Goal: Task Accomplishment & Management: Complete application form

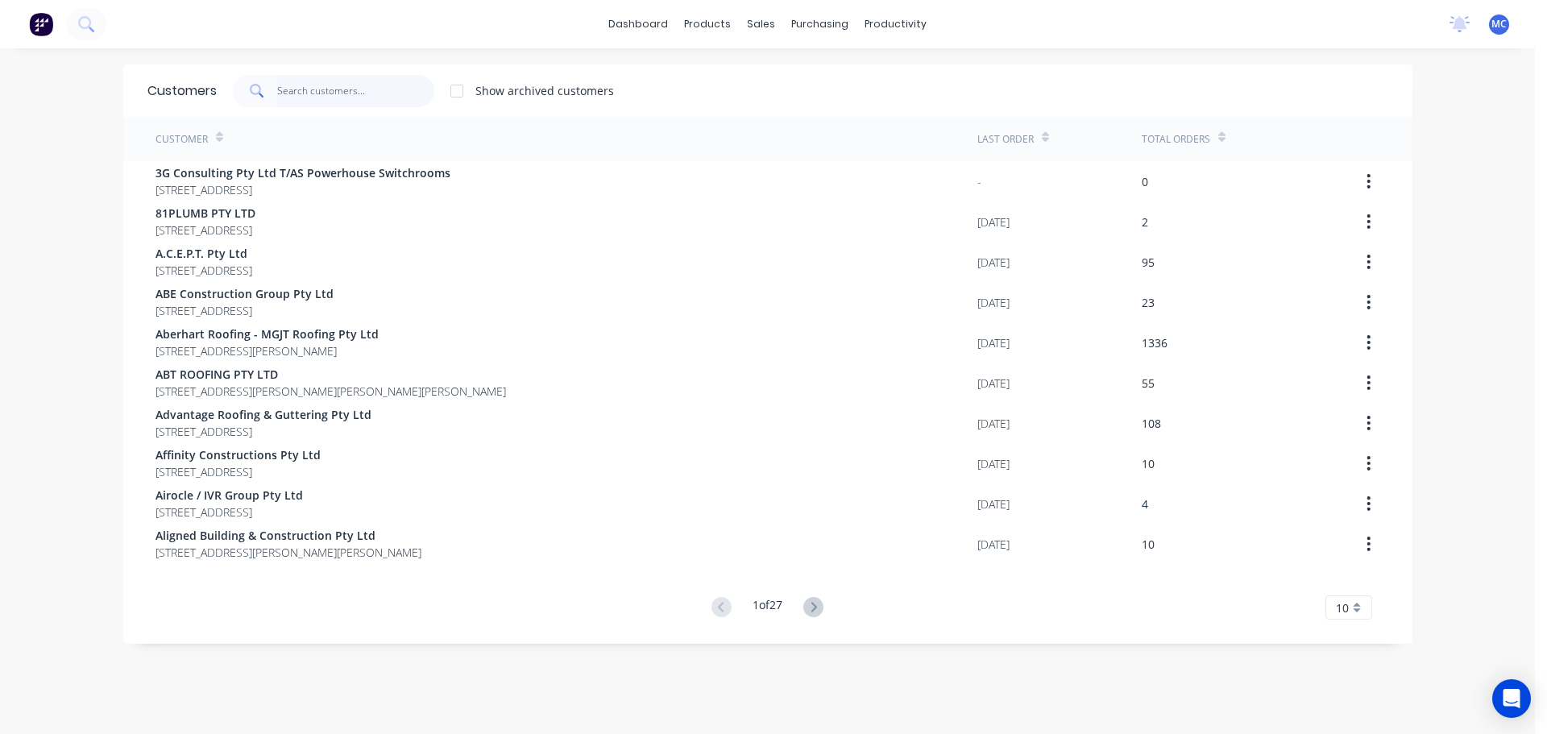
click at [314, 93] on input "text" at bounding box center [355, 91] width 157 height 32
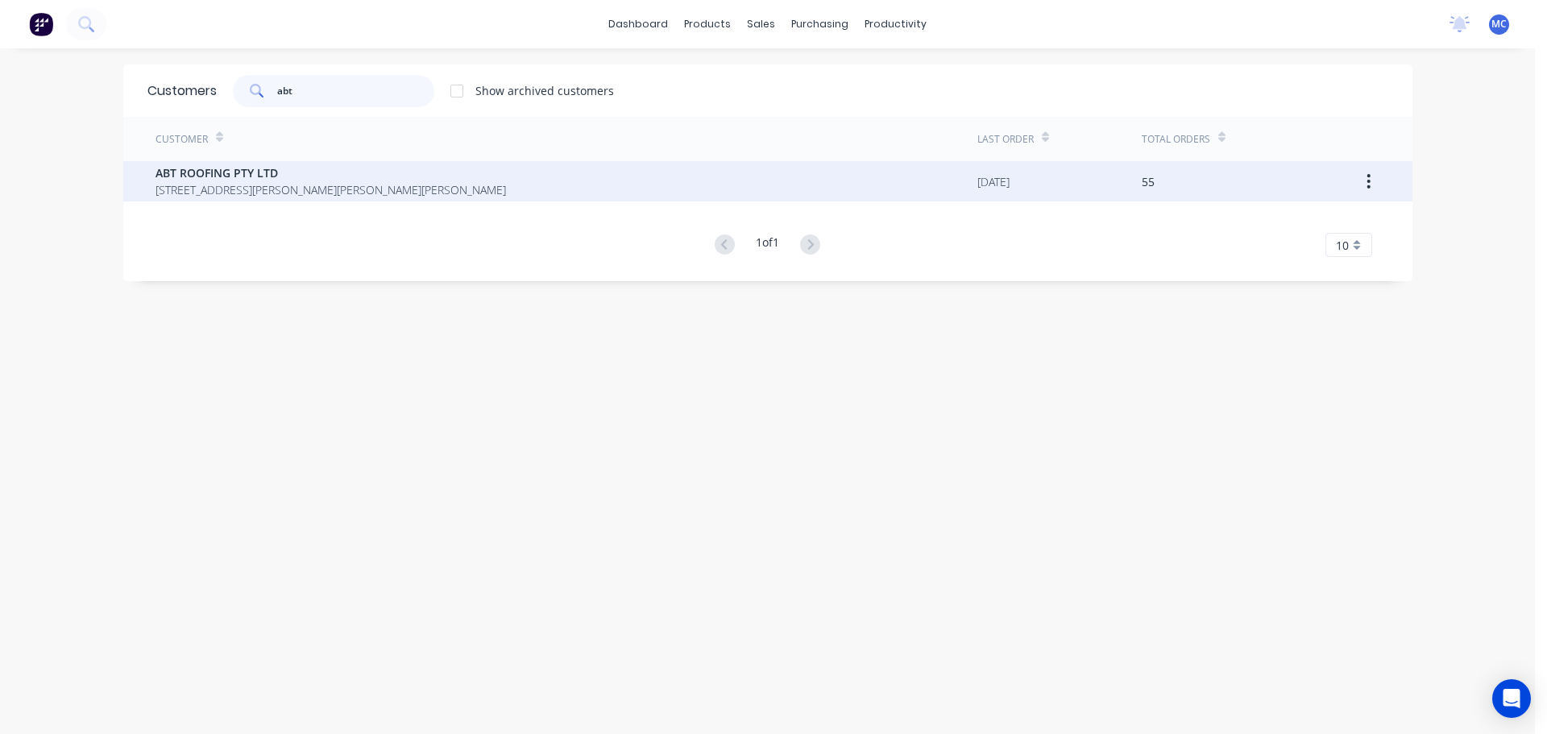
type input "abt"
click at [223, 176] on span "ABT ROOFING PTY LTD" at bounding box center [331, 172] width 351 height 17
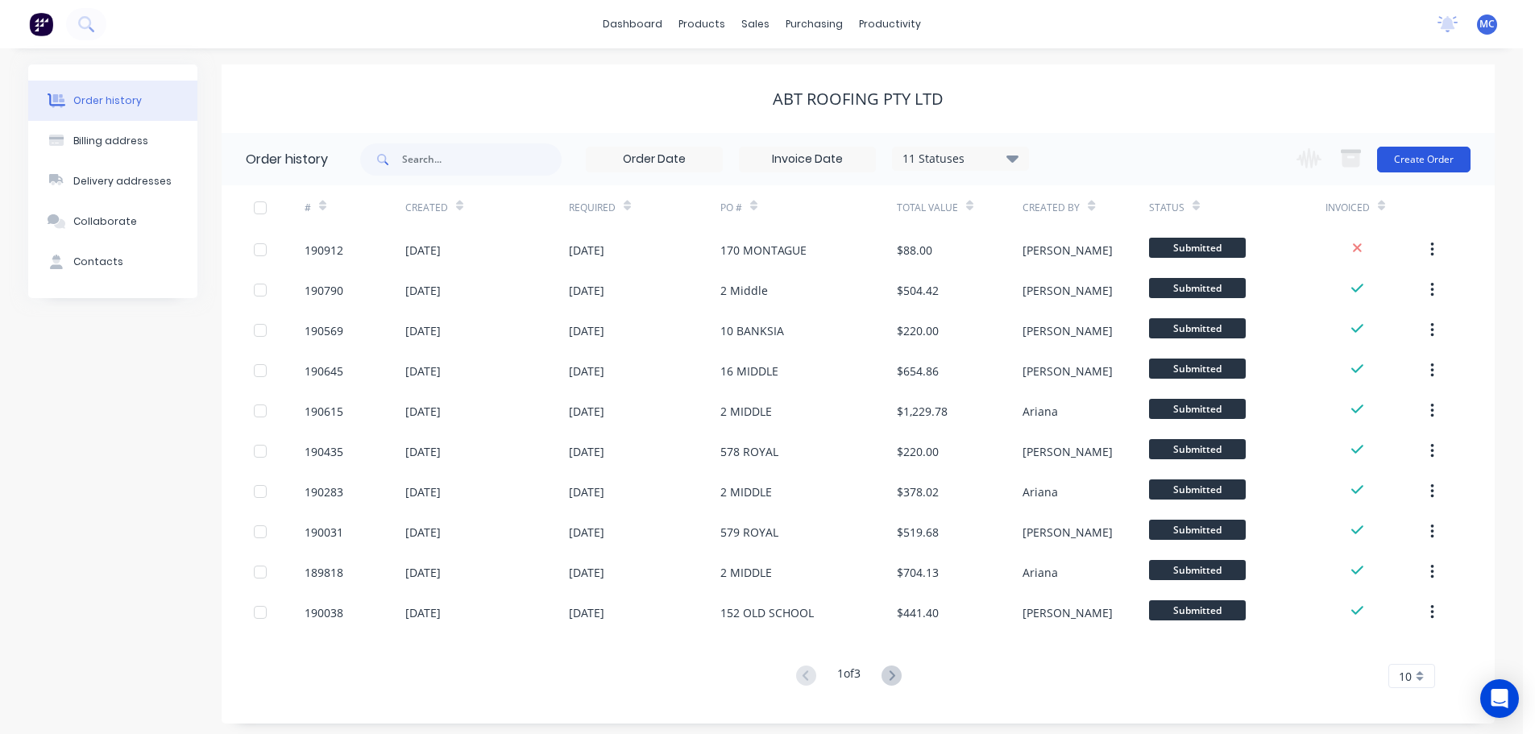
click at [1431, 156] on button "Create Order" at bounding box center [1423, 160] width 93 height 26
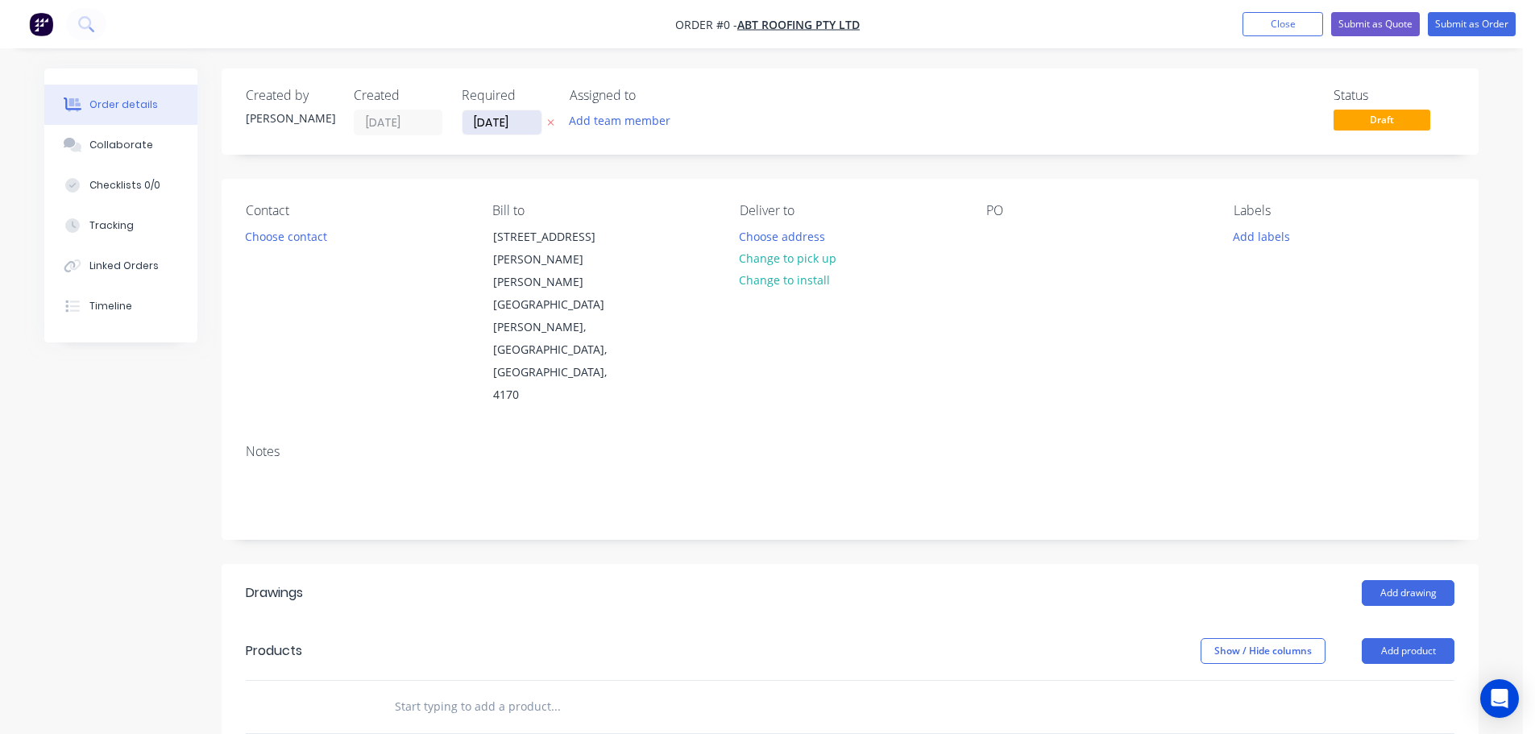
click at [503, 128] on input "[DATE]" at bounding box center [502, 122] width 79 height 24
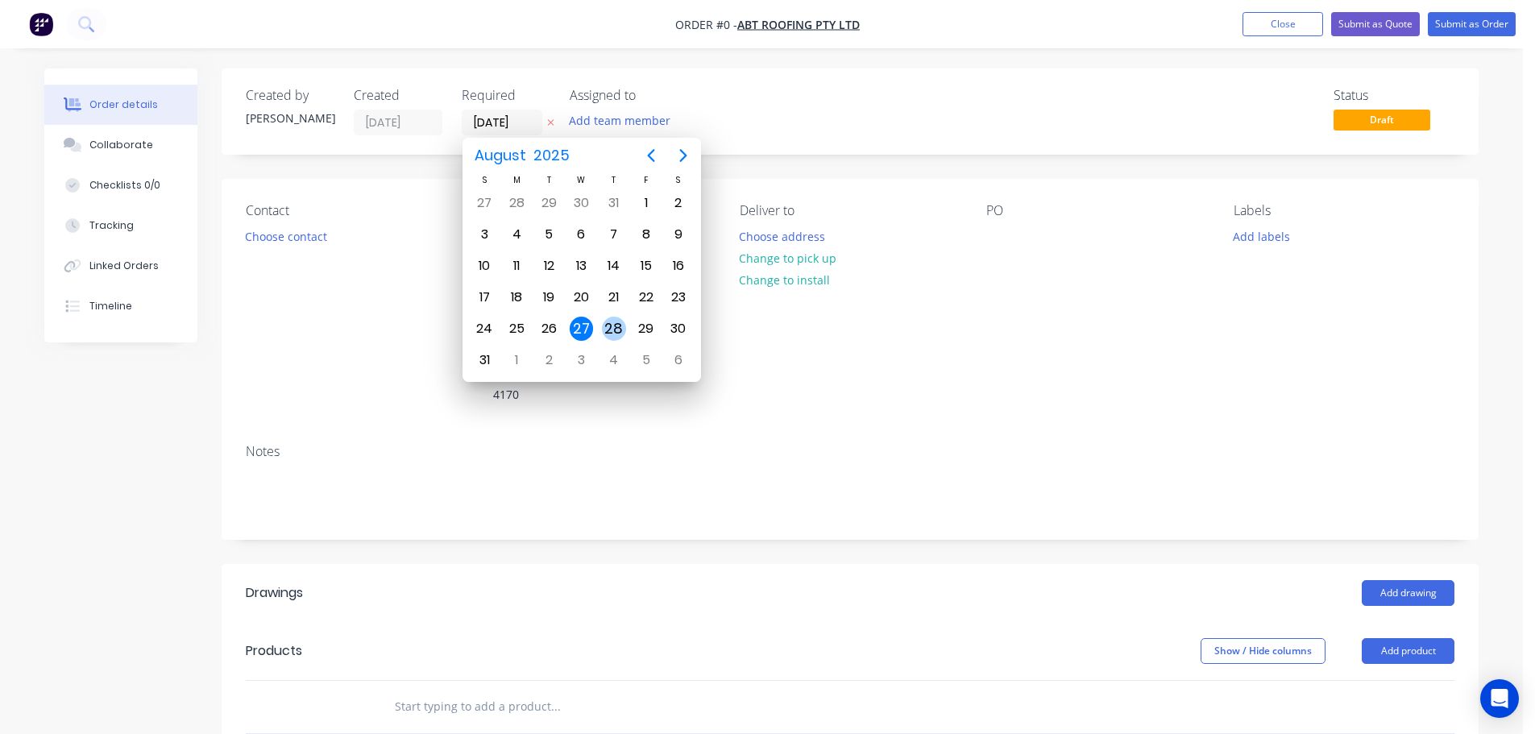
click at [616, 327] on div "28" at bounding box center [614, 329] width 24 height 24
type input "[DATE]"
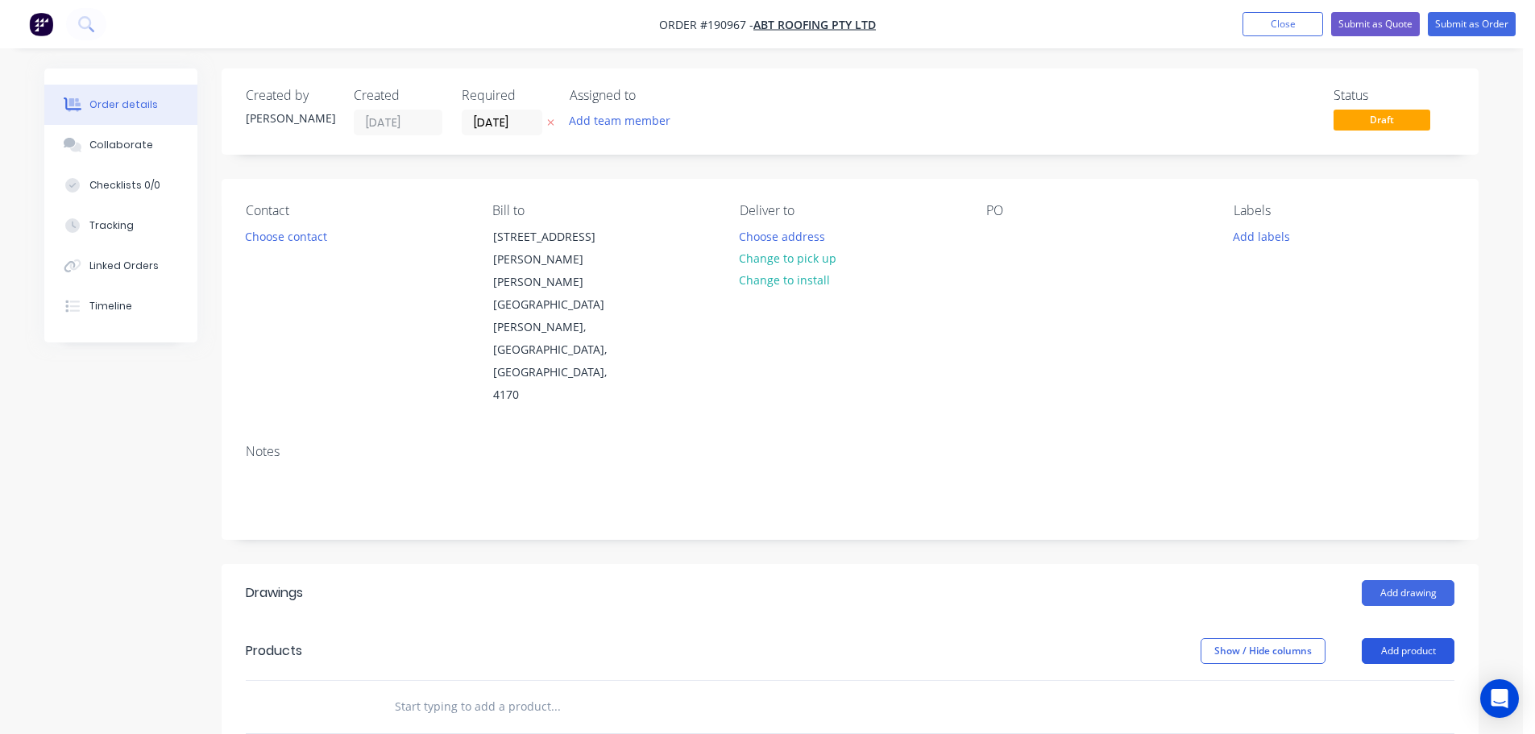
click at [1418, 638] on button "Add product" at bounding box center [1408, 651] width 93 height 26
click at [1365, 680] on div "Product catalogue" at bounding box center [1378, 691] width 124 height 23
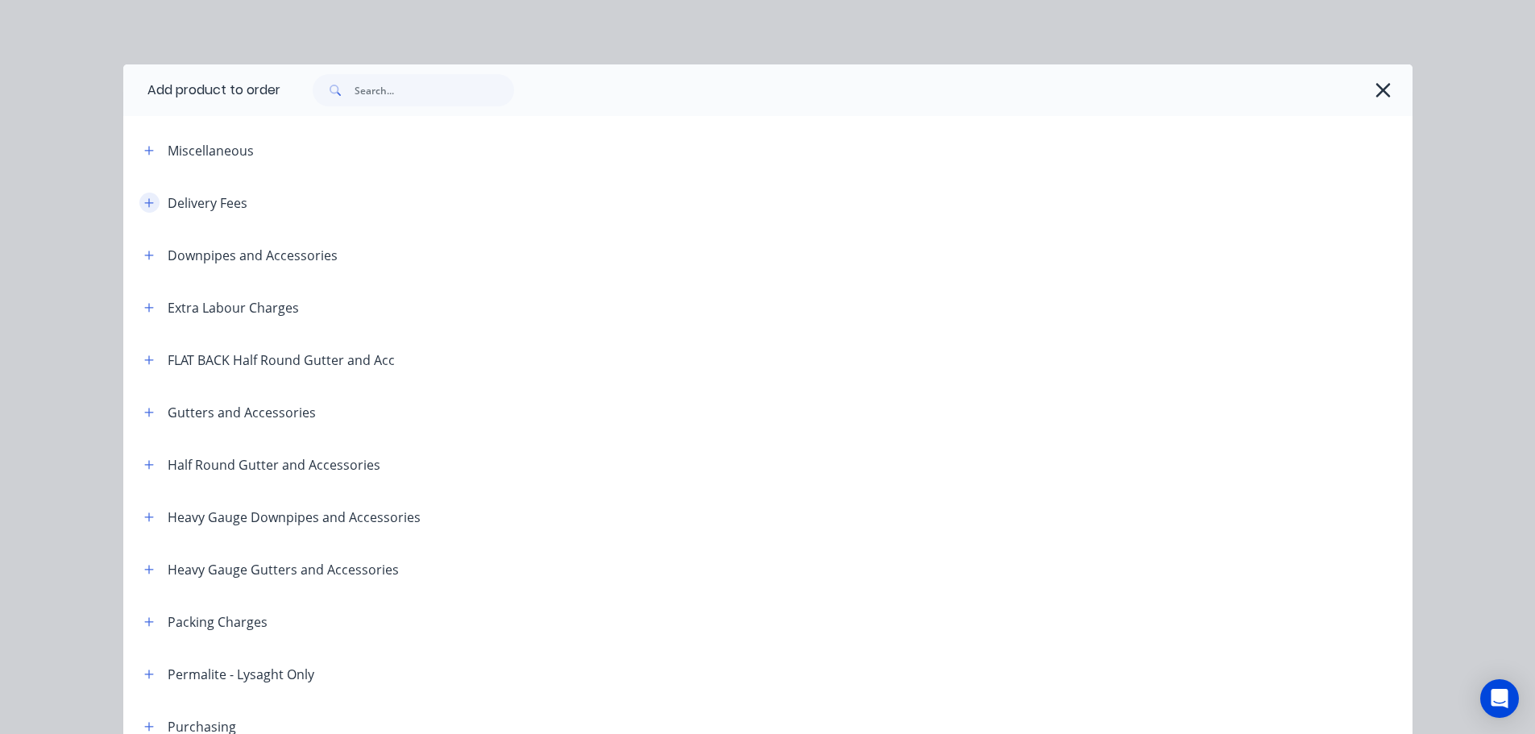
click at [147, 203] on icon "button" at bounding box center [148, 202] width 9 height 9
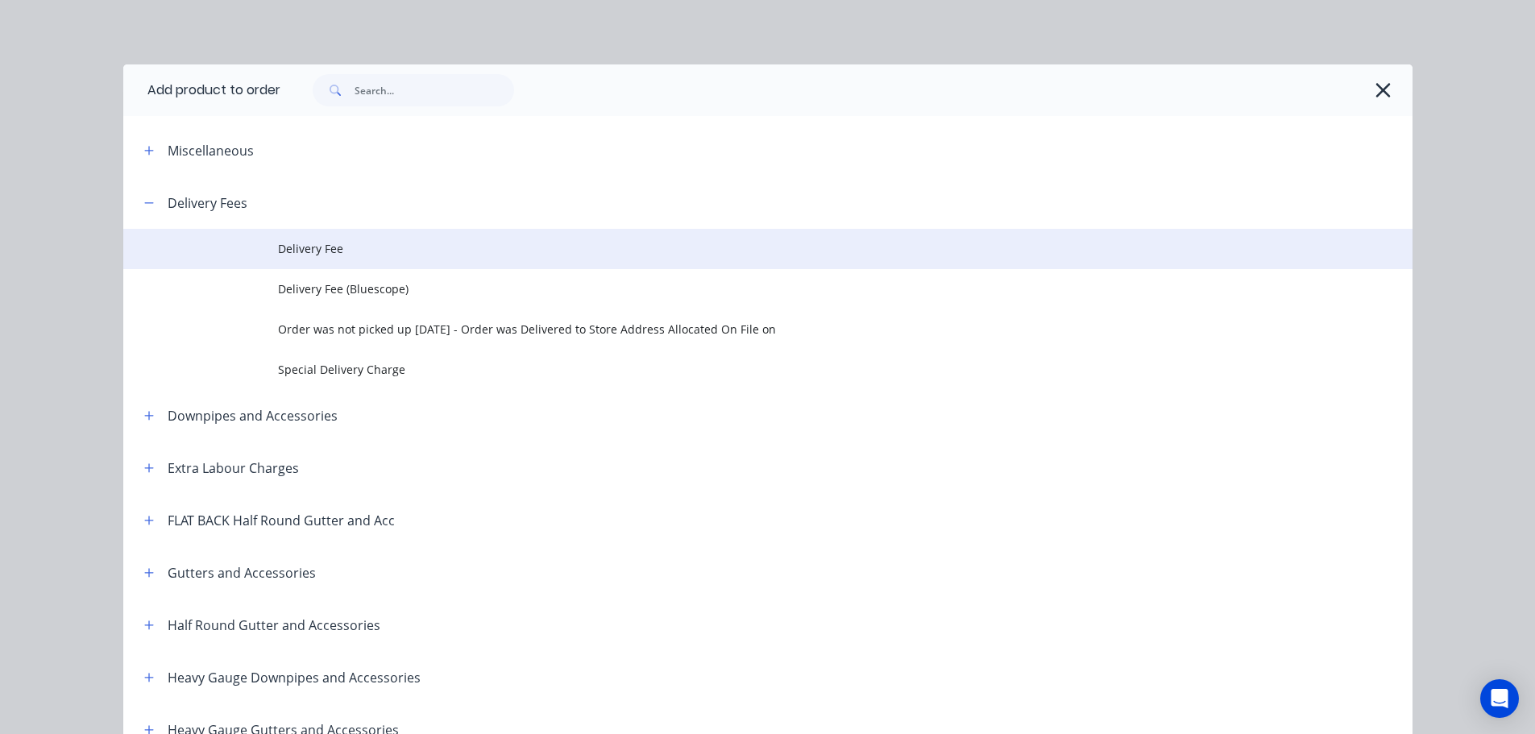
click at [327, 245] on span "Delivery Fee" at bounding box center [732, 248] width 908 height 17
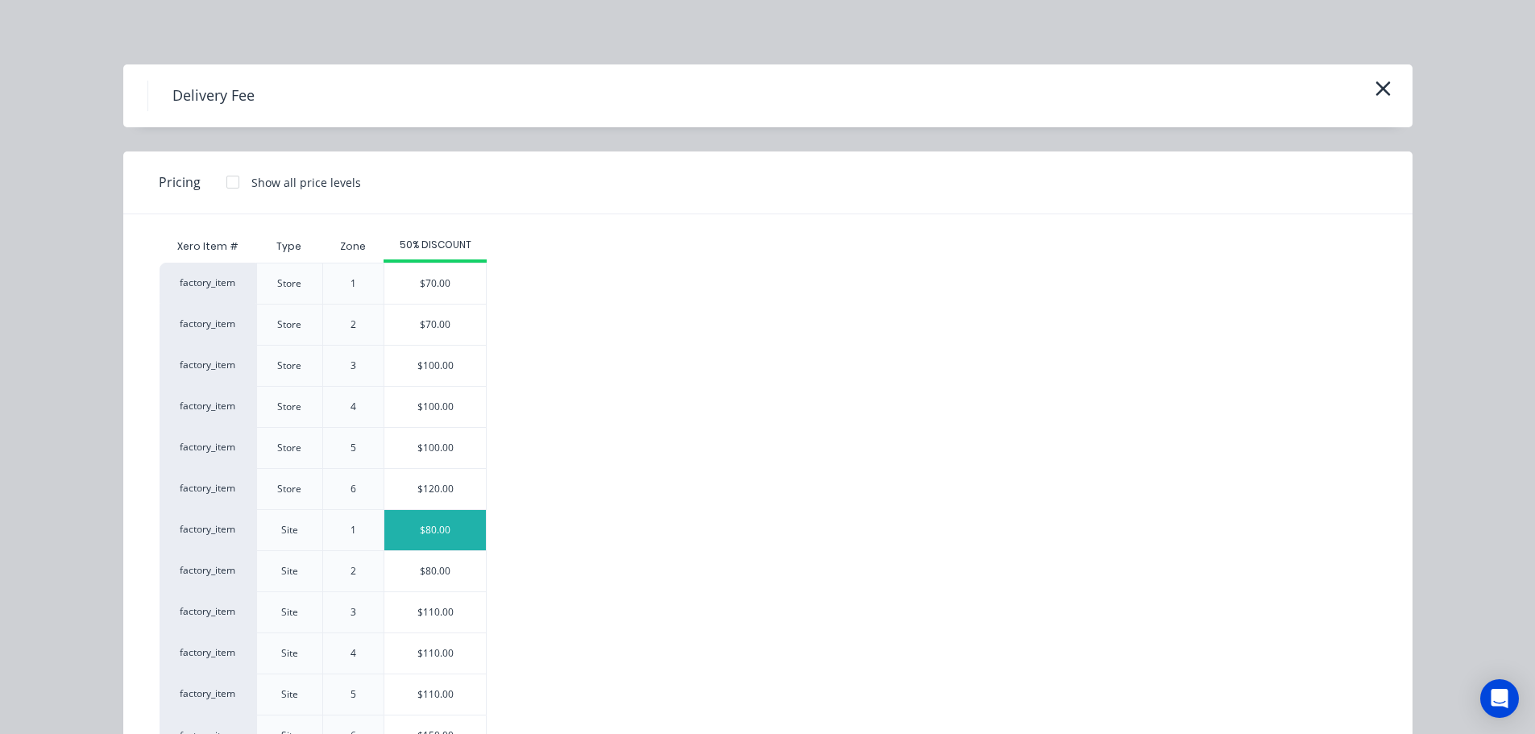
click at [434, 534] on div "$80.00" at bounding box center [435, 530] width 102 height 40
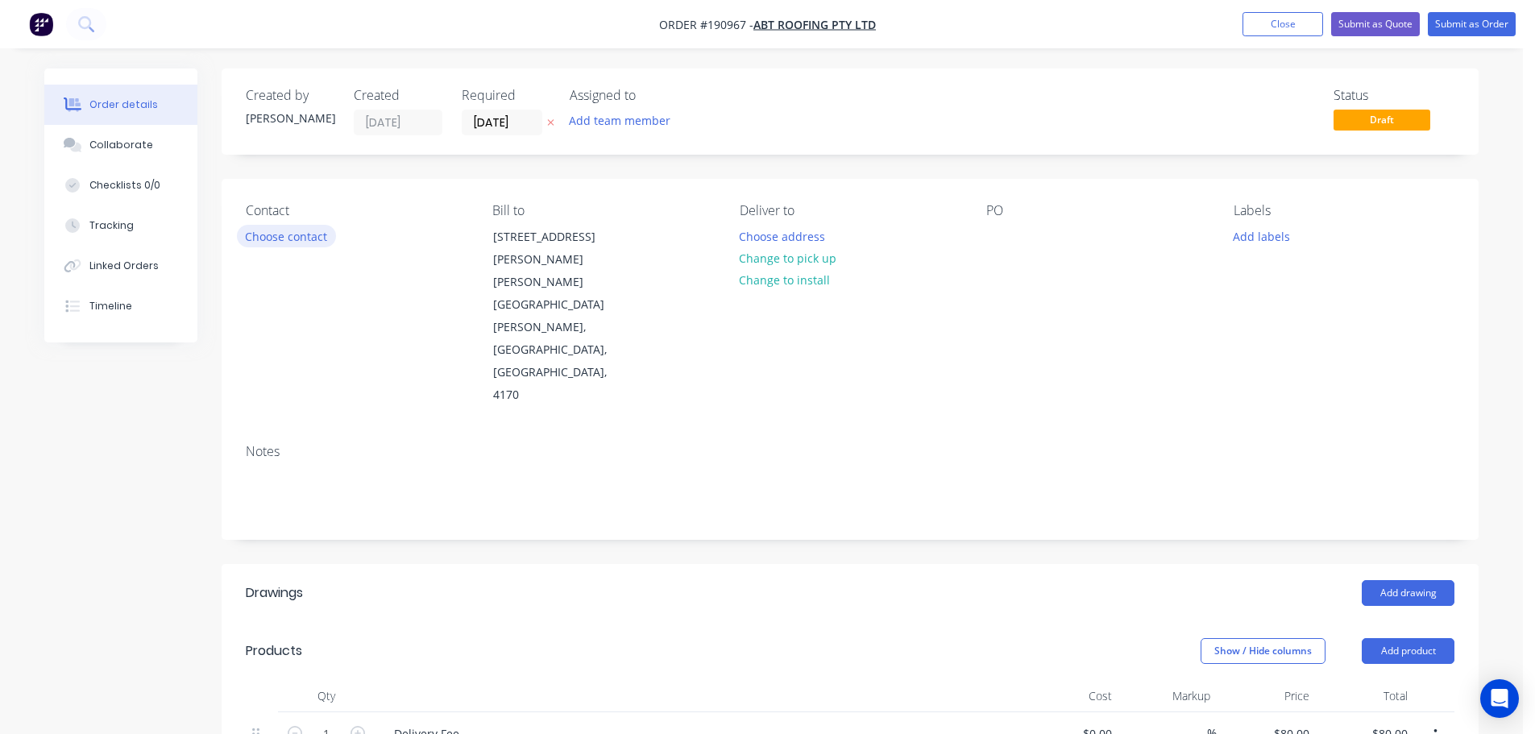
click at [300, 235] on button "Choose contact" at bounding box center [286, 236] width 99 height 22
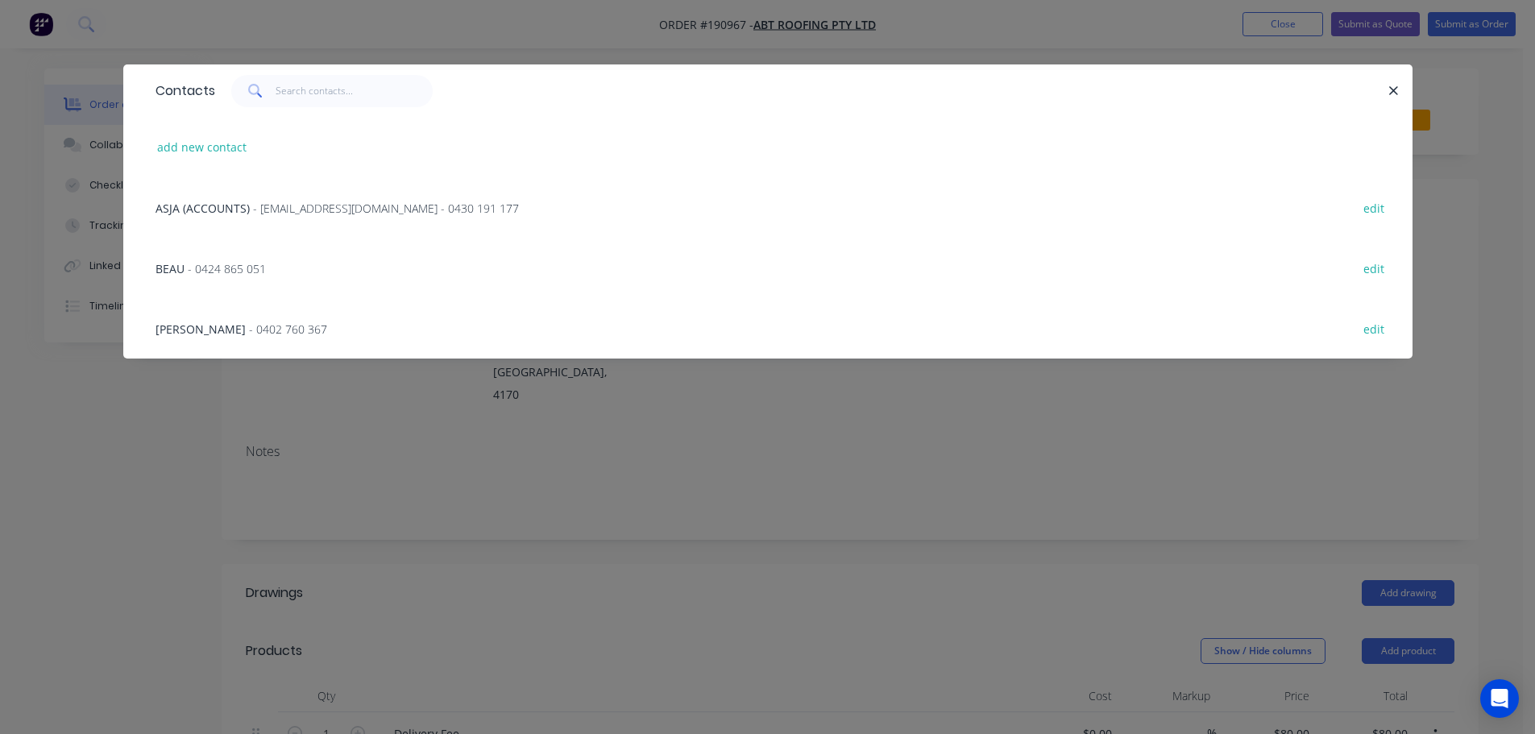
click at [224, 264] on span "- 0424 865 051" at bounding box center [227, 268] width 78 height 15
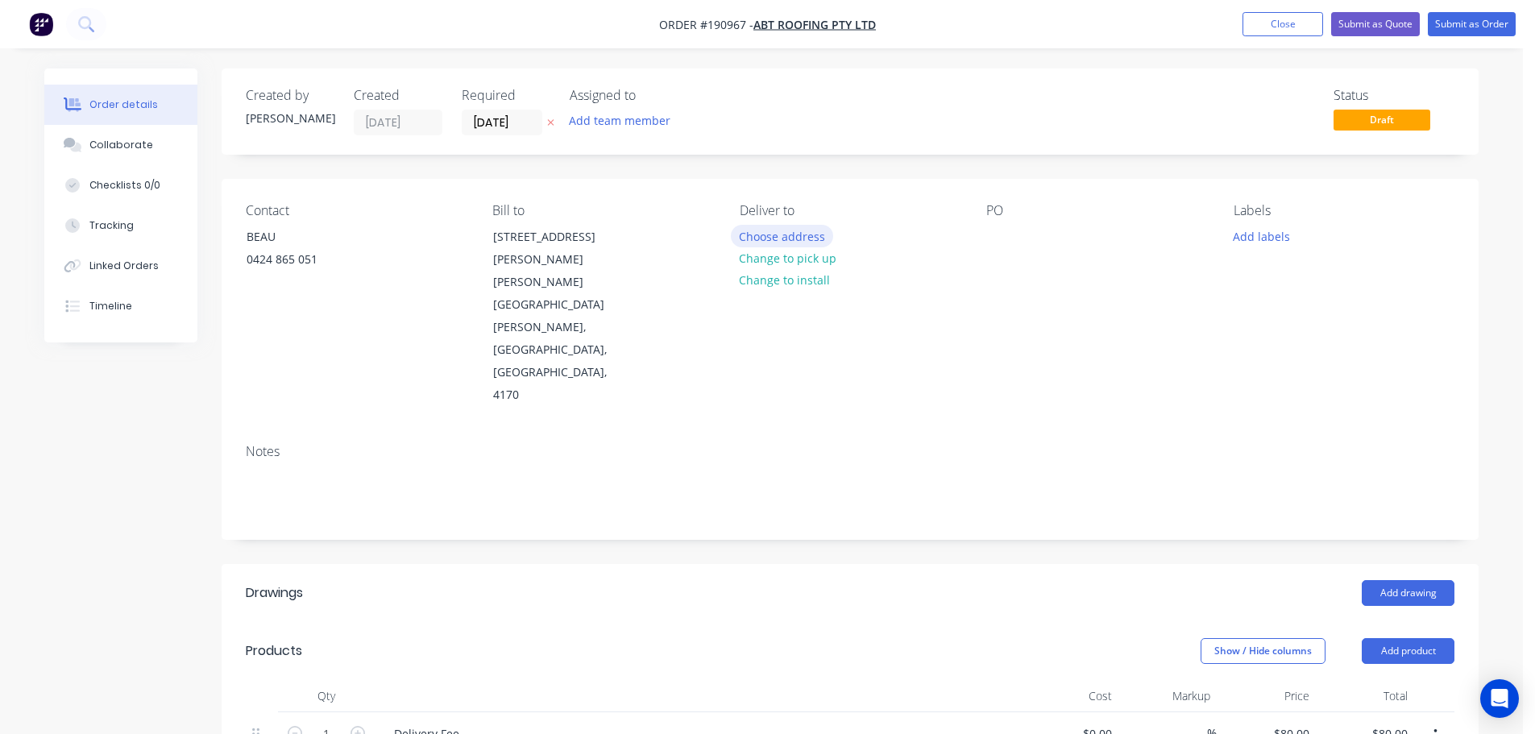
click at [794, 235] on button "Choose address" at bounding box center [782, 236] width 103 height 22
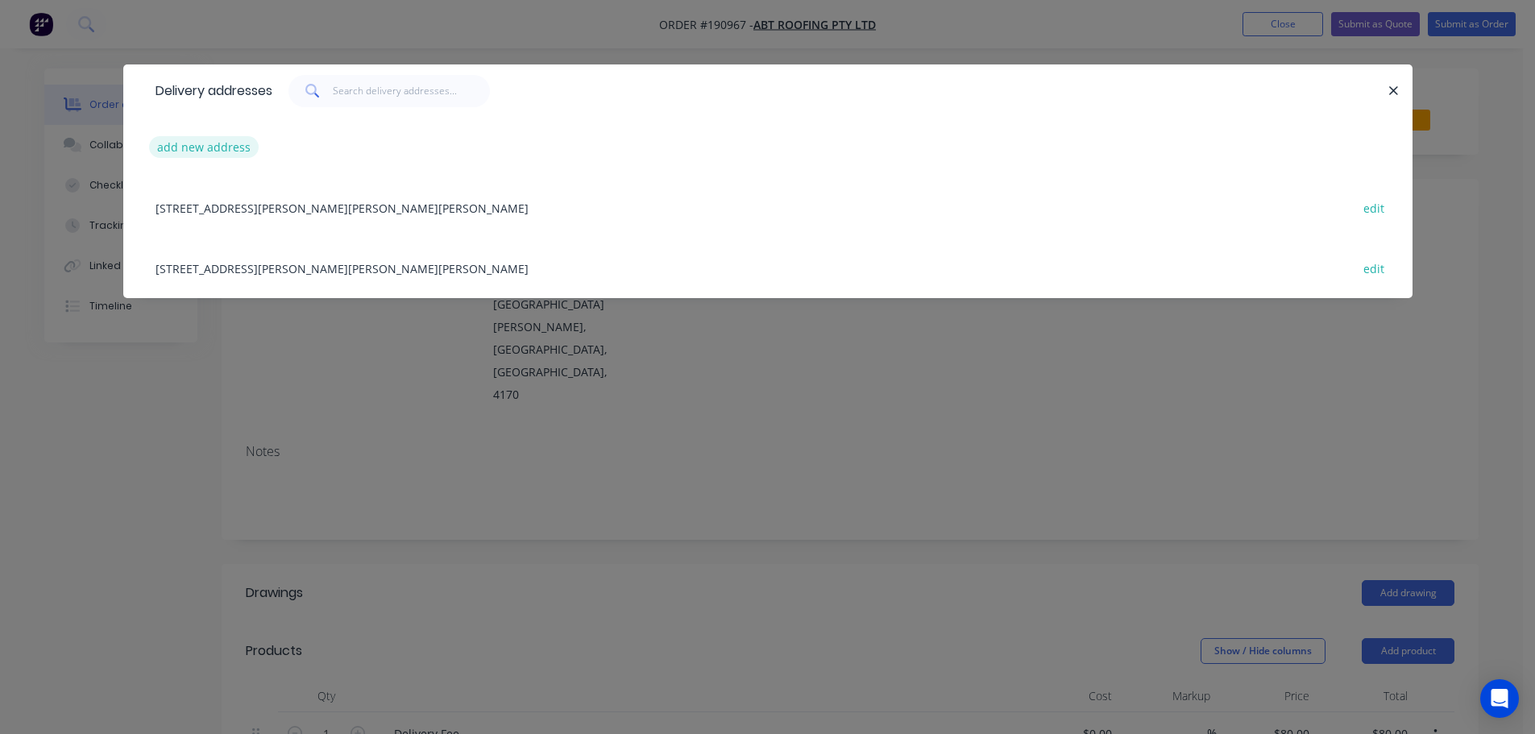
click at [182, 146] on button "add new address" at bounding box center [204, 147] width 110 height 22
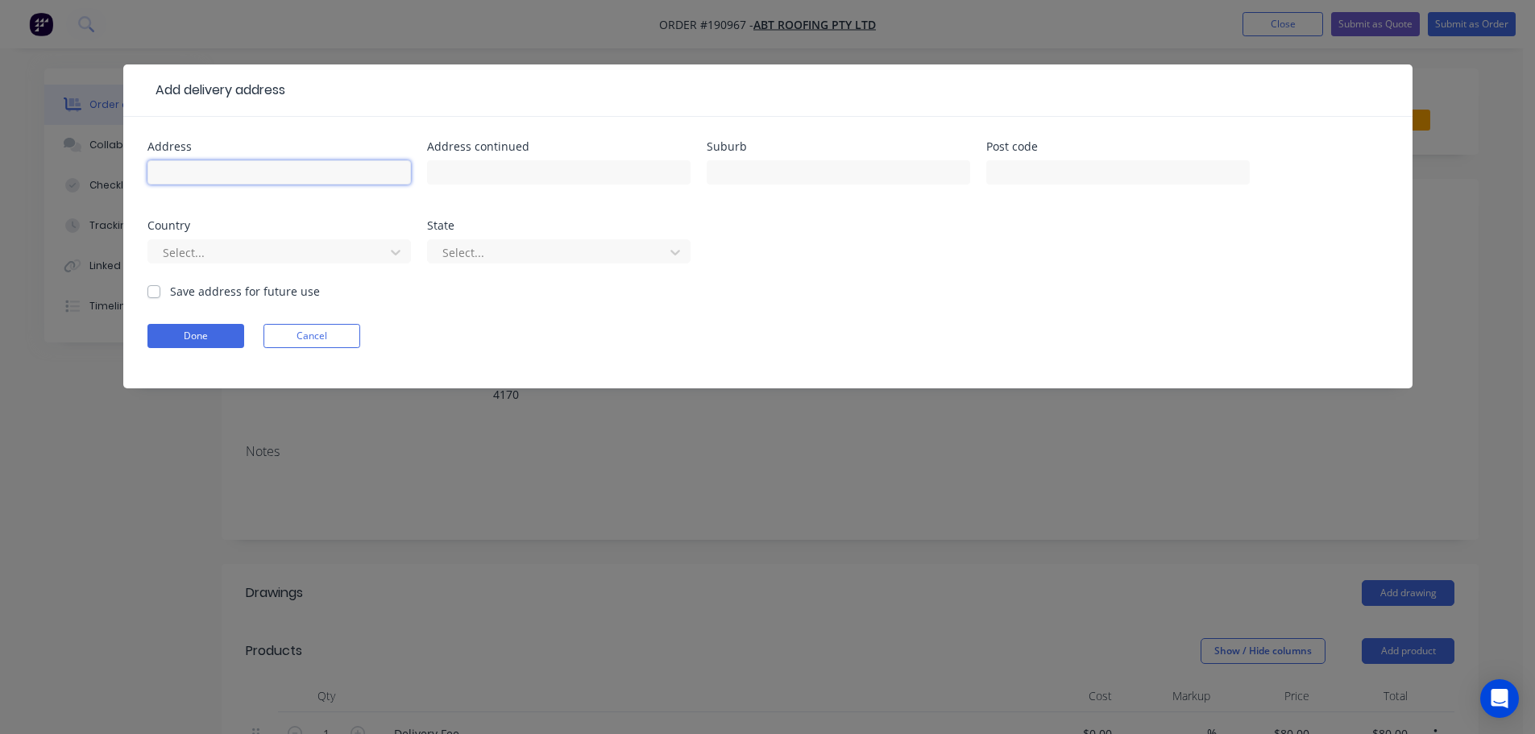
click at [183, 170] on input "text" at bounding box center [279, 172] width 264 height 24
type input "121 Brooklands Dve"
type input "Beaudesert"
click button "Done" at bounding box center [195, 336] width 97 height 24
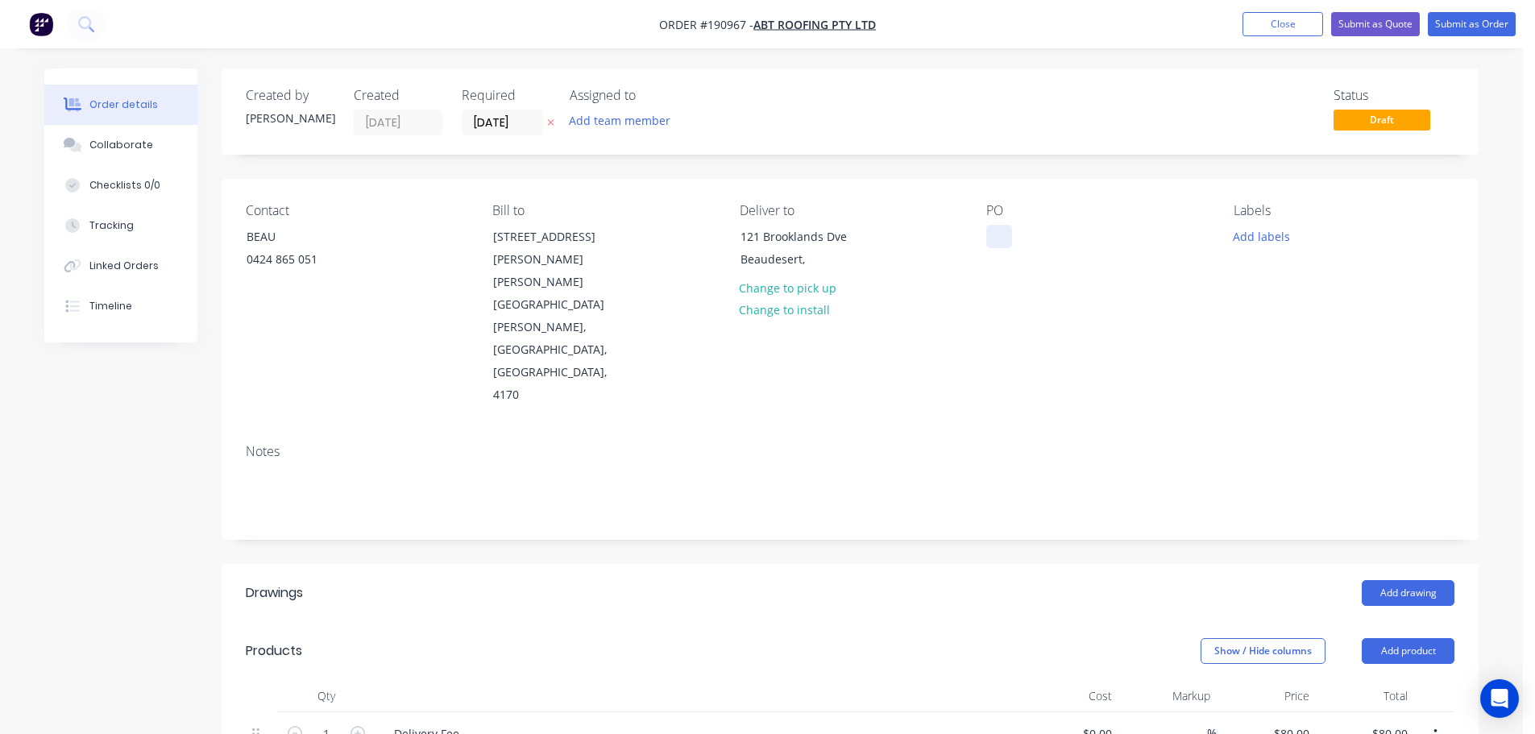
click at [1001, 233] on div at bounding box center [1000, 236] width 26 height 23
click at [1395, 580] on button "Add drawing" at bounding box center [1408, 593] width 93 height 26
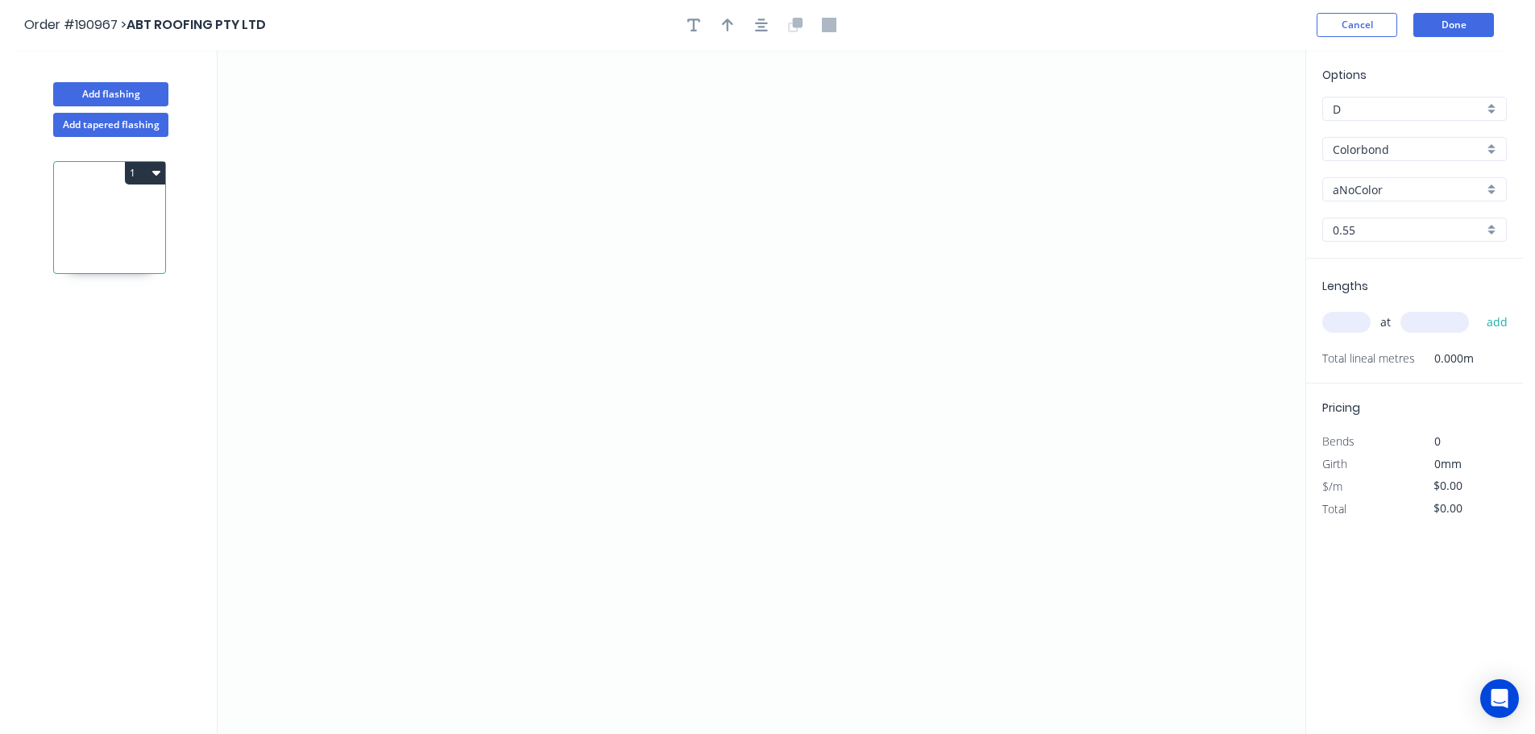
click at [1373, 197] on input "aNoColor" at bounding box center [1408, 189] width 151 height 17
click at [1371, 269] on div "[PERSON_NAME]" at bounding box center [1414, 273] width 183 height 28
type input "[PERSON_NAME]"
click at [1356, 321] on input "text" at bounding box center [1347, 322] width 48 height 21
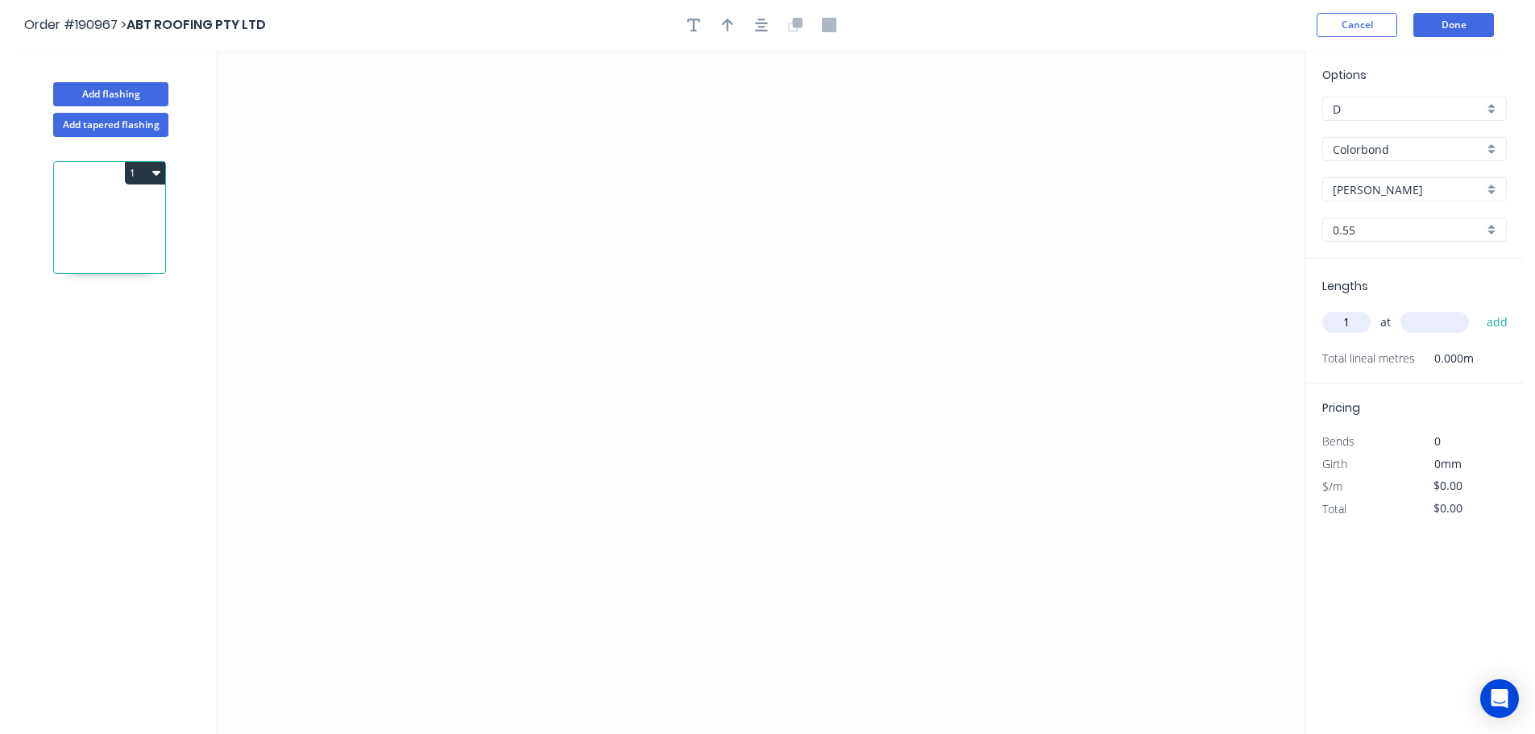
type input "1"
type input "2000"
click at [1479, 309] on button "add" at bounding box center [1498, 322] width 38 height 27
click at [401, 384] on icon "0" at bounding box center [762, 392] width 1088 height 684
drag, startPoint x: 494, startPoint y: 293, endPoint x: 578, endPoint y: 293, distance: 83.8
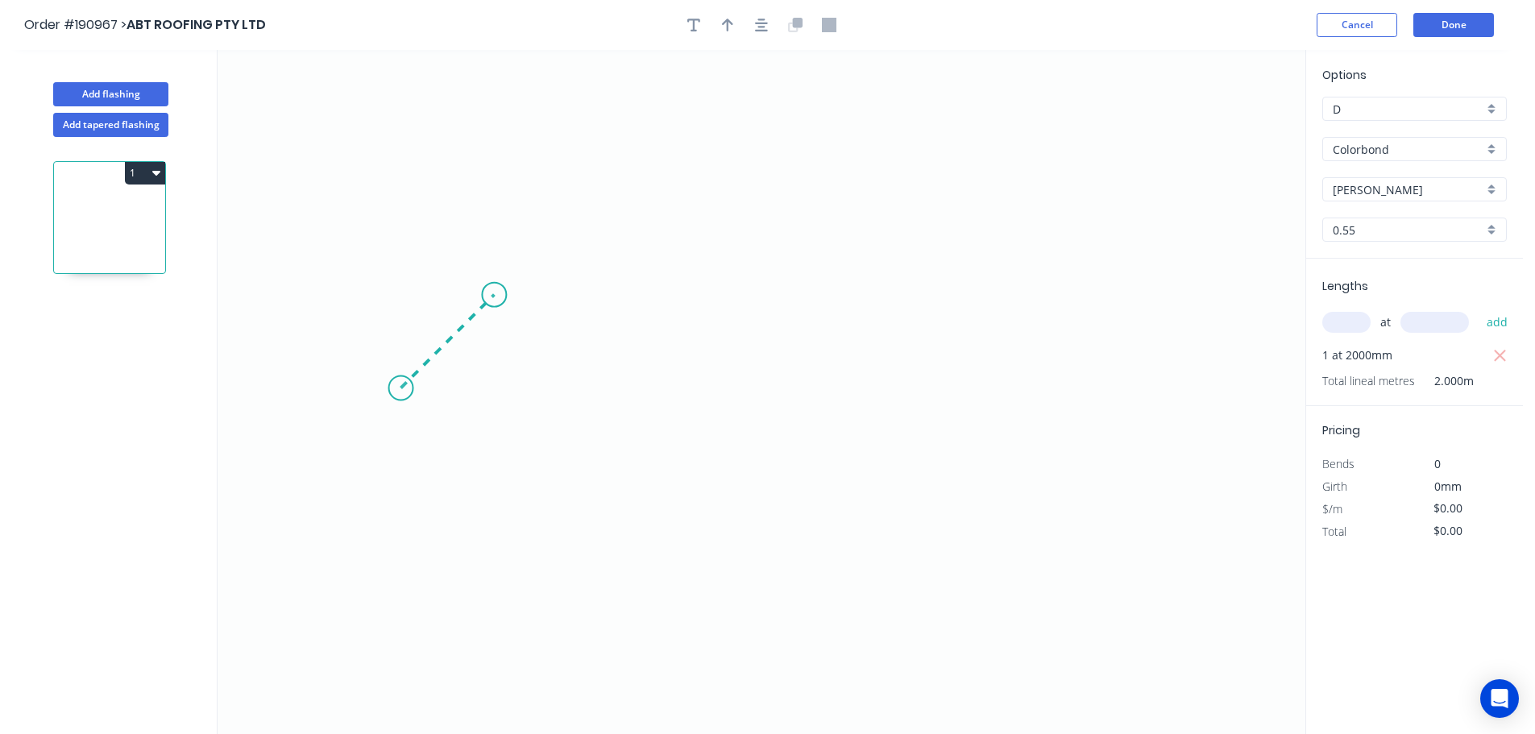
click at [496, 293] on icon "0" at bounding box center [762, 392] width 1088 height 684
click at [1163, 293] on icon "0 ?" at bounding box center [762, 392] width 1088 height 684
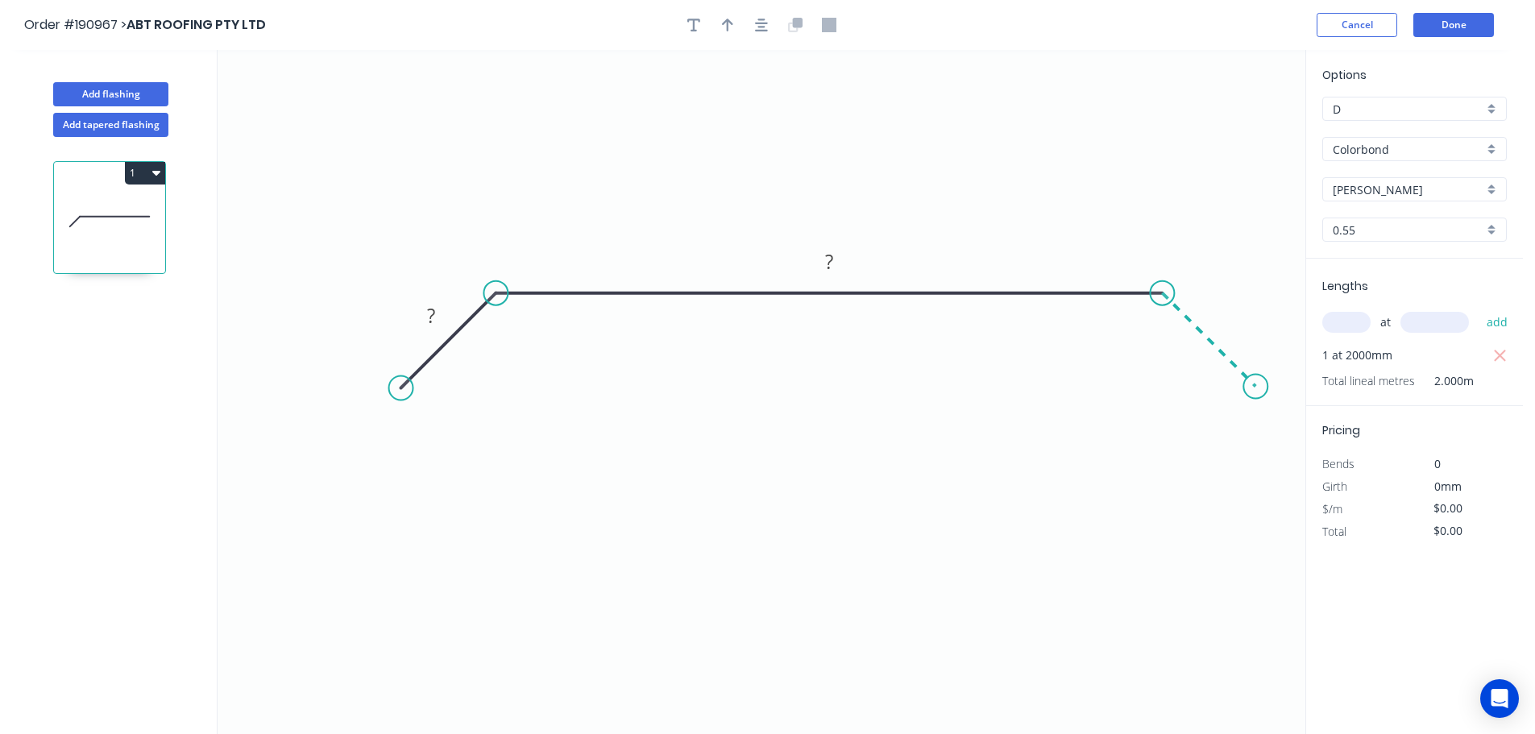
click at [1257, 396] on icon "0 ? ?" at bounding box center [762, 392] width 1088 height 684
click at [1257, 396] on circle at bounding box center [1256, 387] width 24 height 24
click at [1256, 390] on circle at bounding box center [1256, 387] width 24 height 24
click at [433, 316] on tspan "?" at bounding box center [431, 315] width 8 height 27
type input "$23.24"
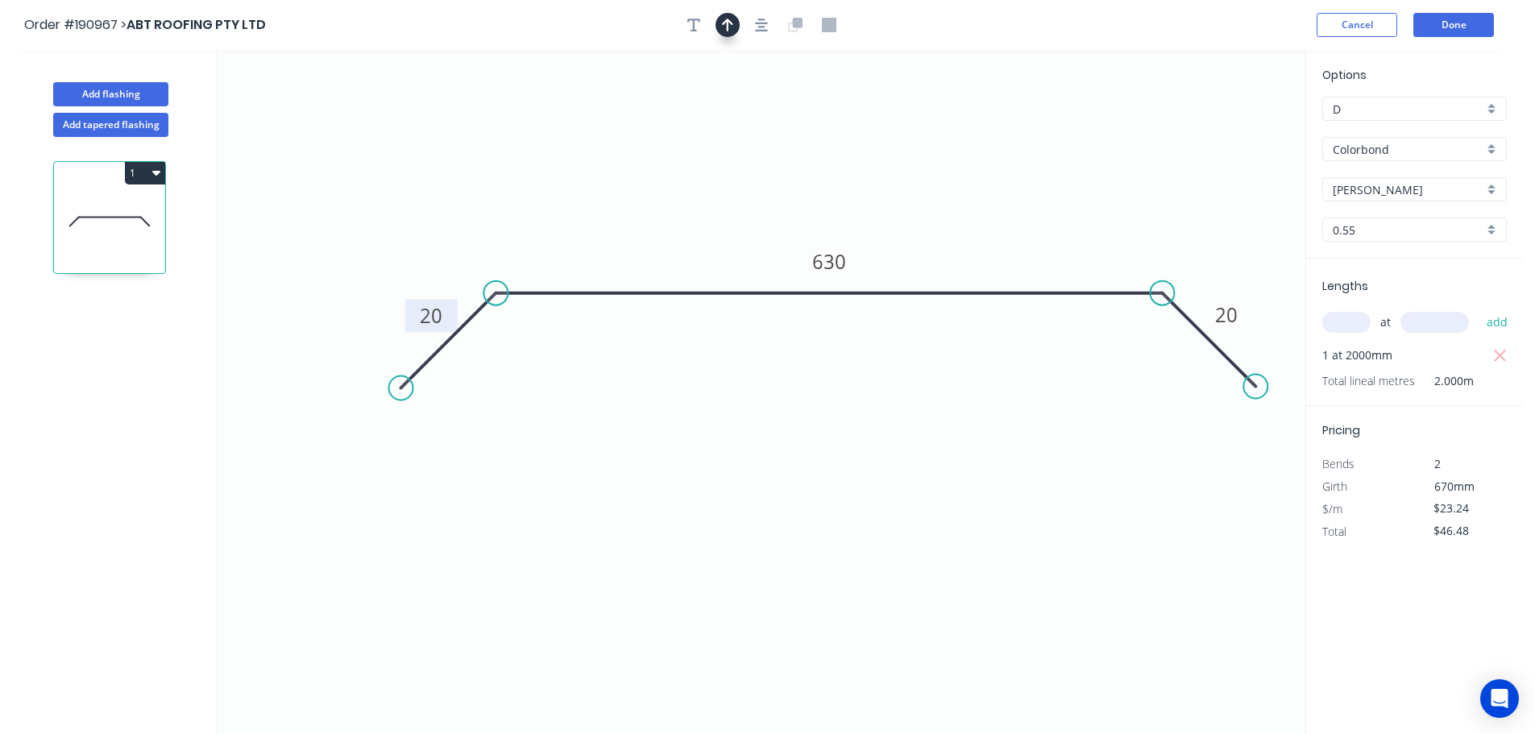
click at [732, 35] on button "button" at bounding box center [728, 25] width 24 height 24
click at [1225, 127] on icon at bounding box center [1224, 112] width 15 height 52
drag, startPoint x: 1225, startPoint y: 127, endPoint x: 975, endPoint y: 195, distance: 259.1
click at [975, 195] on icon at bounding box center [988, 182] width 47 height 47
click at [157, 172] on icon "button" at bounding box center [156, 173] width 8 height 5
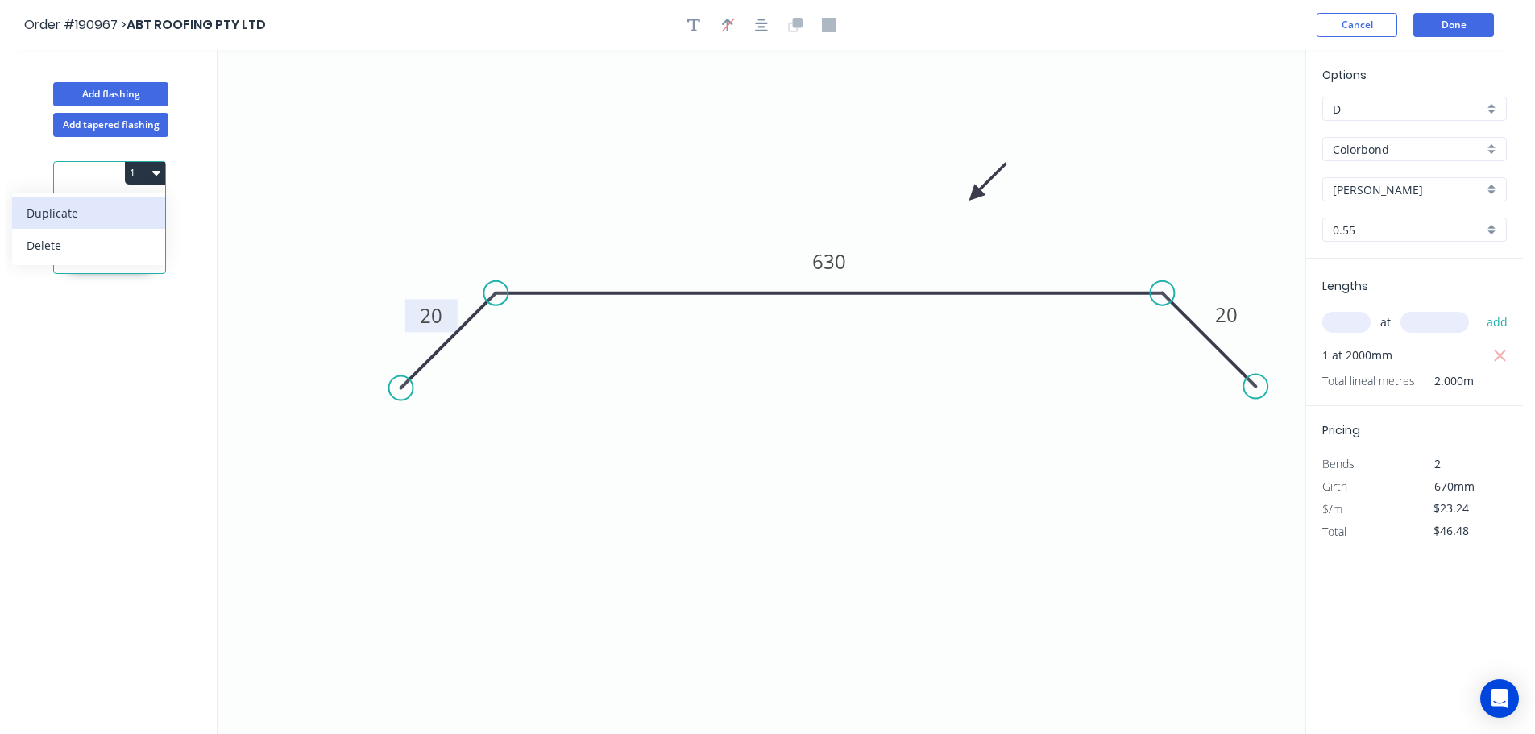
click at [103, 214] on div "Duplicate" at bounding box center [89, 212] width 124 height 23
type input "$0.00"
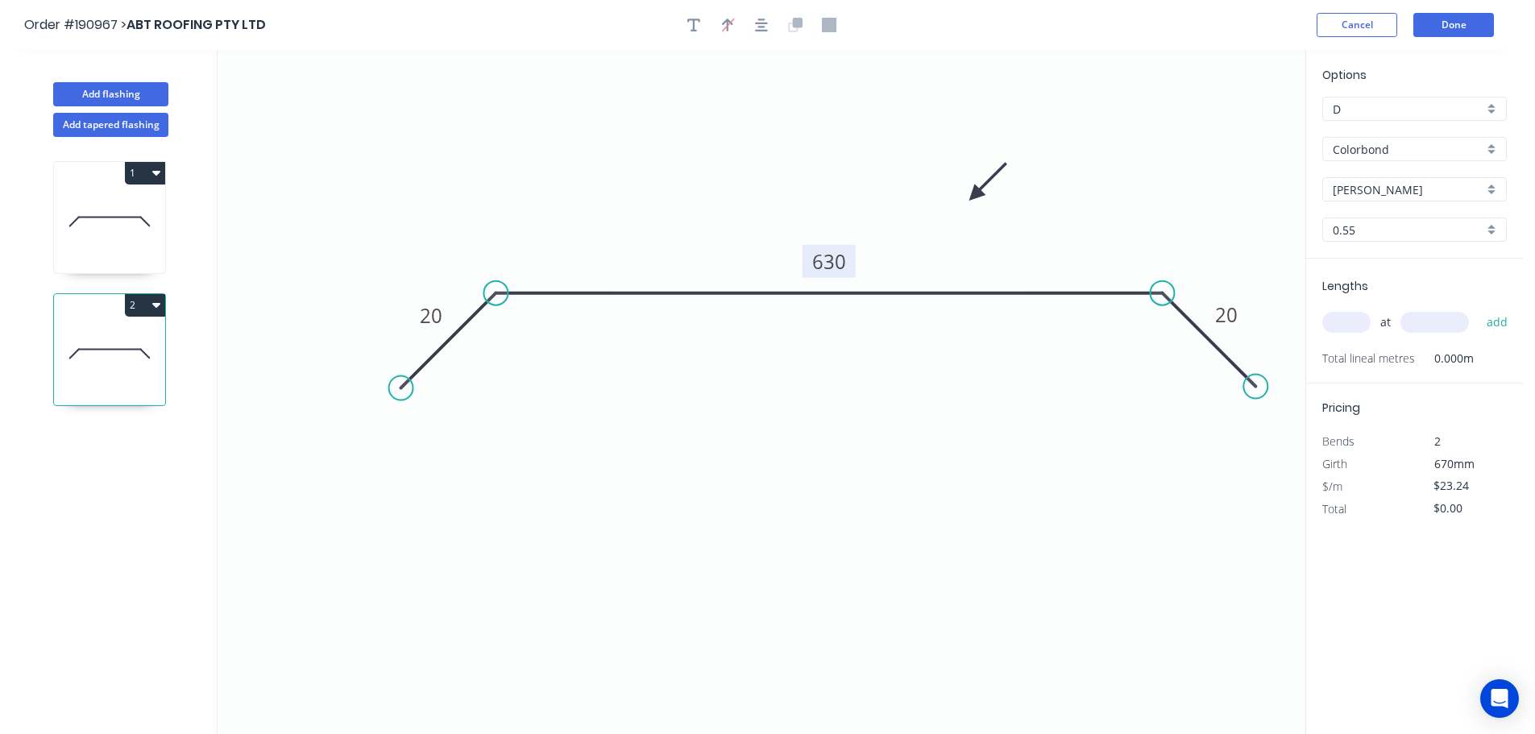
click at [835, 263] on tspan "630" at bounding box center [829, 261] width 34 height 27
click at [1341, 322] on input "text" at bounding box center [1347, 322] width 48 height 21
type input "$18.63"
type input "2"
type input "1700"
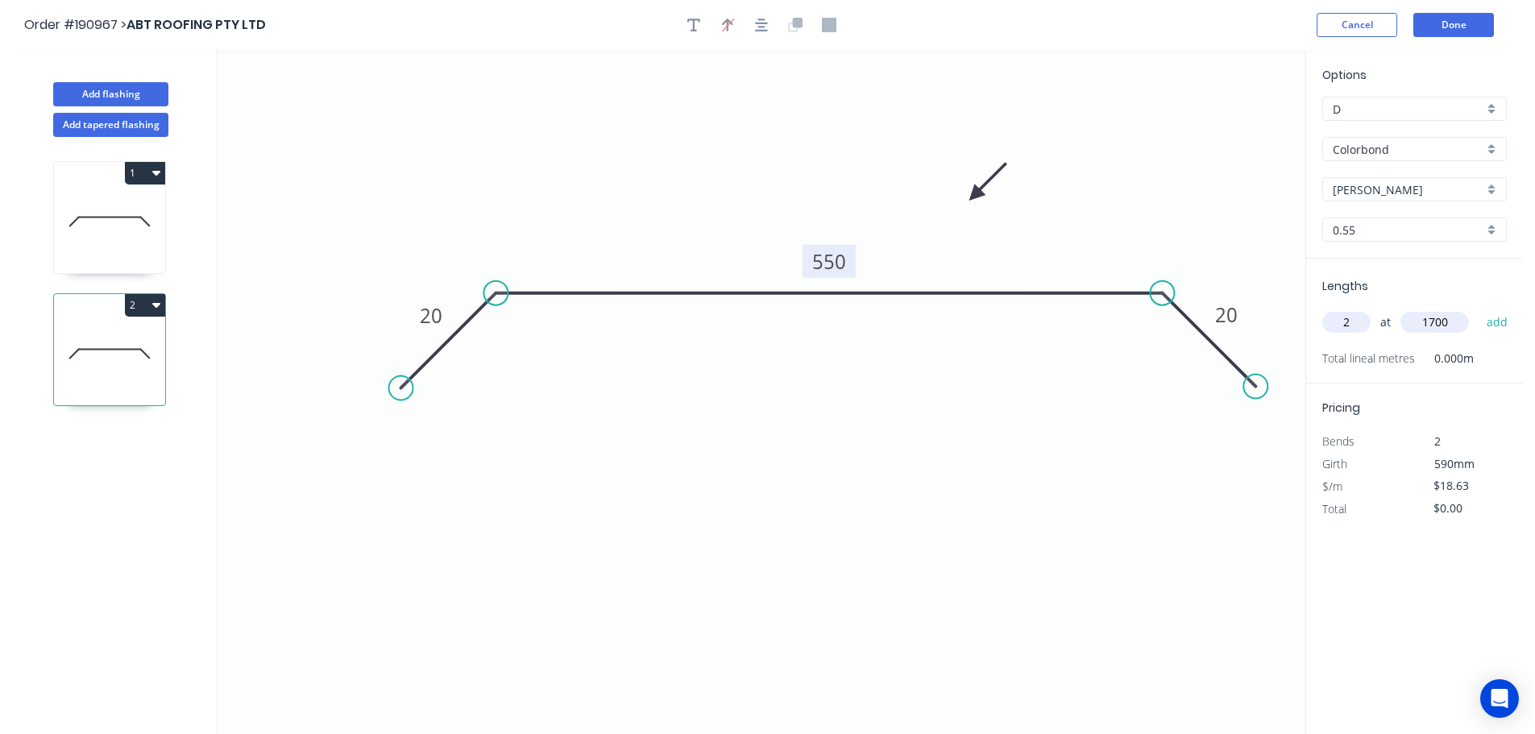
click at [1479, 309] on button "add" at bounding box center [1498, 322] width 38 height 27
type input "$63.34"
click at [84, 87] on button "Add flashing" at bounding box center [110, 94] width 115 height 24
type input "$0.00"
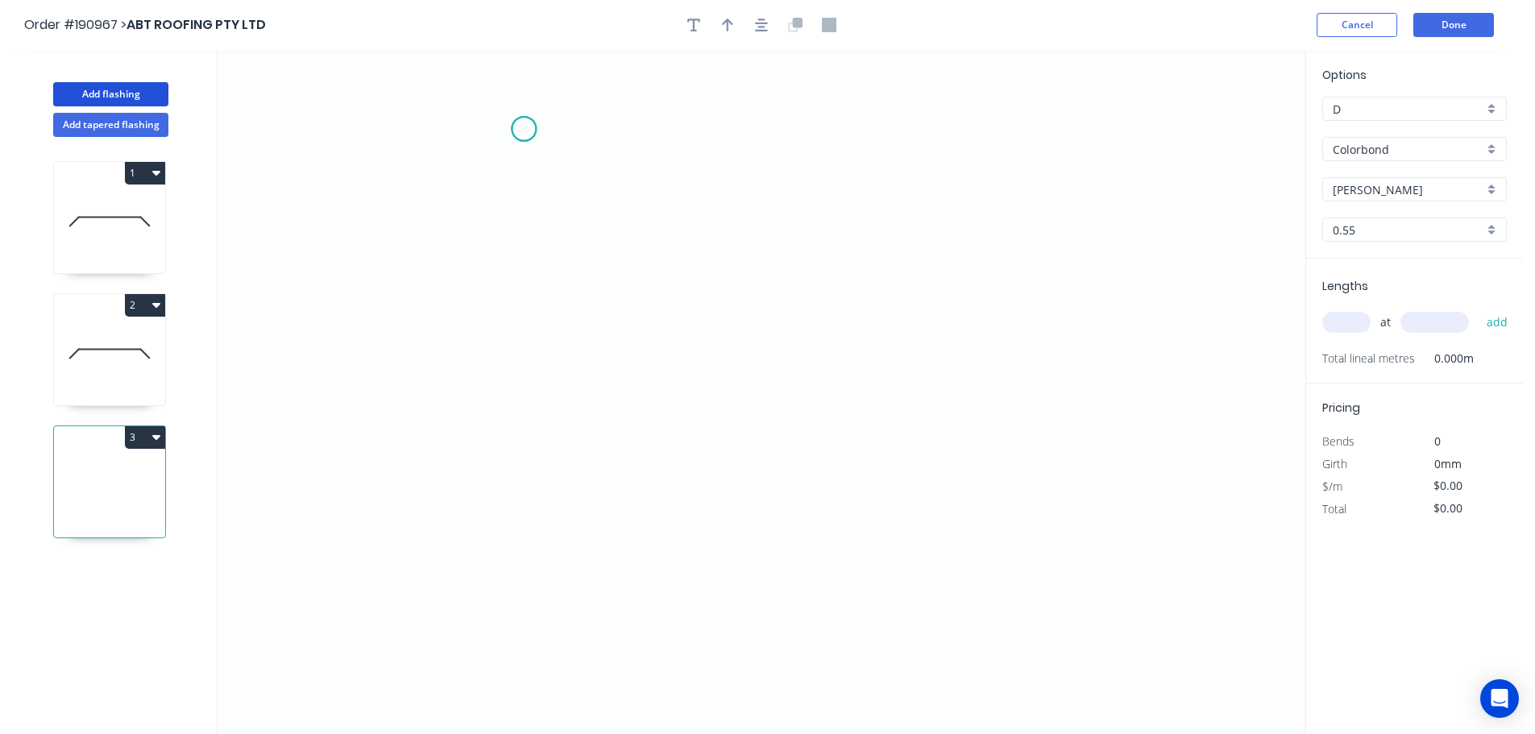
click at [524, 129] on icon "0" at bounding box center [762, 392] width 1088 height 684
drag, startPoint x: 525, startPoint y: 483, endPoint x: 711, endPoint y: 475, distance: 186.4
click at [526, 483] on icon "0" at bounding box center [762, 392] width 1088 height 684
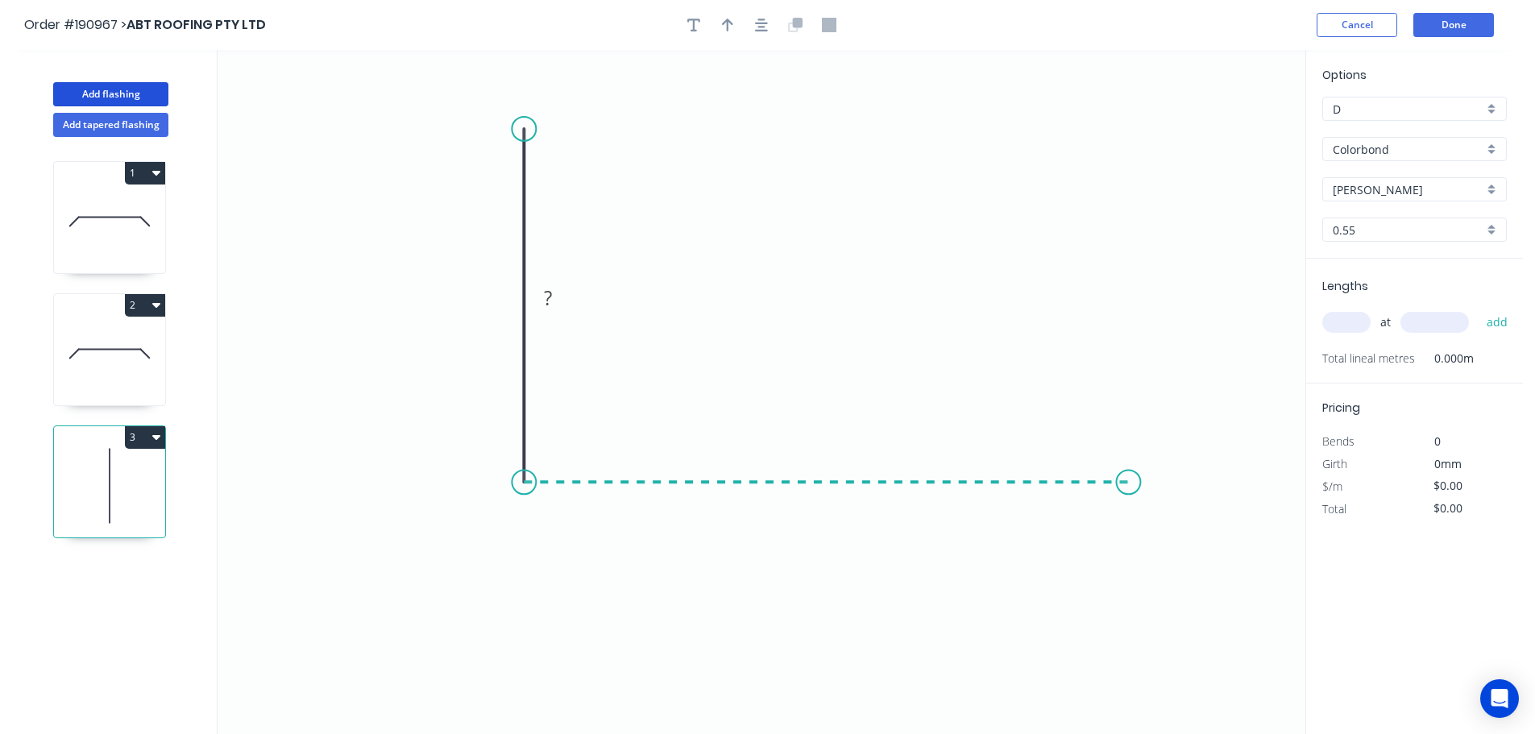
click at [1129, 486] on icon "0 ?" at bounding box center [762, 392] width 1088 height 684
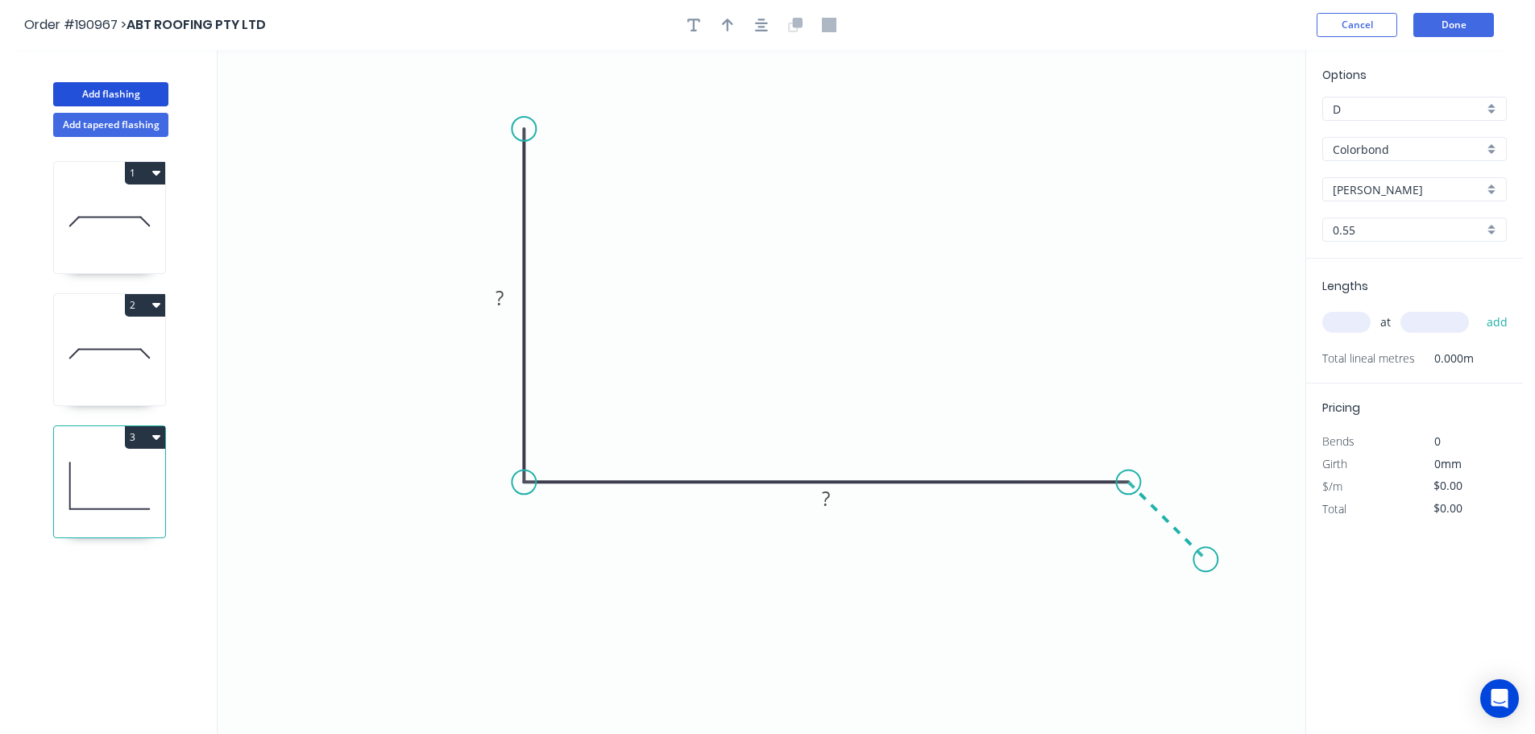
click at [1207, 559] on icon "0 ? ?" at bounding box center [762, 392] width 1088 height 684
click at [501, 298] on tspan "?" at bounding box center [500, 298] width 8 height 27
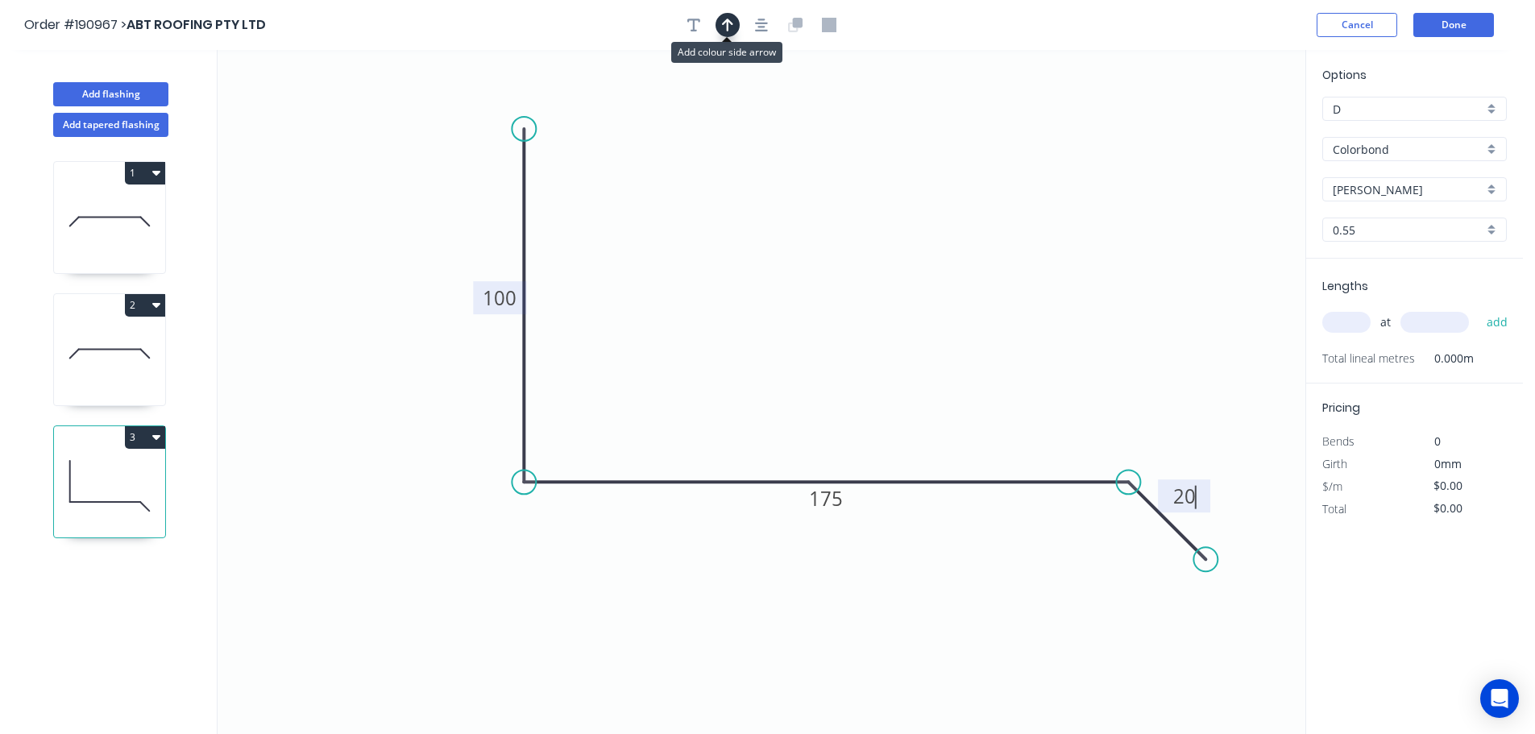
click at [727, 23] on icon "button" at bounding box center [727, 25] width 11 height 13
type input "$11.72"
click at [1221, 127] on icon at bounding box center [1224, 112] width 15 height 52
drag, startPoint x: 1225, startPoint y: 127, endPoint x: 887, endPoint y: 264, distance: 365.2
click at [887, 264] on icon at bounding box center [899, 250] width 47 height 47
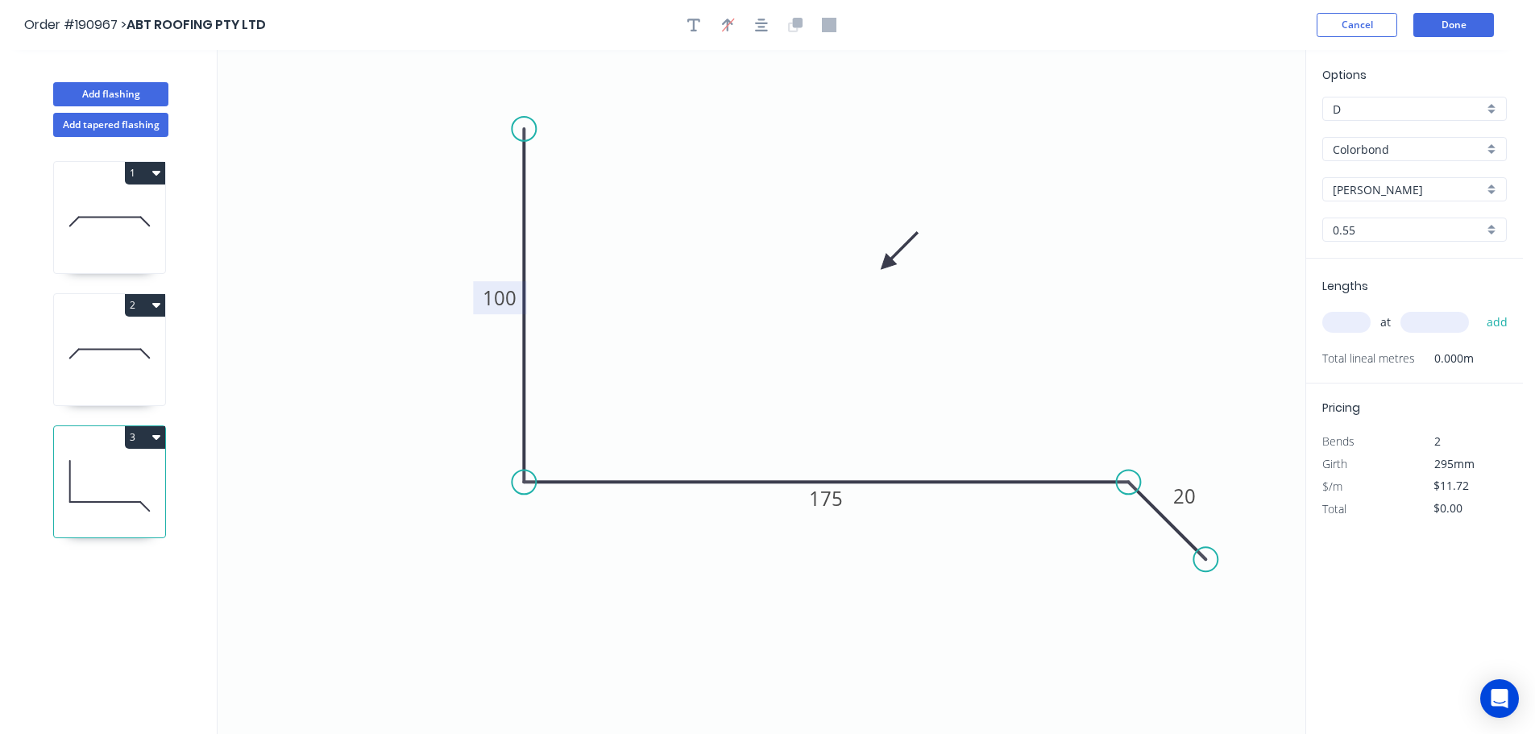
click at [1334, 322] on input "text" at bounding box center [1347, 322] width 48 height 21
type input "1"
type input "4400"
click at [1479, 309] on button "add" at bounding box center [1498, 322] width 38 height 27
type input "$51.57"
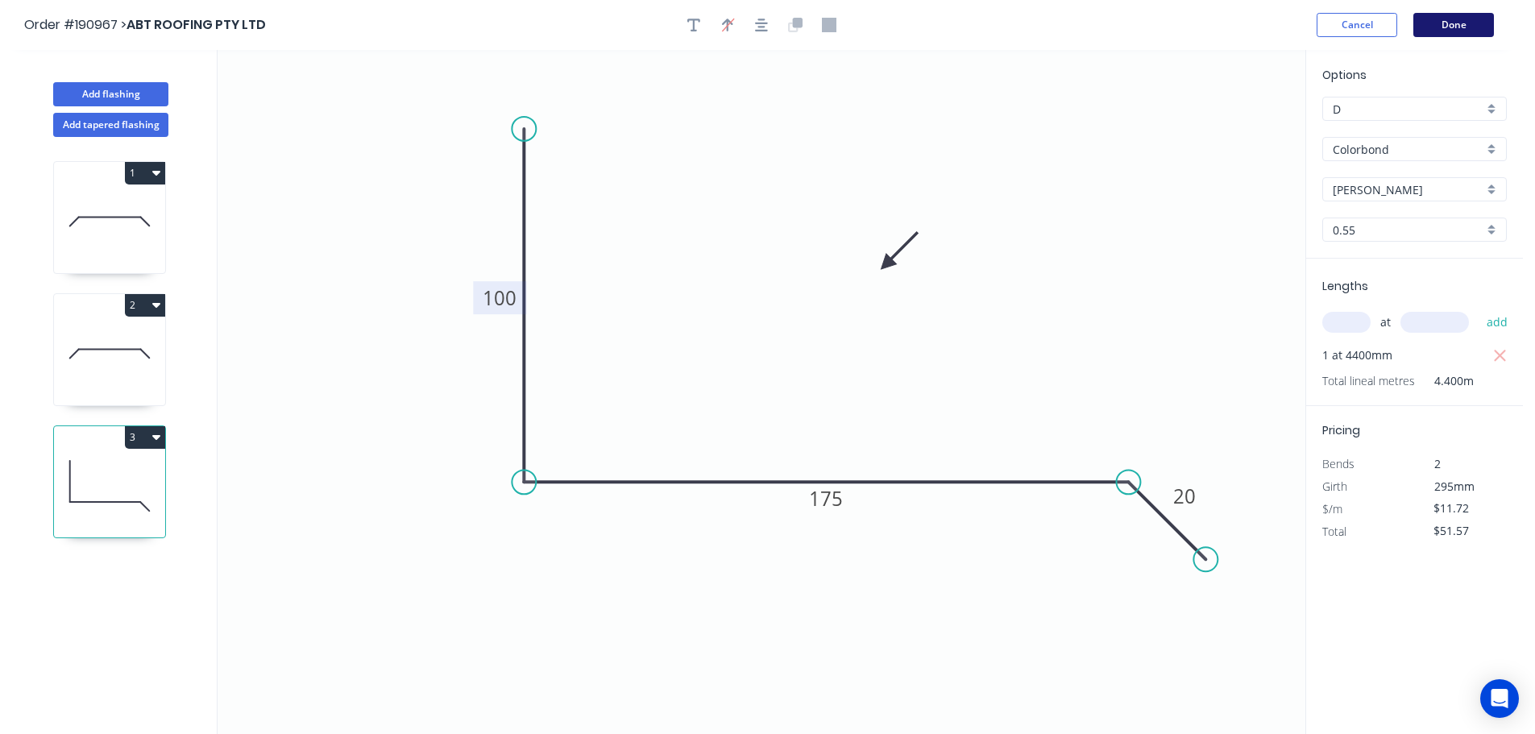
click at [1453, 24] on button "Done" at bounding box center [1454, 25] width 81 height 24
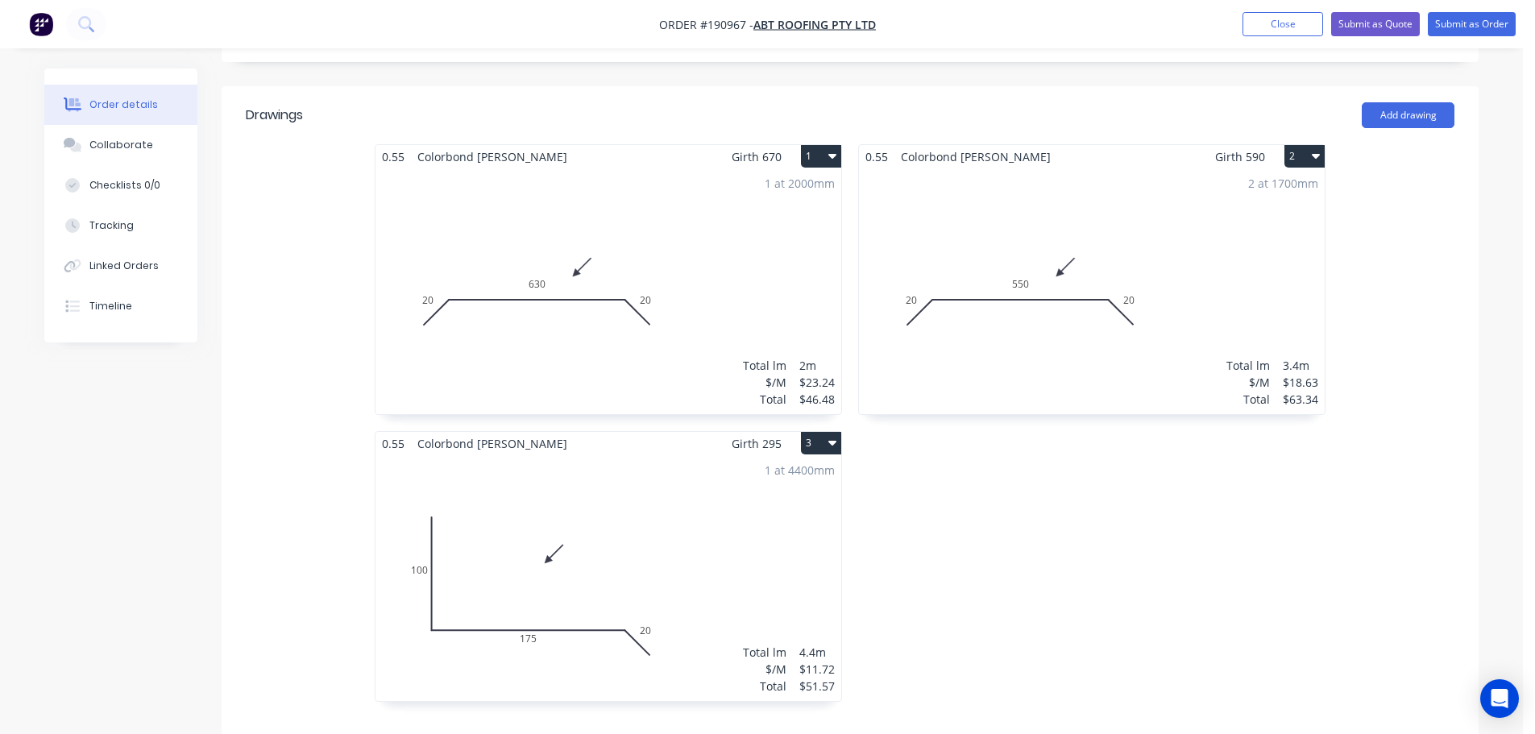
scroll to position [484, 0]
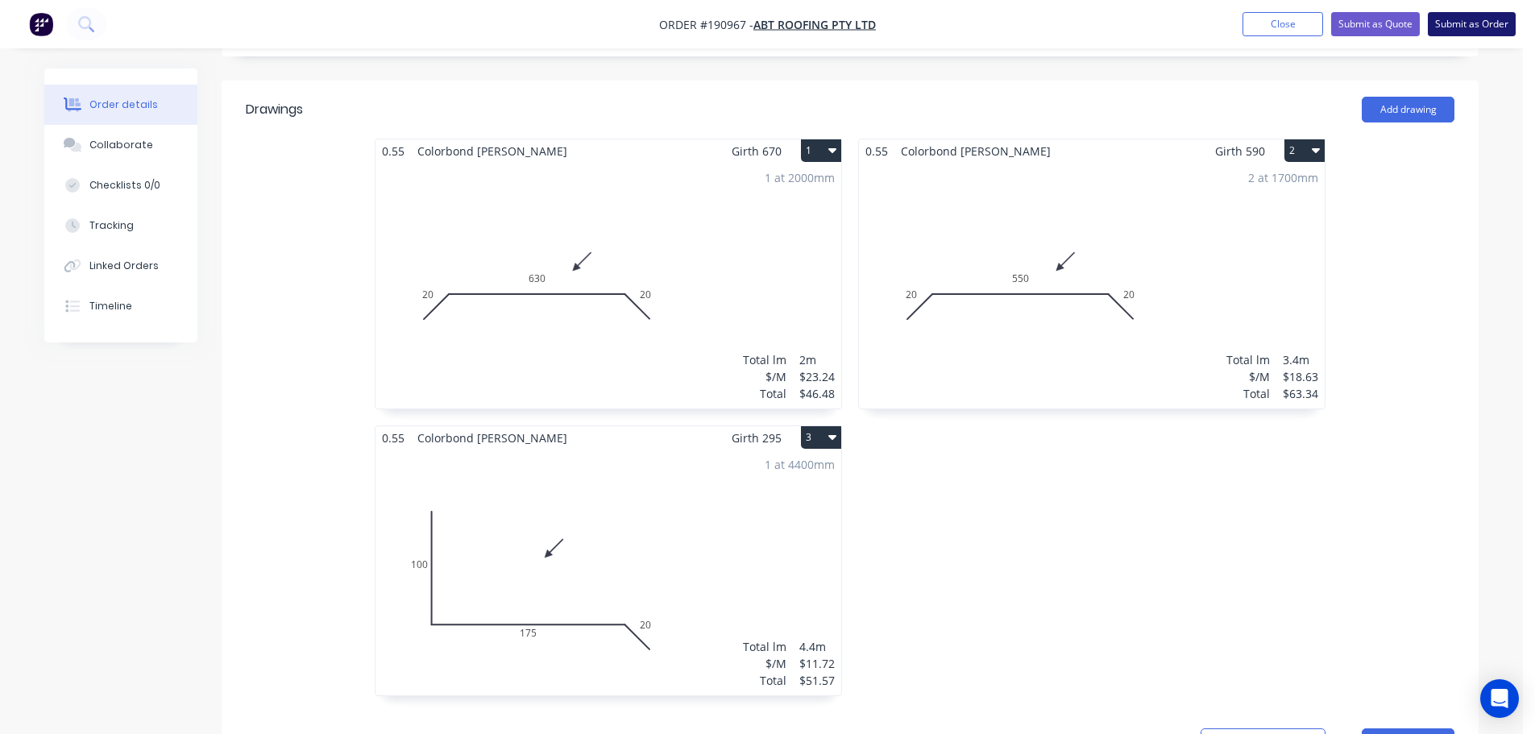
click at [1485, 21] on button "Submit as Order" at bounding box center [1472, 24] width 88 height 24
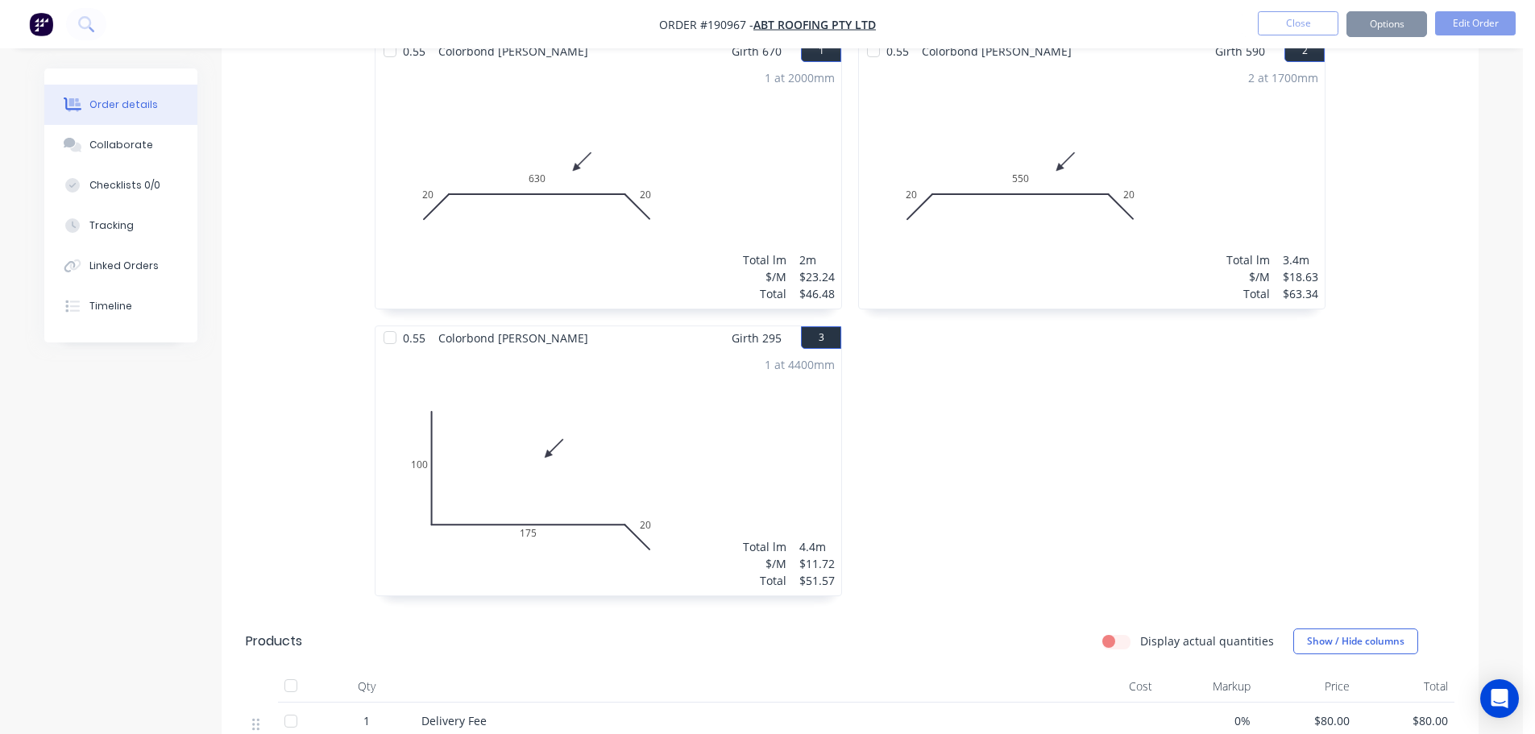
scroll to position [0, 0]
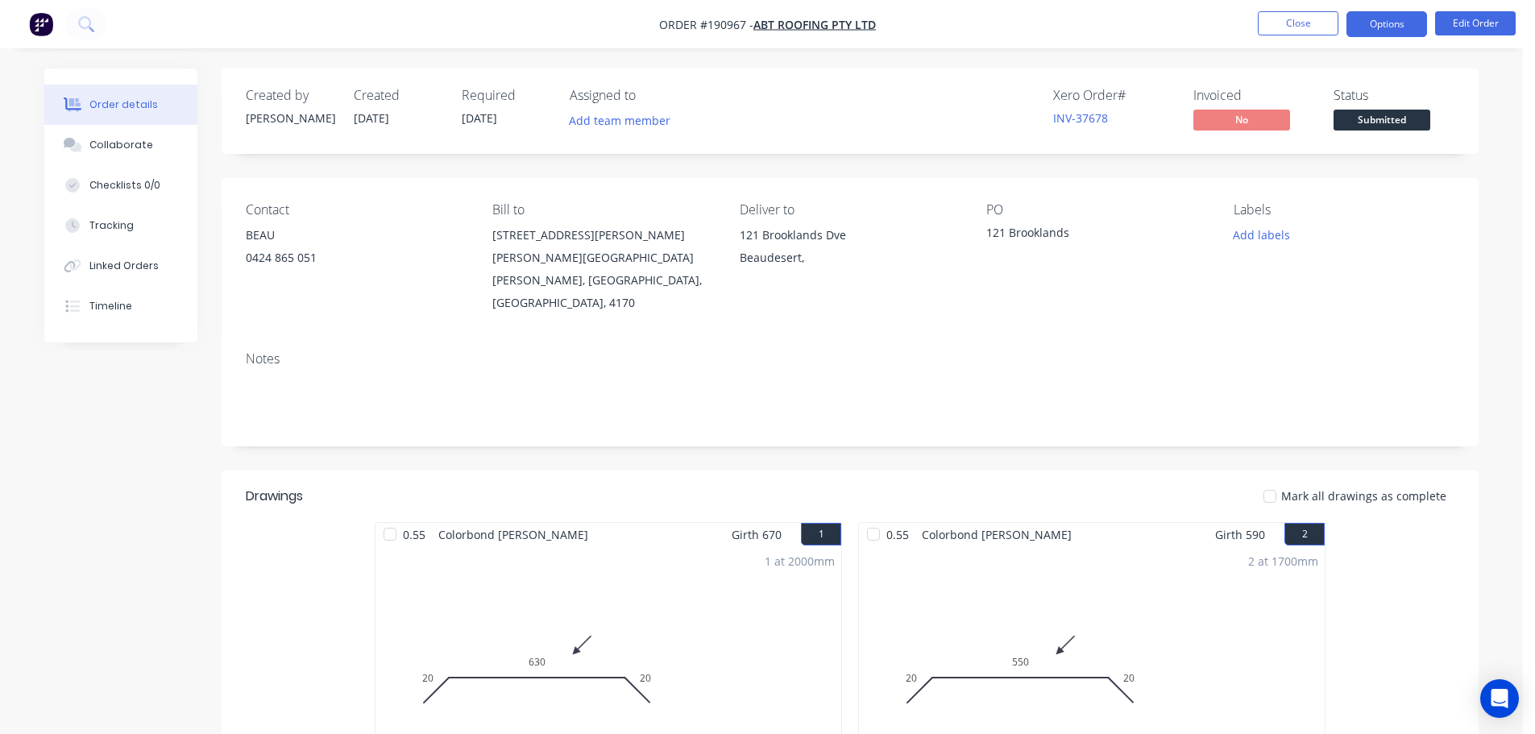
click at [1378, 26] on button "Options" at bounding box center [1387, 24] width 81 height 26
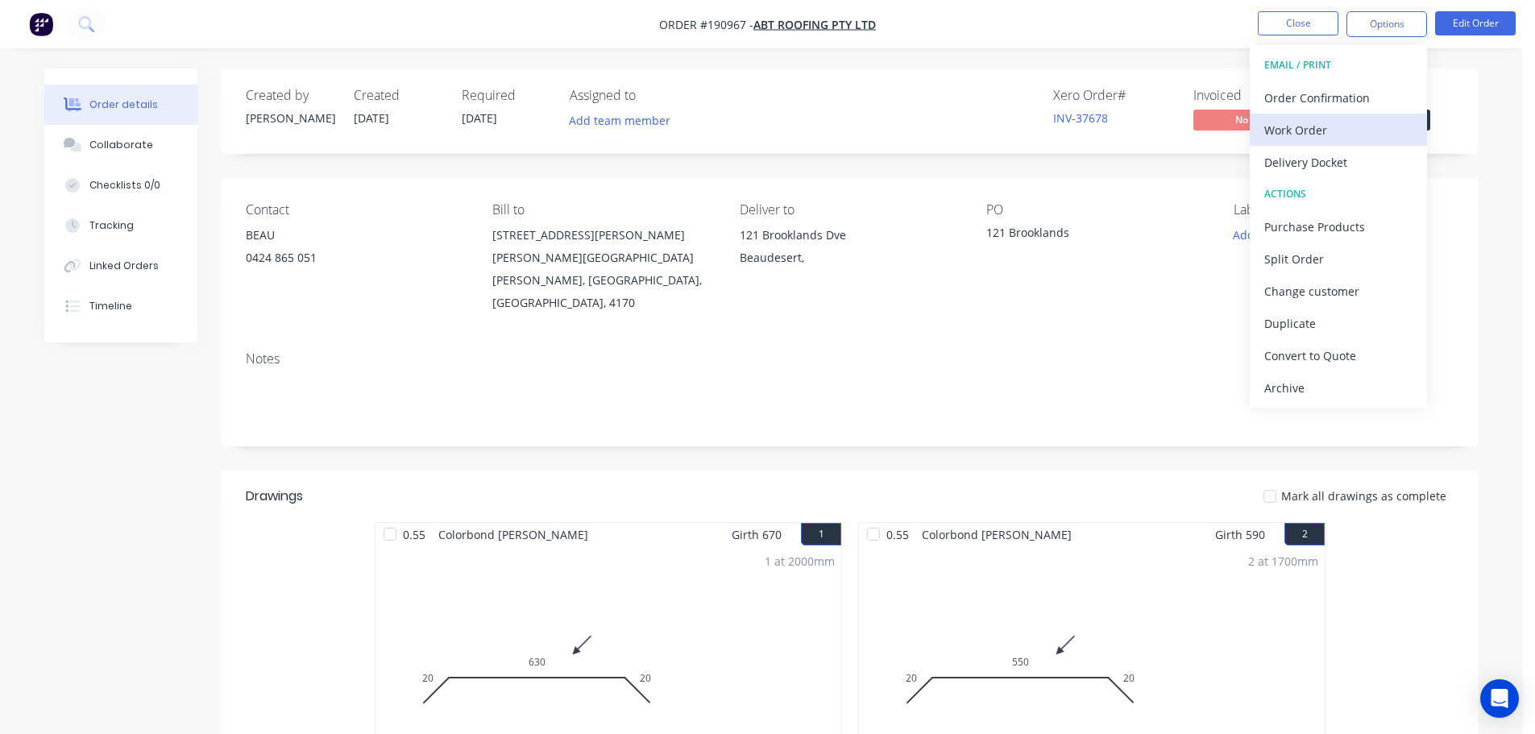
click at [1298, 126] on div "Work Order" at bounding box center [1339, 129] width 148 height 23
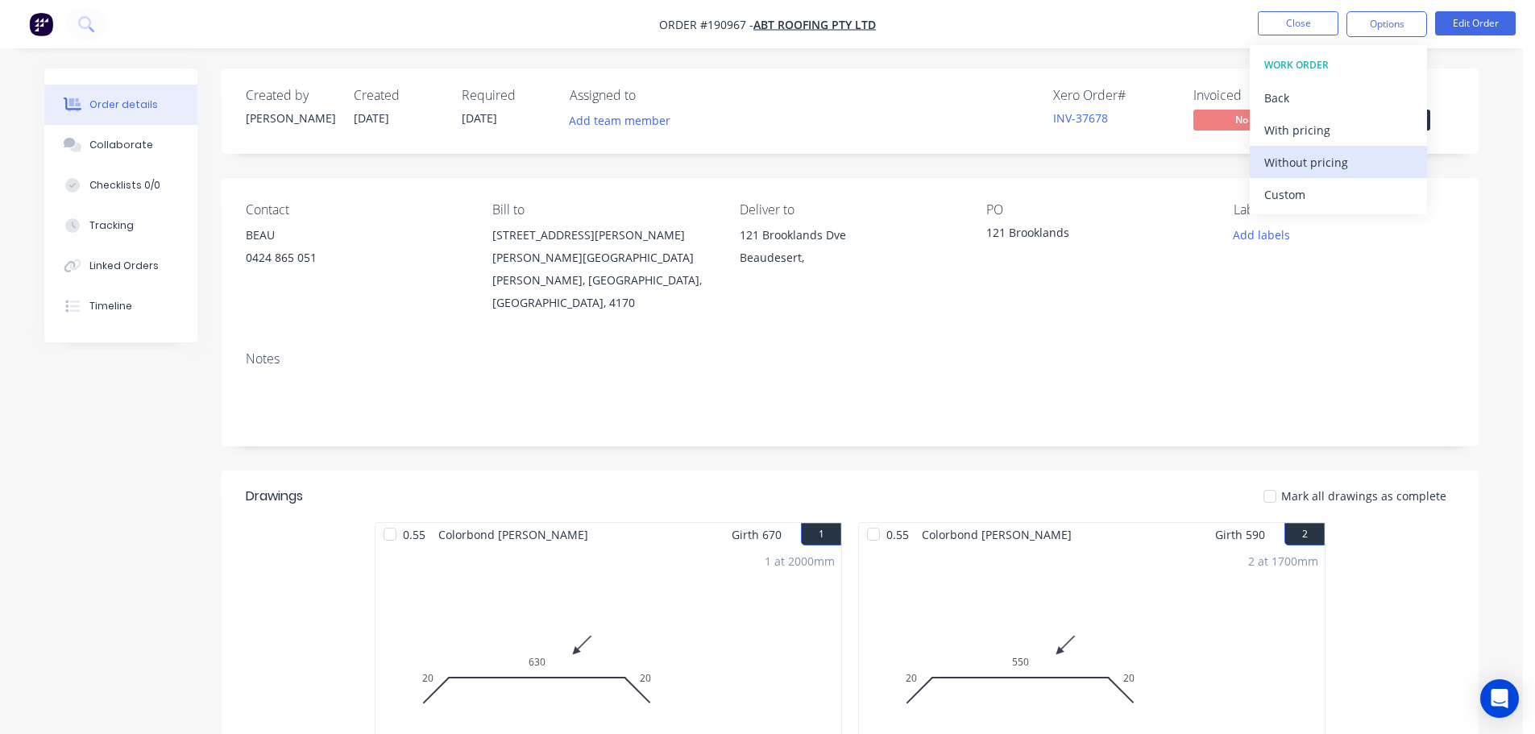
click at [1296, 168] on div "Without pricing" at bounding box center [1339, 162] width 148 height 23
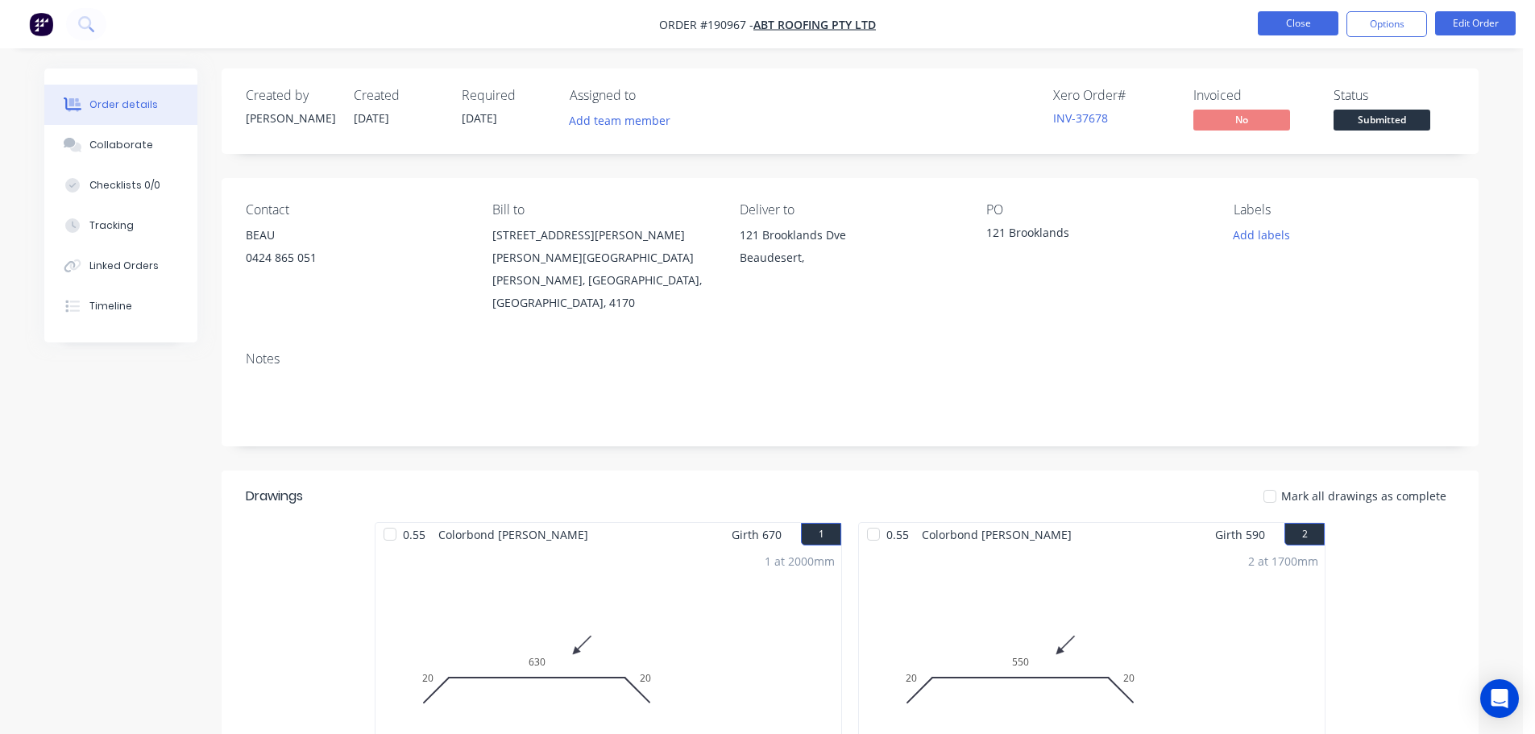
click at [1298, 17] on button "Close" at bounding box center [1298, 23] width 81 height 24
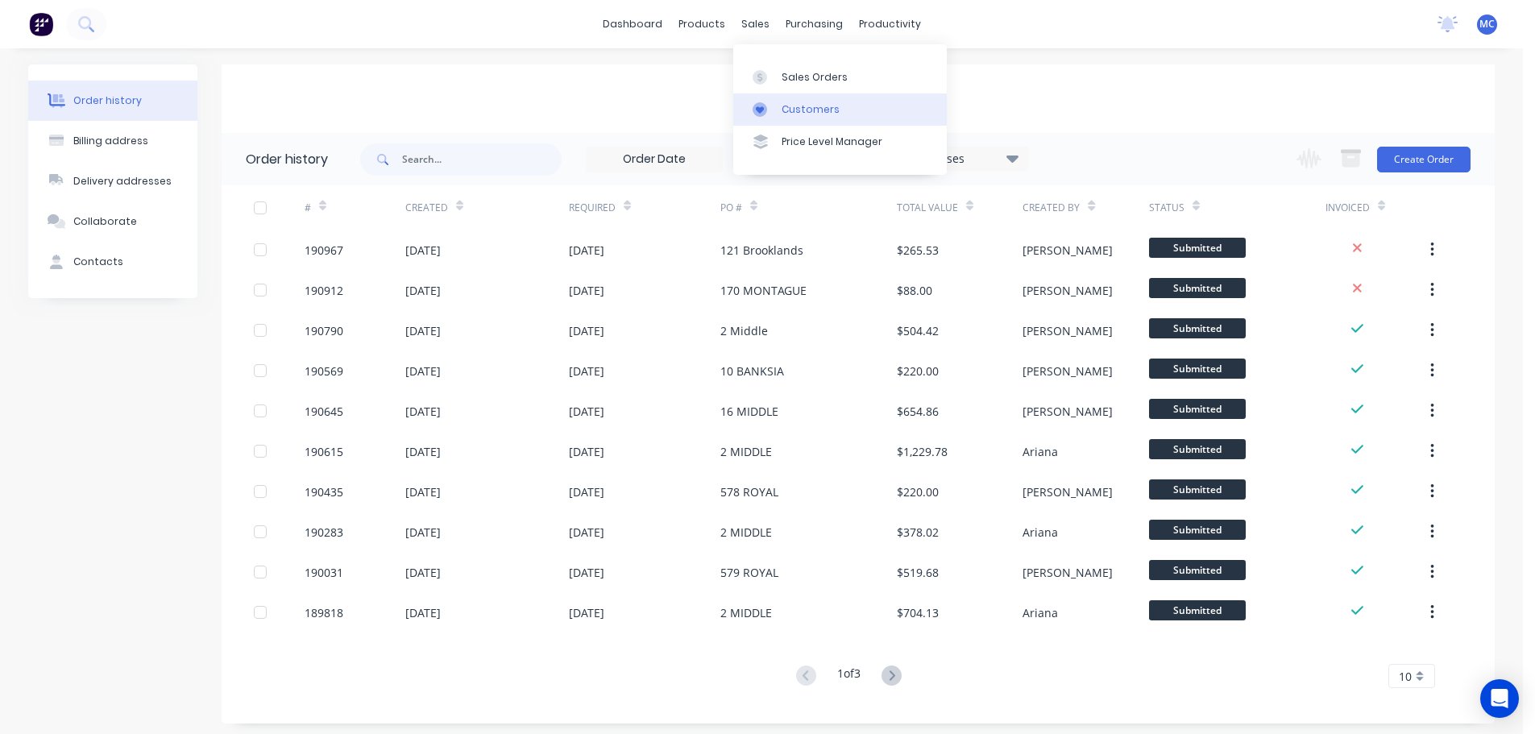
click at [810, 110] on div "Customers" at bounding box center [811, 109] width 58 height 15
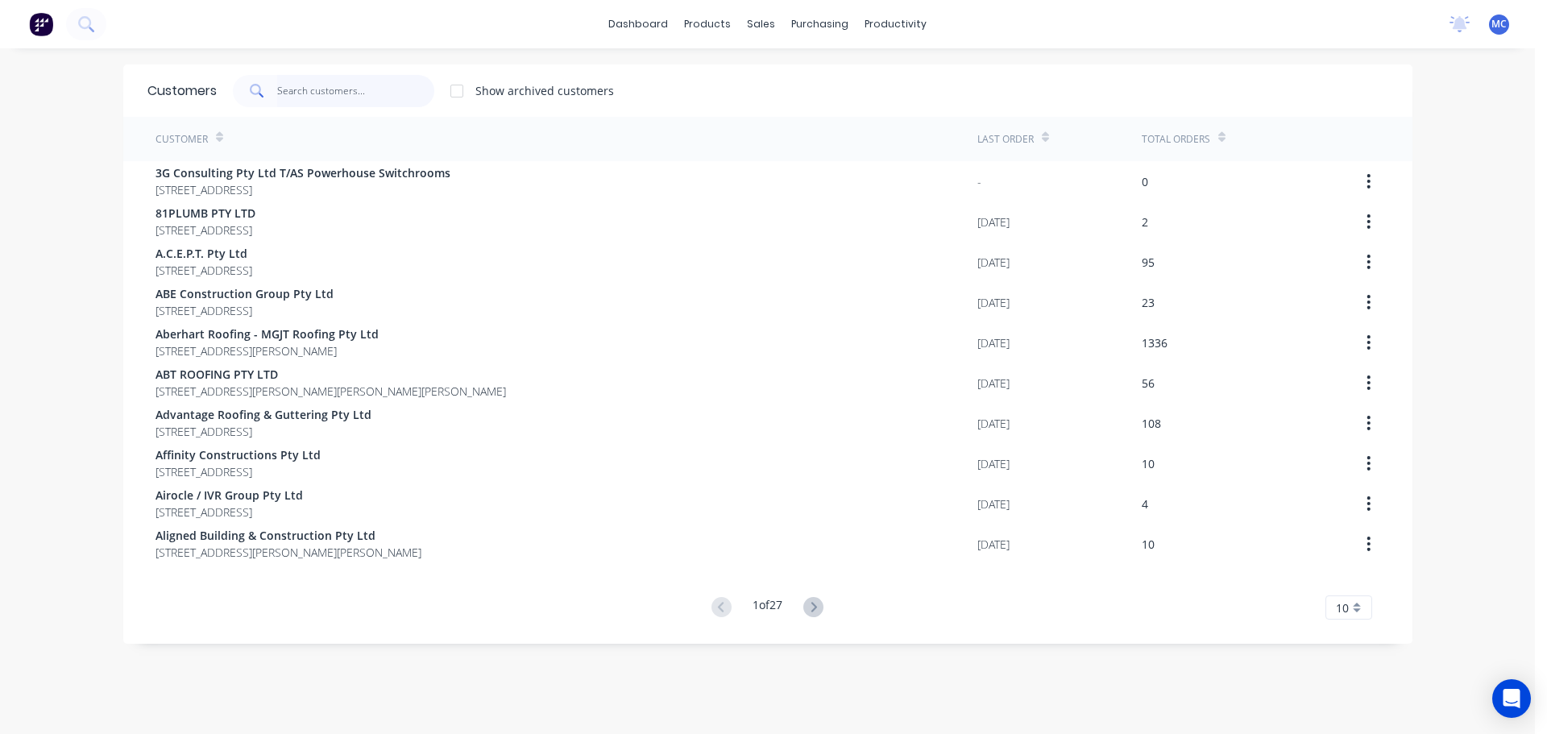
click at [289, 89] on input "text" at bounding box center [355, 91] width 157 height 32
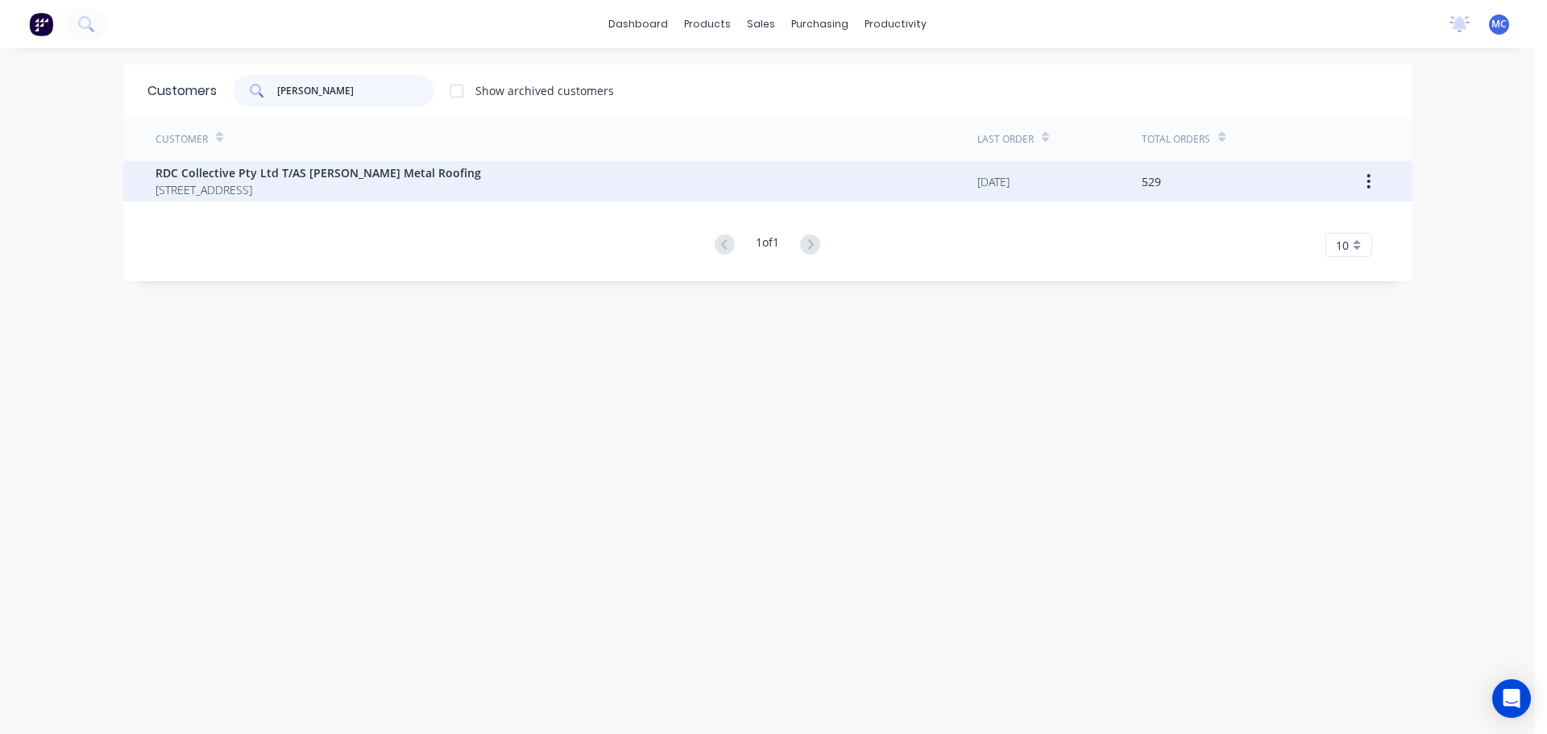
type input "[PERSON_NAME]"
click at [256, 181] on span "[STREET_ADDRESS]" at bounding box center [319, 189] width 326 height 17
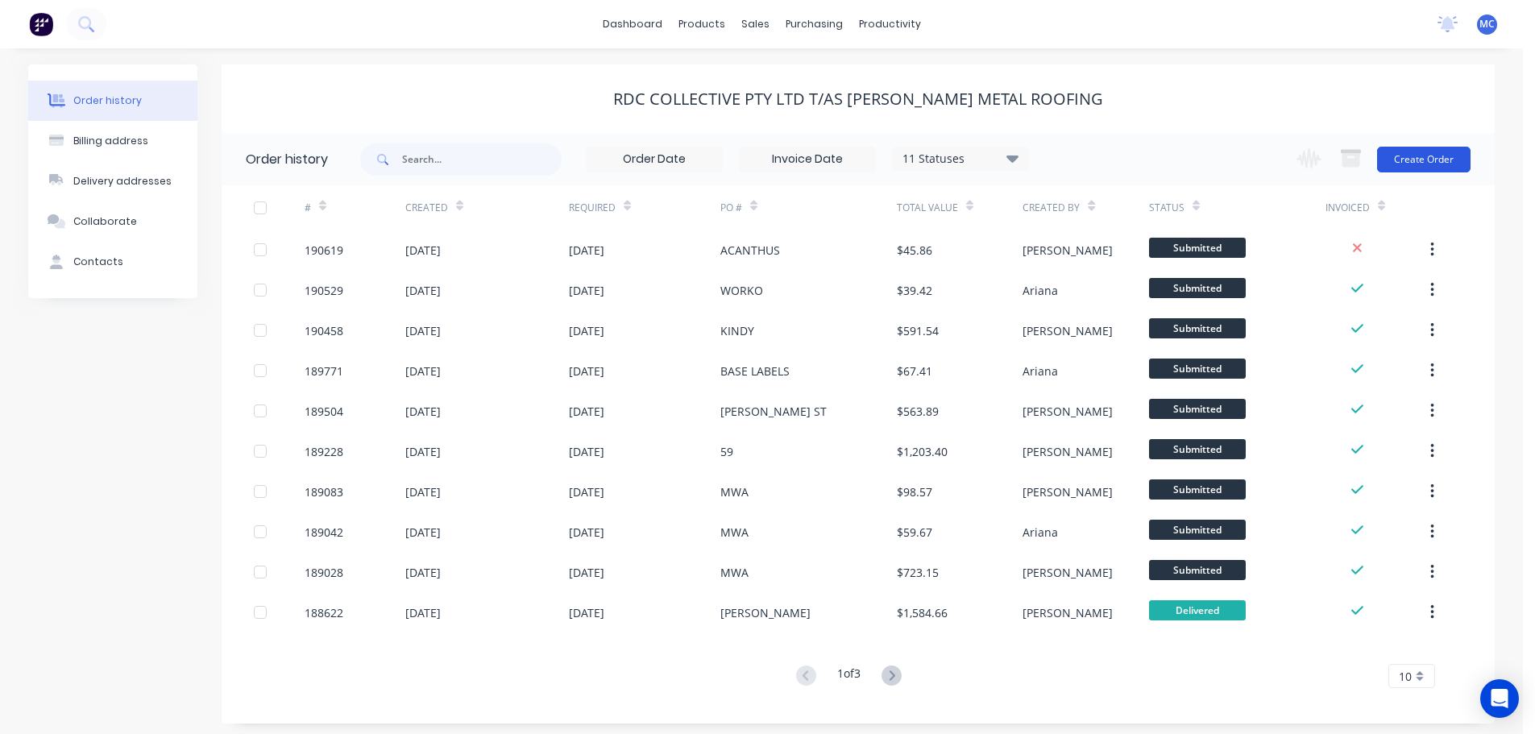
click at [1439, 161] on button "Create Order" at bounding box center [1423, 160] width 93 height 26
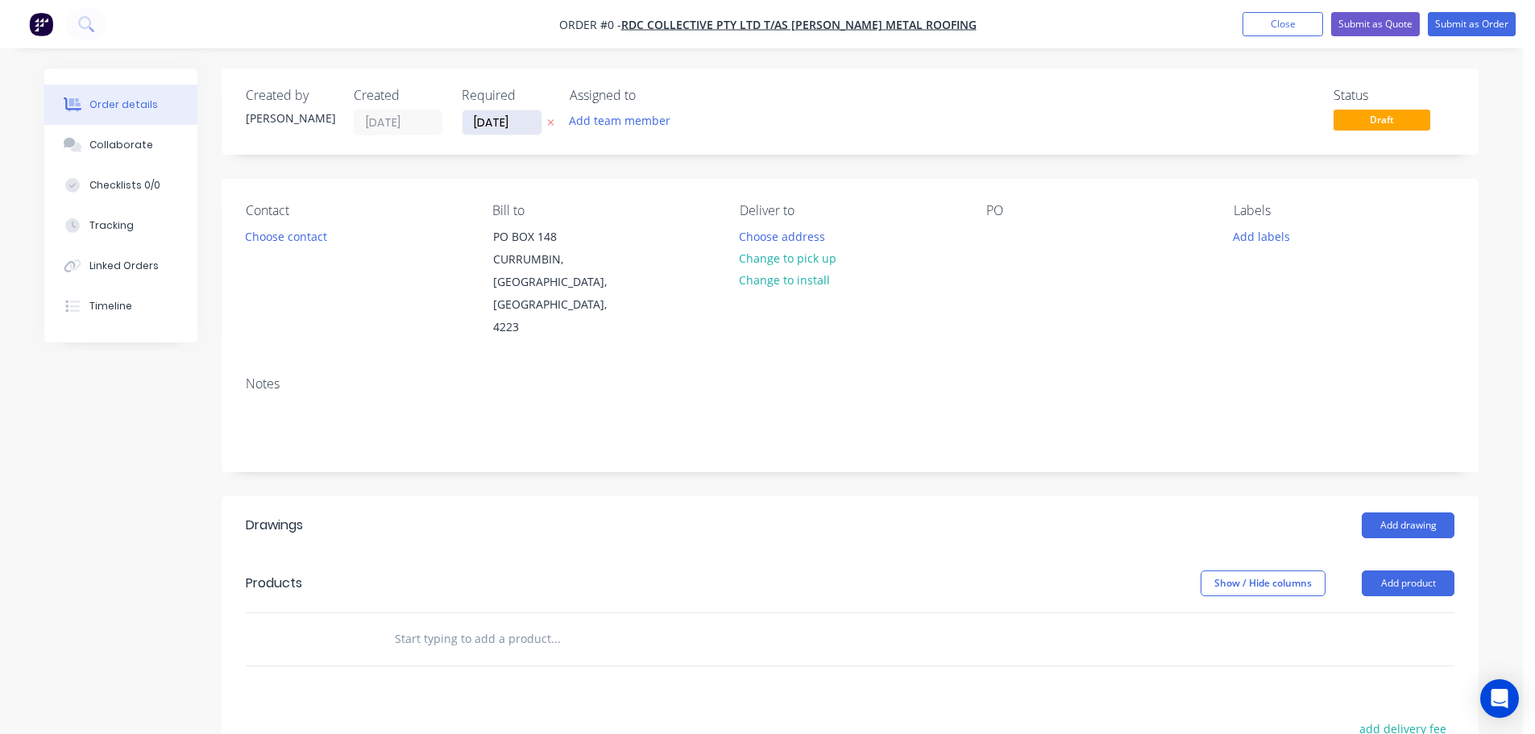
click at [510, 117] on input "[DATE]" at bounding box center [502, 122] width 79 height 24
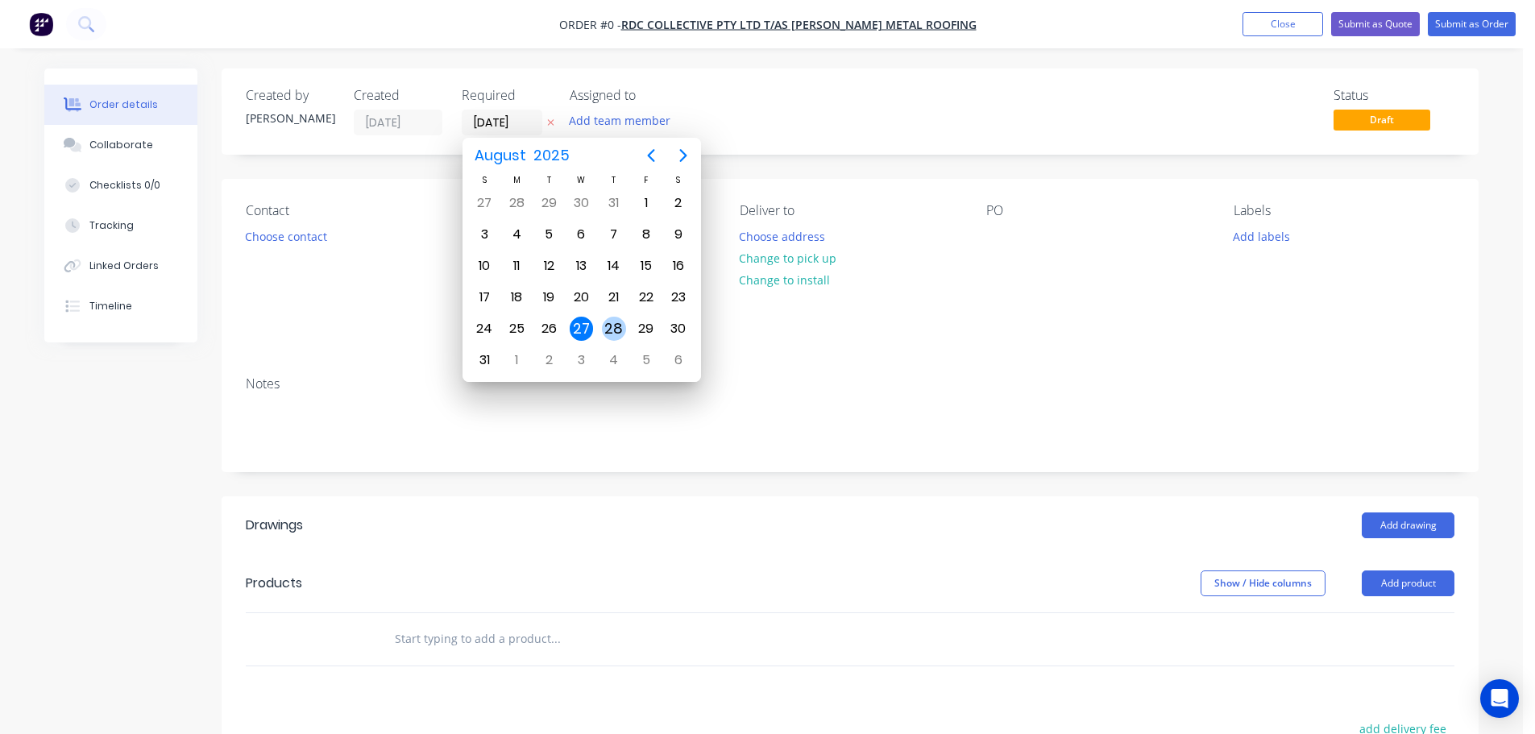
click at [609, 326] on div "28" at bounding box center [614, 329] width 24 height 24
type input "[DATE]"
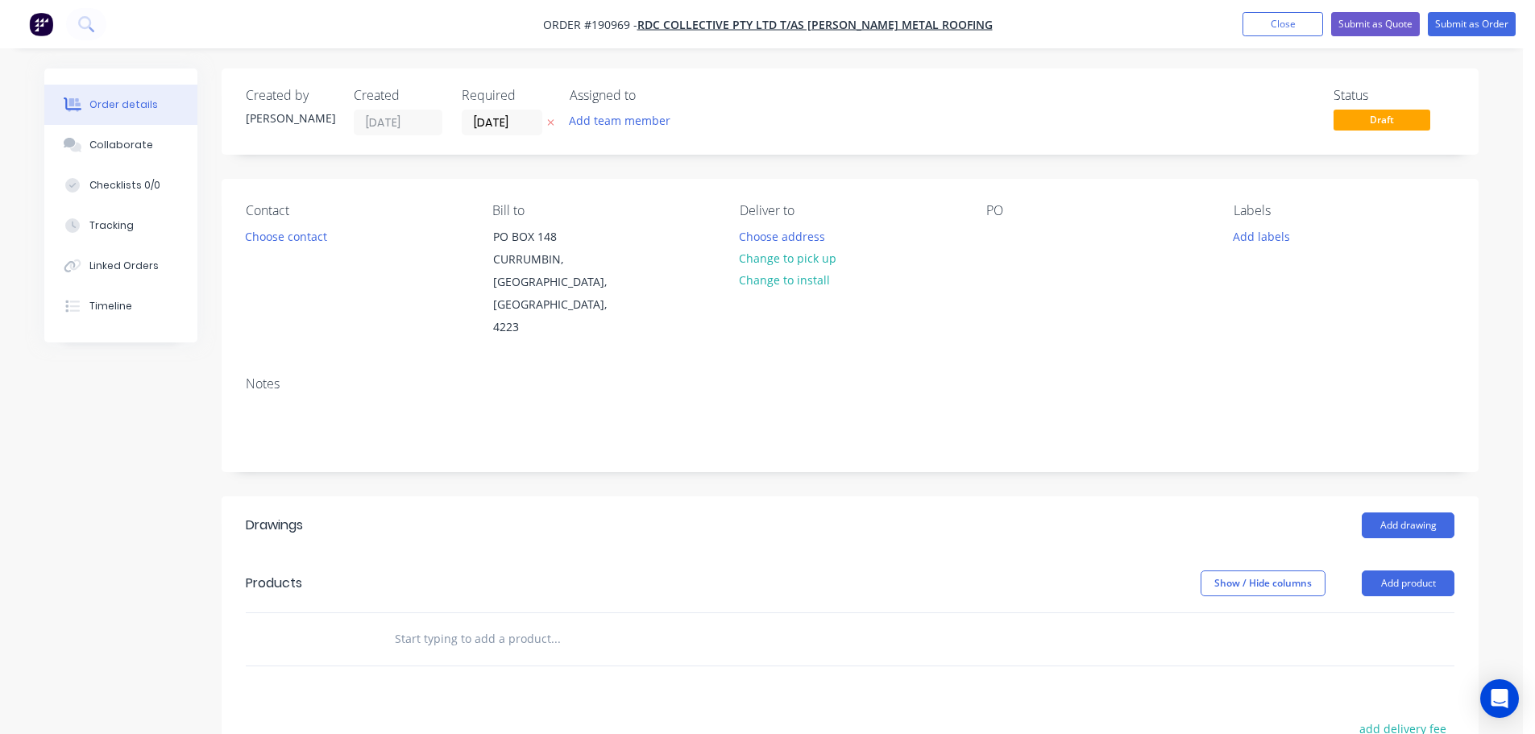
click at [305, 239] on button "Choose contact" at bounding box center [286, 236] width 99 height 22
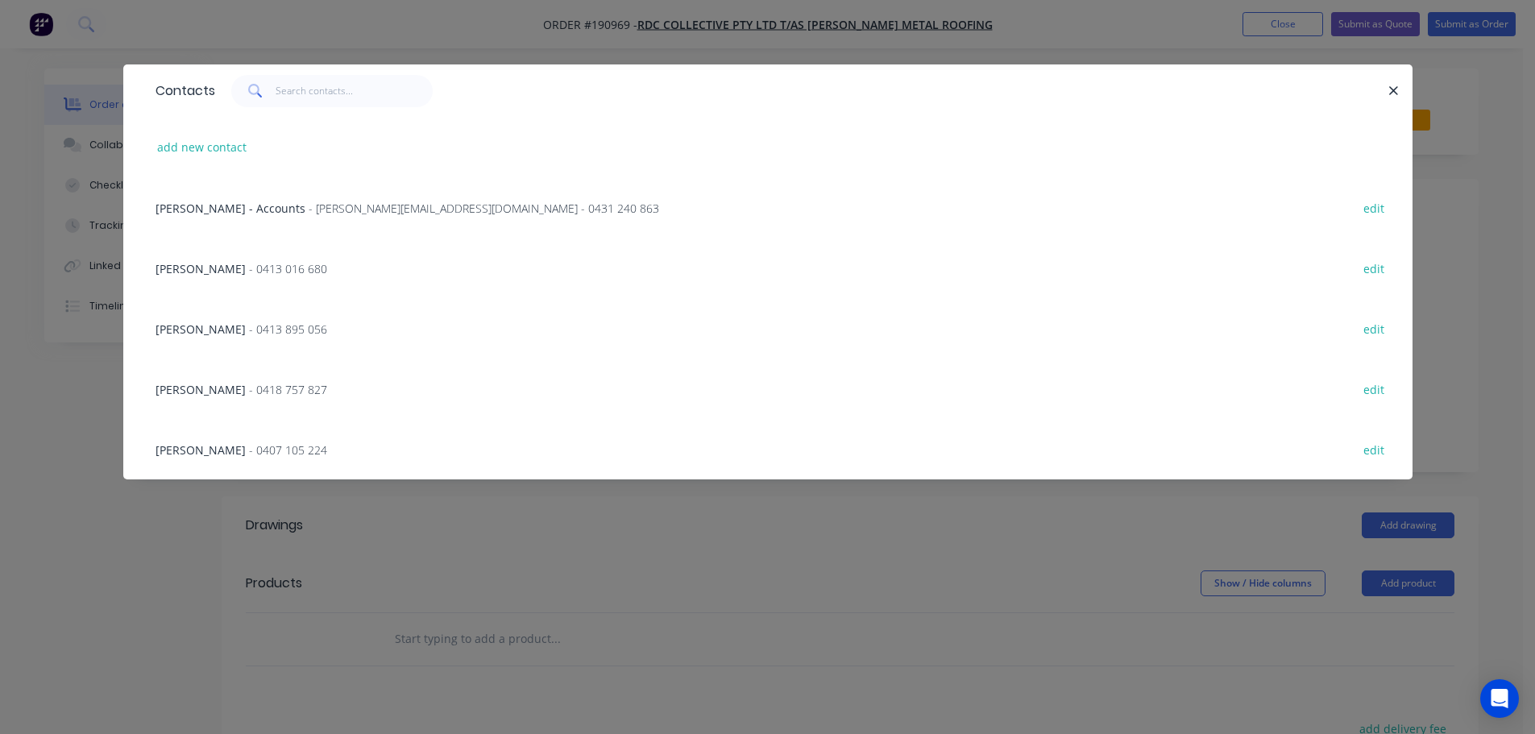
click at [250, 264] on span "- 0413 016 680" at bounding box center [288, 268] width 78 height 15
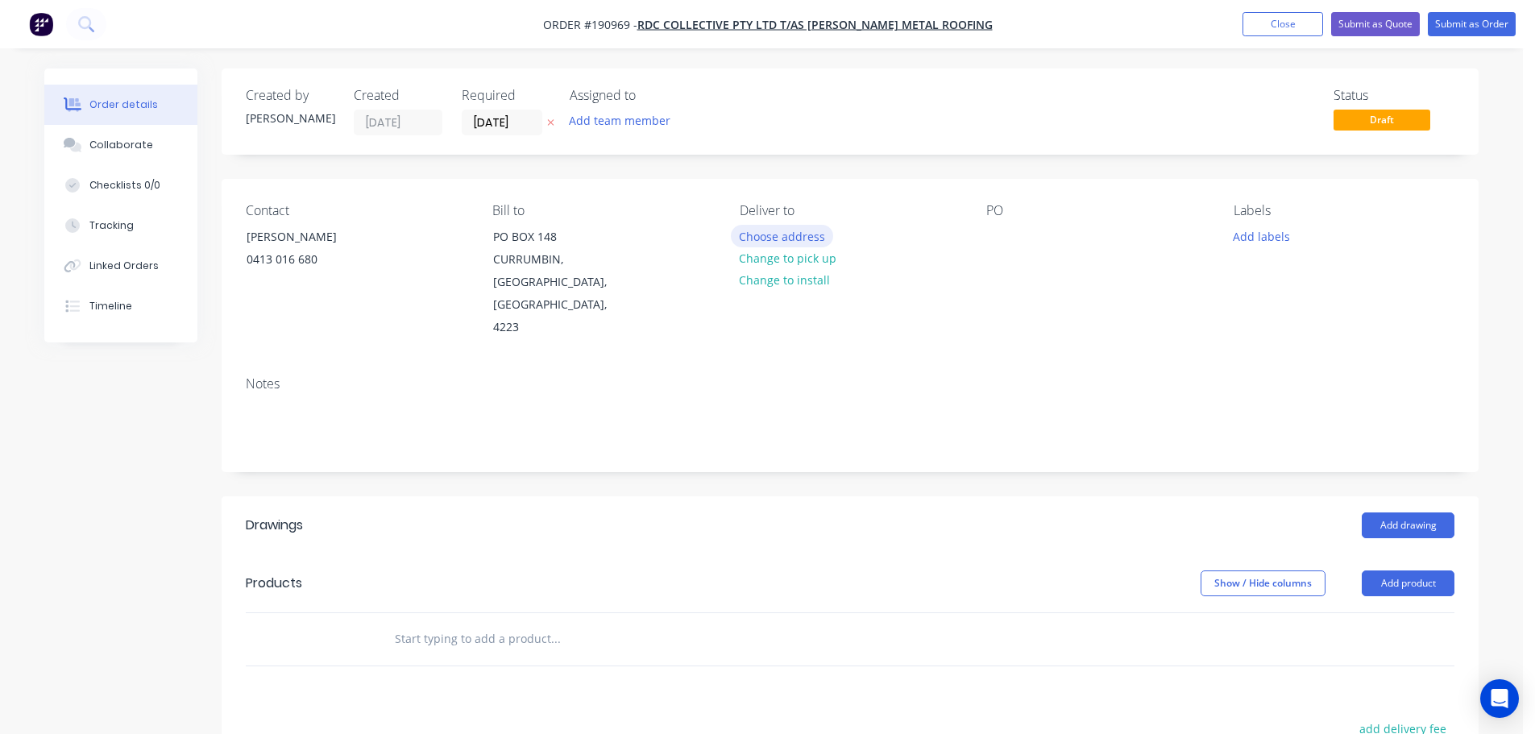
click at [775, 235] on button "Choose address" at bounding box center [782, 236] width 103 height 22
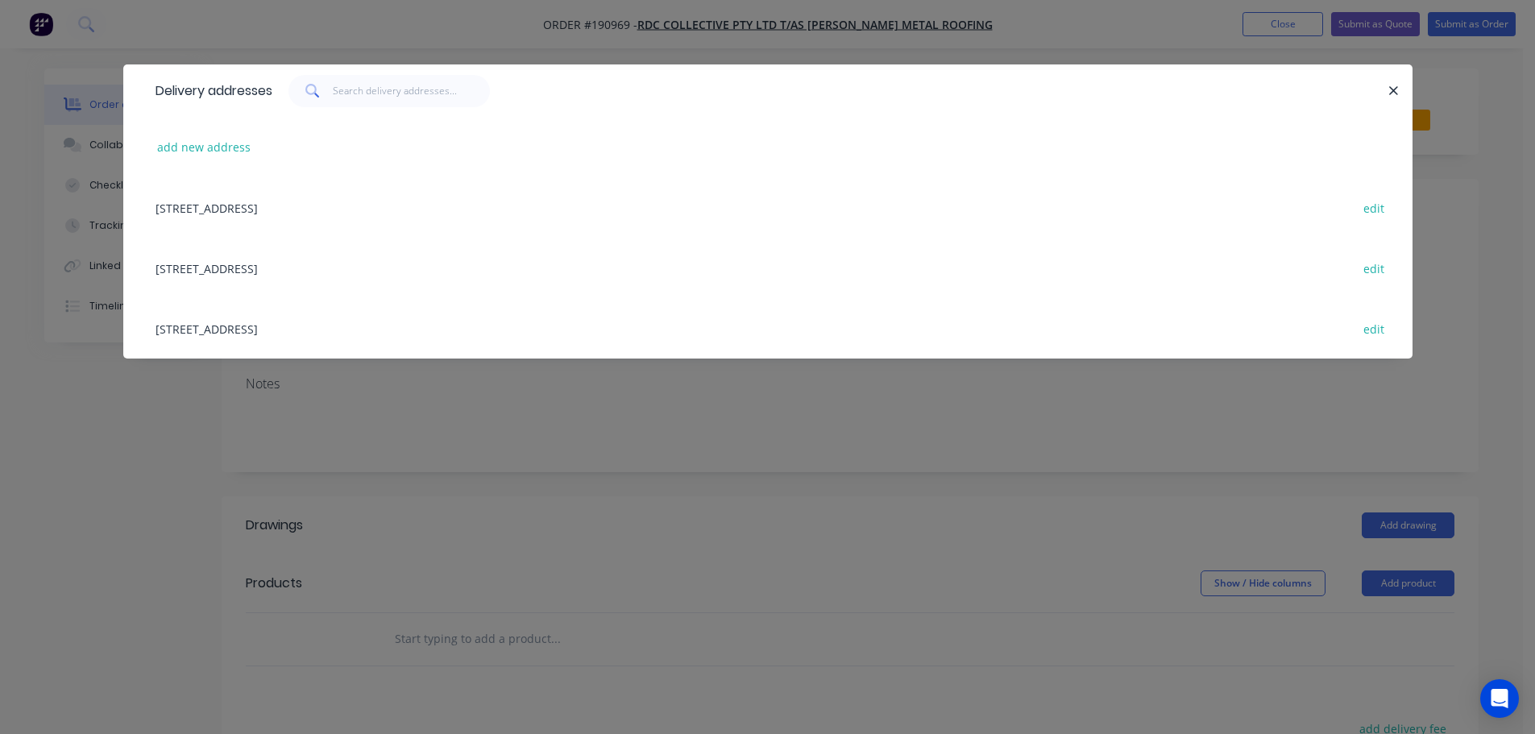
click at [324, 330] on div "[STREET_ADDRESS][PERSON_NAME] edit" at bounding box center [767, 328] width 1241 height 60
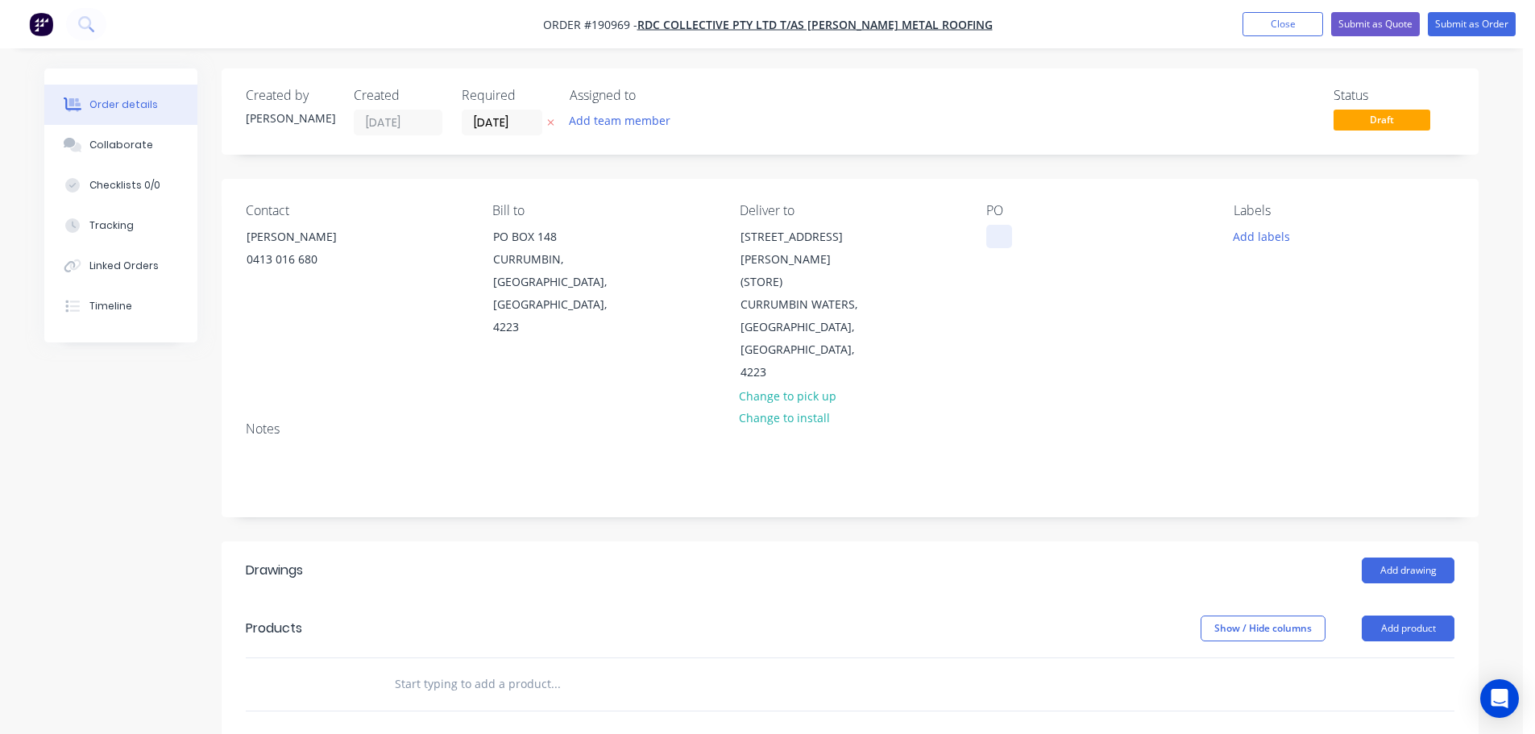
click at [995, 238] on div at bounding box center [1000, 236] width 26 height 23
click at [1394, 558] on button "Add drawing" at bounding box center [1408, 571] width 93 height 26
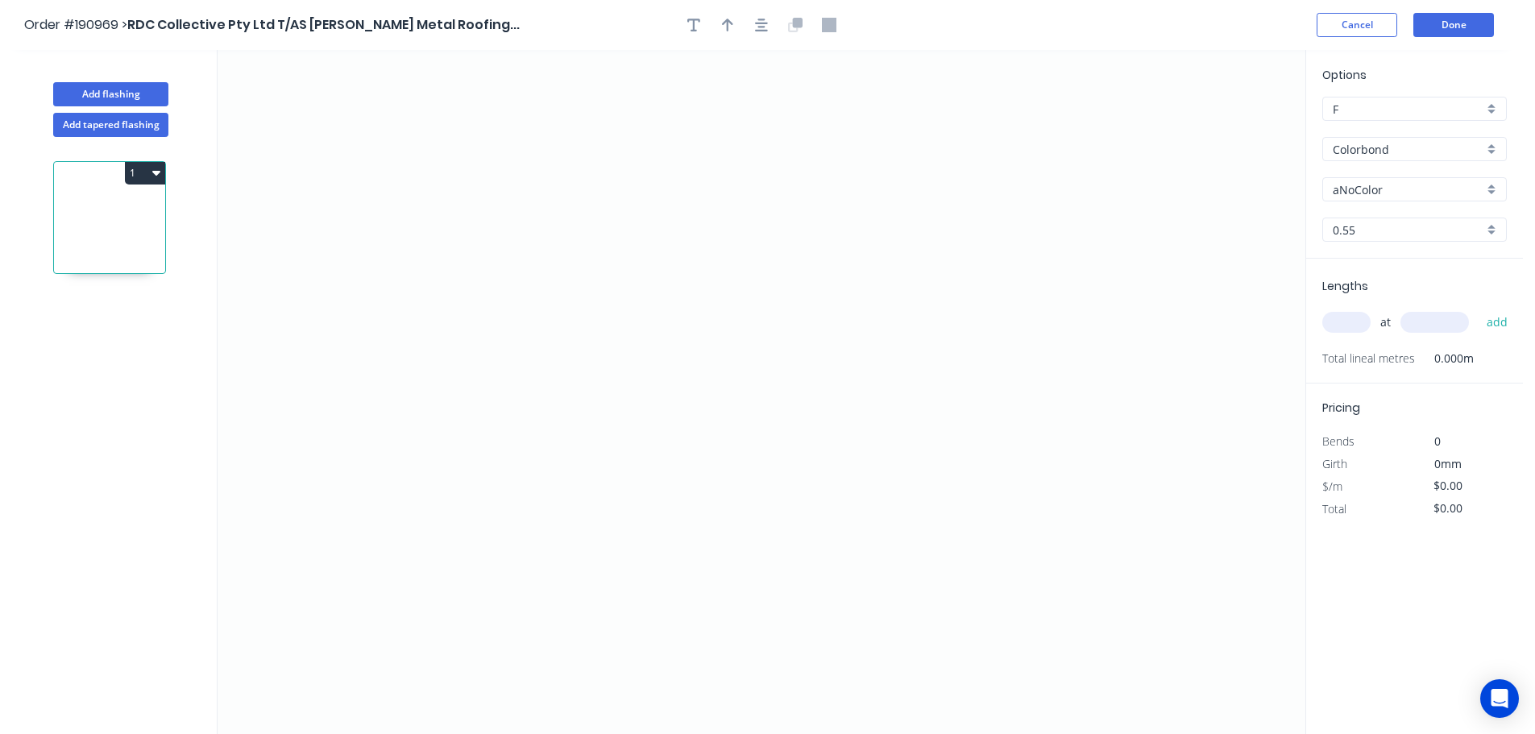
click at [1391, 190] on input "aNoColor" at bounding box center [1408, 189] width 151 height 17
click at [1356, 213] on div "Surfmist" at bounding box center [1414, 217] width 183 height 28
click at [1352, 323] on input "text" at bounding box center [1347, 322] width 48 height 21
click at [135, 120] on button "Add tapered flashing" at bounding box center [110, 125] width 115 height 24
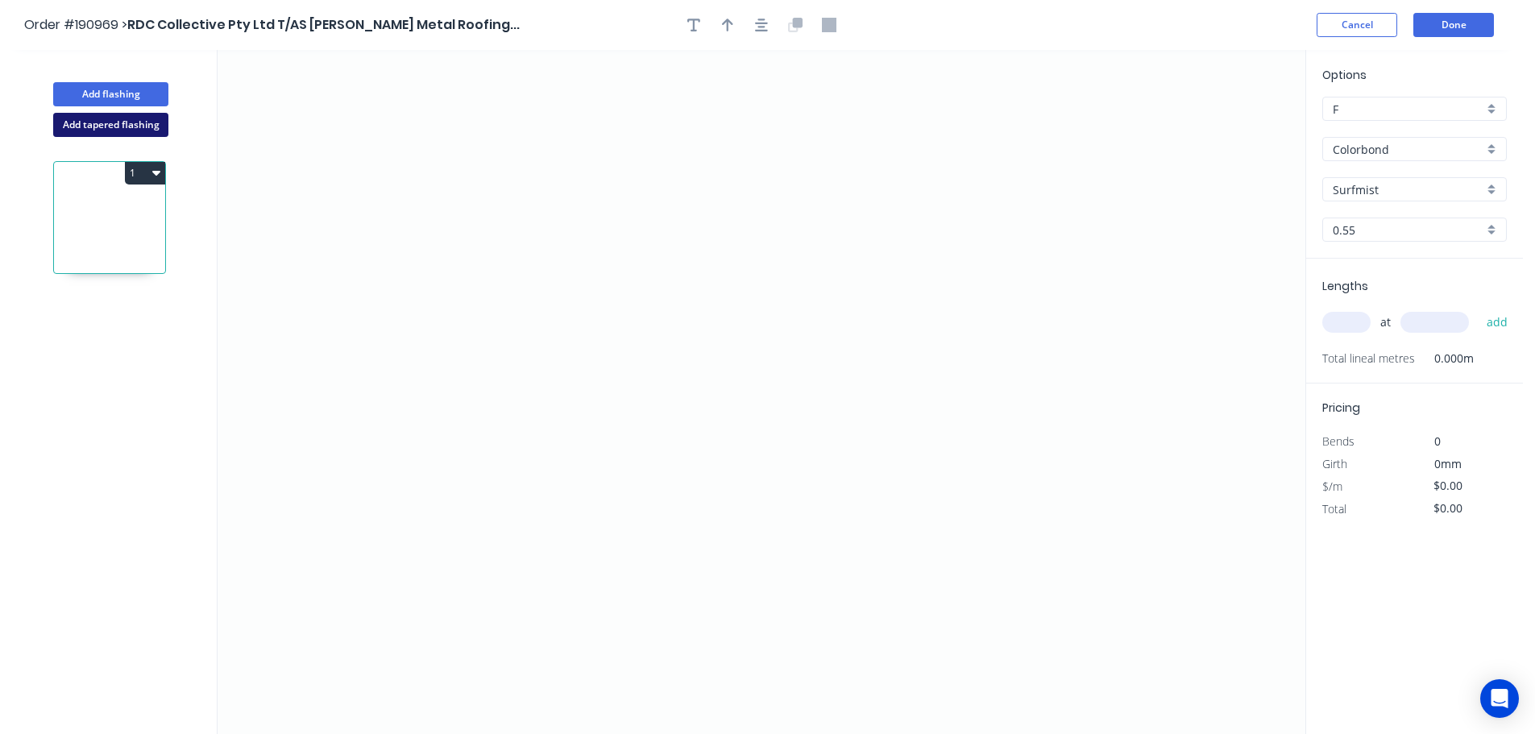
type input "aNoColor"
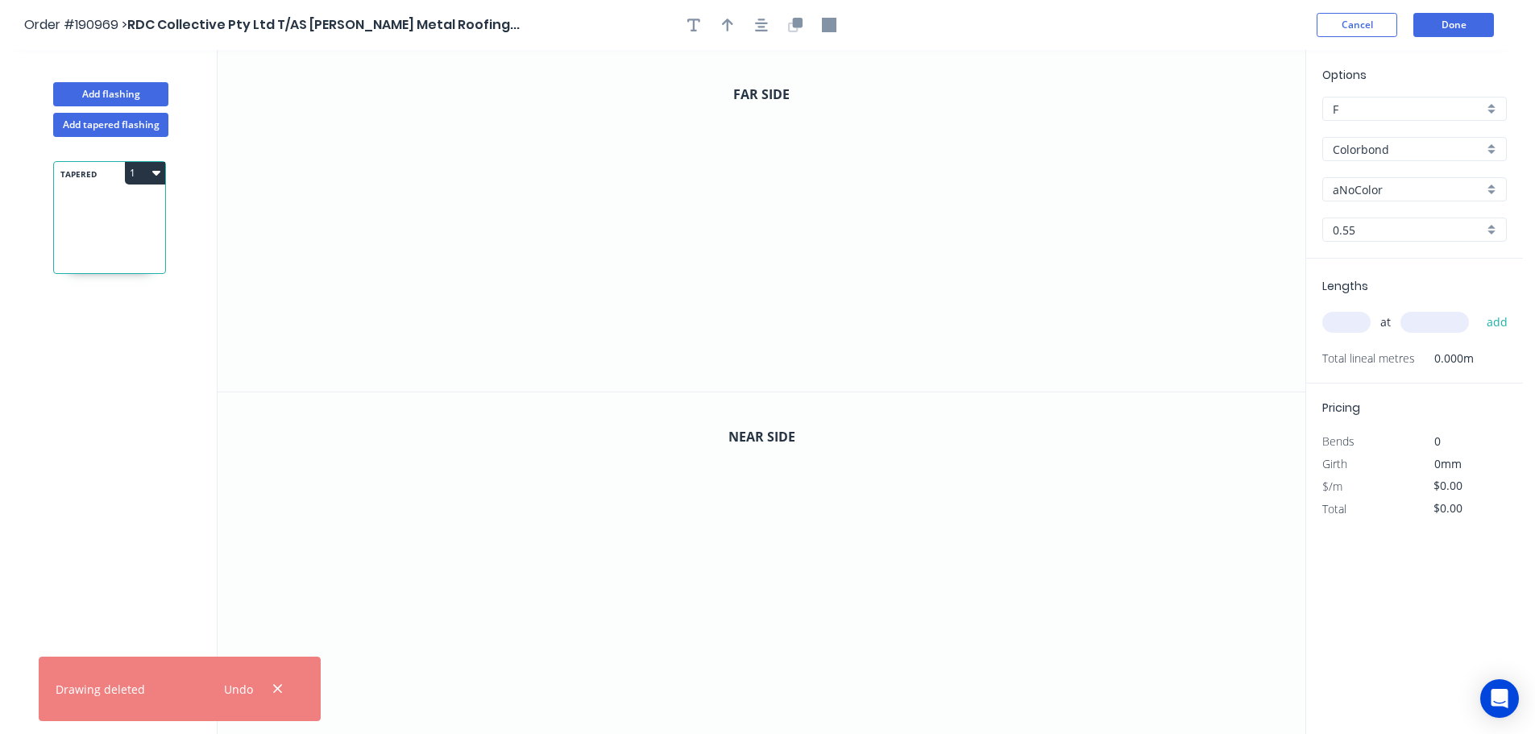
click at [1377, 190] on input "aNoColor" at bounding box center [1408, 189] width 151 height 17
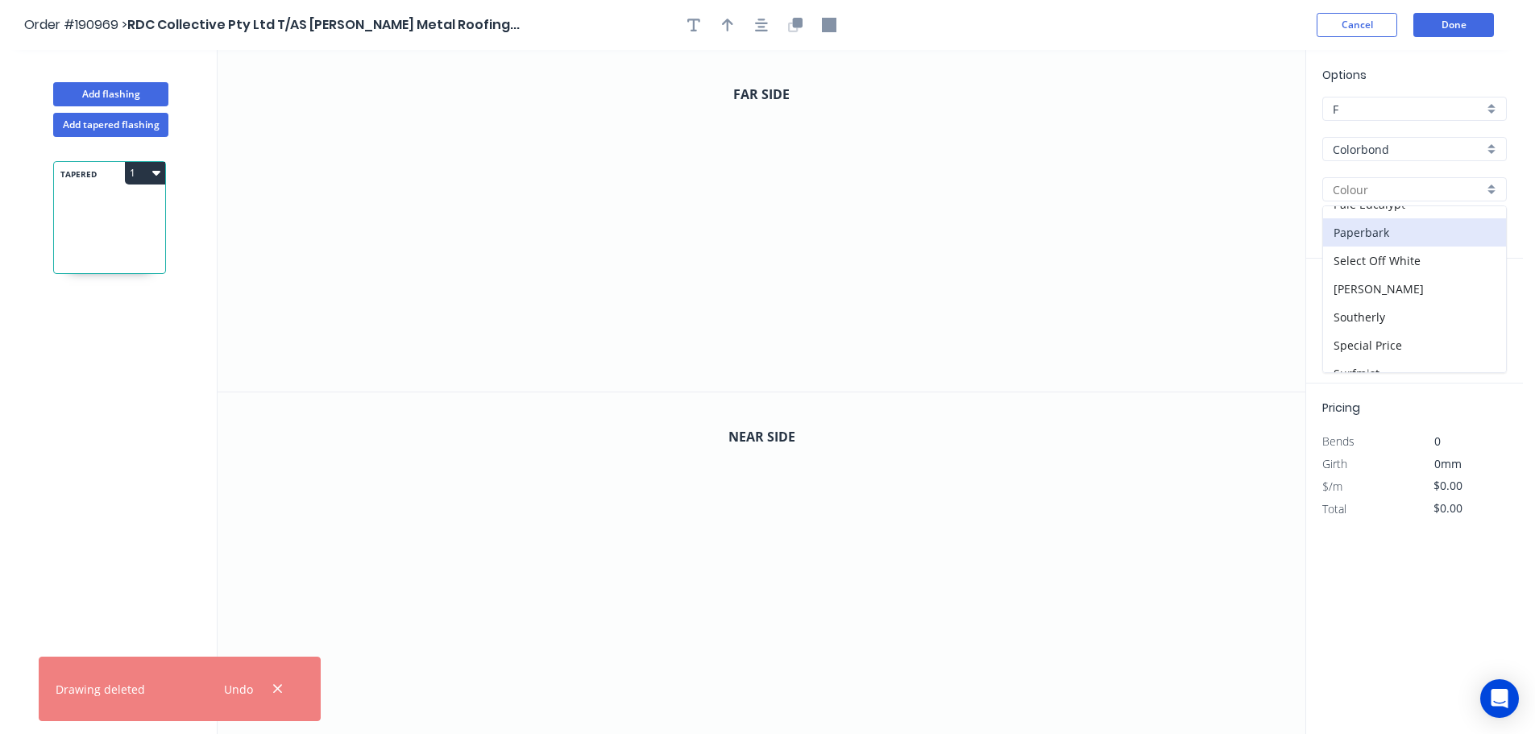
scroll to position [564, 0]
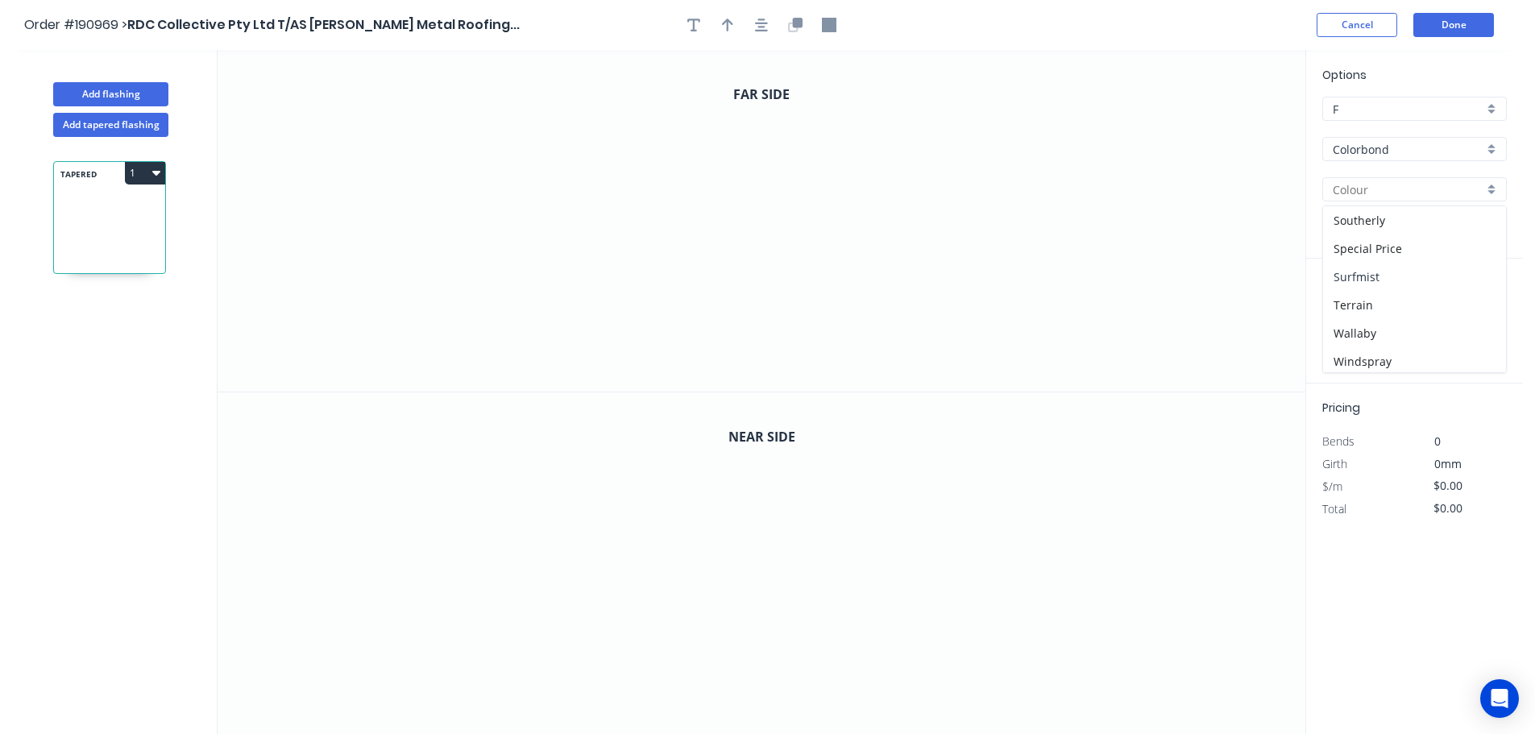
click at [1365, 279] on div "Surfmist" at bounding box center [1414, 277] width 183 height 28
type input "Surfmist"
click at [555, 182] on icon "0" at bounding box center [762, 221] width 1088 height 342
click at [625, 114] on icon "0" at bounding box center [762, 221] width 1088 height 342
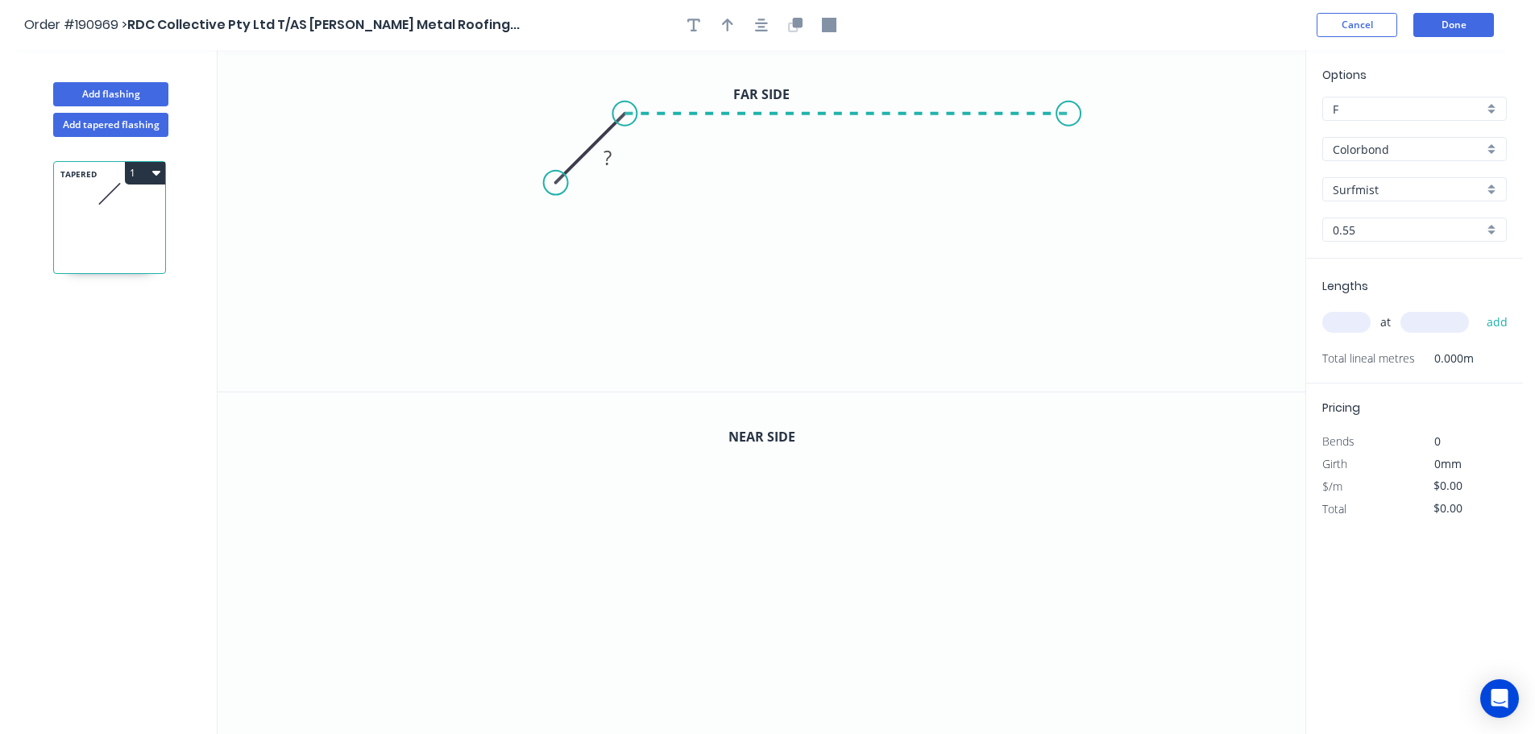
click at [1070, 114] on icon "0 ?" at bounding box center [762, 221] width 1088 height 342
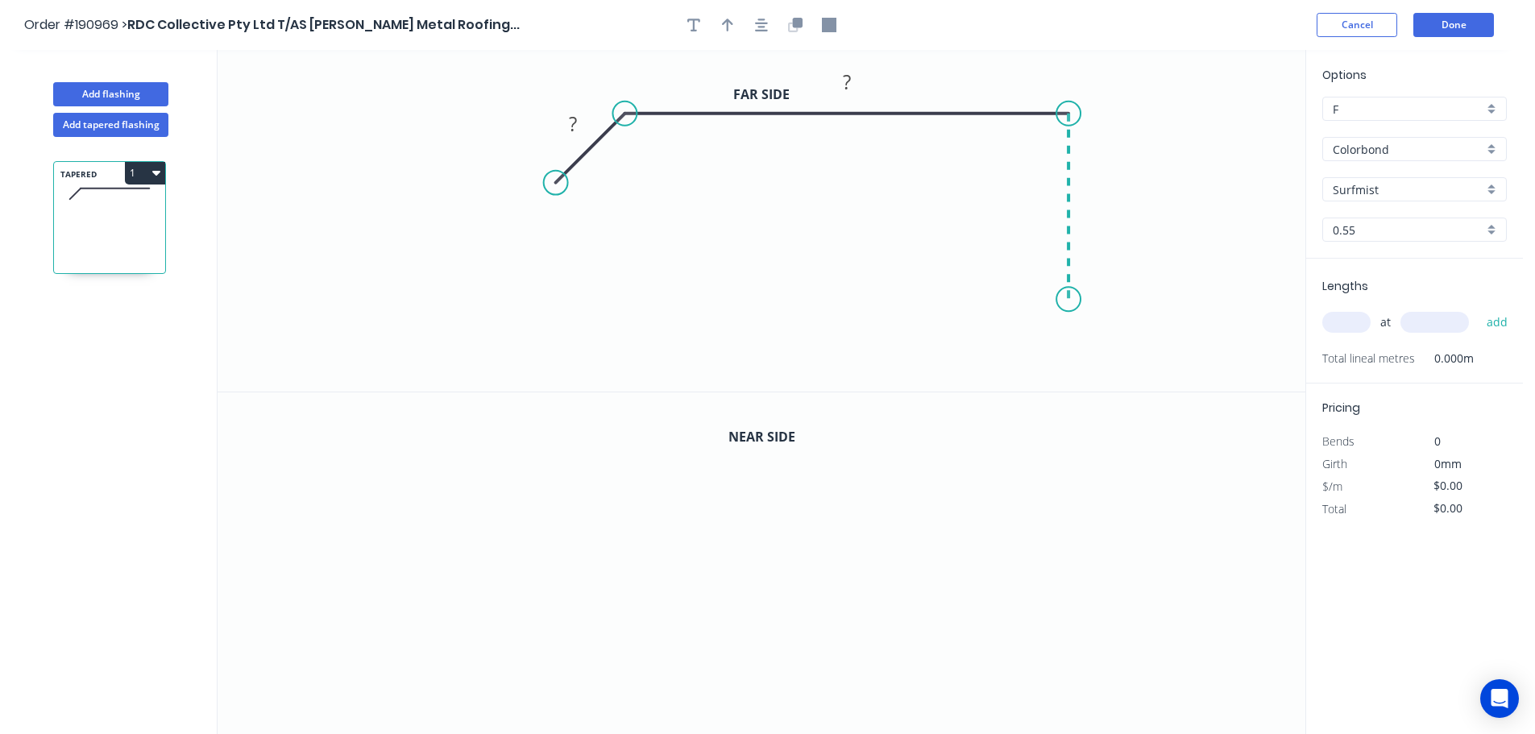
click at [1065, 300] on icon "0 ? ?" at bounding box center [762, 221] width 1088 height 342
click at [1102, 337] on icon "0 ? ? ?" at bounding box center [762, 221] width 1088 height 342
click at [1064, 372] on icon "0 ? ? ? ?" at bounding box center [762, 221] width 1088 height 342
click at [1064, 372] on circle at bounding box center [1063, 369] width 24 height 24
click at [765, 22] on icon "button" at bounding box center [761, 25] width 13 height 15
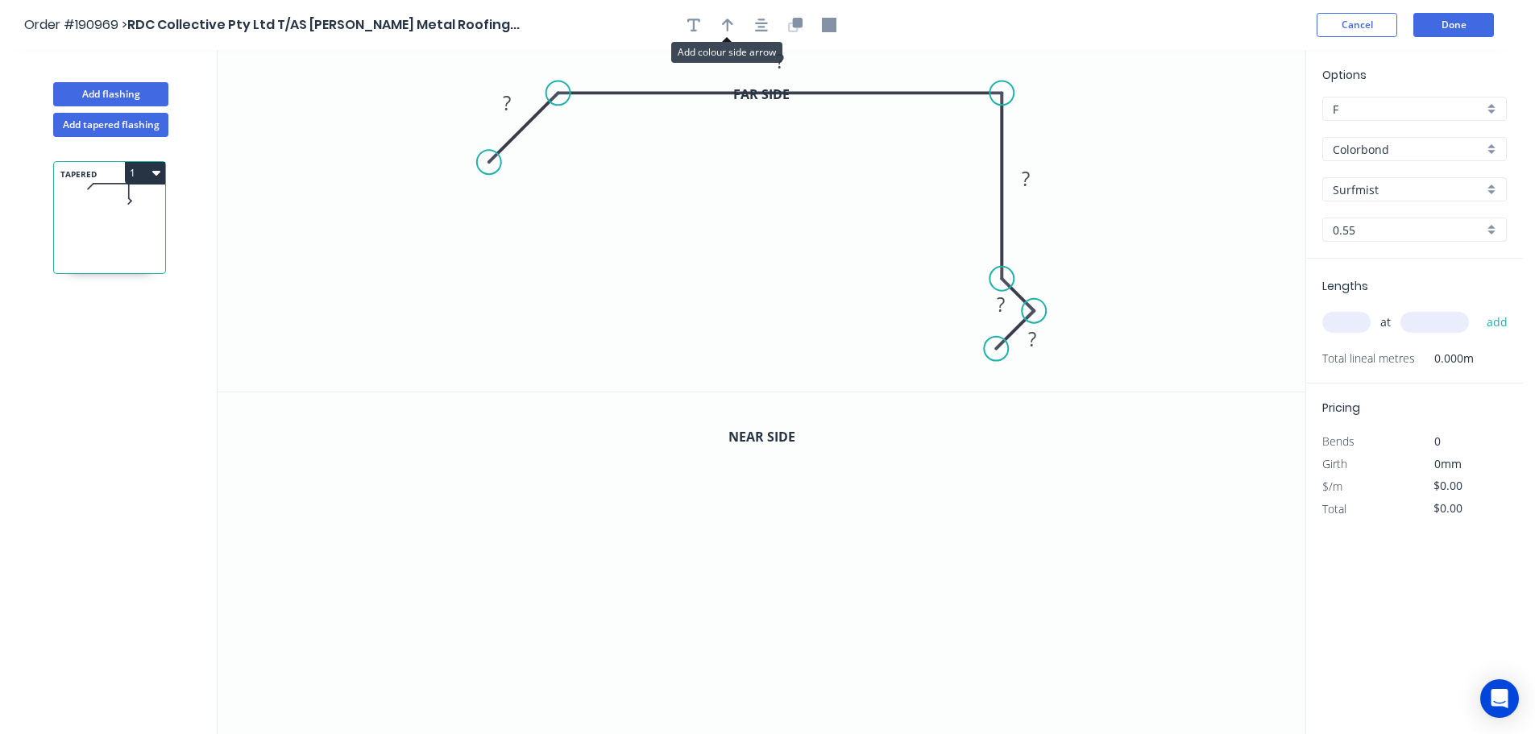
drag, startPoint x: 735, startPoint y: 27, endPoint x: 742, endPoint y: 31, distance: 8.7
click at [733, 27] on button "button" at bounding box center [728, 25] width 24 height 24
click at [1225, 127] on icon at bounding box center [1224, 112] width 15 height 52
drag, startPoint x: 1225, startPoint y: 127, endPoint x: 1111, endPoint y: 111, distance: 114.7
click at [1111, 111] on icon at bounding box center [1123, 98] width 47 height 47
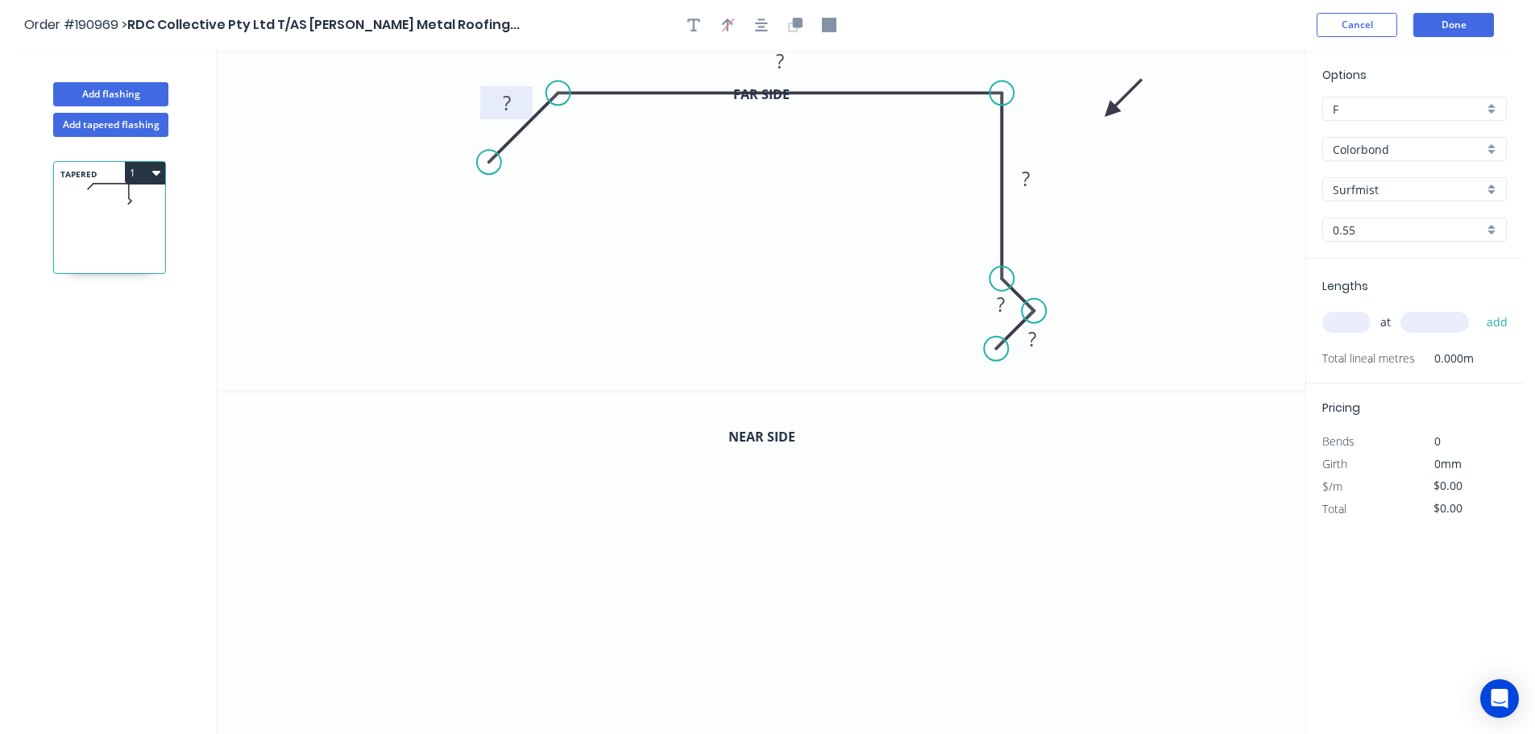
click at [507, 98] on tspan "?" at bounding box center [507, 102] width 8 height 27
drag, startPoint x: 491, startPoint y: 166, endPoint x: 508, endPoint y: 167, distance: 16.9
click at [508, 167] on circle at bounding box center [508, 167] width 24 height 24
click at [580, 131] on tspan "º" at bounding box center [580, 127] width 7 height 27
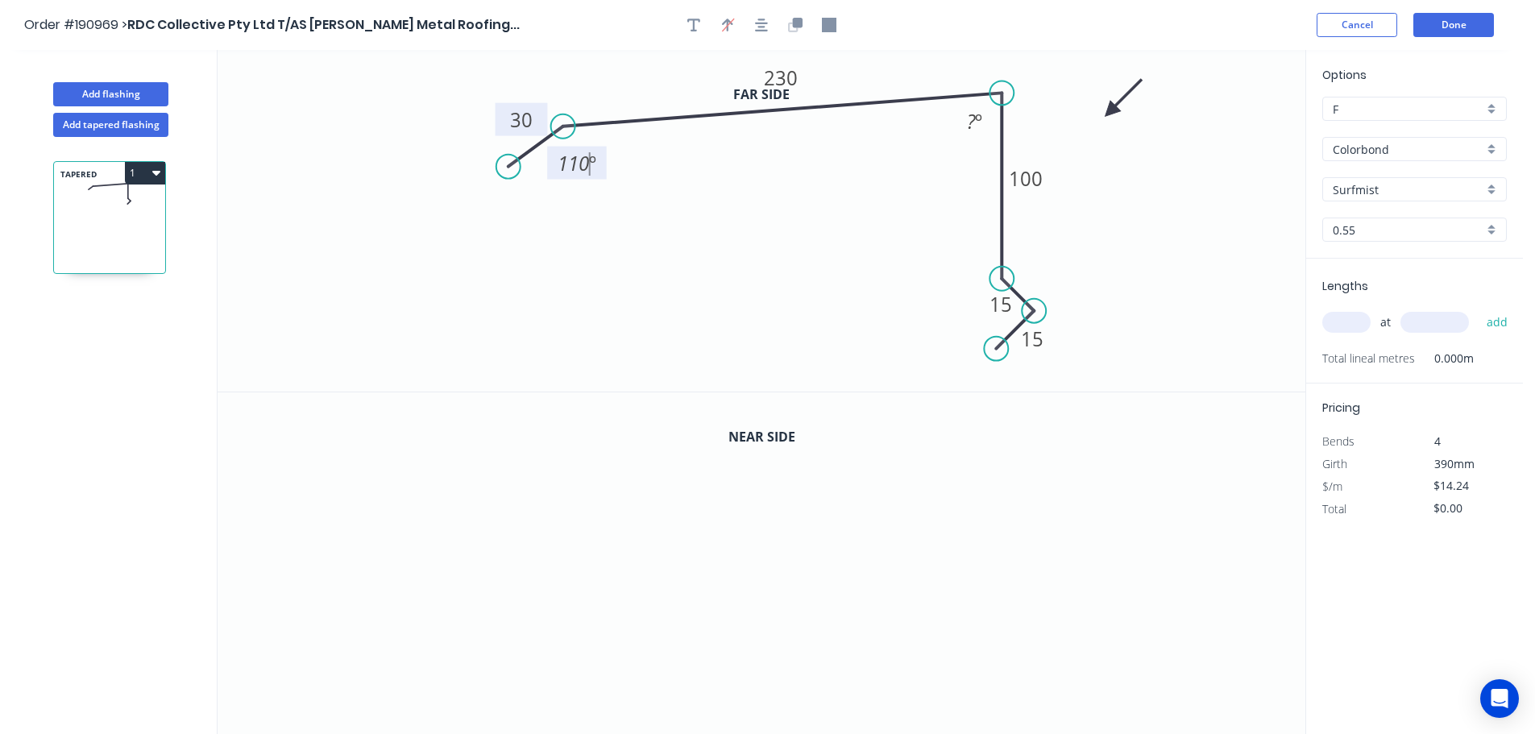
drag, startPoint x: 563, startPoint y: 92, endPoint x: 563, endPoint y: 127, distance: 34.7
click at [563, 127] on circle at bounding box center [563, 126] width 24 height 24
drag, startPoint x: 502, startPoint y: 168, endPoint x: 529, endPoint y: 198, distance: 40.0
click at [529, 198] on circle at bounding box center [529, 198] width 24 height 24
click at [974, 118] on tspan "?" at bounding box center [971, 121] width 9 height 27
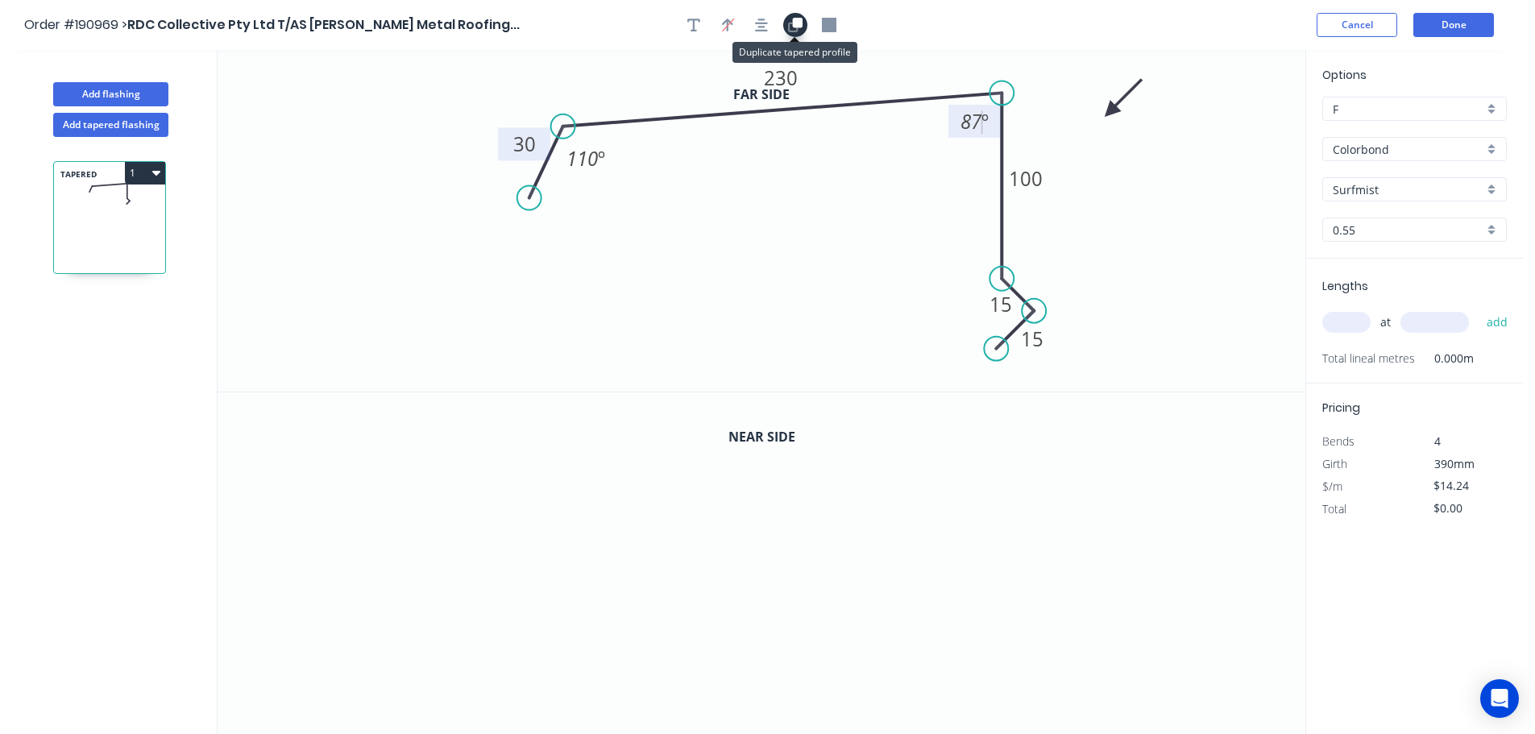
click at [797, 22] on icon "button" at bounding box center [798, 23] width 10 height 10
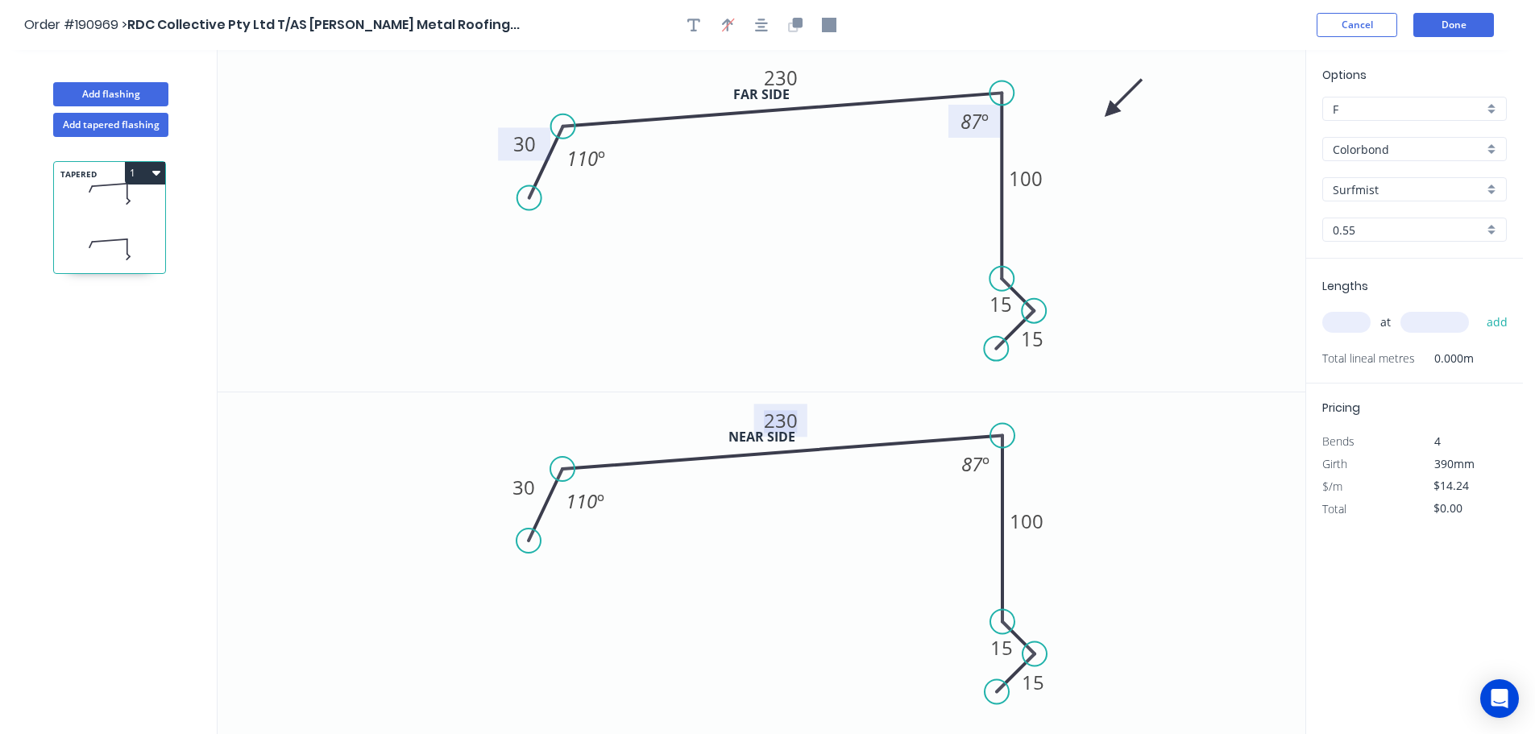
click at [785, 420] on tspan "230" at bounding box center [781, 420] width 34 height 27
click at [1348, 321] on input "text" at bounding box center [1347, 322] width 48 height 21
type input "$15.86"
type input "2"
type input "6300"
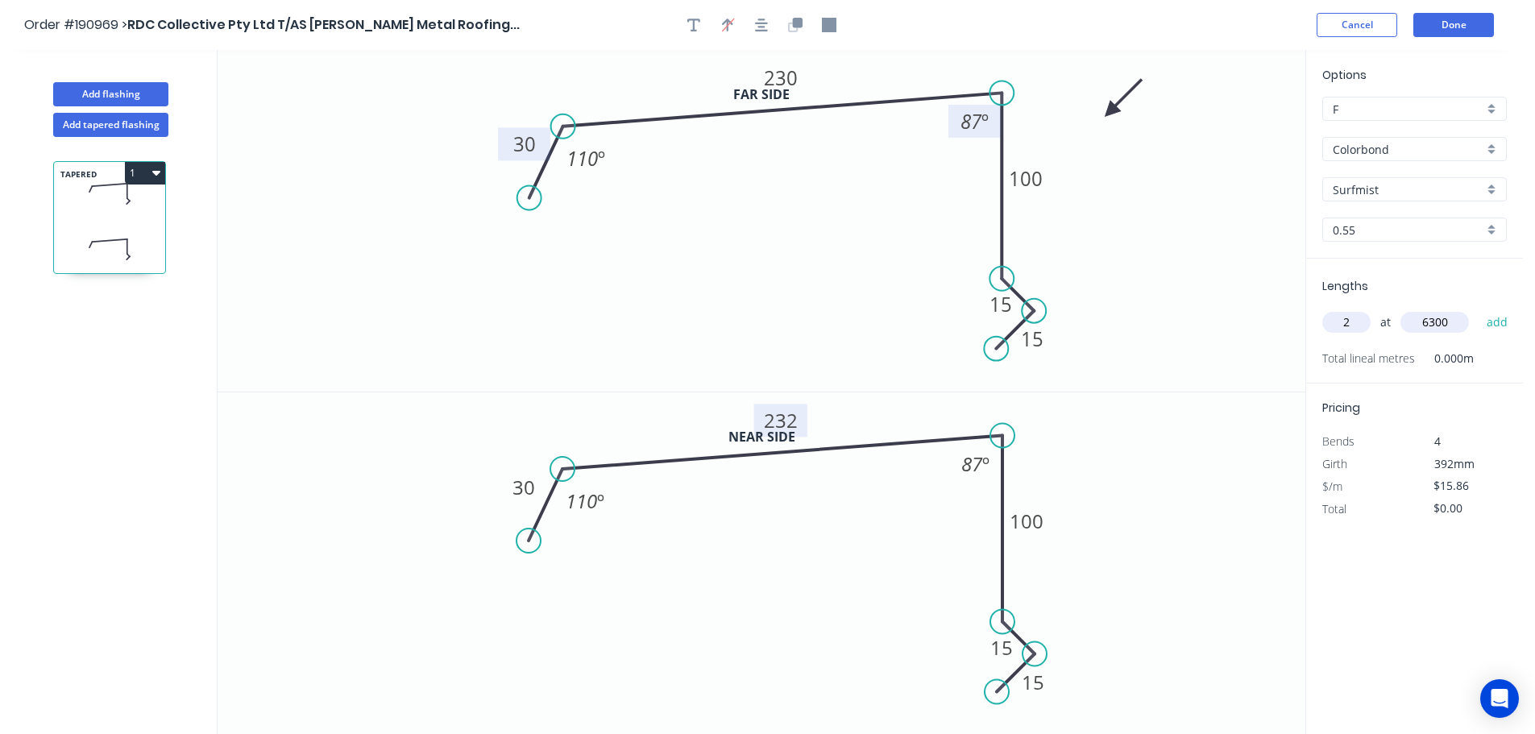
click at [1479, 309] on button "add" at bounding box center [1498, 322] width 38 height 27
type input "$199.84"
click at [122, 127] on button "Add tapered flashing" at bounding box center [110, 125] width 115 height 24
type input "$0.00"
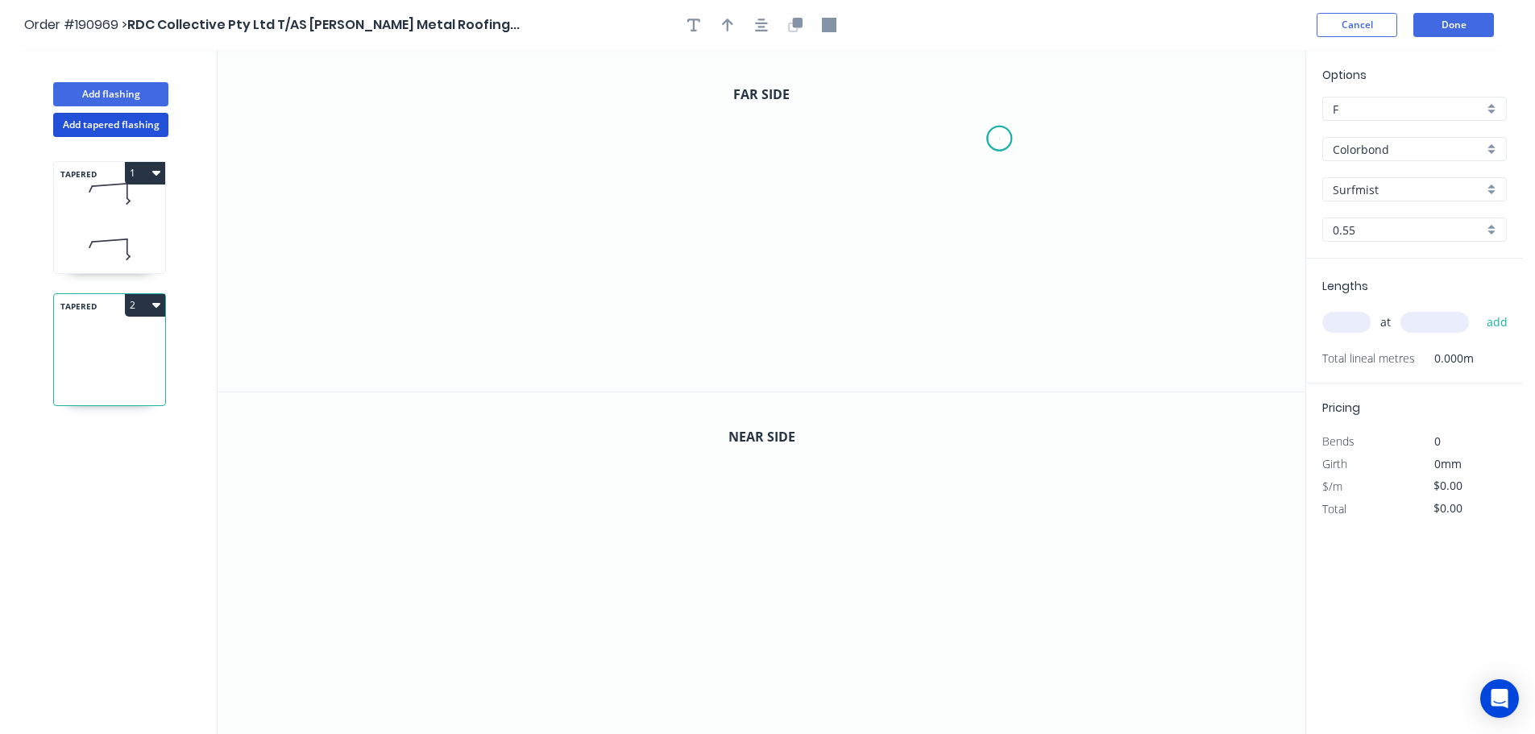
click at [1000, 139] on icon "0" at bounding box center [762, 221] width 1088 height 342
click at [980, 82] on icon "0" at bounding box center [762, 221] width 1088 height 342
click at [604, 73] on icon "0 ?" at bounding box center [762, 221] width 1088 height 342
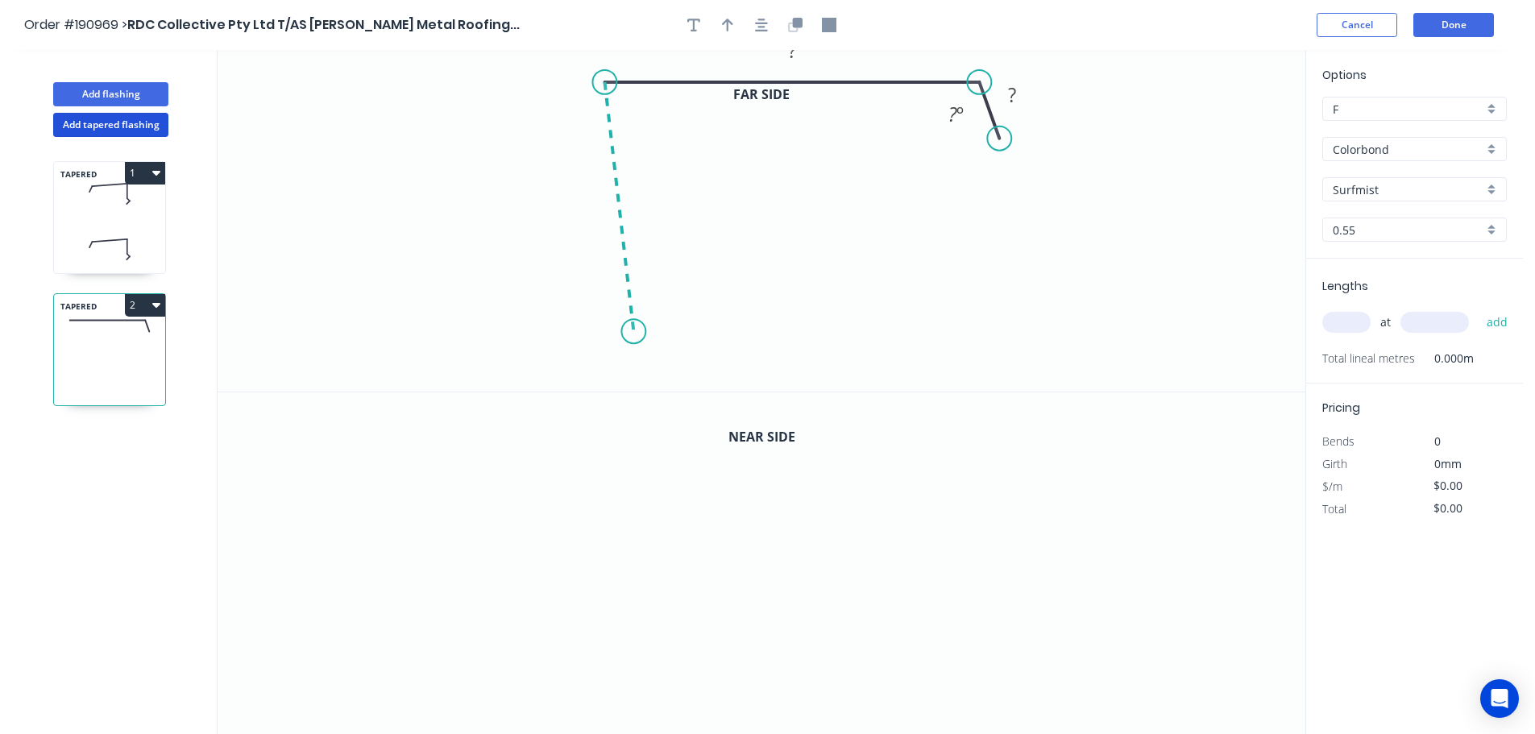
click at [633, 332] on icon "0 ? ? ? º" at bounding box center [762, 221] width 1088 height 342
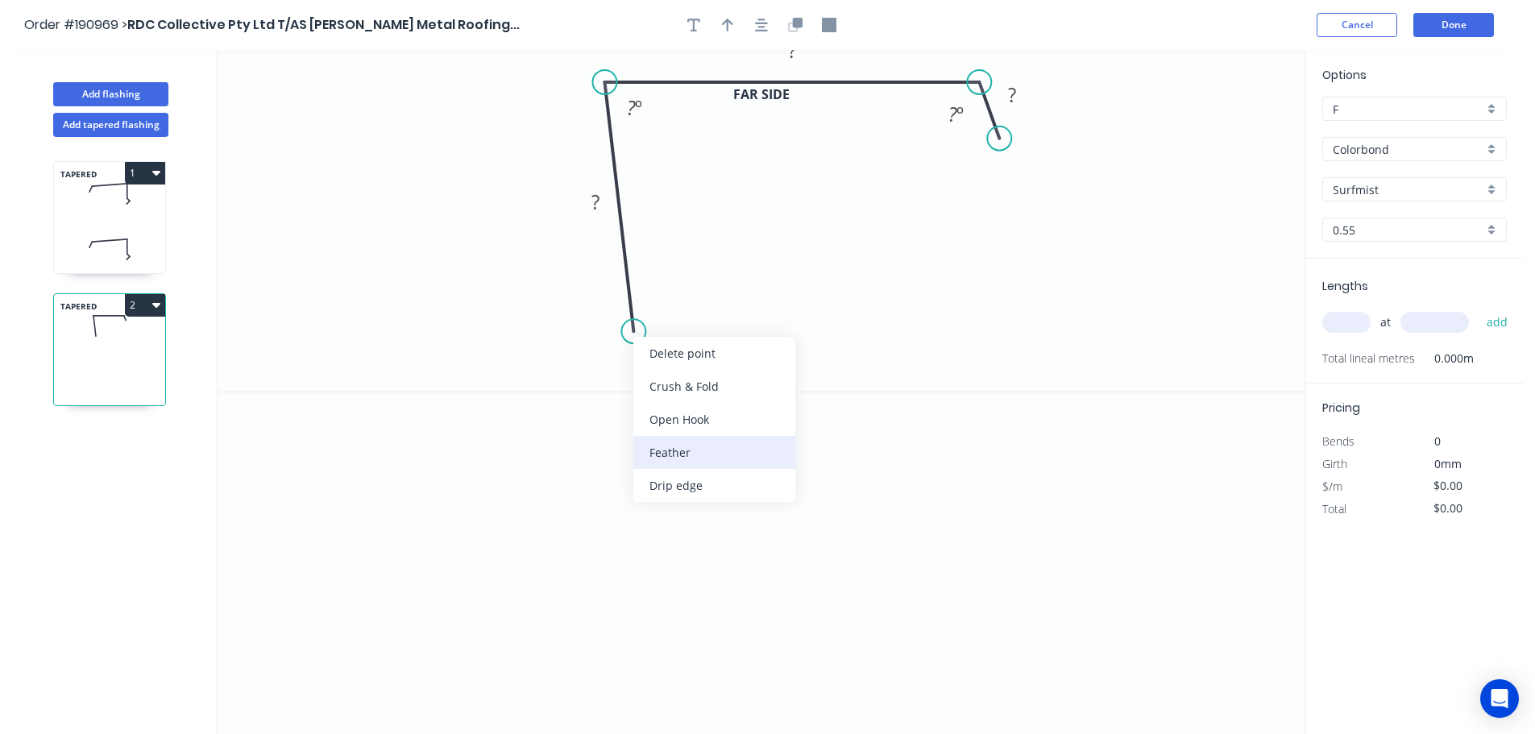
click at [673, 447] on div "Feather" at bounding box center [714, 452] width 162 height 33
click at [679, 390] on div "Flip bend" at bounding box center [714, 389] width 162 height 33
drag, startPoint x: 694, startPoint y: 300, endPoint x: 729, endPoint y: 311, distance: 37.2
click at [729, 311] on rect at bounding box center [700, 309] width 63 height 33
click at [707, 310] on tspan "15" at bounding box center [711, 310] width 23 height 27
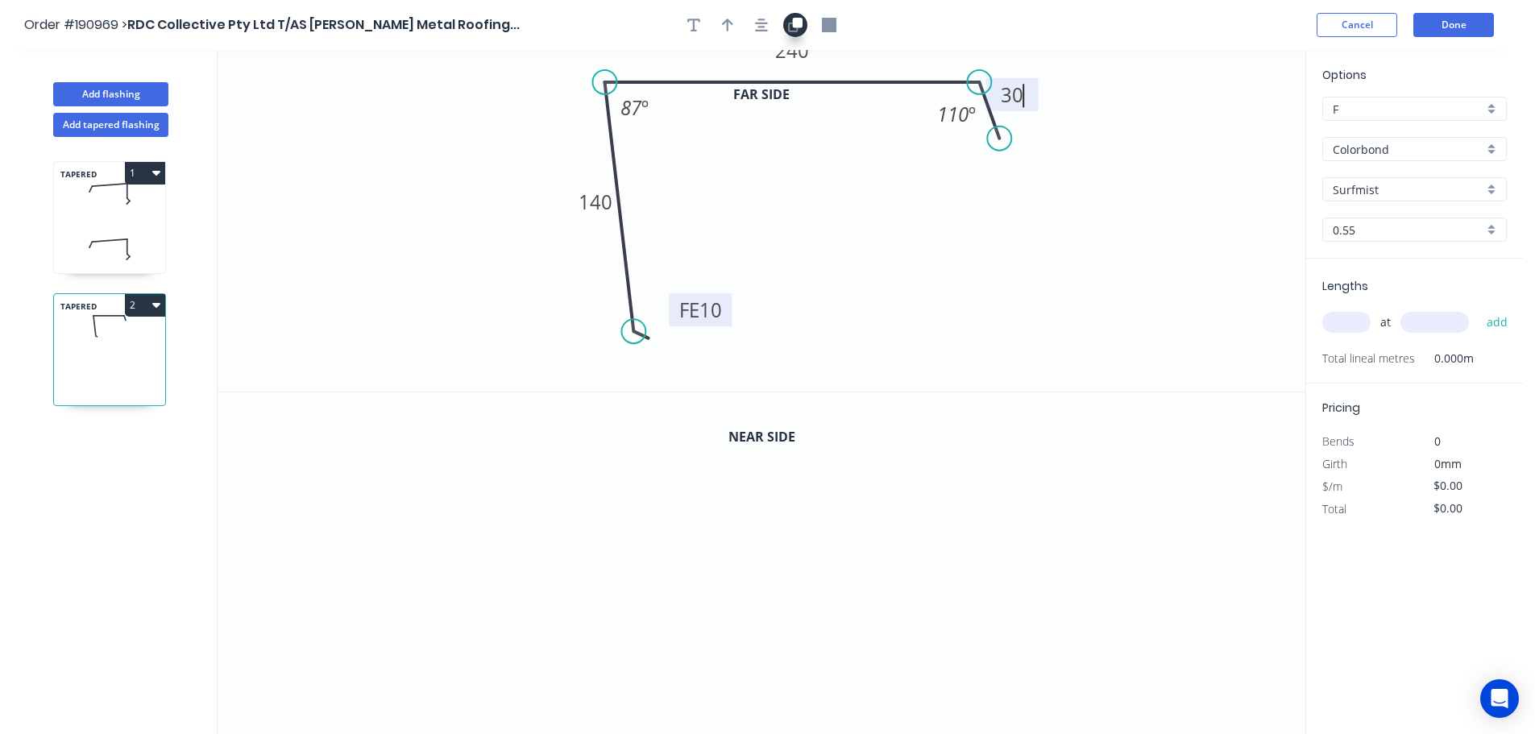
click at [796, 25] on icon "button" at bounding box center [798, 23] width 10 height 10
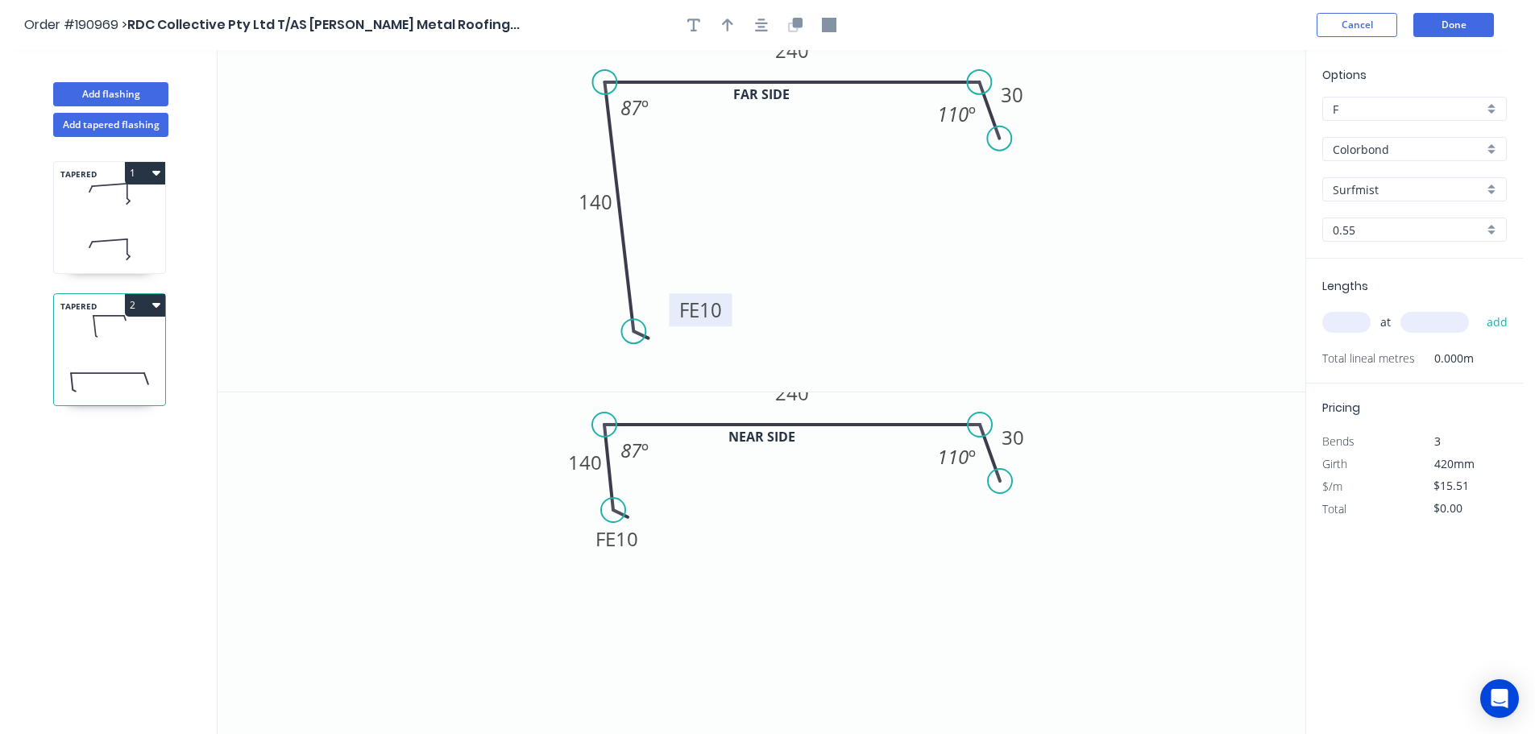
drag, startPoint x: 631, startPoint y: 671, endPoint x: 613, endPoint y: 510, distance: 161.4
click at [613, 510] on circle at bounding box center [613, 510] width 24 height 24
click at [700, 359] on div "Delete point" at bounding box center [719, 355] width 162 height 33
click at [604, 81] on circle at bounding box center [604, 82] width 24 height 24
click at [639, 349] on icon "0 240 30 110 º" at bounding box center [762, 221] width 1088 height 342
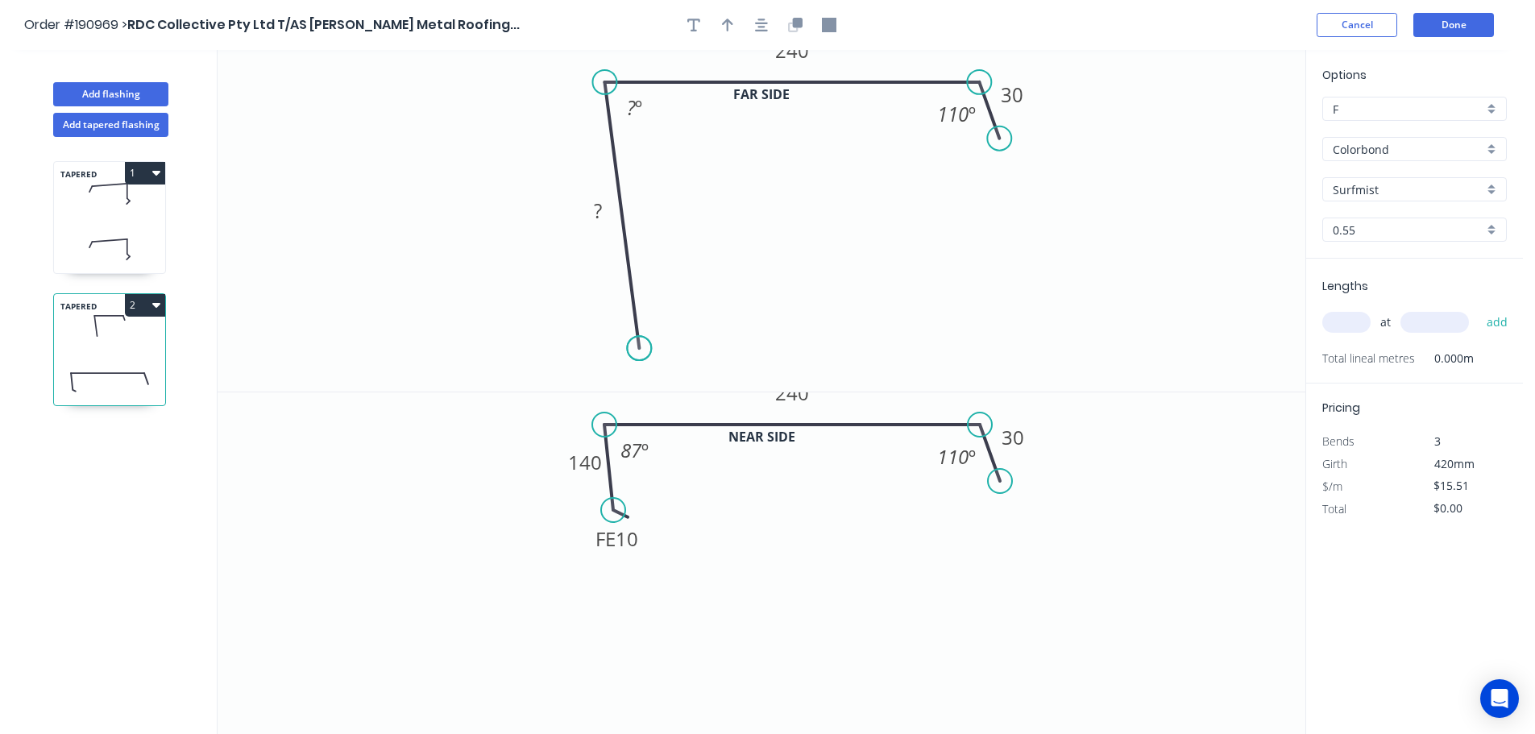
click at [639, 349] on circle at bounding box center [639, 348] width 24 height 24
click at [599, 206] on tspan "?" at bounding box center [598, 210] width 8 height 27
drag, startPoint x: 660, startPoint y: 530, endPoint x: 680, endPoint y: 627, distance: 99.6
click at [680, 628] on body "Order #190969 > RDC Collective Pty Ltd T/AS [PERSON_NAME] Metal Roofing... Canc…" at bounding box center [767, 382] width 1535 height 764
click at [664, 598] on div "Delete bend" at bounding box center [700, 597] width 162 height 33
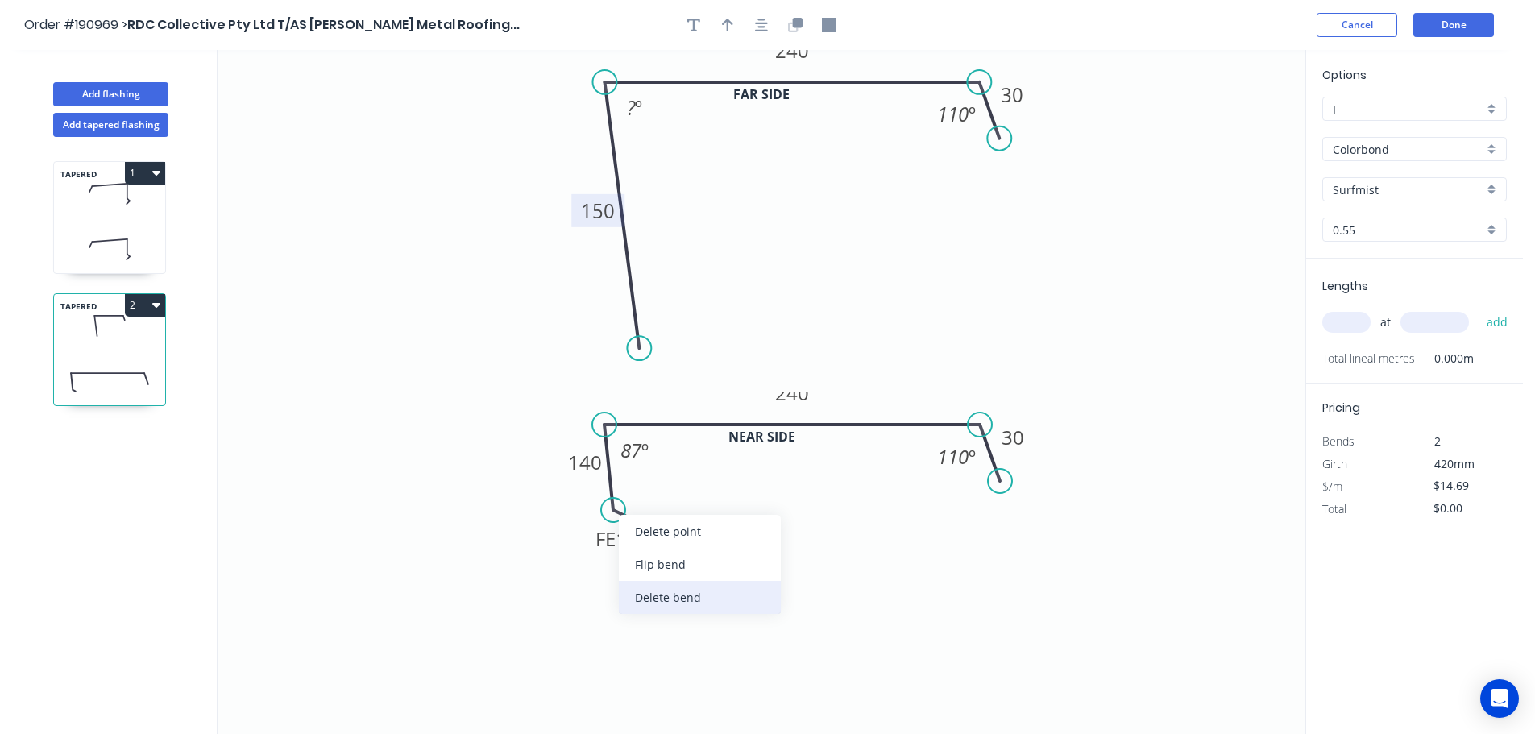
type input "$16.31"
click at [583, 459] on tspan "140" at bounding box center [585, 462] width 34 height 27
click at [634, 103] on tspan "?" at bounding box center [631, 107] width 9 height 27
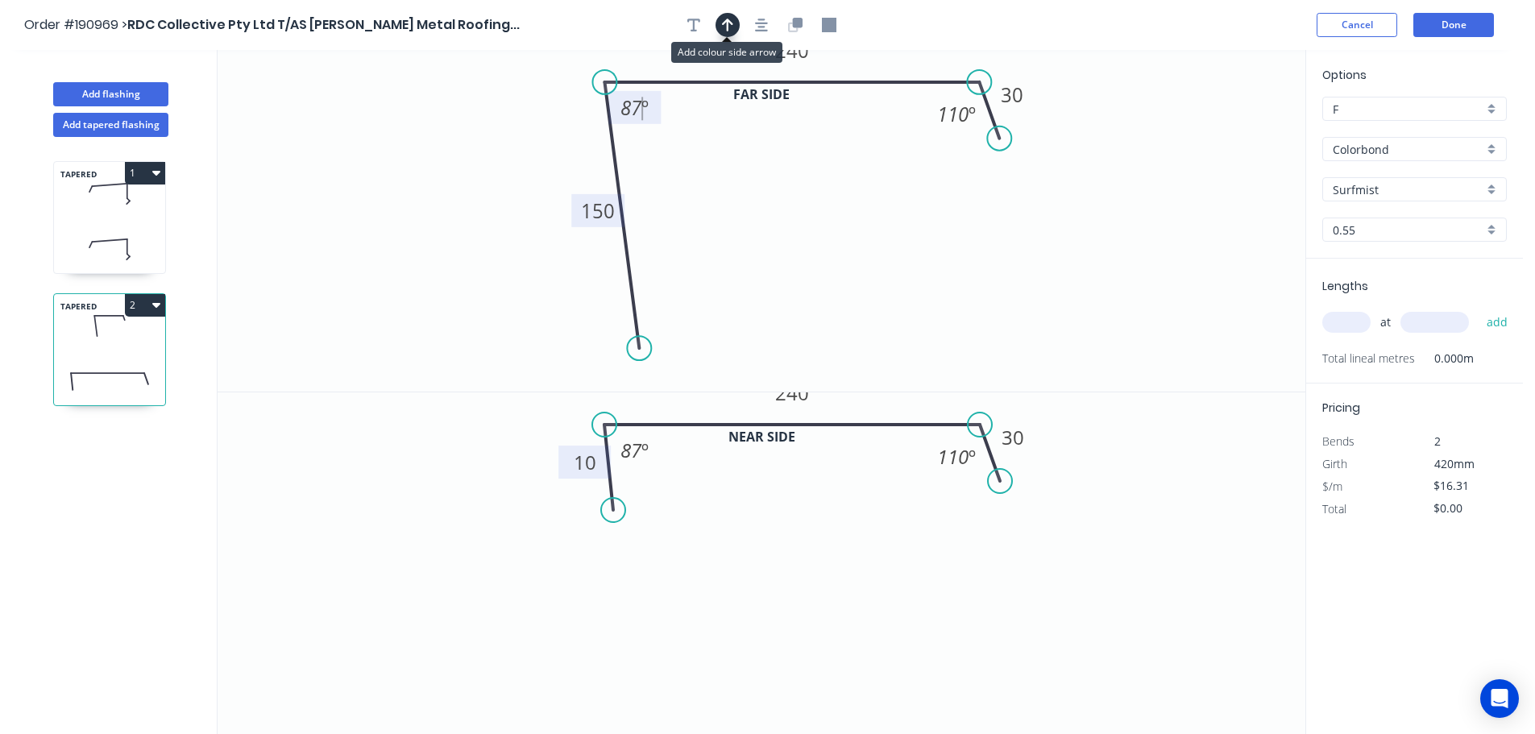
click at [727, 21] on icon "button" at bounding box center [727, 25] width 11 height 13
drag, startPoint x: 1225, startPoint y: 125, endPoint x: 522, endPoint y: 168, distance: 704.1
click at [525, 169] on icon at bounding box center [528, 153] width 15 height 52
click at [1344, 318] on input "text" at bounding box center [1347, 322] width 48 height 21
type input "1"
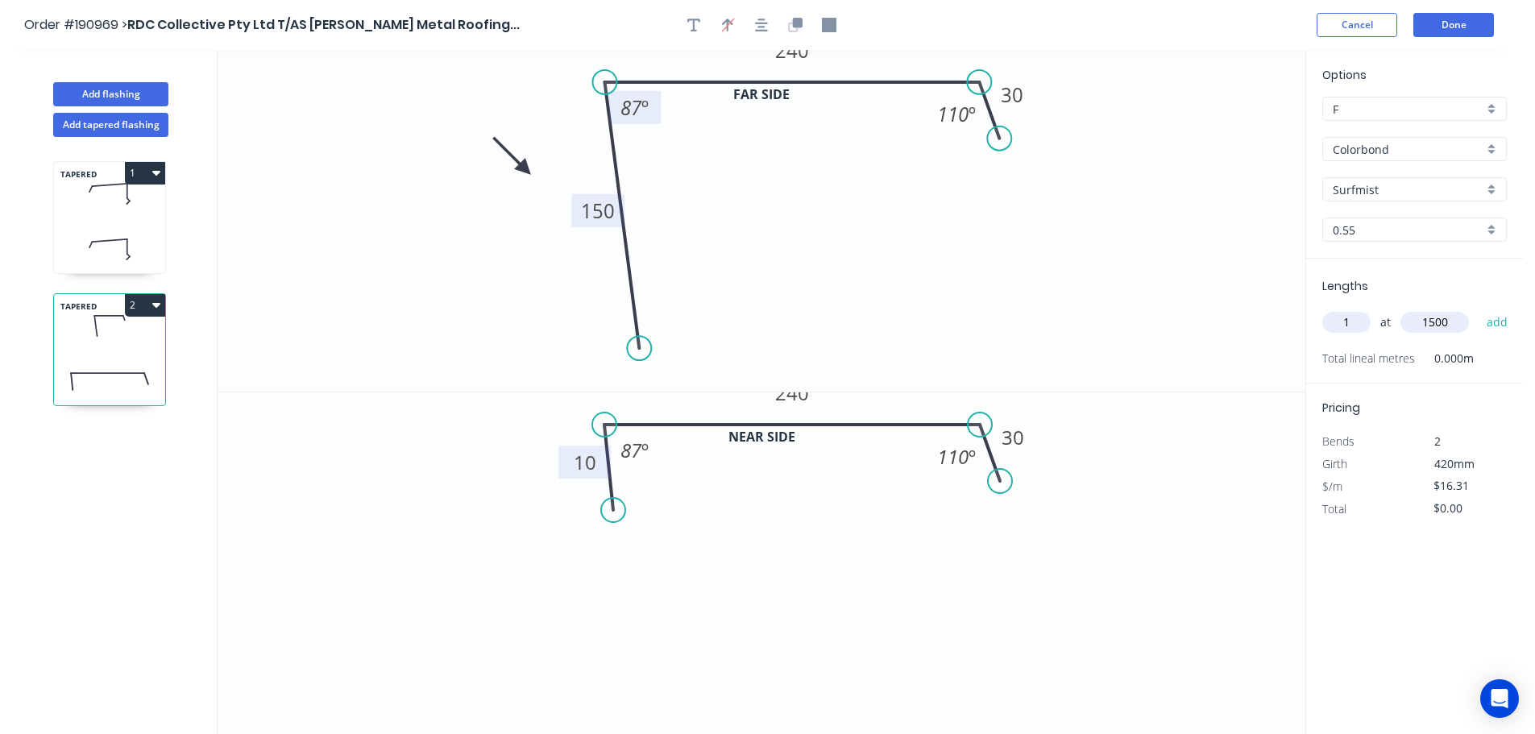
type input "1500"
click at [1479, 309] on button "add" at bounding box center [1498, 322] width 38 height 27
type input "$24.47"
click at [113, 92] on button "Add flashing" at bounding box center [110, 94] width 115 height 24
type input "$0.00"
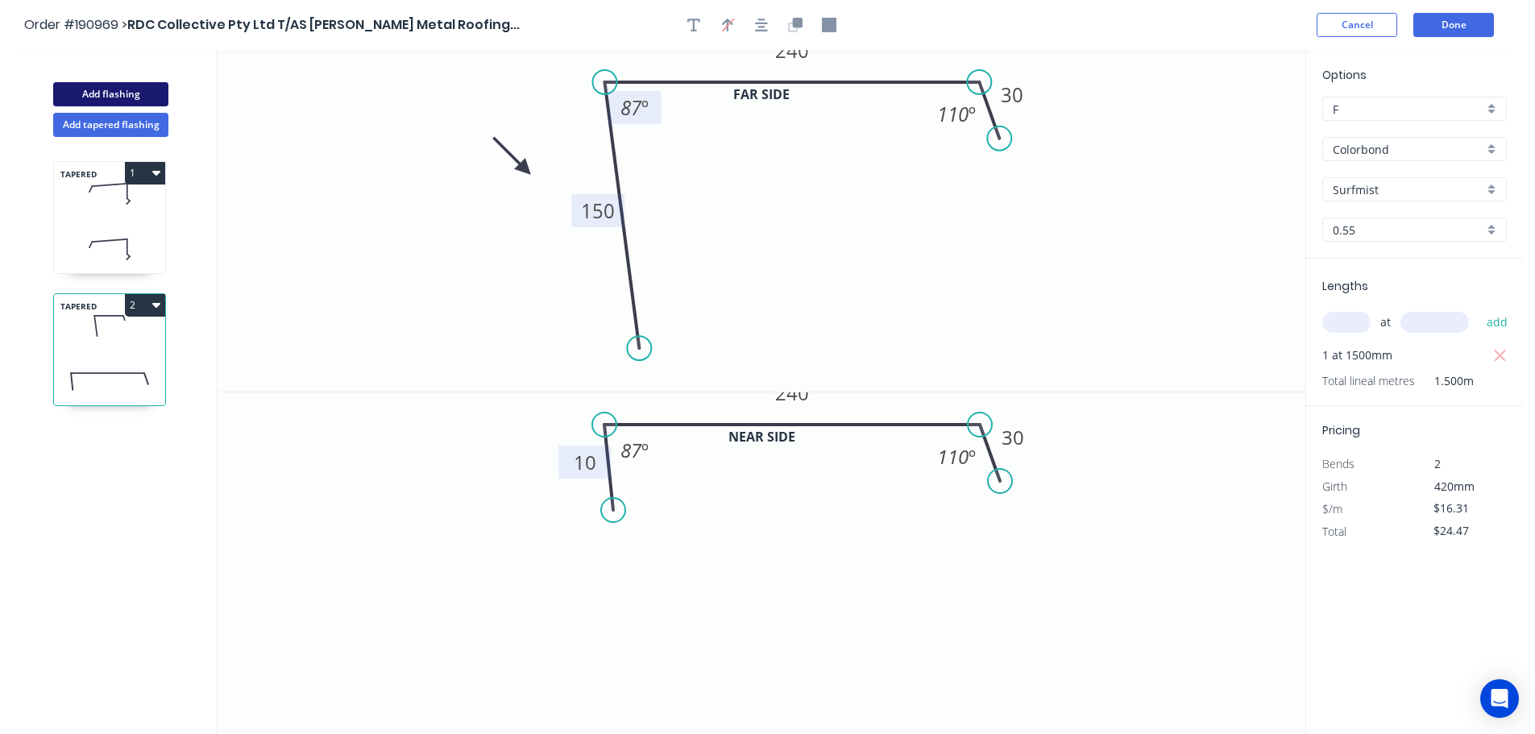
type input "$0.00"
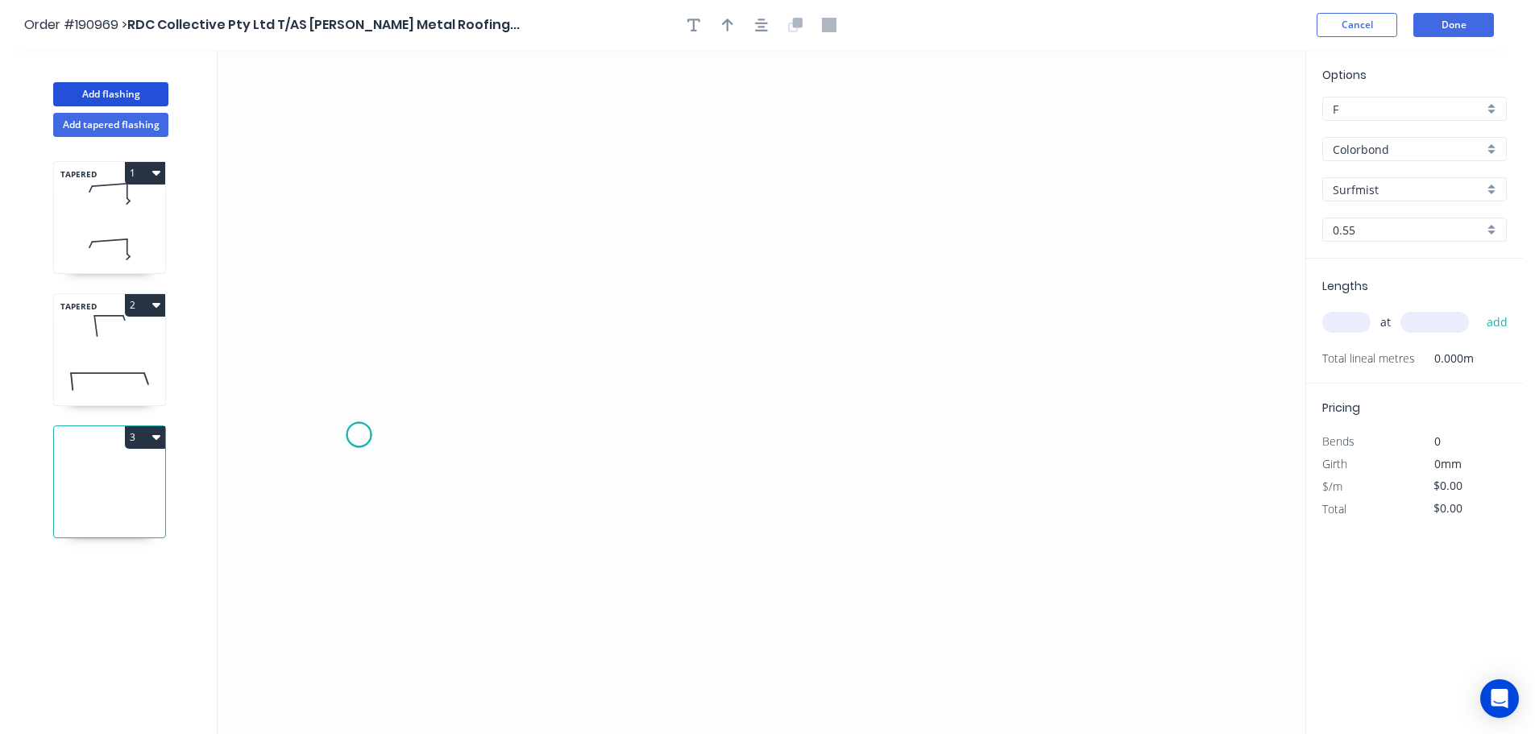
click at [359, 435] on icon "0" at bounding box center [762, 392] width 1088 height 684
click at [399, 305] on icon at bounding box center [379, 370] width 40 height 130
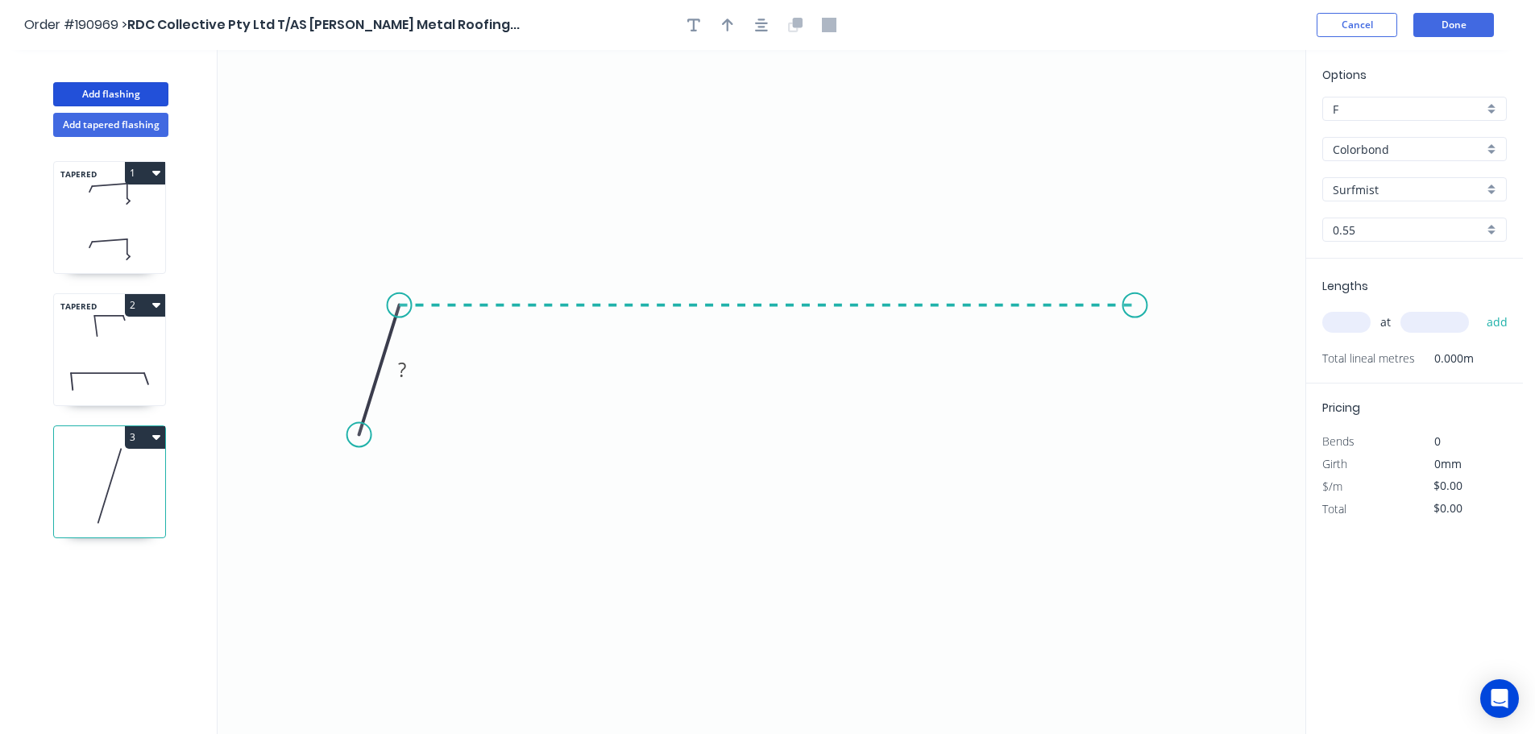
click at [1136, 295] on icon "0 ?" at bounding box center [762, 392] width 1088 height 684
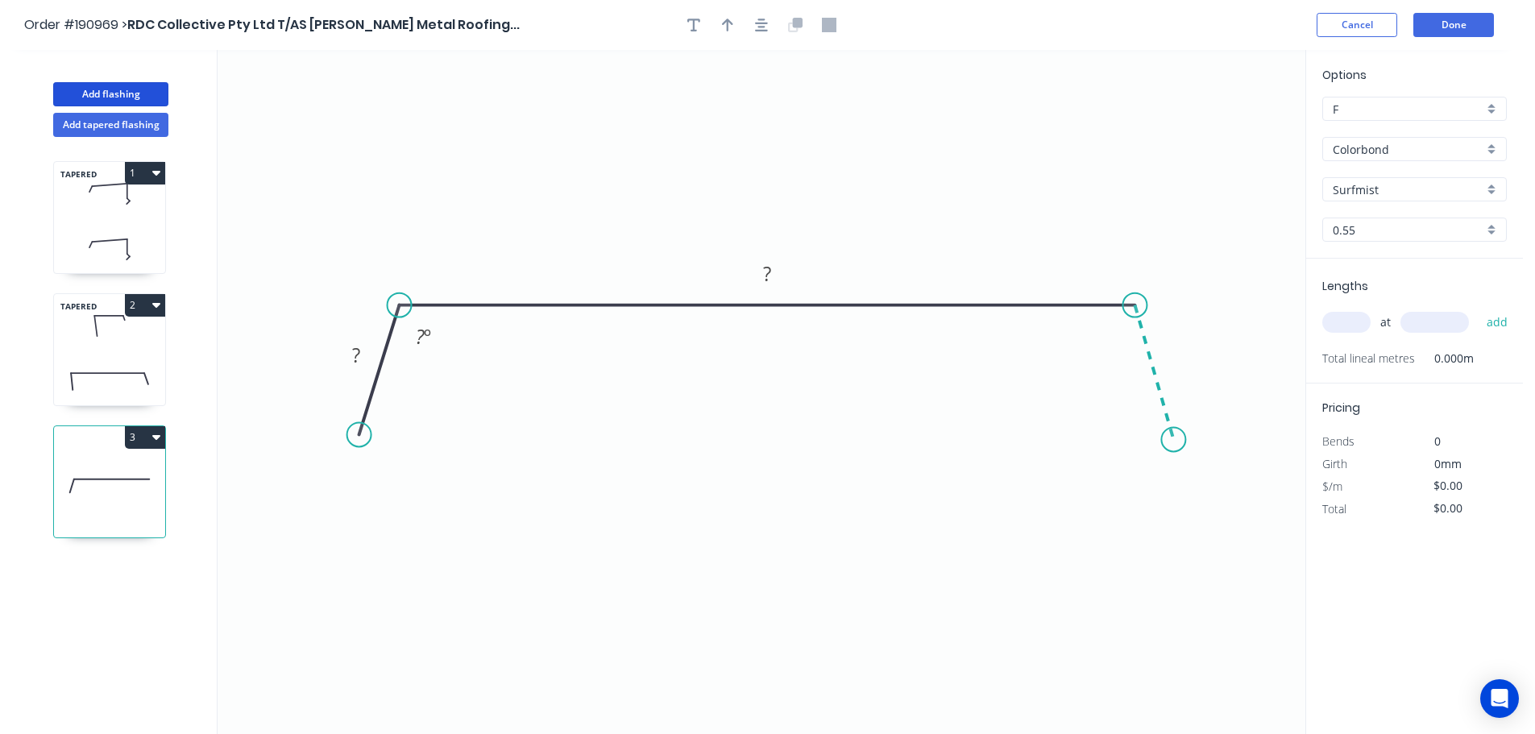
click at [1174, 440] on icon "0 ? ? ? º" at bounding box center [762, 392] width 1088 height 684
click at [355, 355] on tspan "?" at bounding box center [356, 355] width 8 height 27
type input "$16.77"
click at [725, 30] on button "button" at bounding box center [728, 25] width 24 height 24
click at [1228, 127] on icon at bounding box center [1224, 112] width 15 height 52
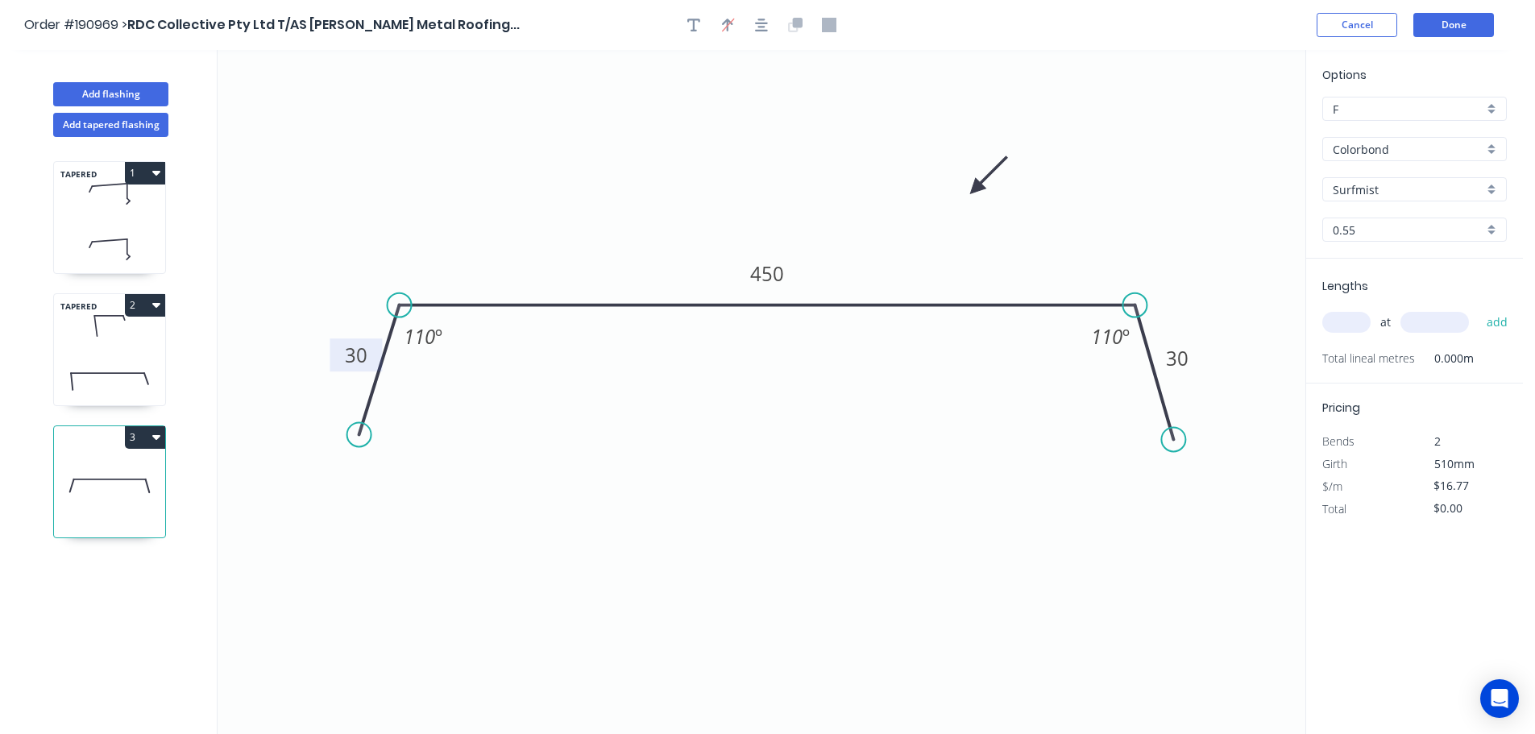
drag, startPoint x: 1228, startPoint y: 127, endPoint x: 978, endPoint y: 190, distance: 257.6
click at [975, 189] on icon at bounding box center [989, 175] width 47 height 47
click at [1353, 320] on input "text" at bounding box center [1347, 322] width 48 height 21
type input "1"
type input "4700"
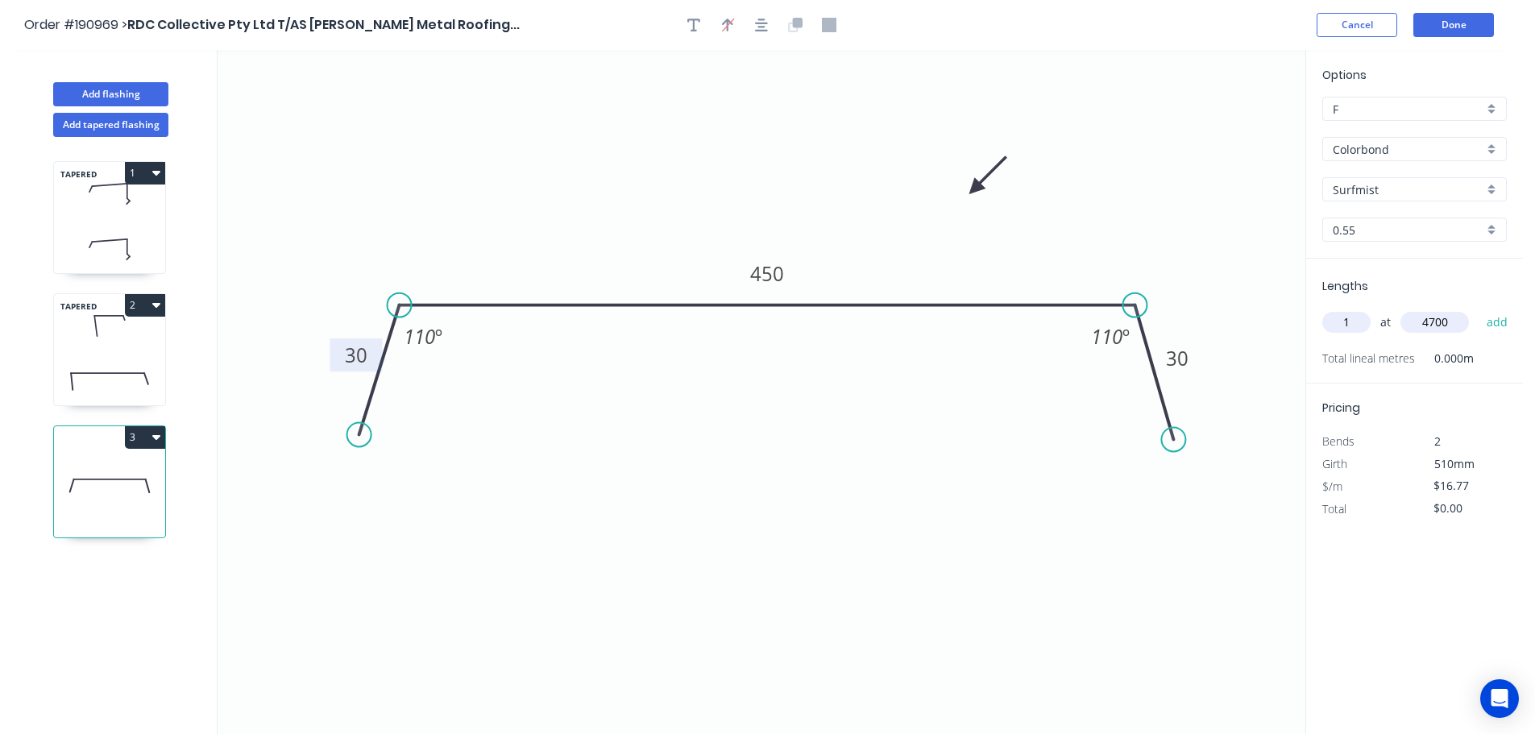
click at [1479, 309] on button "add" at bounding box center [1498, 322] width 38 height 27
click at [157, 438] on icon "button" at bounding box center [156, 437] width 8 height 5
click at [64, 478] on div "Duplicate" at bounding box center [89, 477] width 124 height 23
type input "$0.00"
click at [775, 268] on tspan "450" at bounding box center [767, 273] width 34 height 27
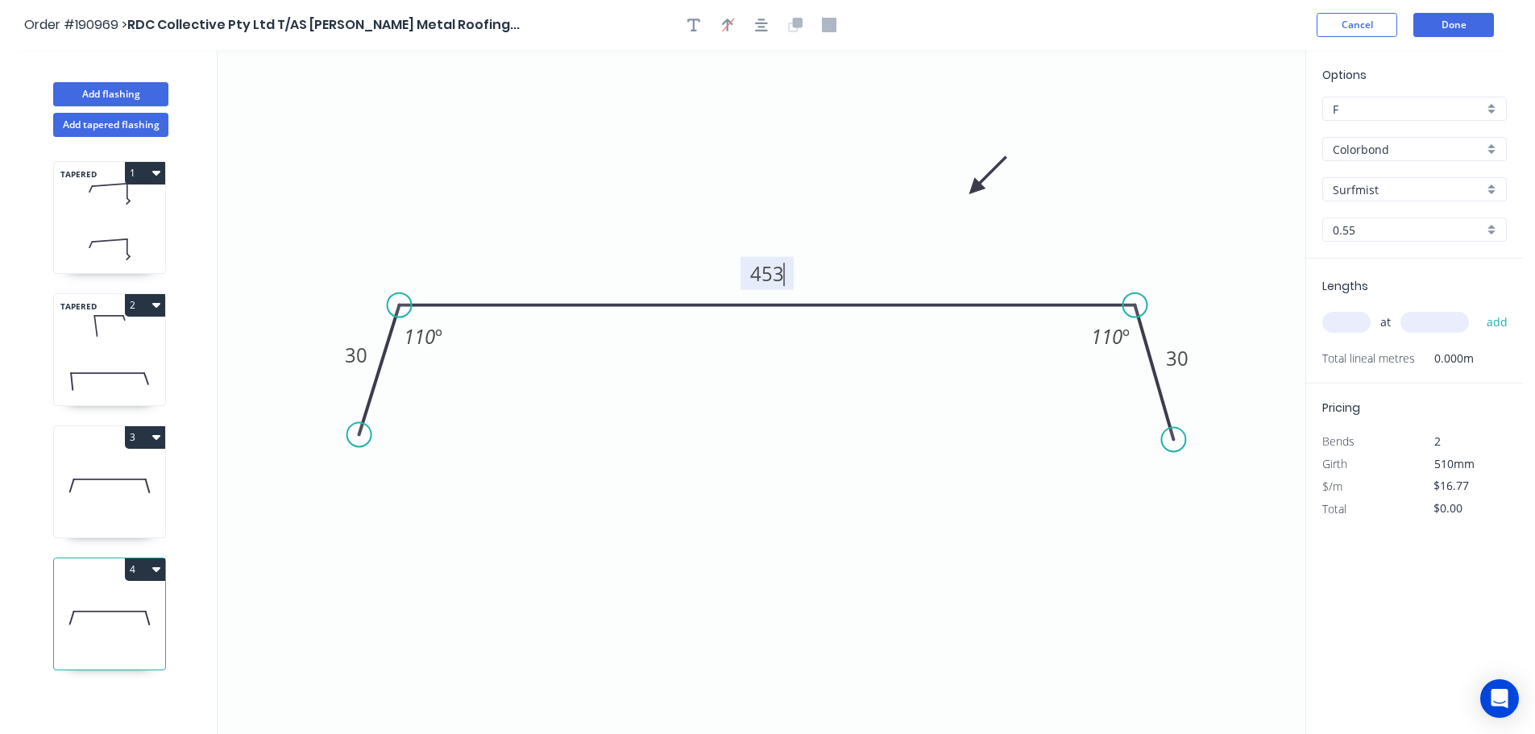
click at [1345, 320] on input "text" at bounding box center [1347, 322] width 48 height 21
type input "1"
type input "4700"
click at [1479, 309] on button "add" at bounding box center [1498, 322] width 38 height 27
type input "$78.82"
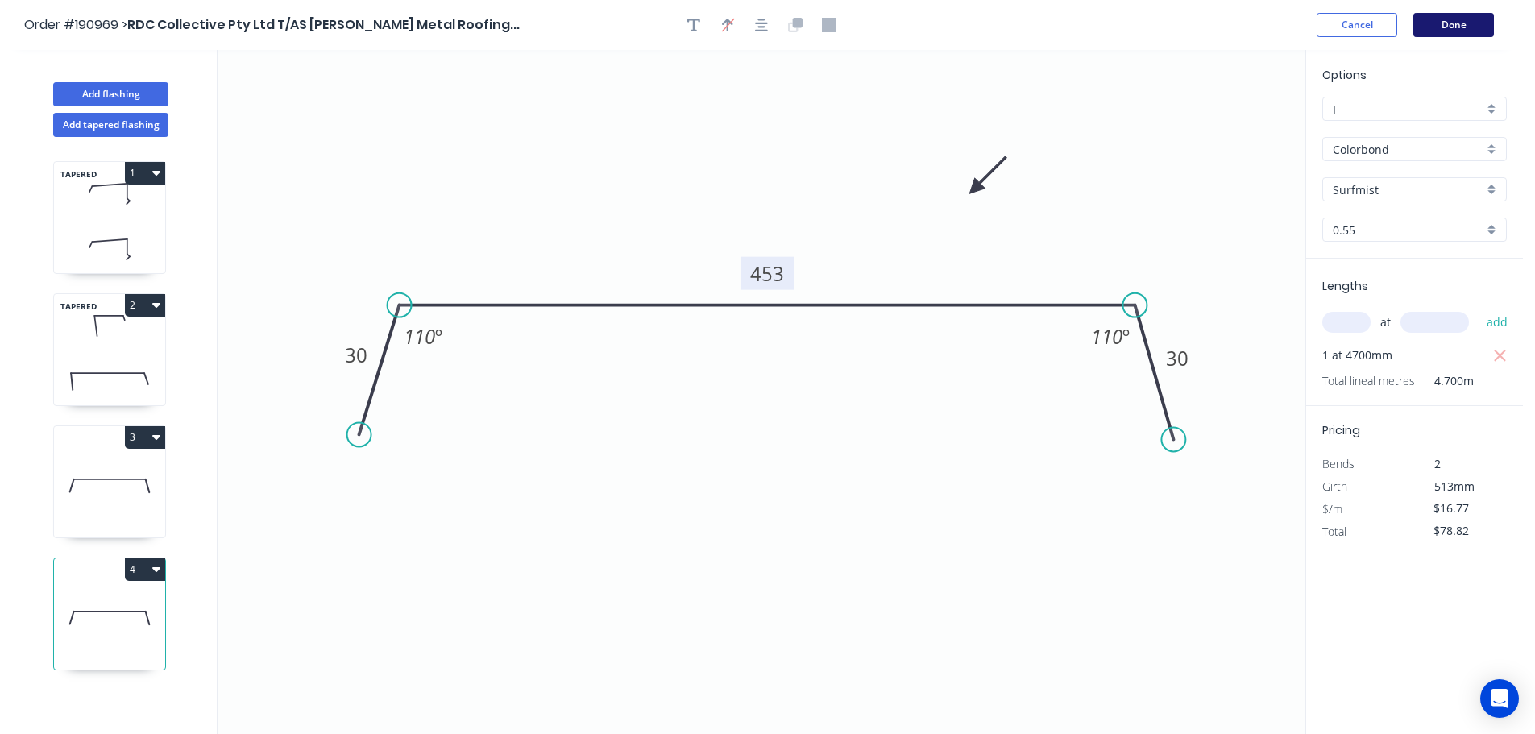
click at [1461, 24] on button "Done" at bounding box center [1454, 25] width 81 height 24
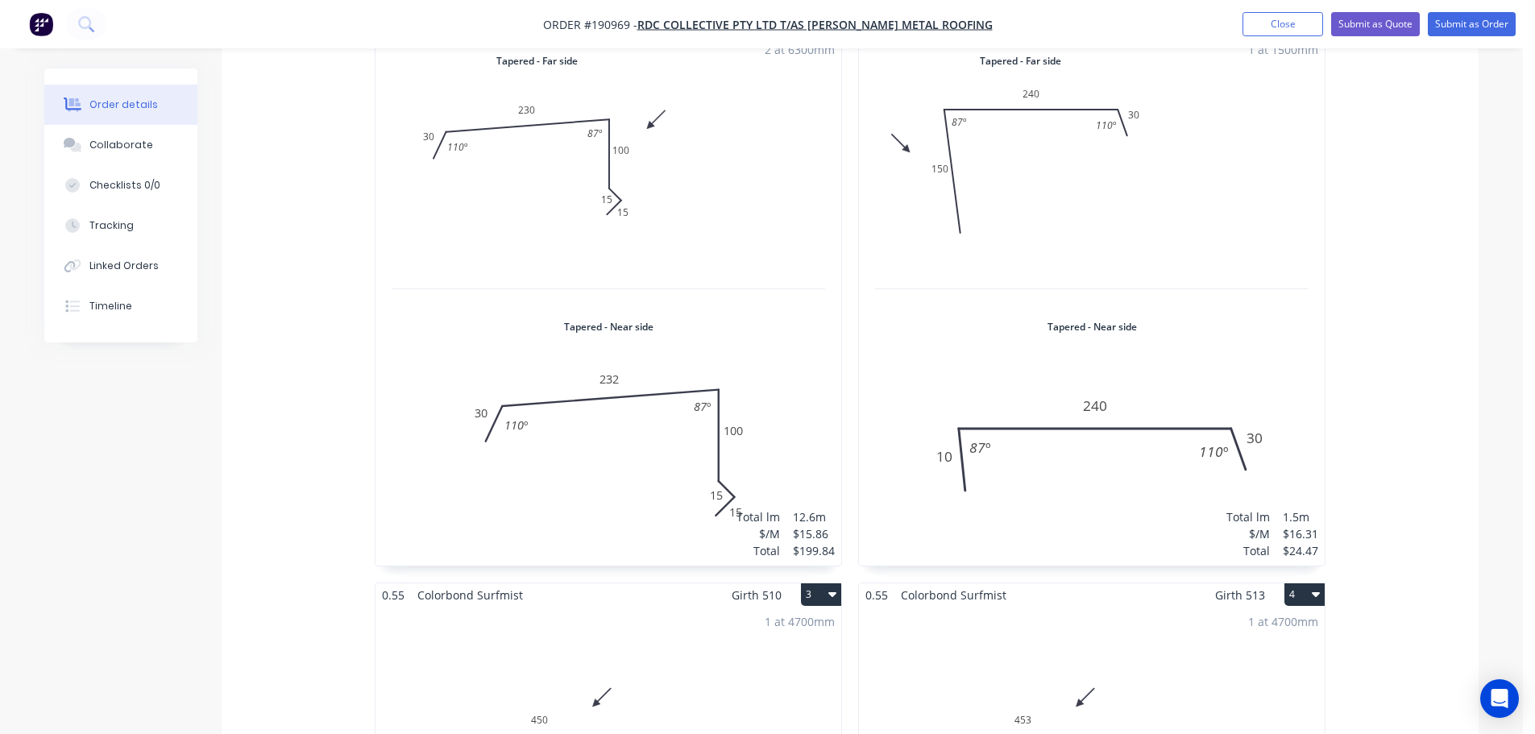
scroll to position [967, 0]
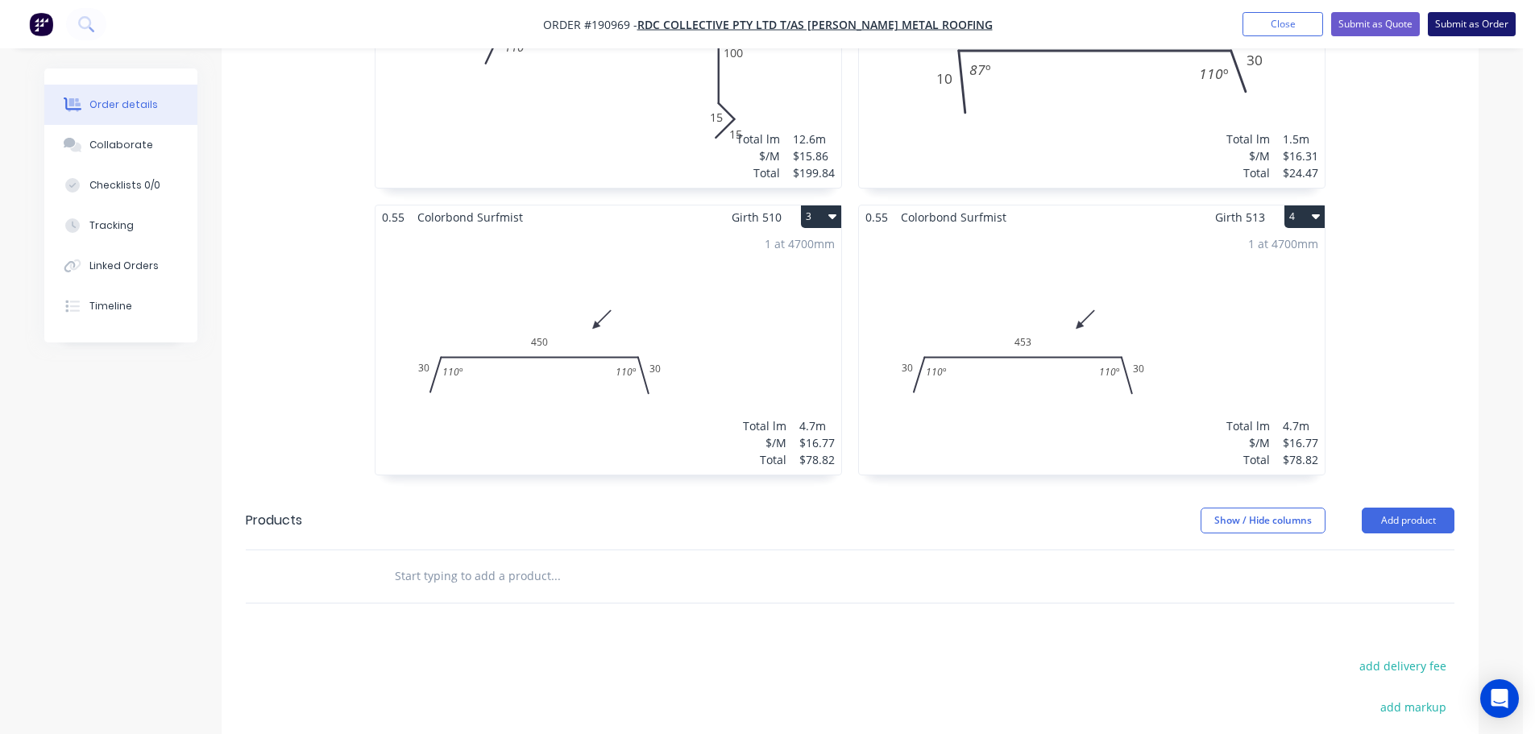
click at [1470, 28] on button "Submit as Order" at bounding box center [1472, 24] width 88 height 24
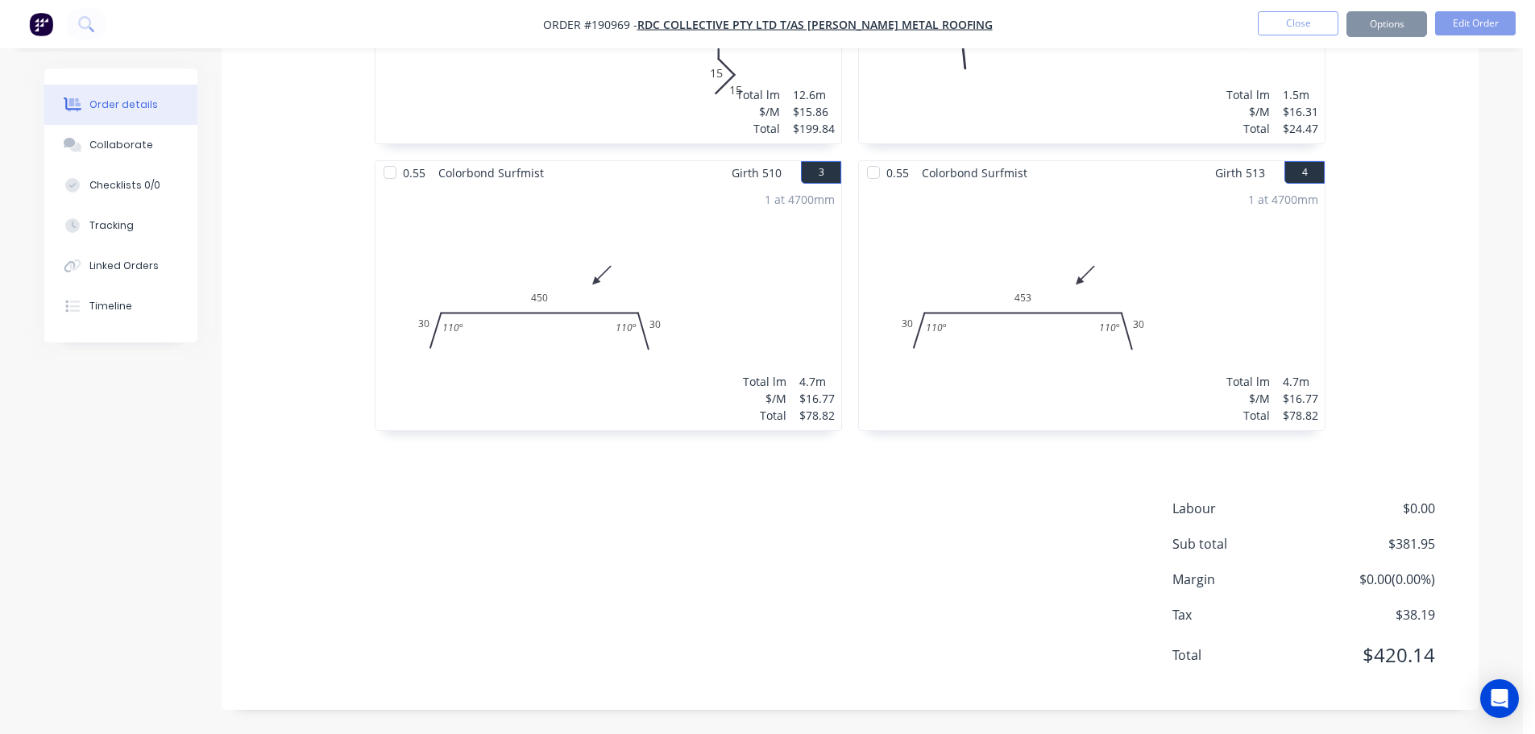
scroll to position [0, 0]
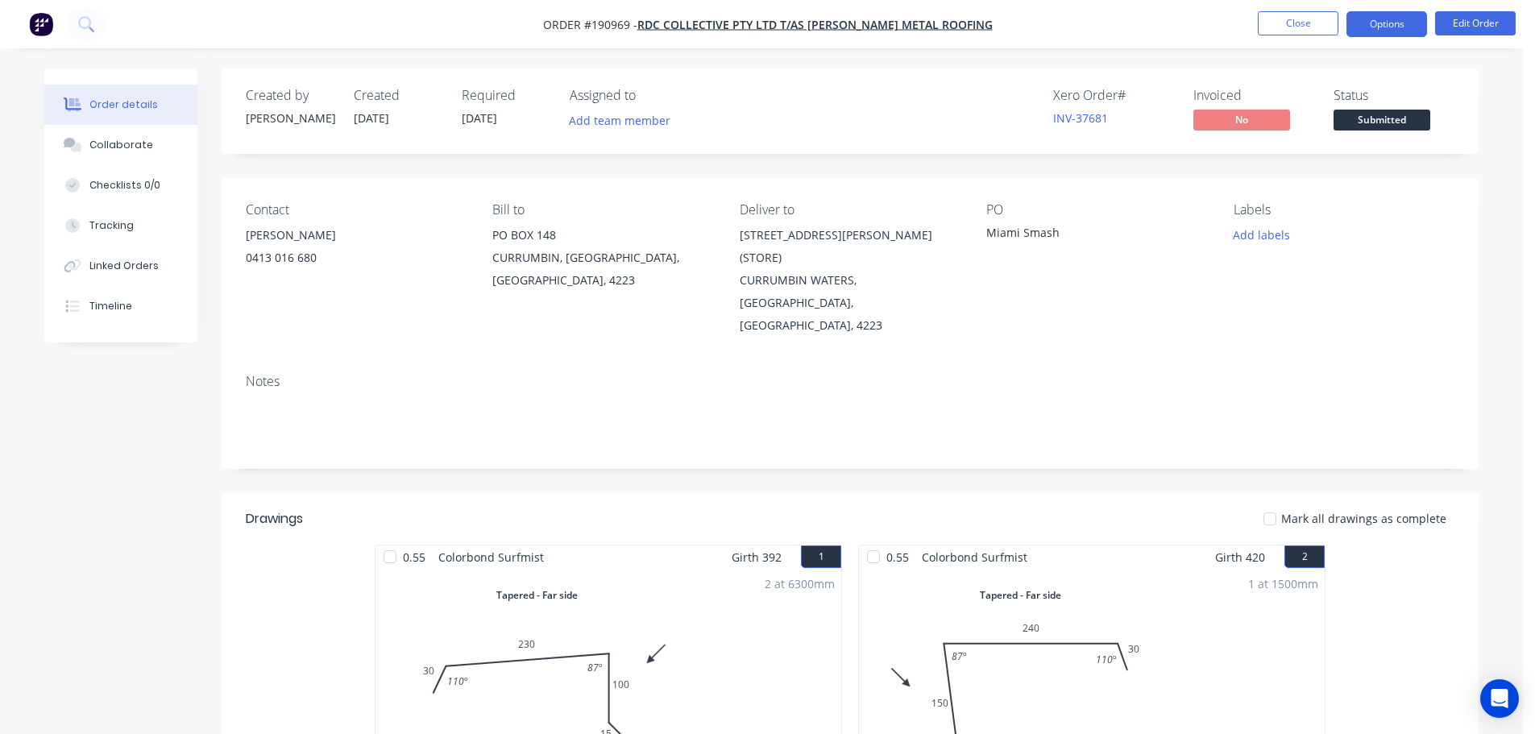
click at [1397, 25] on button "Options" at bounding box center [1387, 24] width 81 height 26
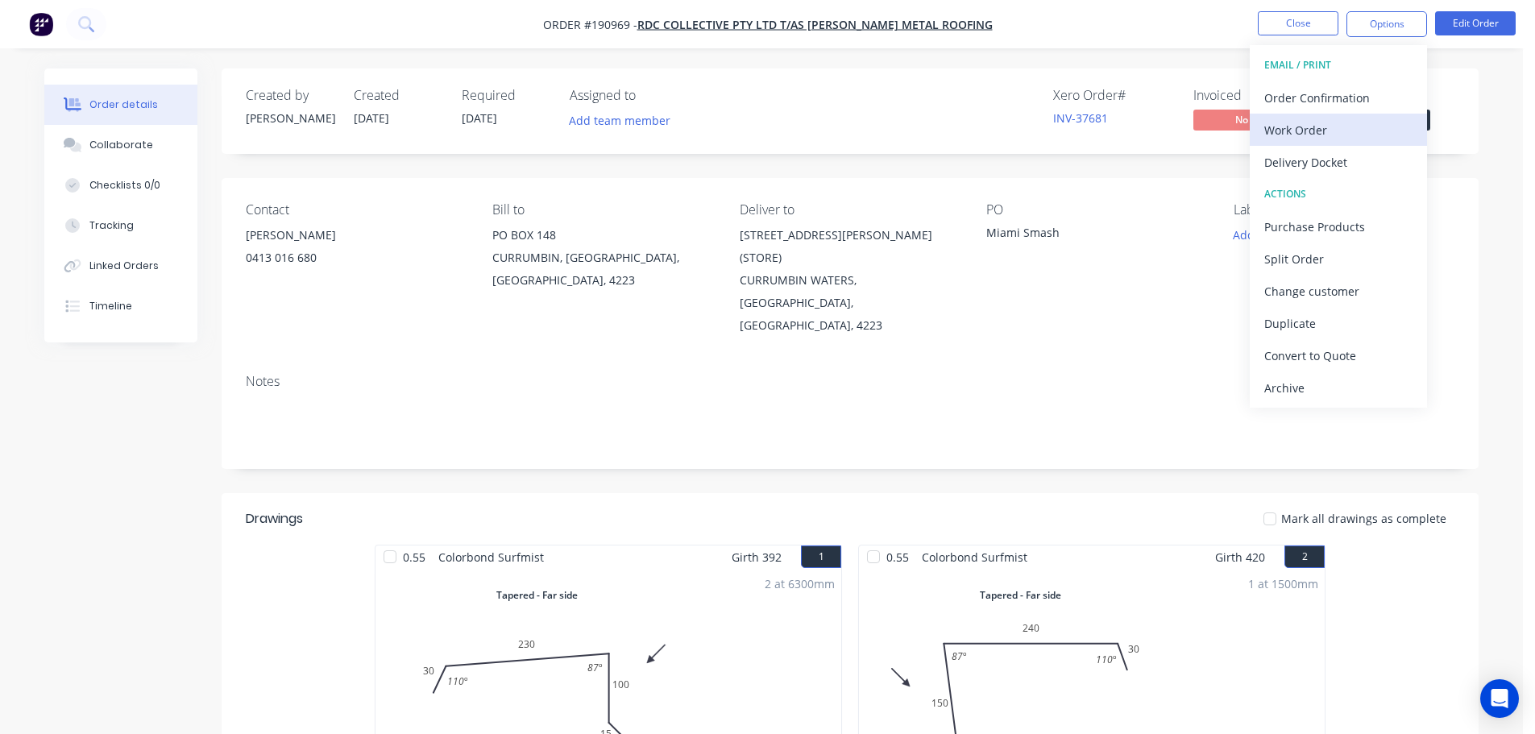
click at [1302, 127] on div "Work Order" at bounding box center [1339, 129] width 148 height 23
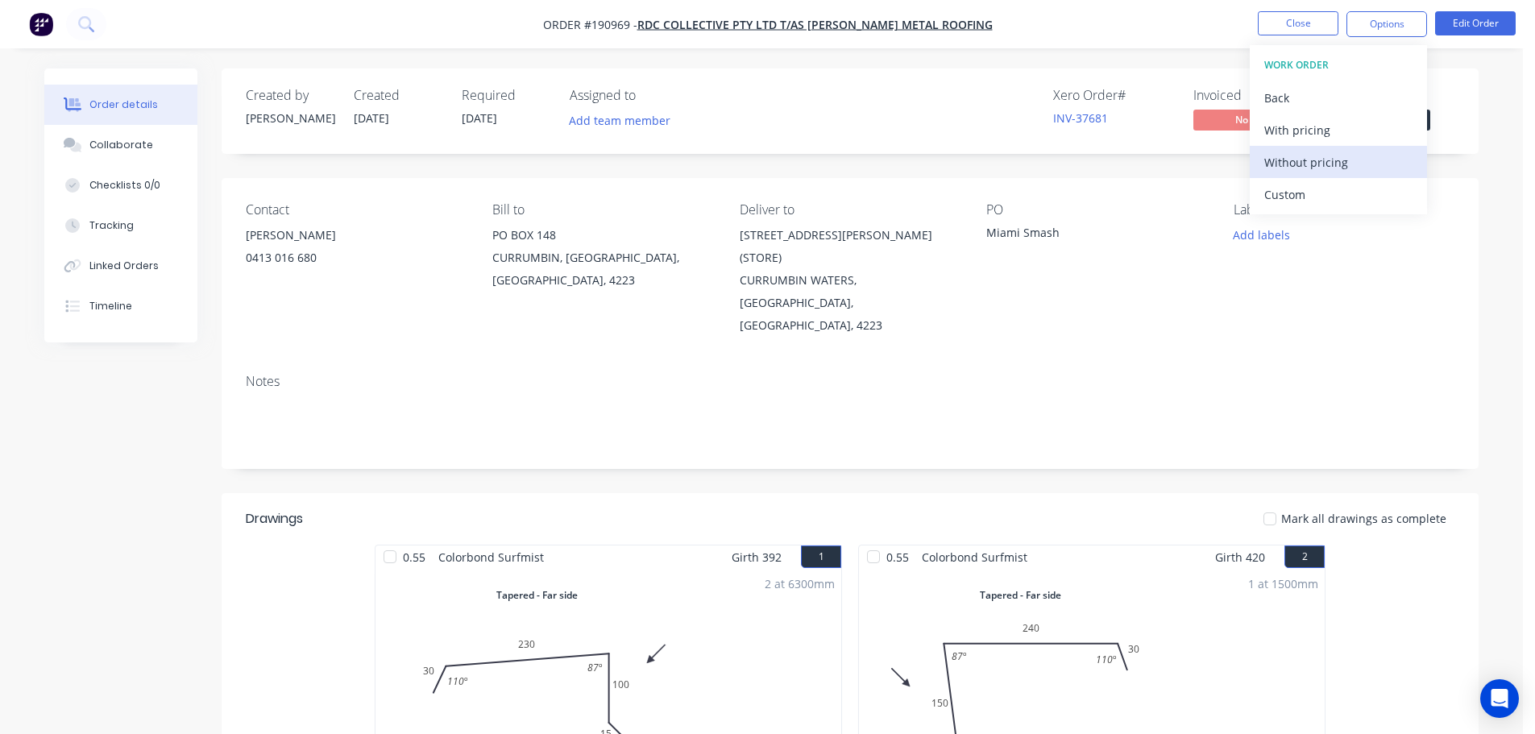
click at [1298, 162] on div "Without pricing" at bounding box center [1339, 162] width 148 height 23
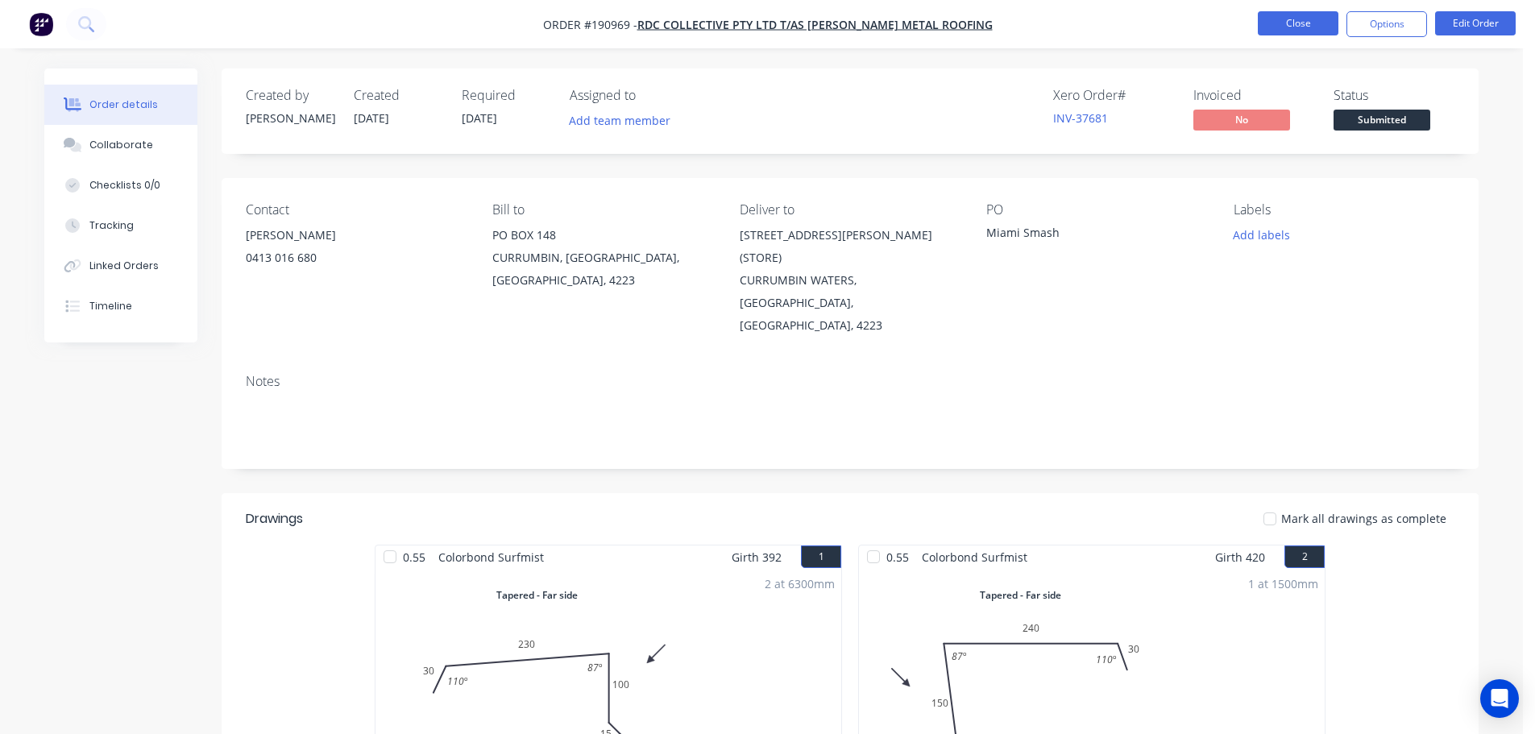
click at [1294, 23] on button "Close" at bounding box center [1298, 23] width 81 height 24
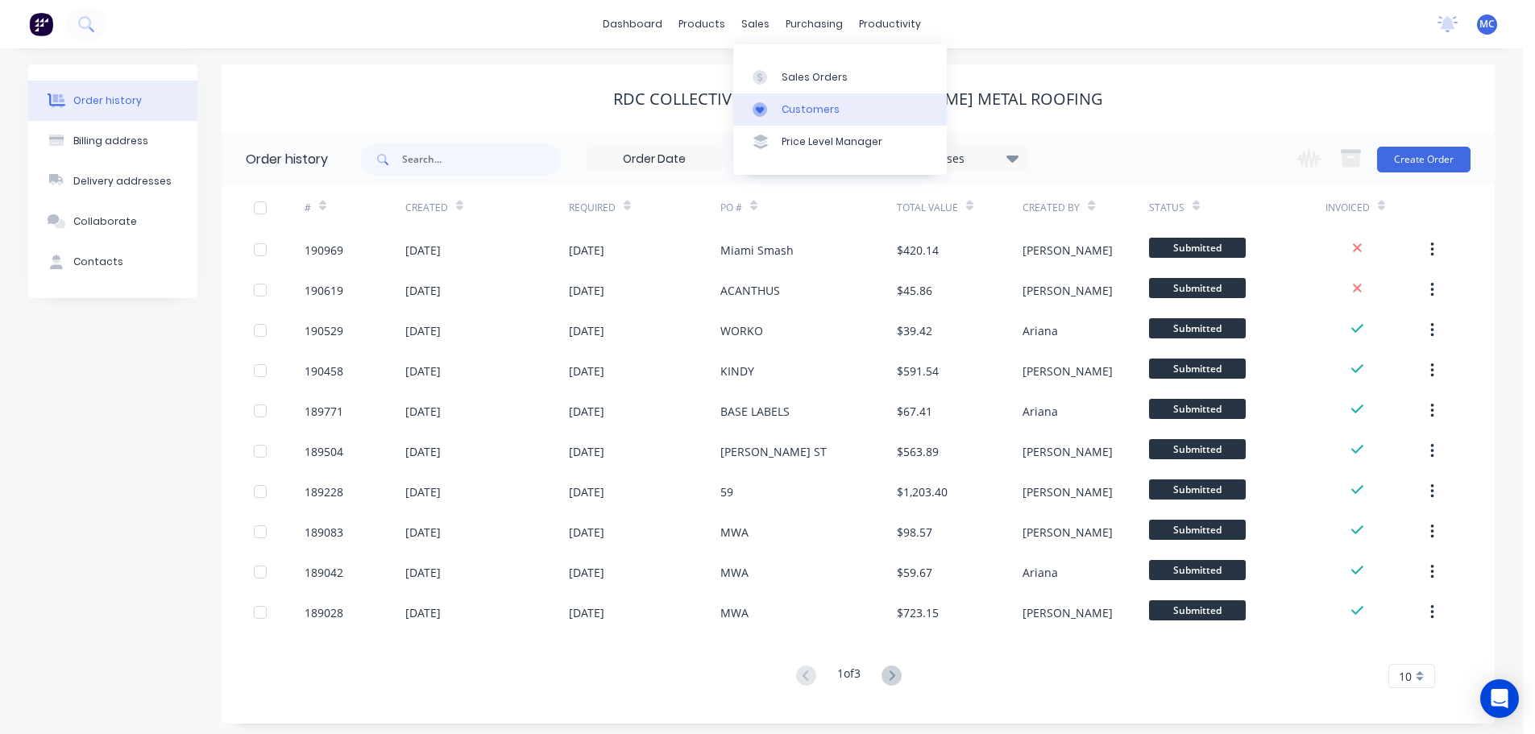
click at [794, 99] on link "Customers" at bounding box center [840, 109] width 214 height 32
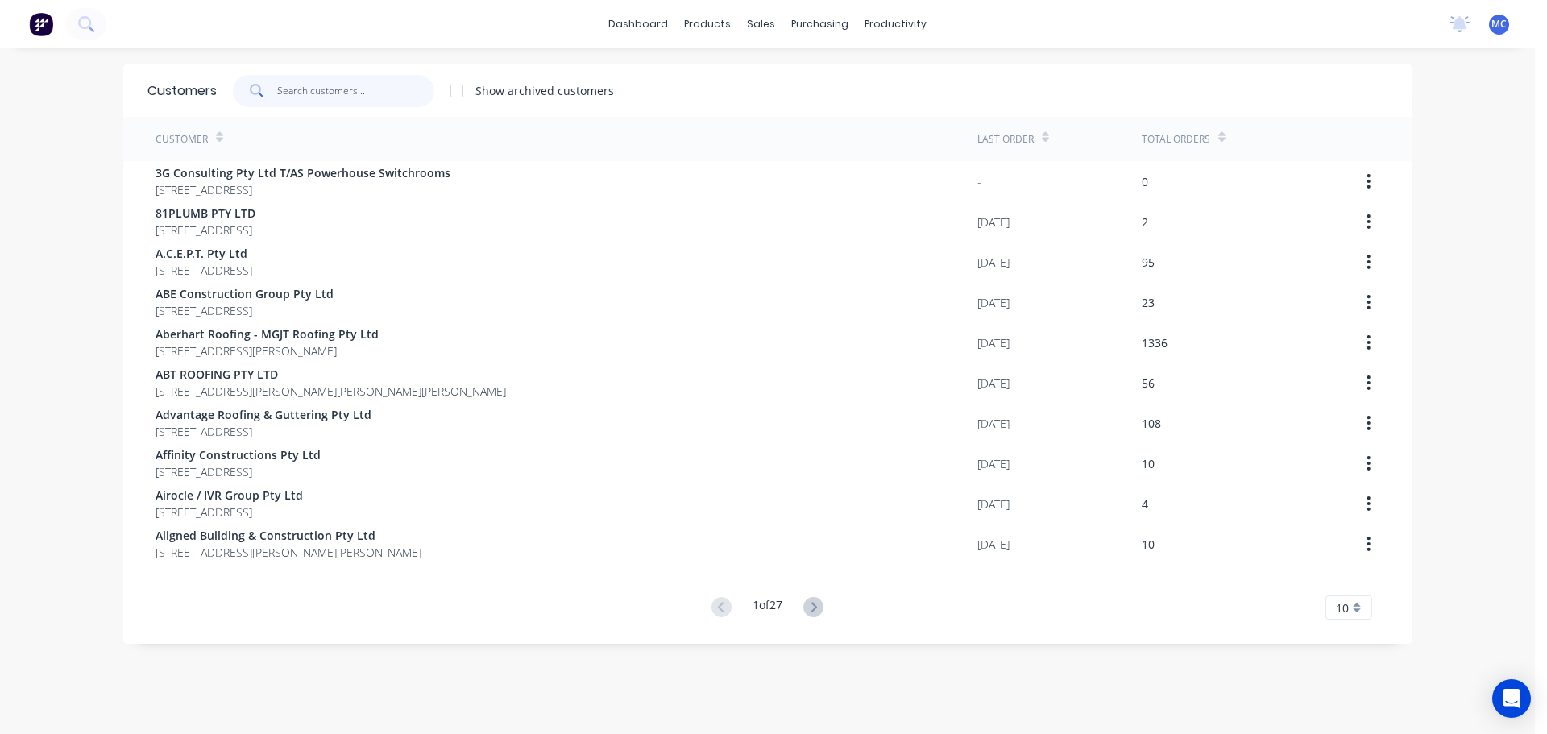
click at [290, 82] on input "text" at bounding box center [355, 91] width 157 height 32
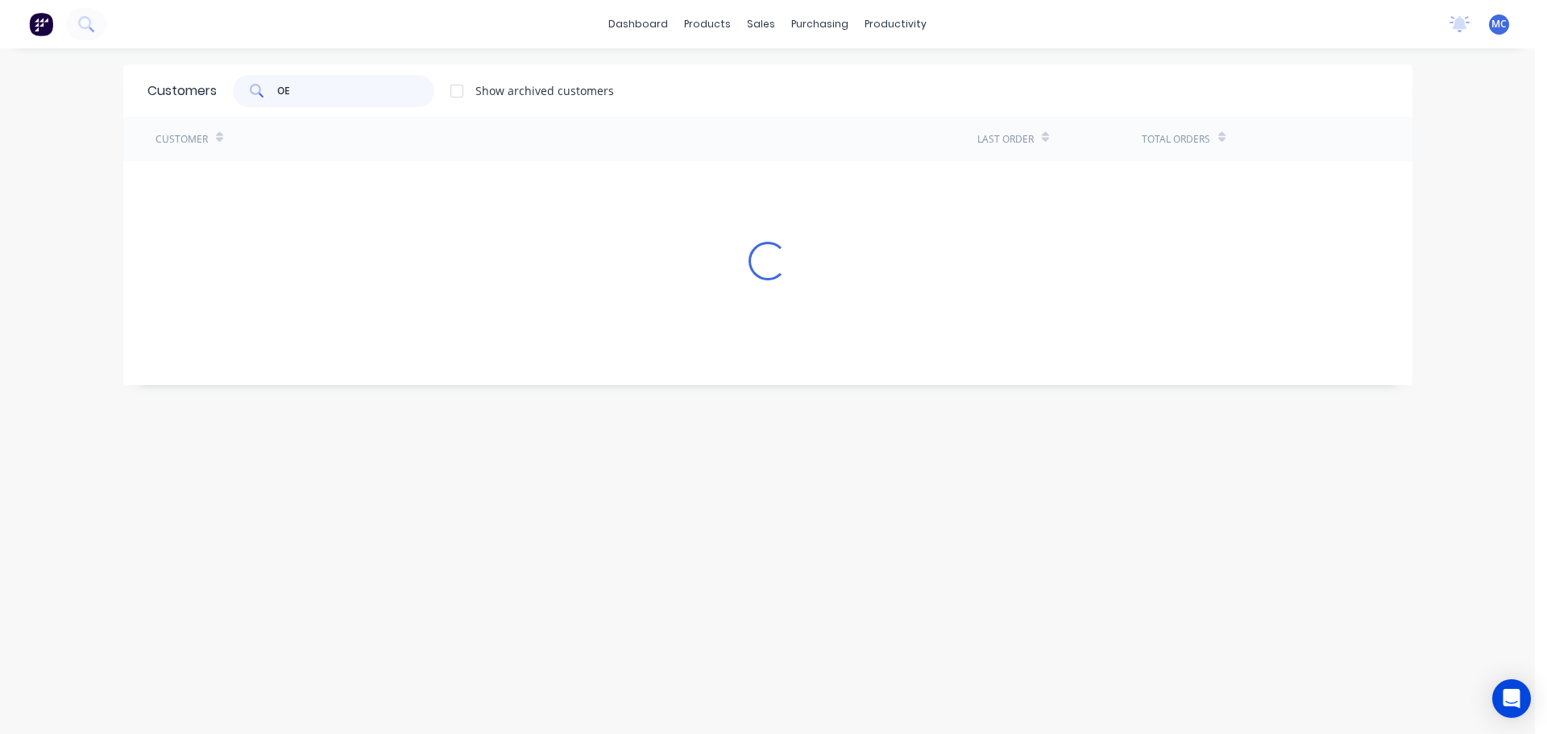
type input "O"
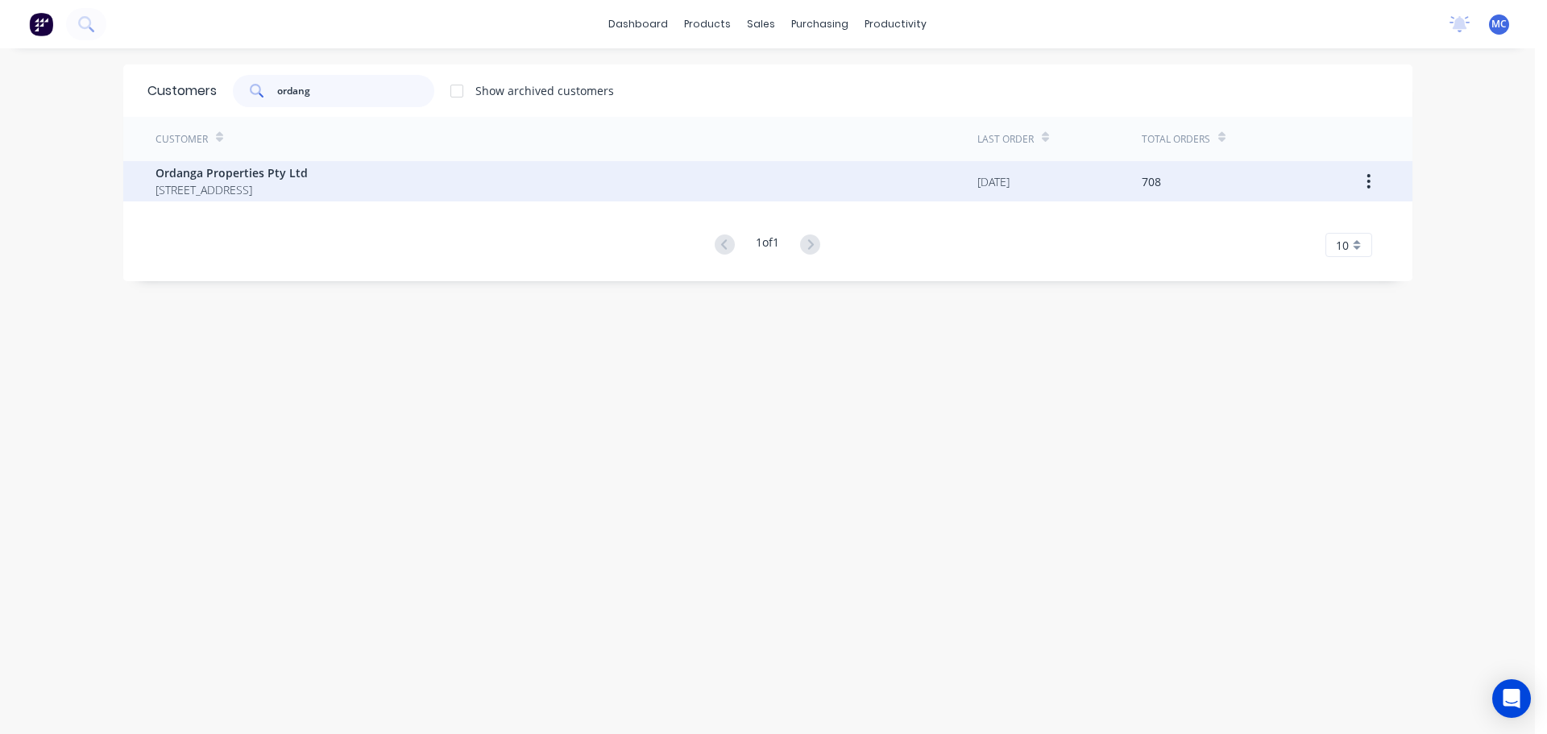
type input "ordang"
click at [223, 180] on span "Ordanga Properties Pty Ltd" at bounding box center [232, 172] width 152 height 17
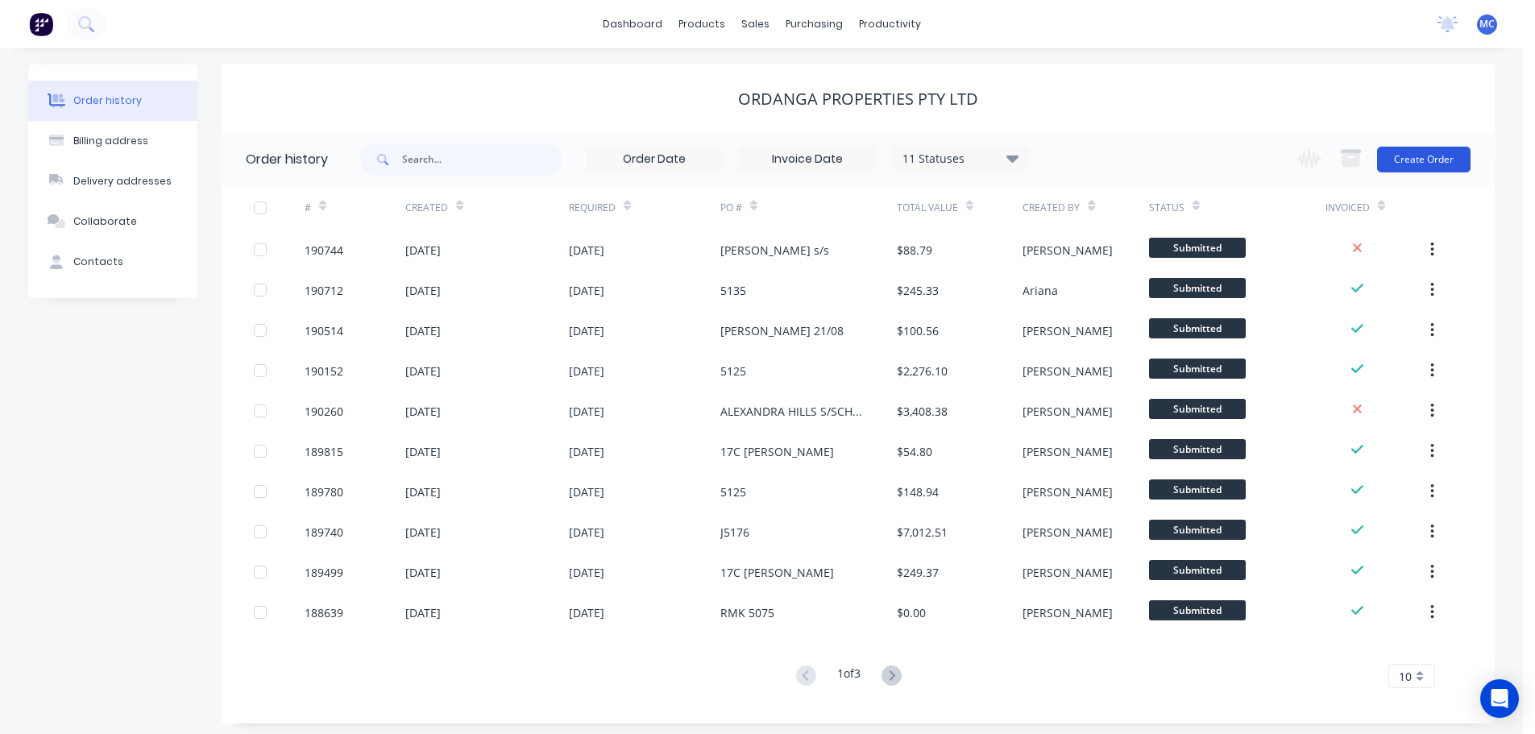
click at [1422, 160] on button "Create Order" at bounding box center [1423, 160] width 93 height 26
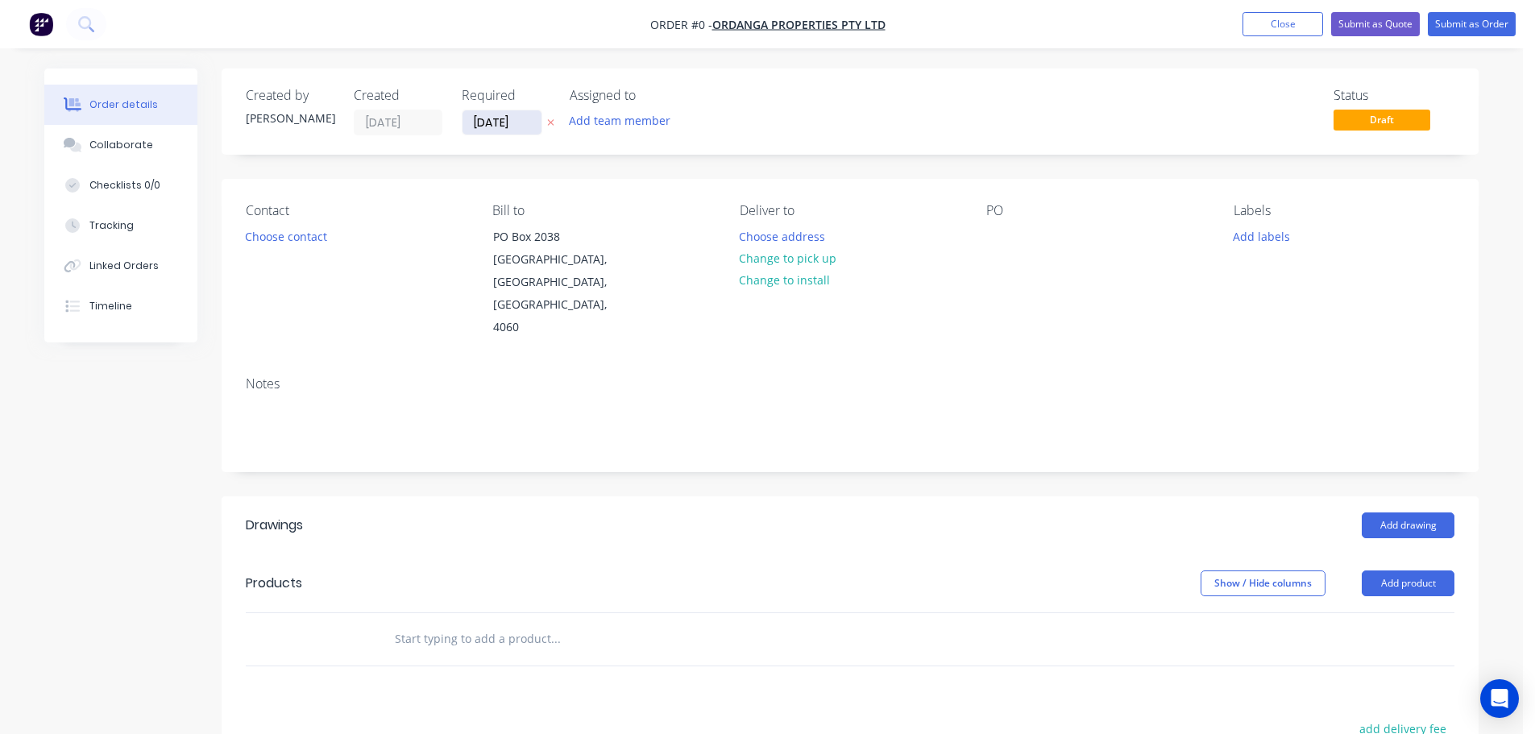
click at [503, 123] on input "[DATE]" at bounding box center [502, 122] width 79 height 24
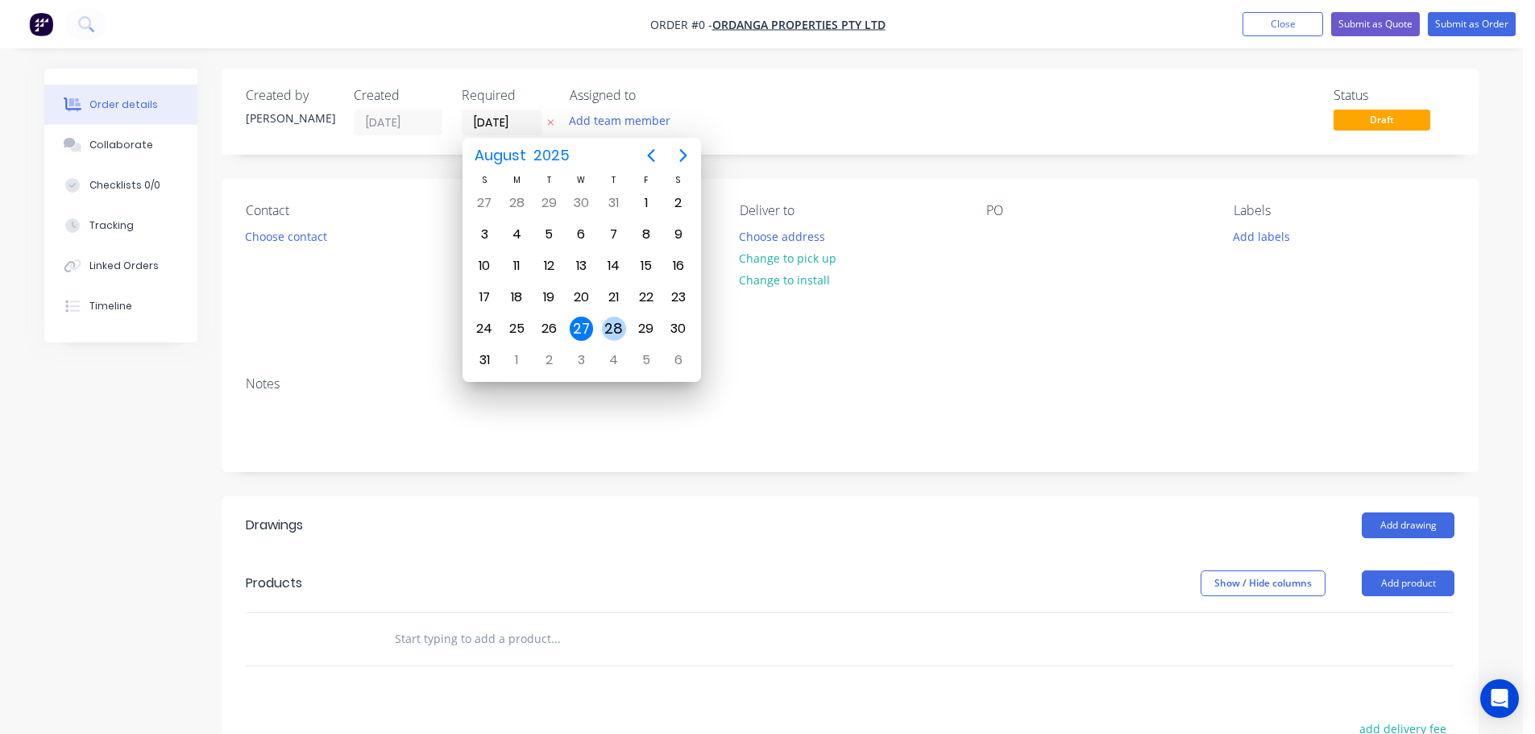
click at [617, 328] on div "28" at bounding box center [614, 329] width 24 height 24
type input "[DATE]"
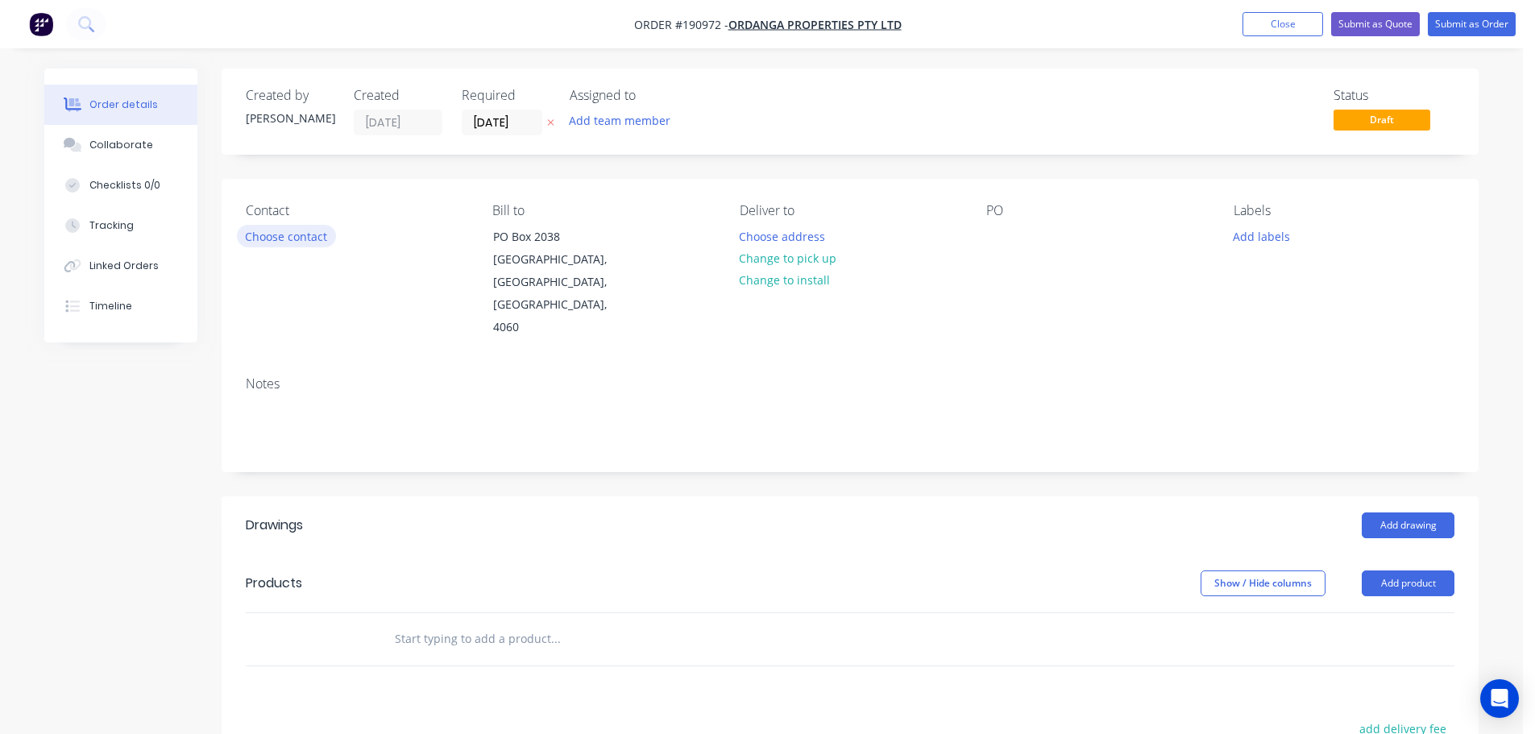
click at [285, 235] on button "Choose contact" at bounding box center [286, 236] width 99 height 22
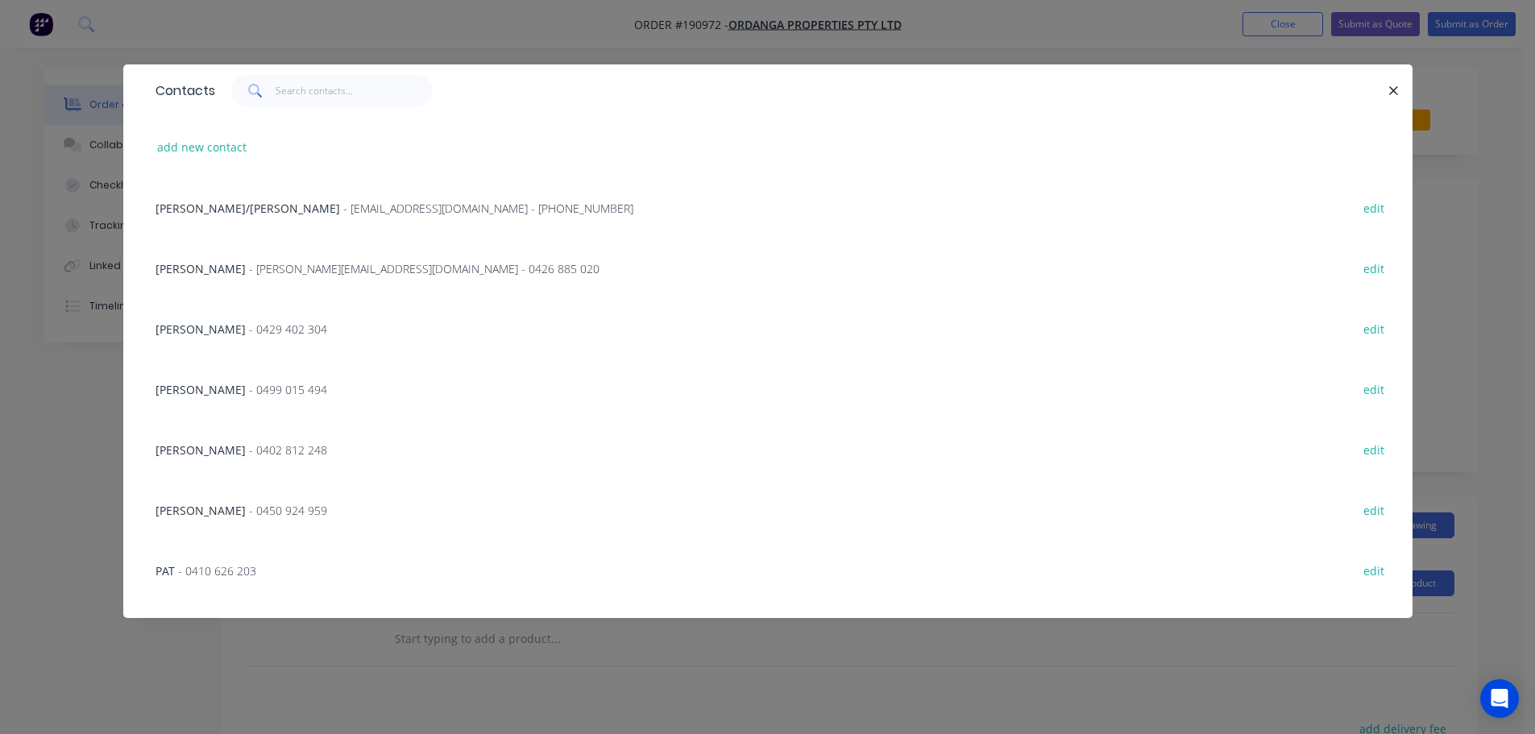
click at [322, 268] on span "- [PERSON_NAME][EMAIL_ADDRESS][DOMAIN_NAME] - 0426 885 020" at bounding box center [424, 268] width 351 height 15
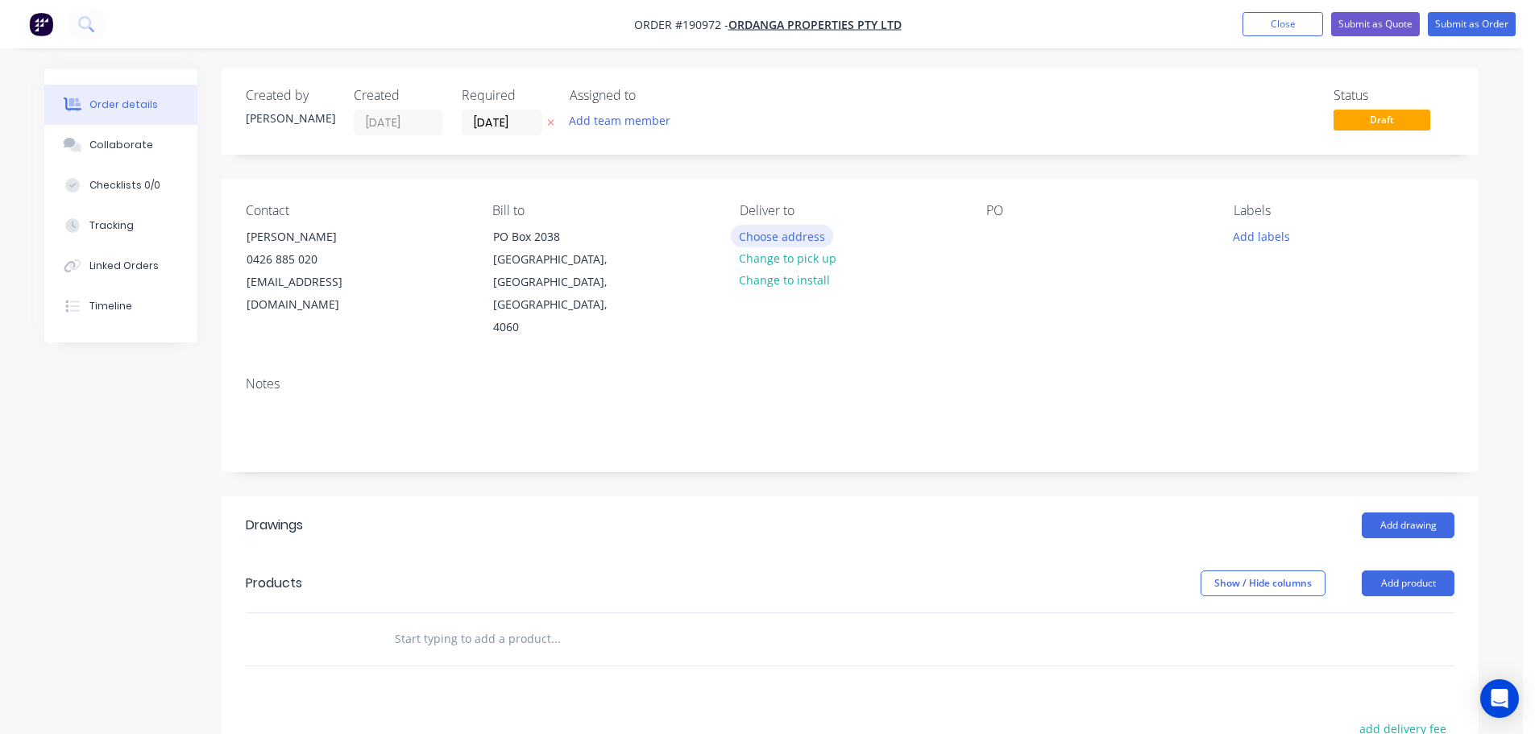
click at [770, 231] on button "Choose address" at bounding box center [782, 236] width 103 height 22
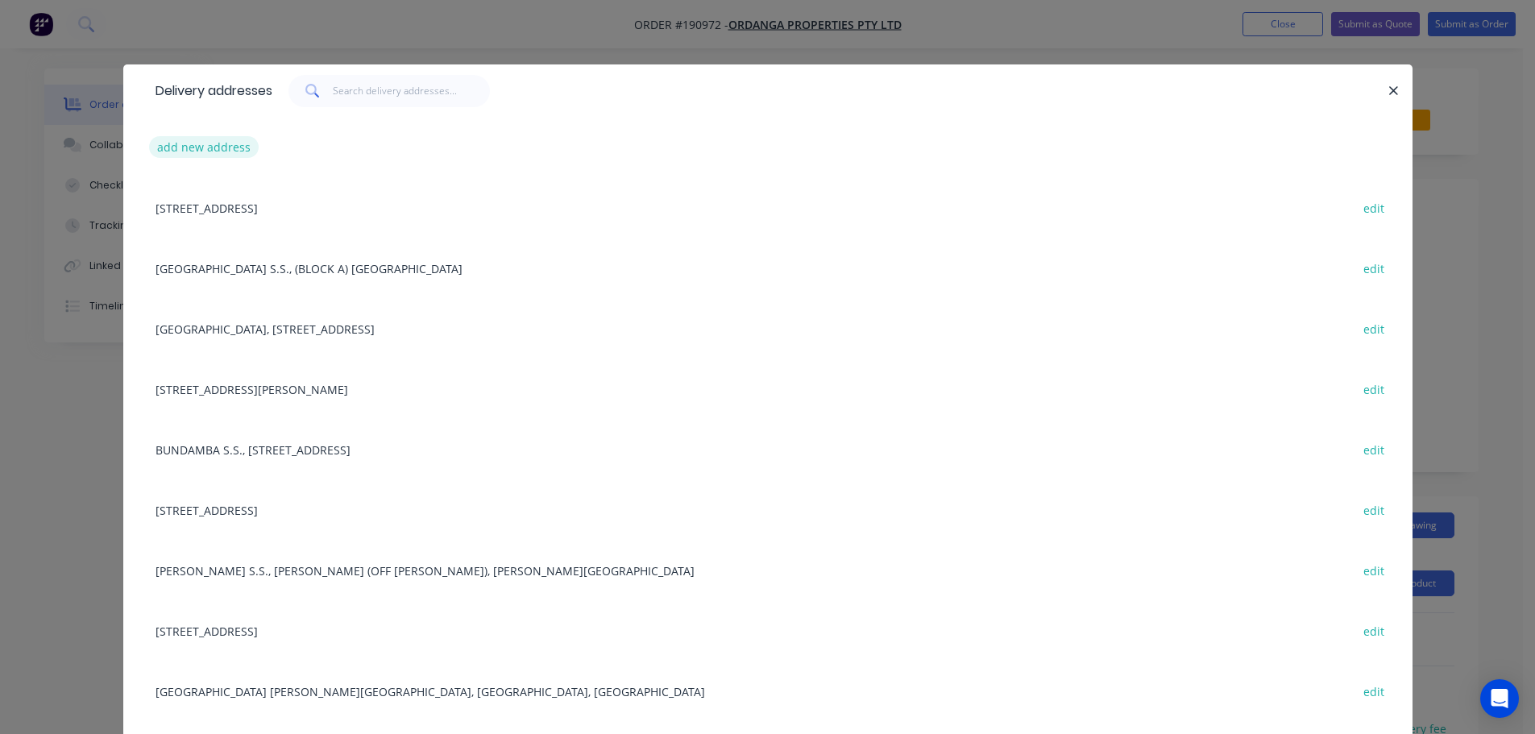
click at [208, 146] on button "add new address" at bounding box center [204, 147] width 110 height 22
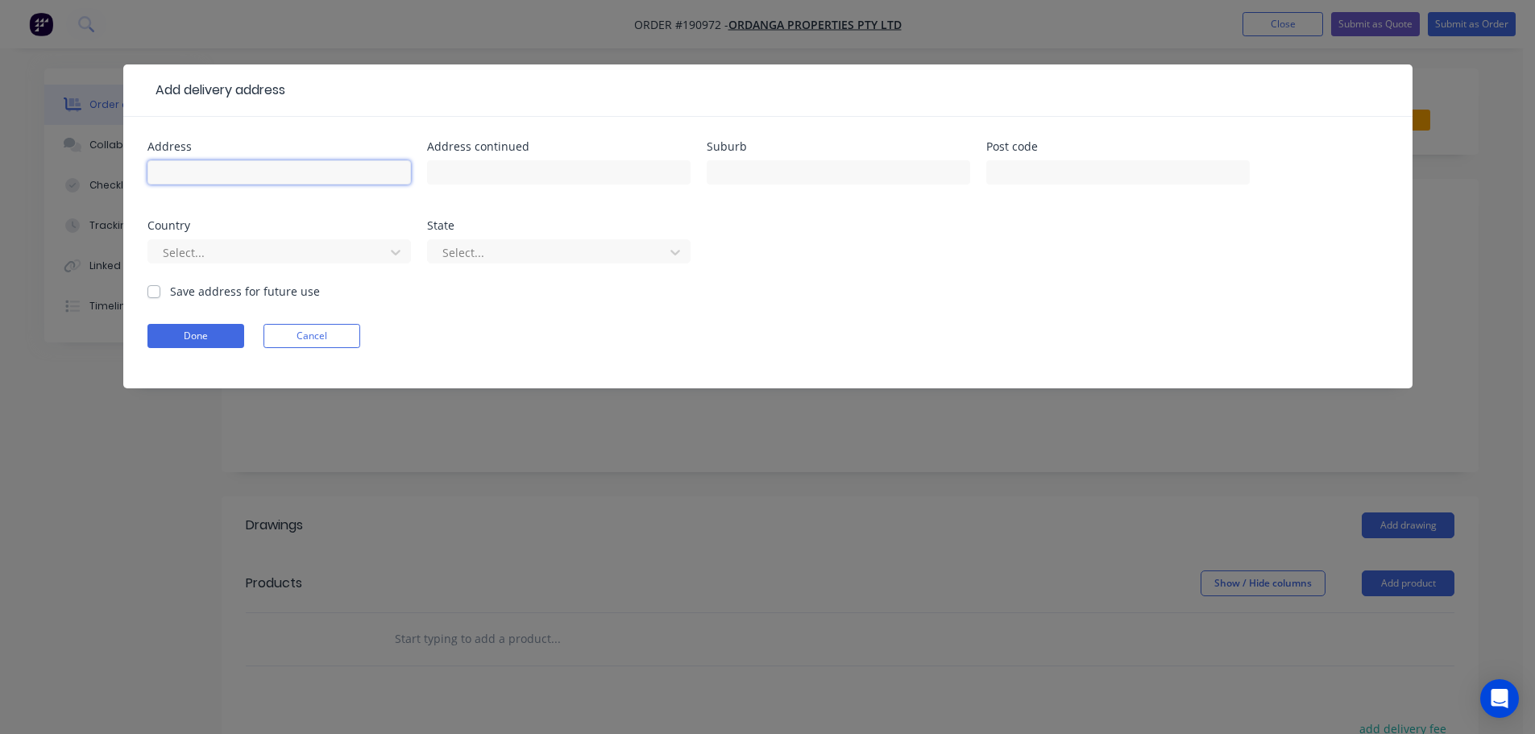
click at [163, 172] on input "text" at bounding box center [279, 172] width 264 height 24
click at [298, 168] on input "[PERSON_NAME][GEOGRAPHIC_DATA]" at bounding box center [279, 172] width 264 height 24
type input "[PERSON_NAME][GEOGRAPHIC_DATA] [STREET_ADDRESS]"
type input "Alexandra Hills"
click button "Done" at bounding box center [195, 336] width 97 height 24
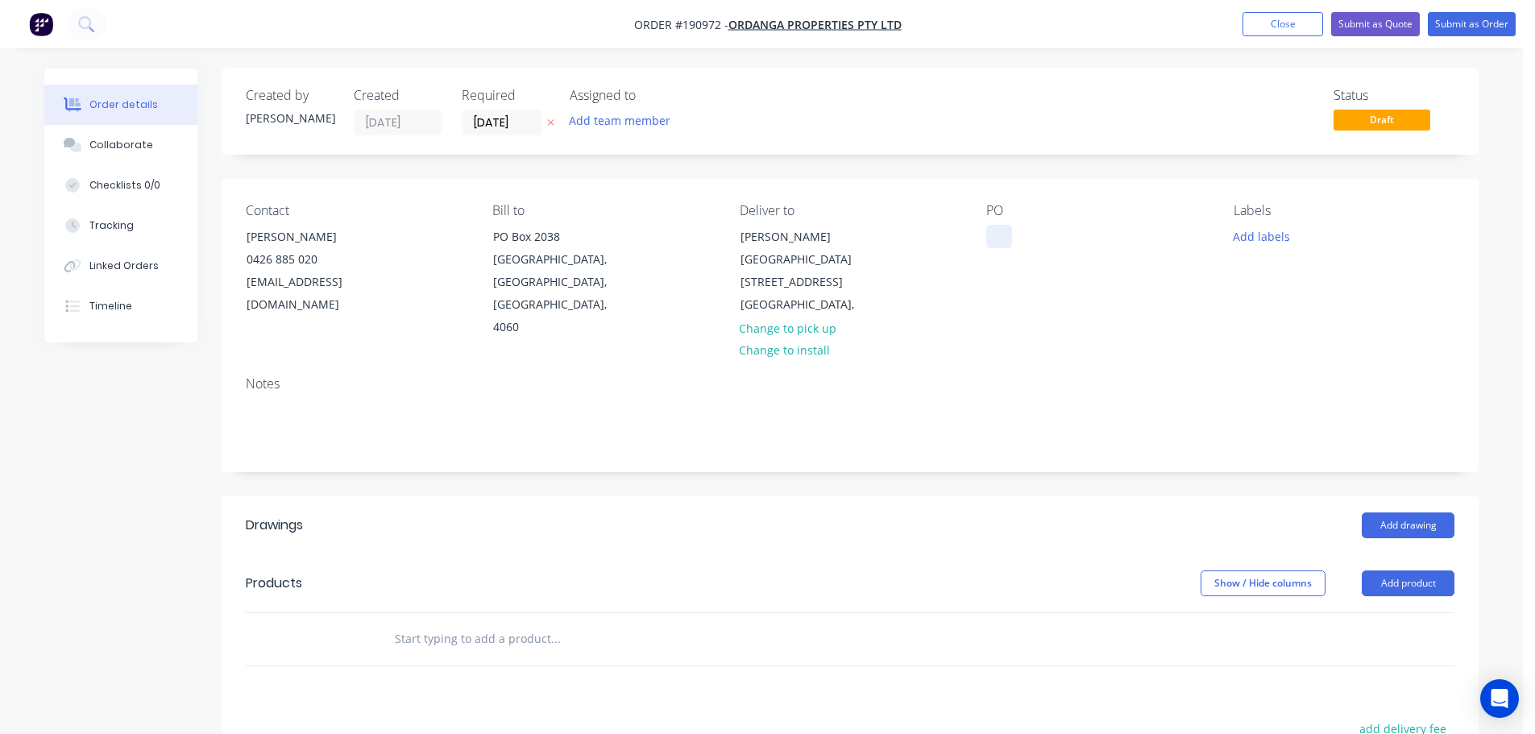
click at [1003, 236] on div at bounding box center [1000, 236] width 26 height 23
click at [1426, 571] on button "Add product" at bounding box center [1408, 584] width 93 height 26
click at [1340, 613] on div "Product catalogue" at bounding box center [1378, 624] width 124 height 23
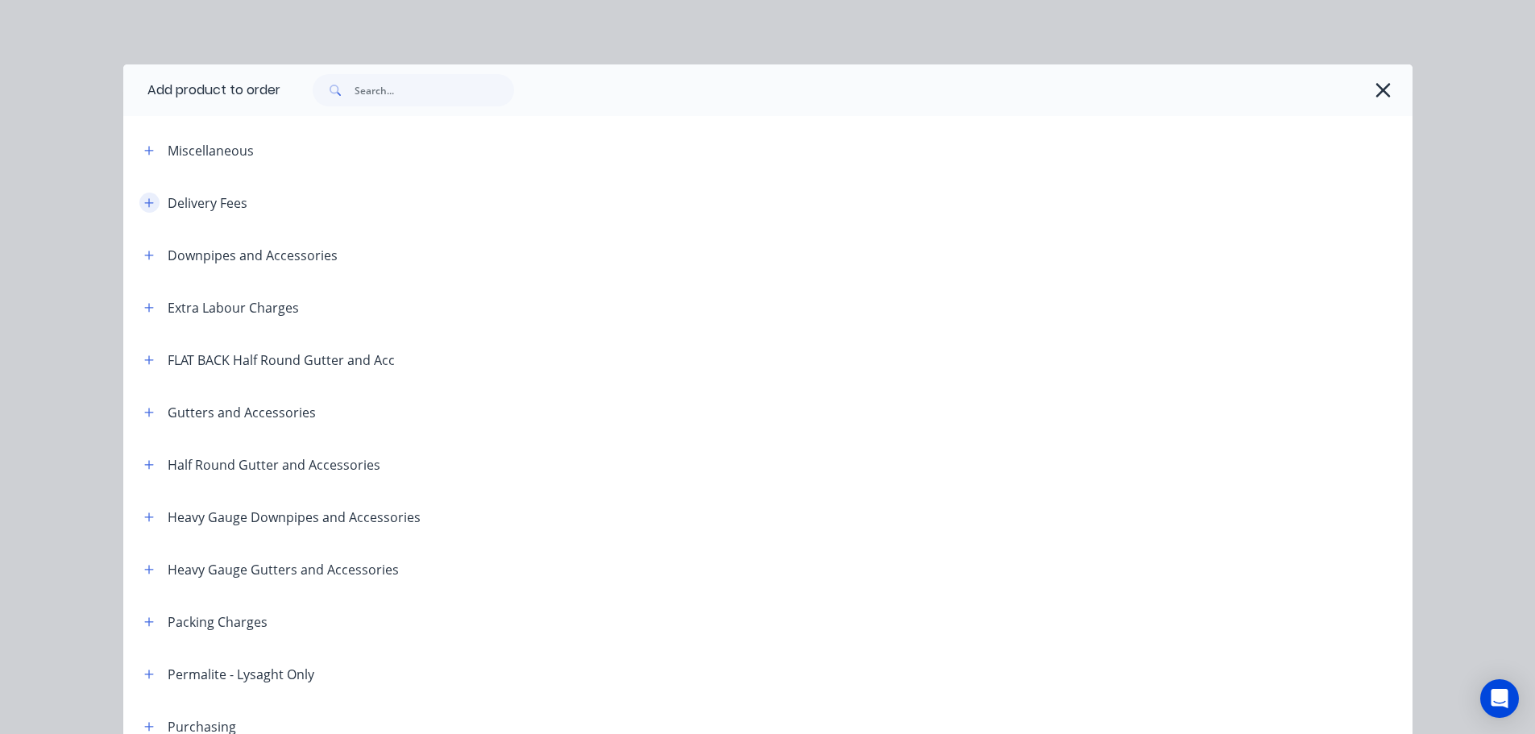
click at [144, 201] on icon "button" at bounding box center [149, 202] width 10 height 11
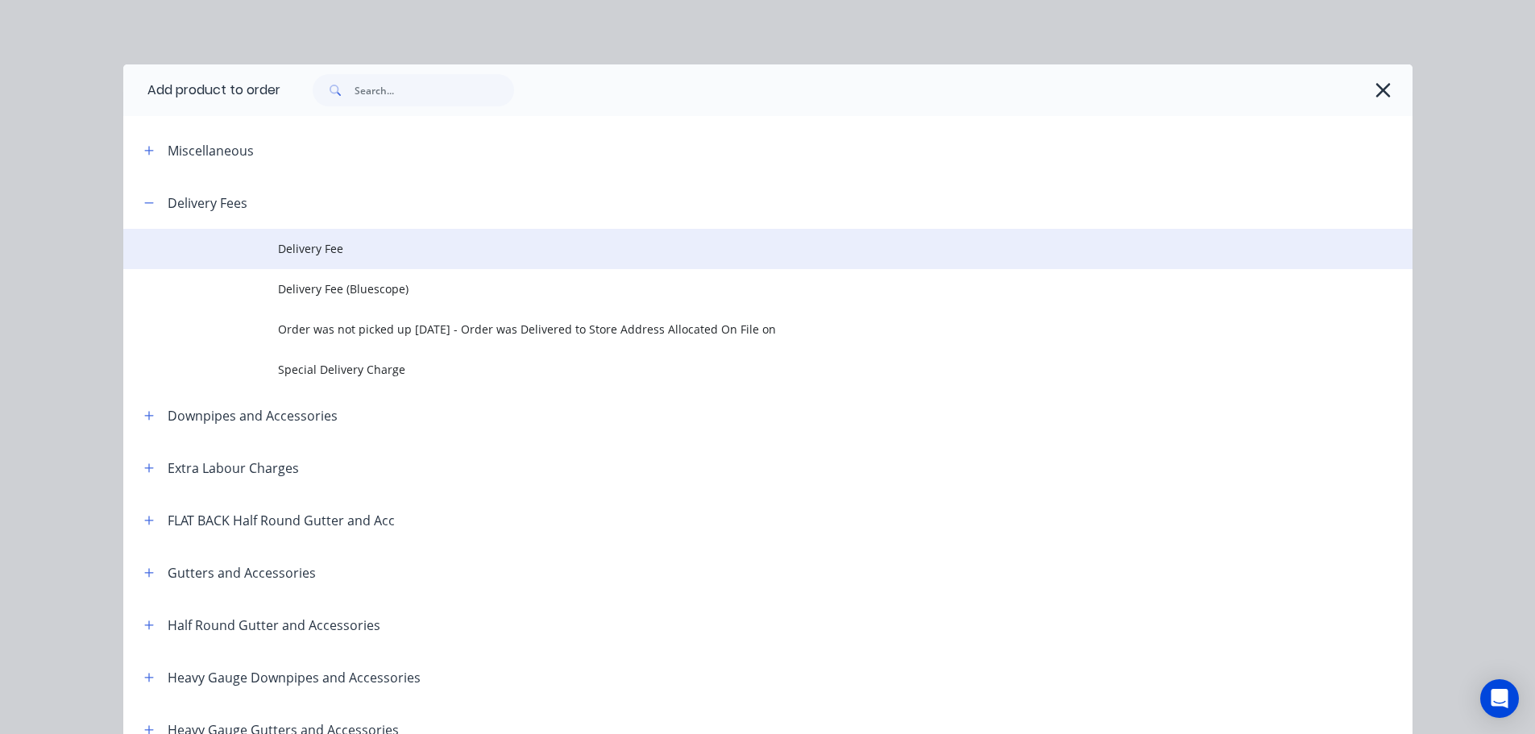
click at [311, 240] on span "Delivery Fee" at bounding box center [732, 248] width 908 height 17
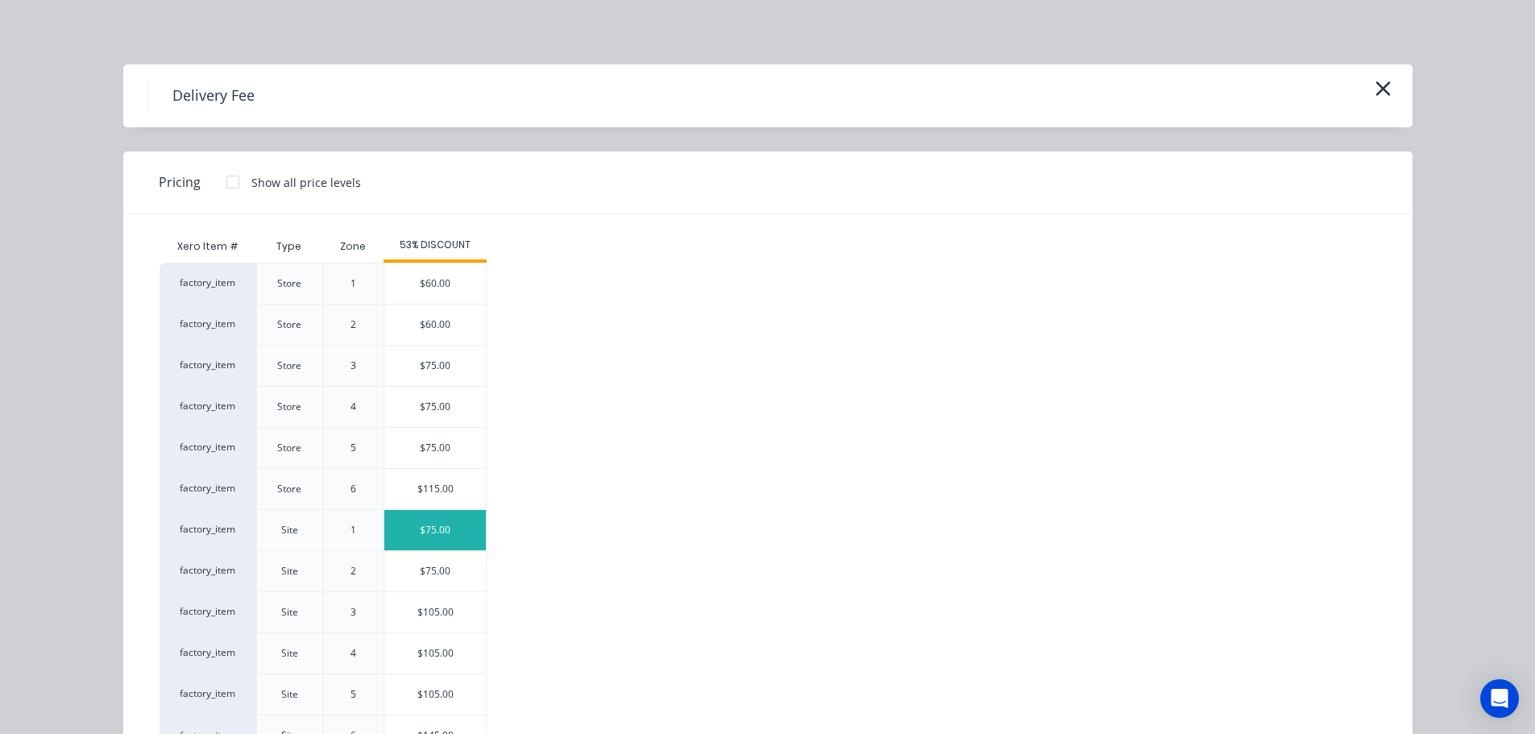
click at [430, 521] on div "$75.00" at bounding box center [435, 530] width 102 height 40
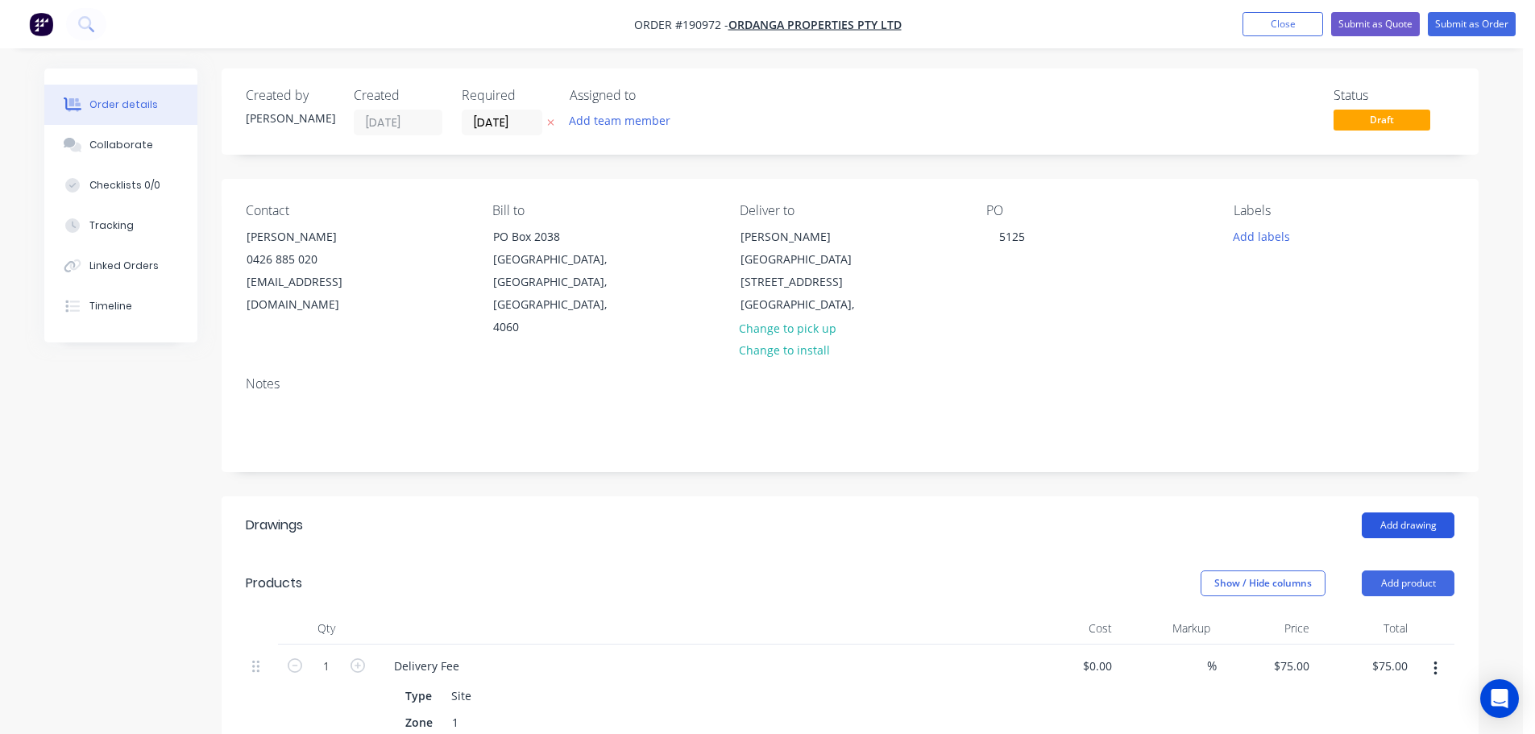
click at [1415, 513] on button "Add drawing" at bounding box center [1408, 526] width 93 height 26
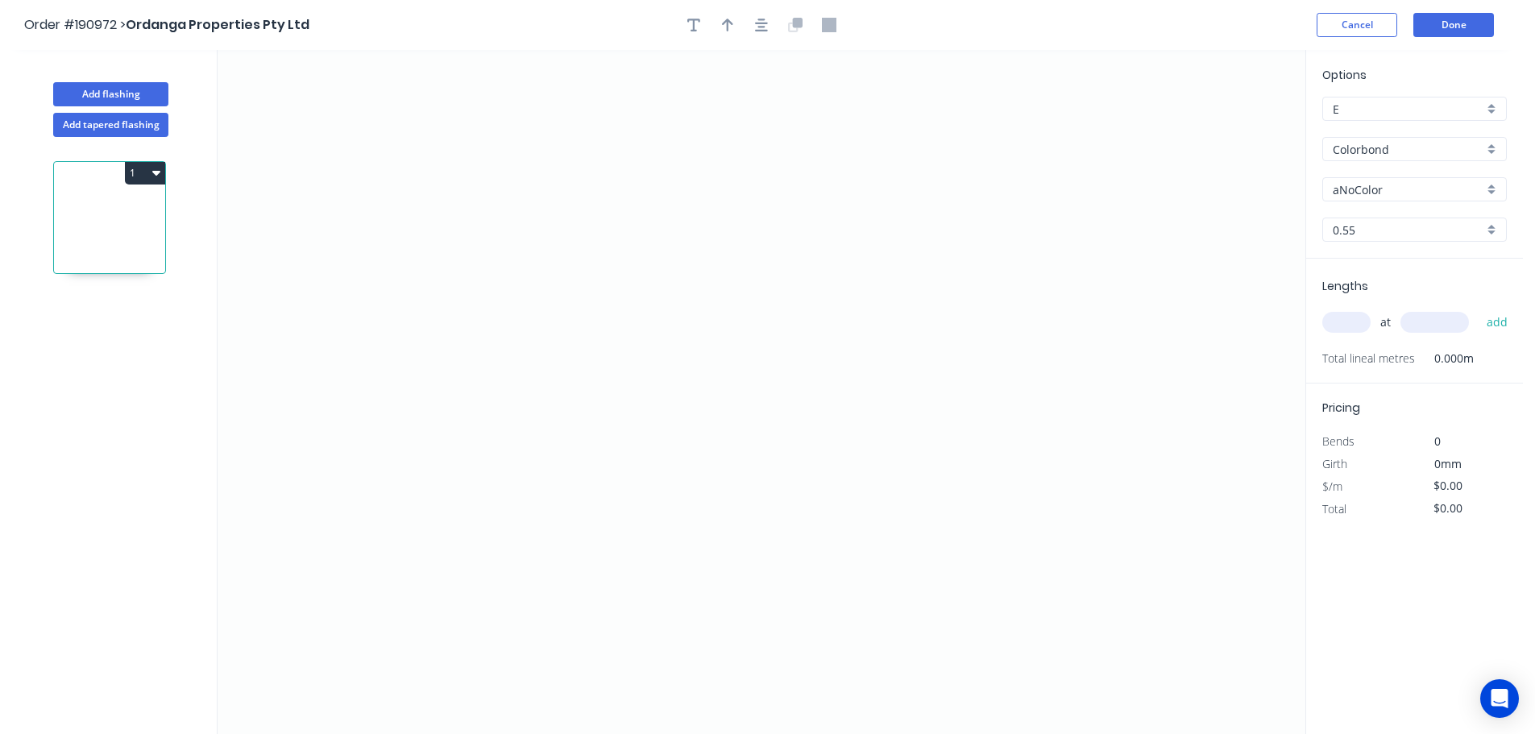
click at [1354, 189] on input "aNoColor" at bounding box center [1408, 189] width 151 height 17
click at [1366, 361] on div "Deep Ocean" at bounding box center [1414, 361] width 183 height 28
type input "Deep Ocean"
click at [1348, 320] on input "text" at bounding box center [1347, 322] width 48 height 21
type input "8"
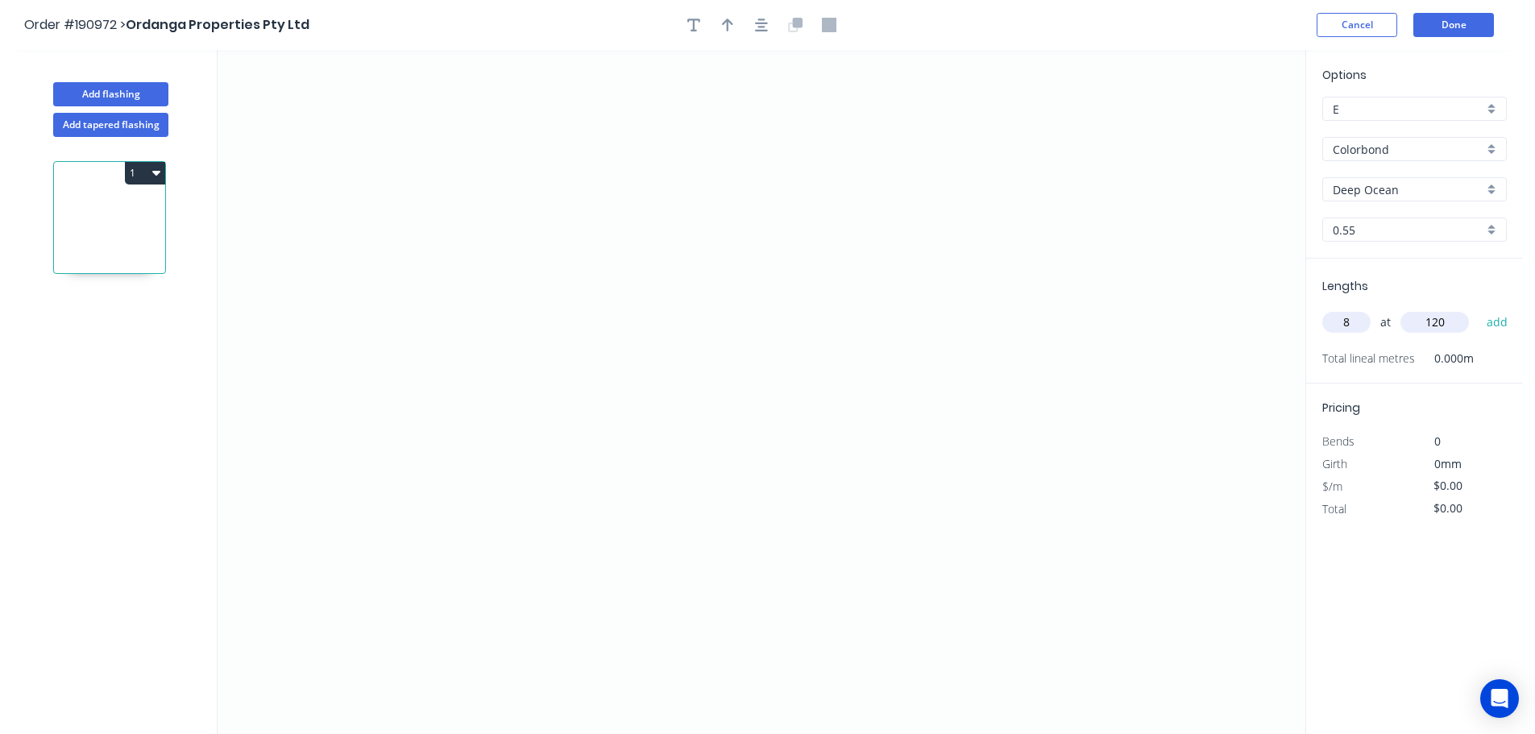
type input "120"
click at [1479, 309] on button "add" at bounding box center [1498, 322] width 38 height 27
click at [546, 393] on icon "0" at bounding box center [762, 392] width 1088 height 684
click at [554, 193] on icon "0" at bounding box center [762, 392] width 1088 height 684
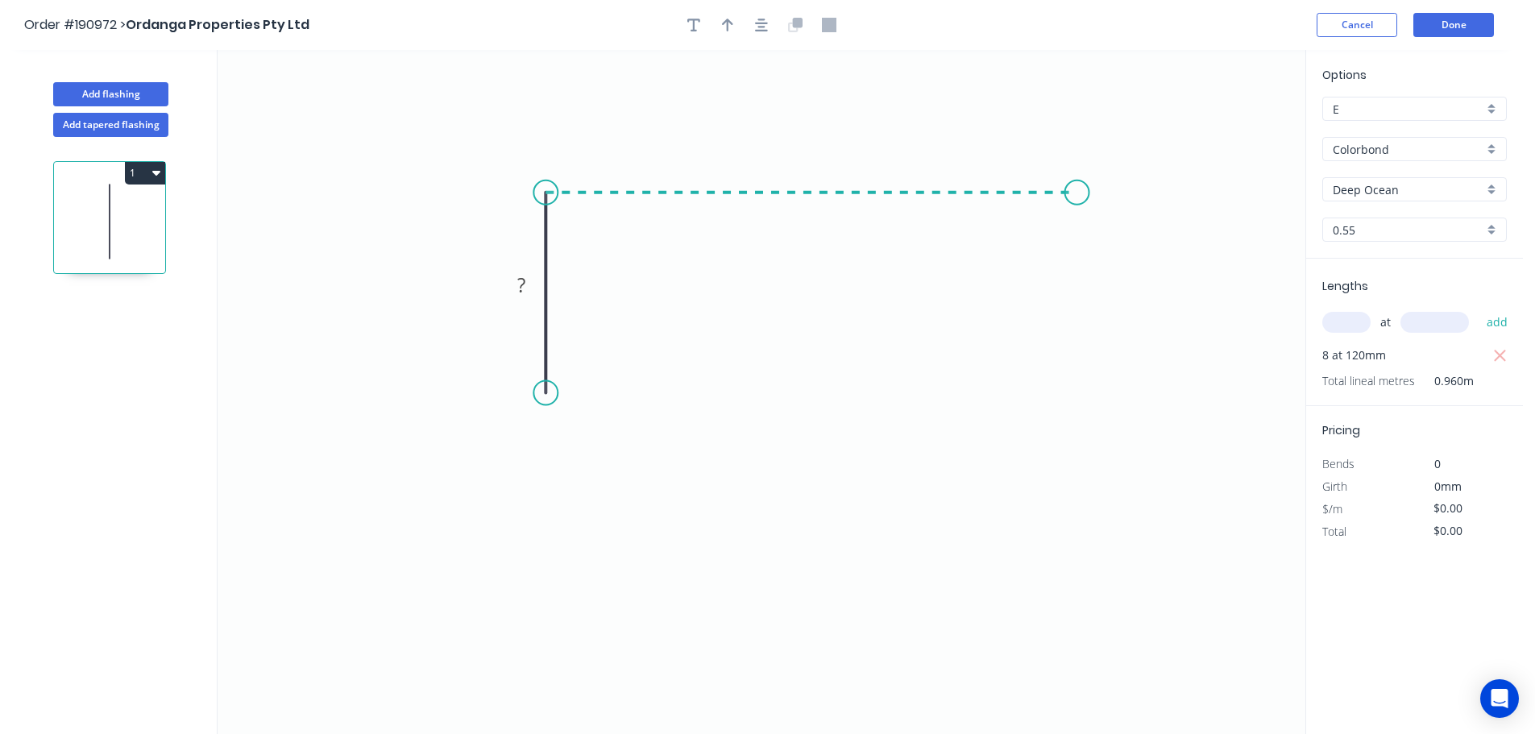
click at [1078, 196] on icon "0 ?" at bounding box center [762, 392] width 1088 height 684
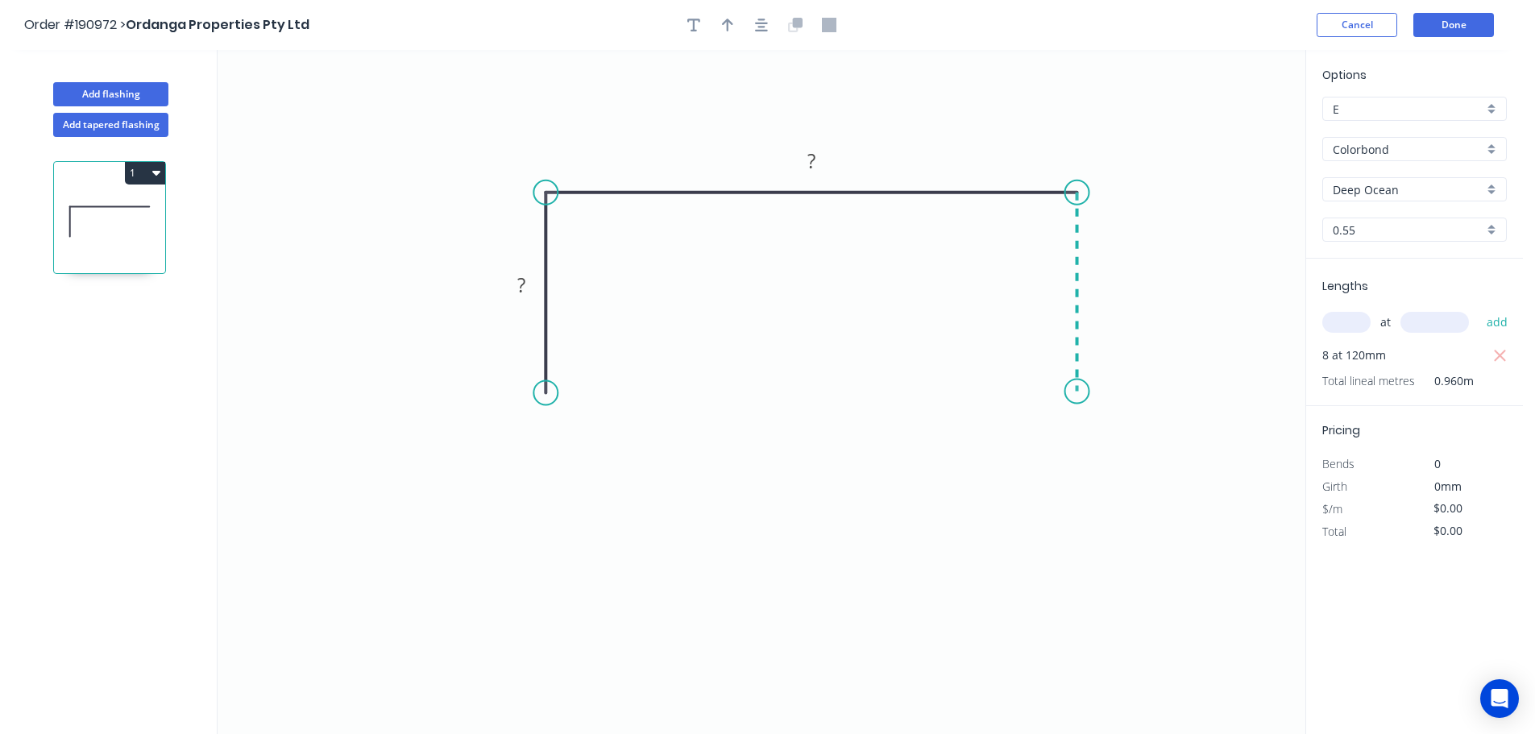
click at [1090, 392] on icon "0 ? ?" at bounding box center [762, 392] width 1088 height 684
click at [522, 286] on tspan "?" at bounding box center [521, 285] width 8 height 27
click at [732, 26] on icon "button" at bounding box center [727, 25] width 11 height 15
type input "$8.85"
type input "$70.80"
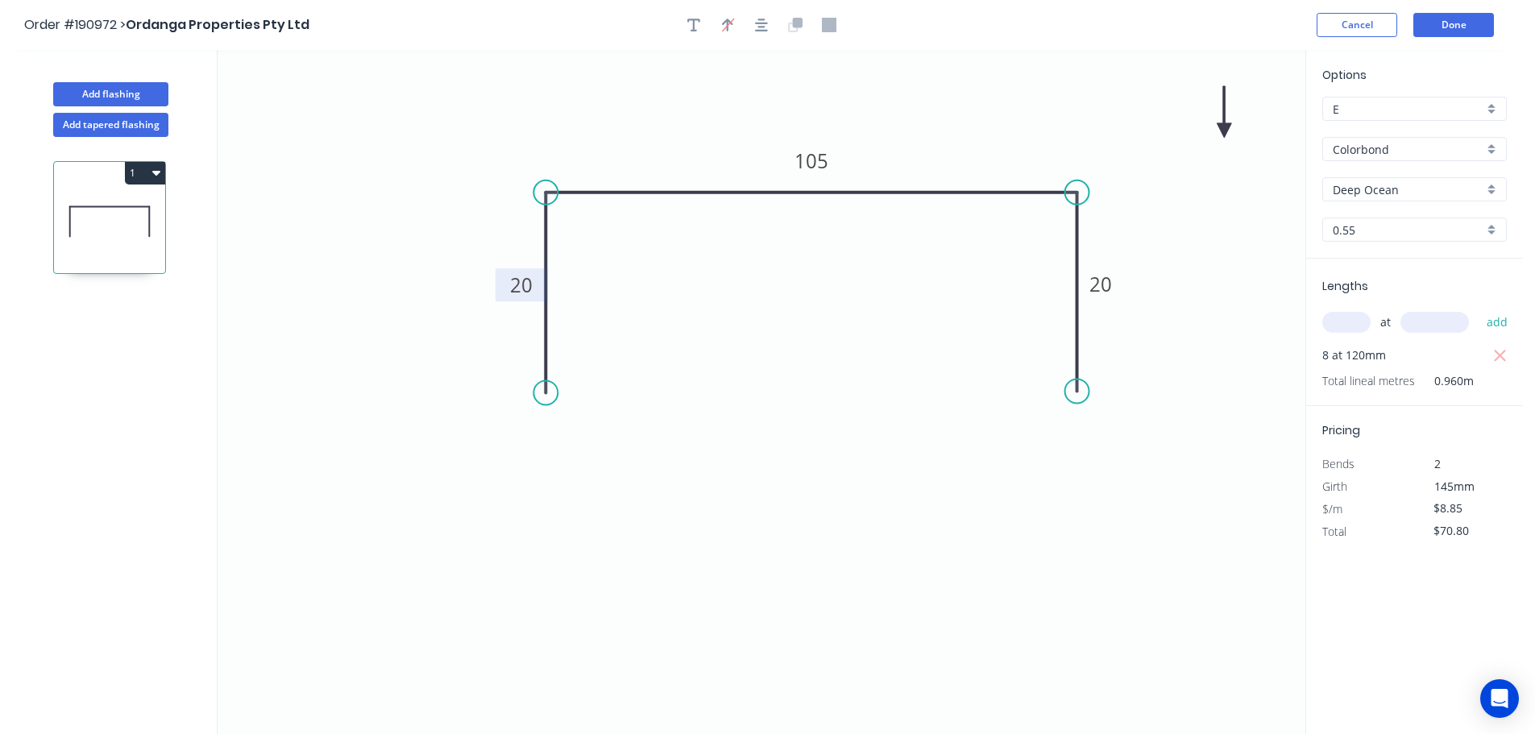
click at [1224, 129] on icon at bounding box center [1224, 112] width 15 height 52
drag, startPoint x: 1224, startPoint y: 129, endPoint x: 1124, endPoint y: 101, distance: 103.8
click at [1161, 101] on icon at bounding box center [1184, 92] width 47 height 47
click at [107, 84] on button "Add flashing" at bounding box center [110, 94] width 115 height 24
type input "$0.00"
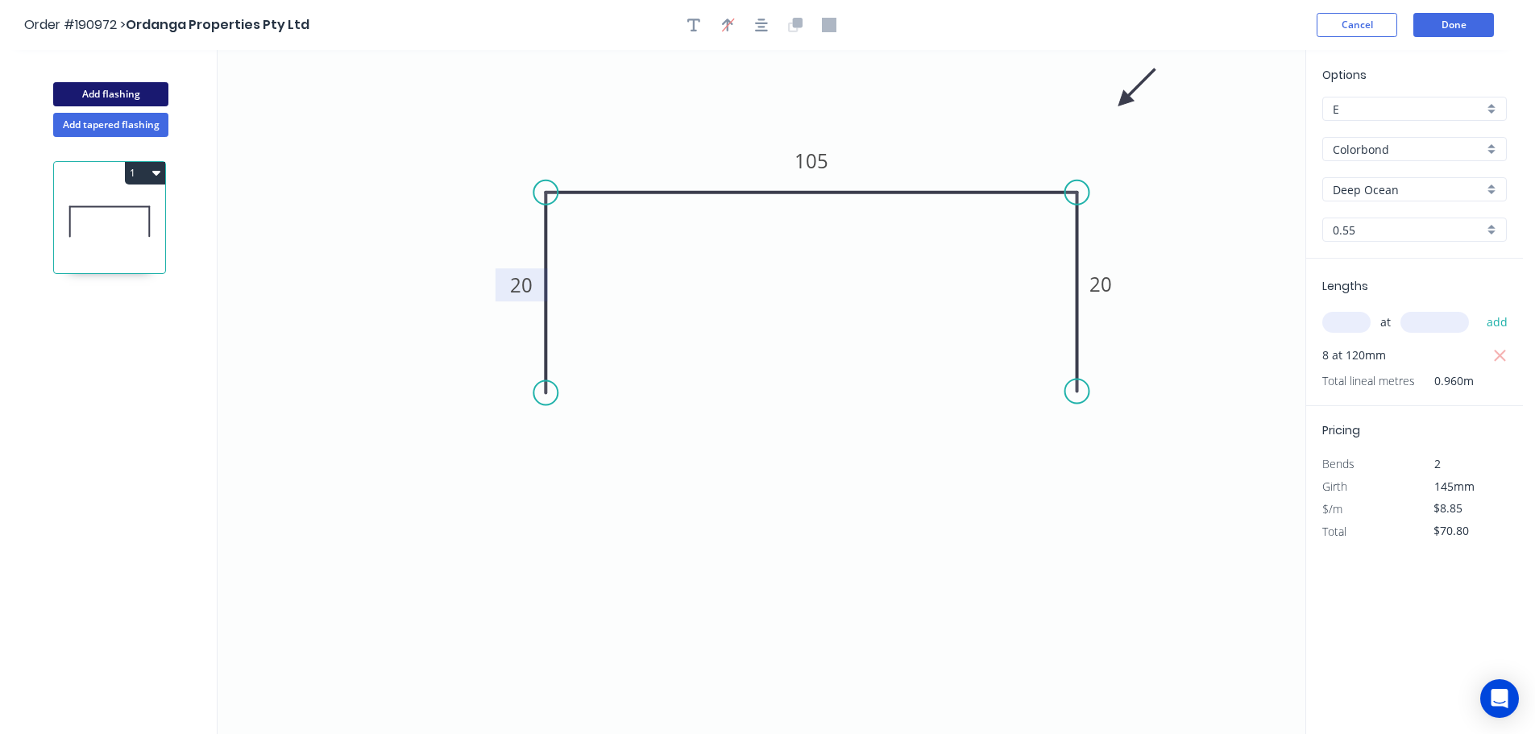
type input "$0.00"
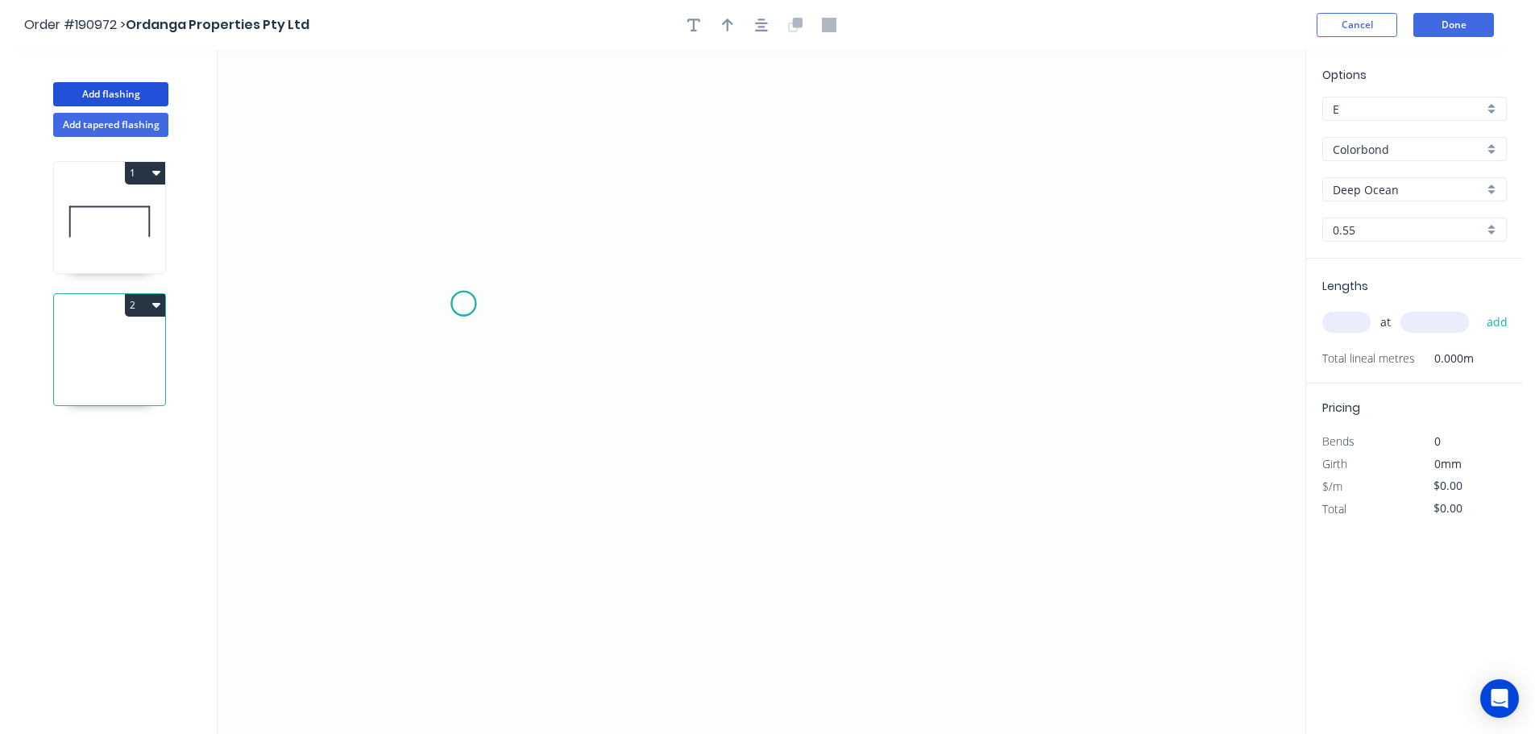
click at [463, 304] on icon "0" at bounding box center [762, 392] width 1088 height 684
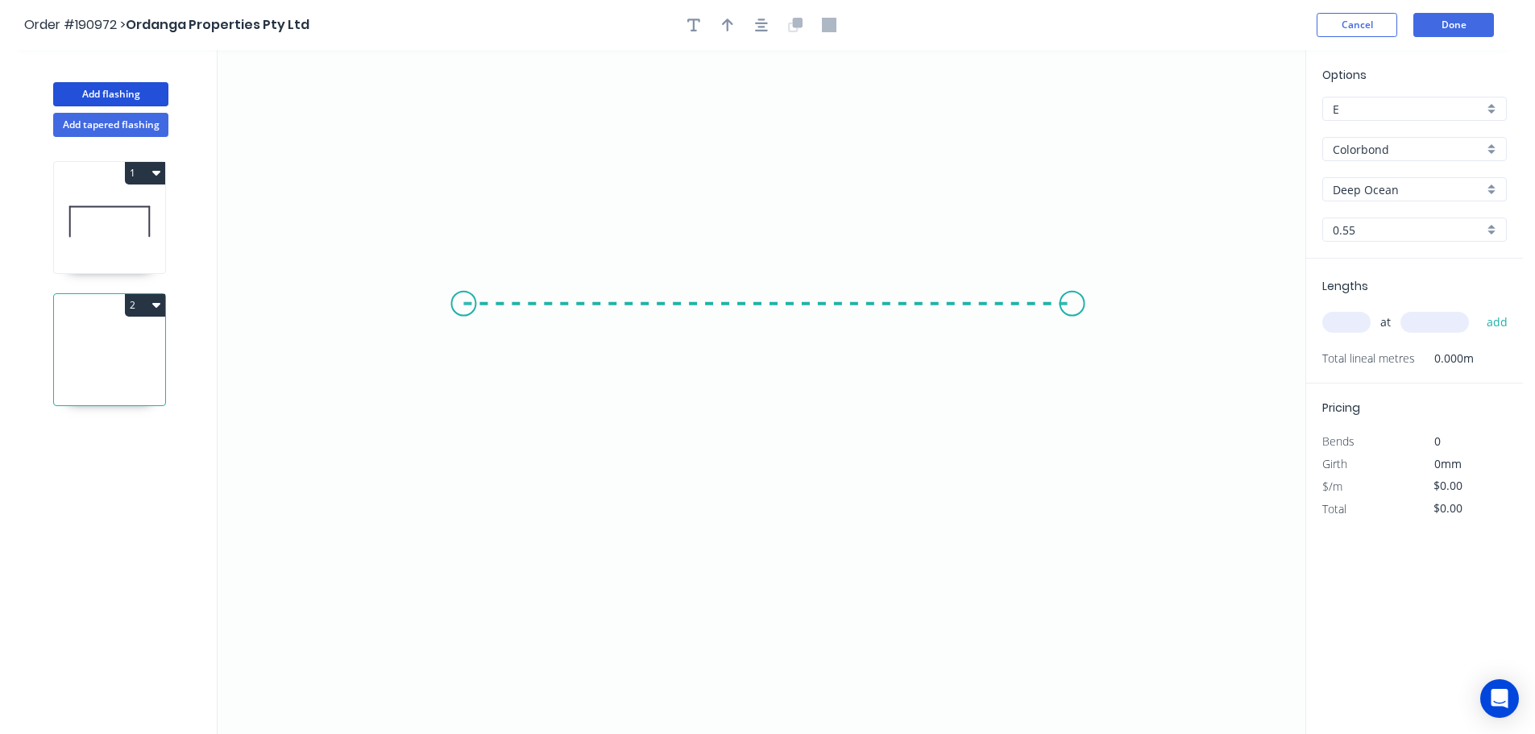
click at [1073, 300] on icon "0" at bounding box center [762, 392] width 1088 height 684
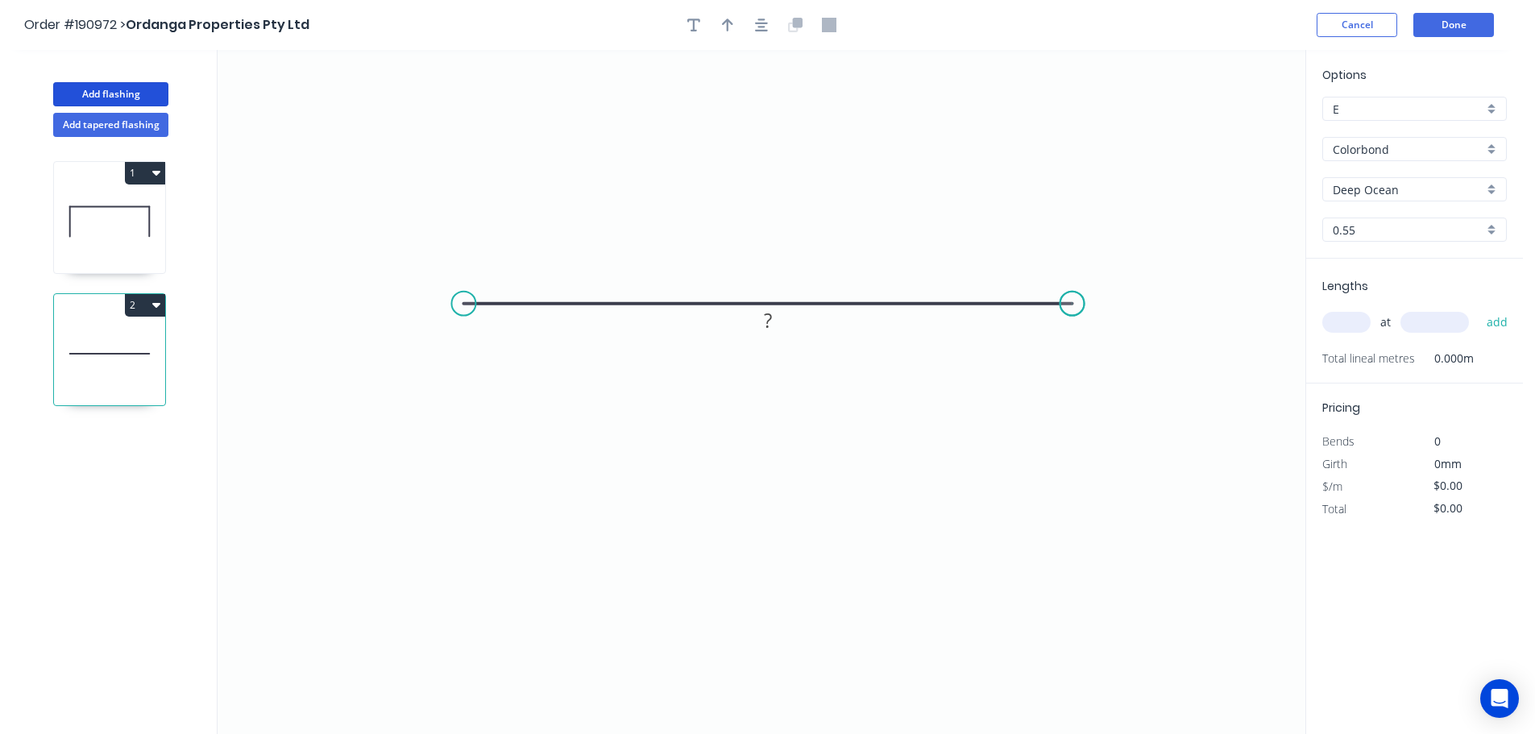
click at [1073, 300] on circle at bounding box center [1073, 304] width 24 height 24
click at [768, 320] on tspan "?" at bounding box center [768, 320] width 8 height 27
click at [1356, 318] on input "text" at bounding box center [1347, 322] width 48 height 21
type input "$4.99"
type input "4"
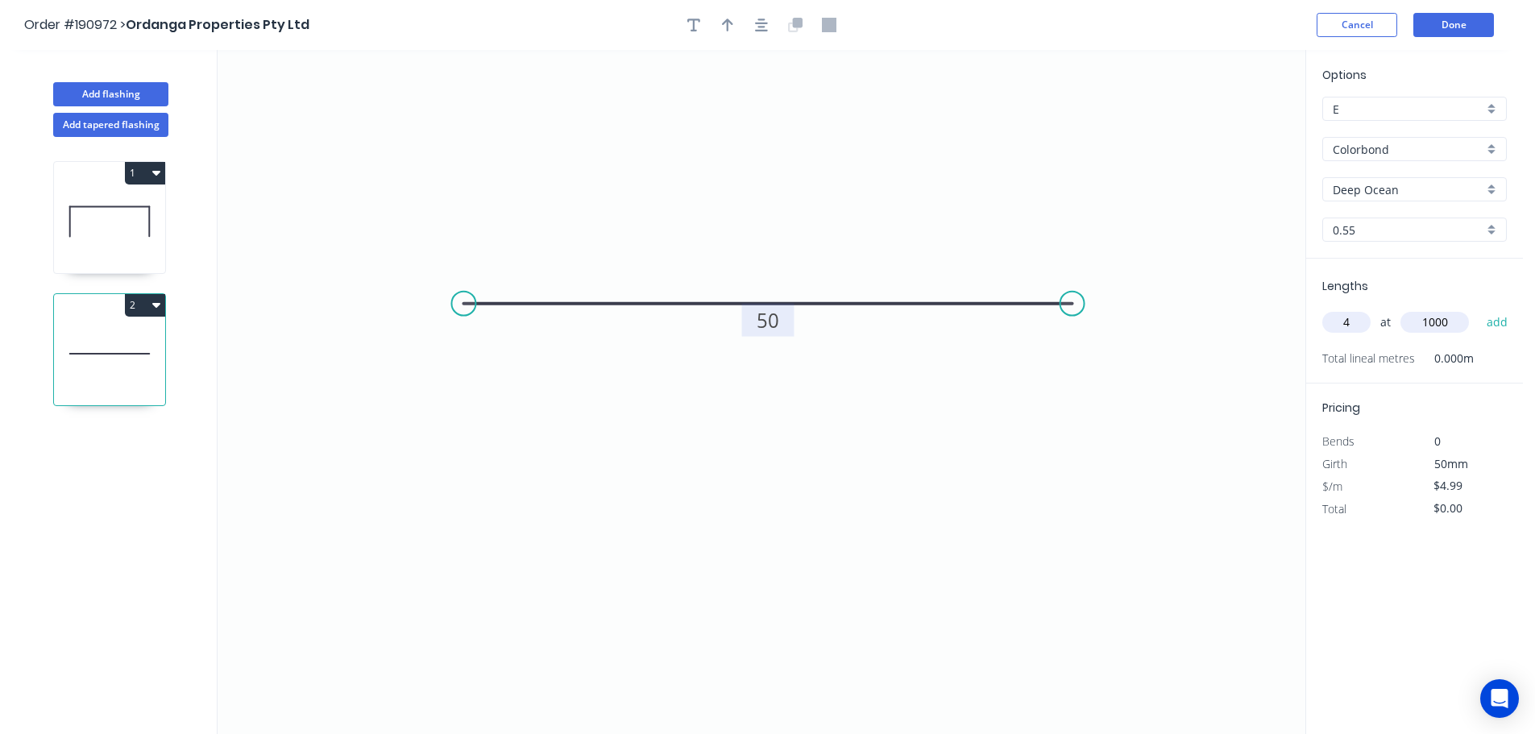
type input "1000"
click at [1479, 309] on button "add" at bounding box center [1498, 322] width 38 height 27
type input "$19.96"
click at [730, 26] on icon "button" at bounding box center [727, 25] width 11 height 15
drag, startPoint x: 1225, startPoint y: 130, endPoint x: 871, endPoint y: 157, distance: 354.9
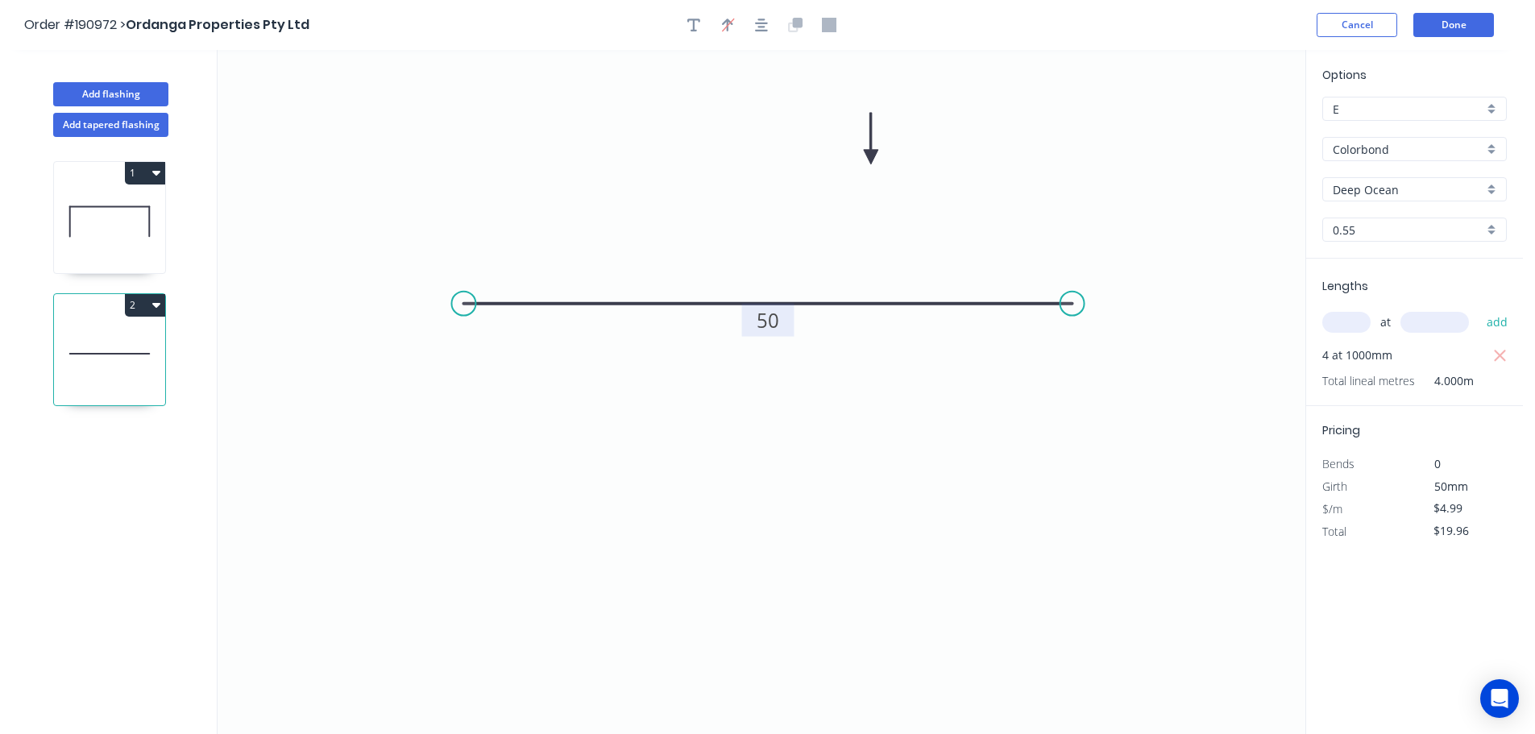
click at [871, 157] on icon at bounding box center [871, 139] width 15 height 52
click at [107, 91] on button "Add flashing" at bounding box center [110, 94] width 115 height 24
type input "$0.00"
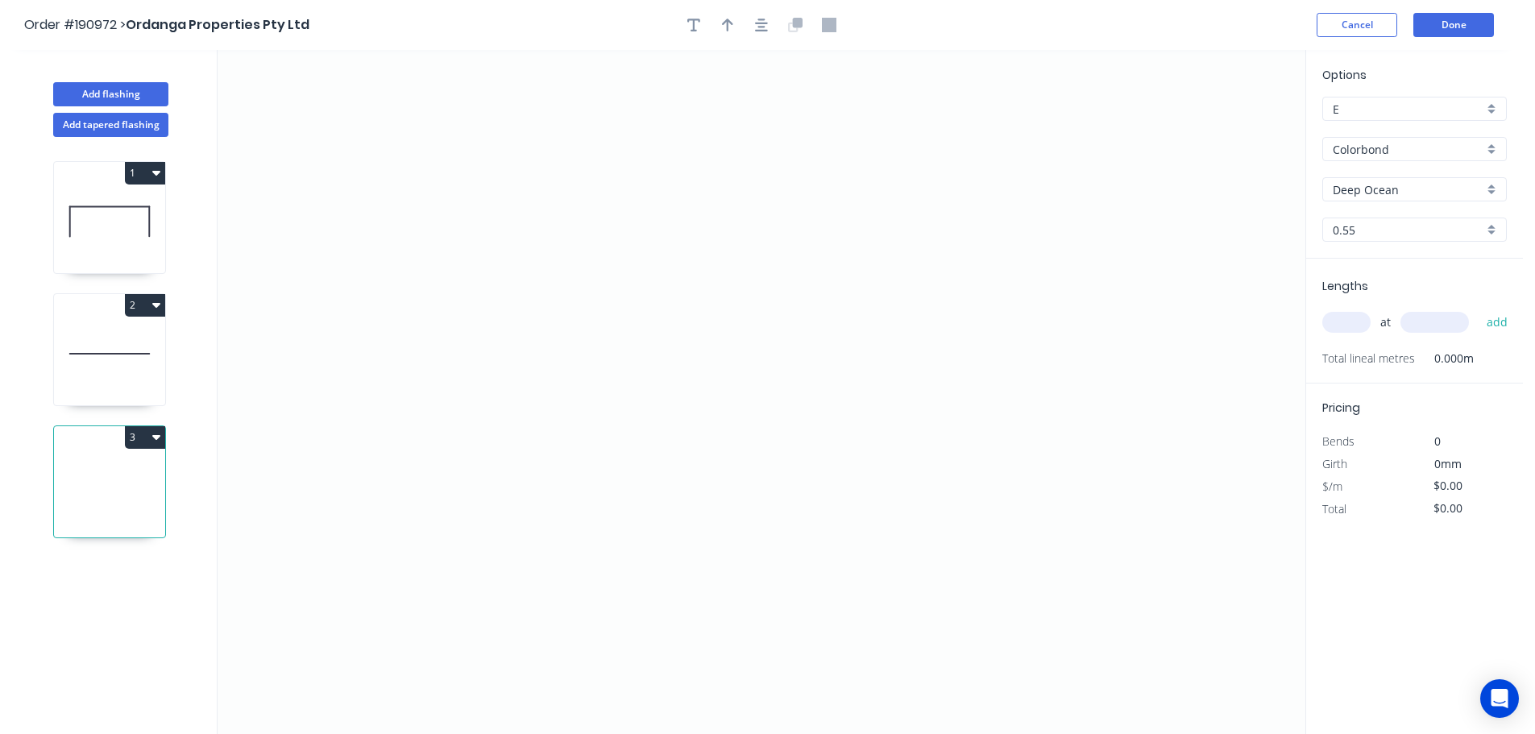
click at [1381, 187] on input "Deep Ocean" at bounding box center [1408, 189] width 151 height 17
click at [1351, 212] on div "Surfmist" at bounding box center [1414, 217] width 183 height 28
type input "Surfmist"
click at [1348, 322] on input "text" at bounding box center [1347, 322] width 48 height 21
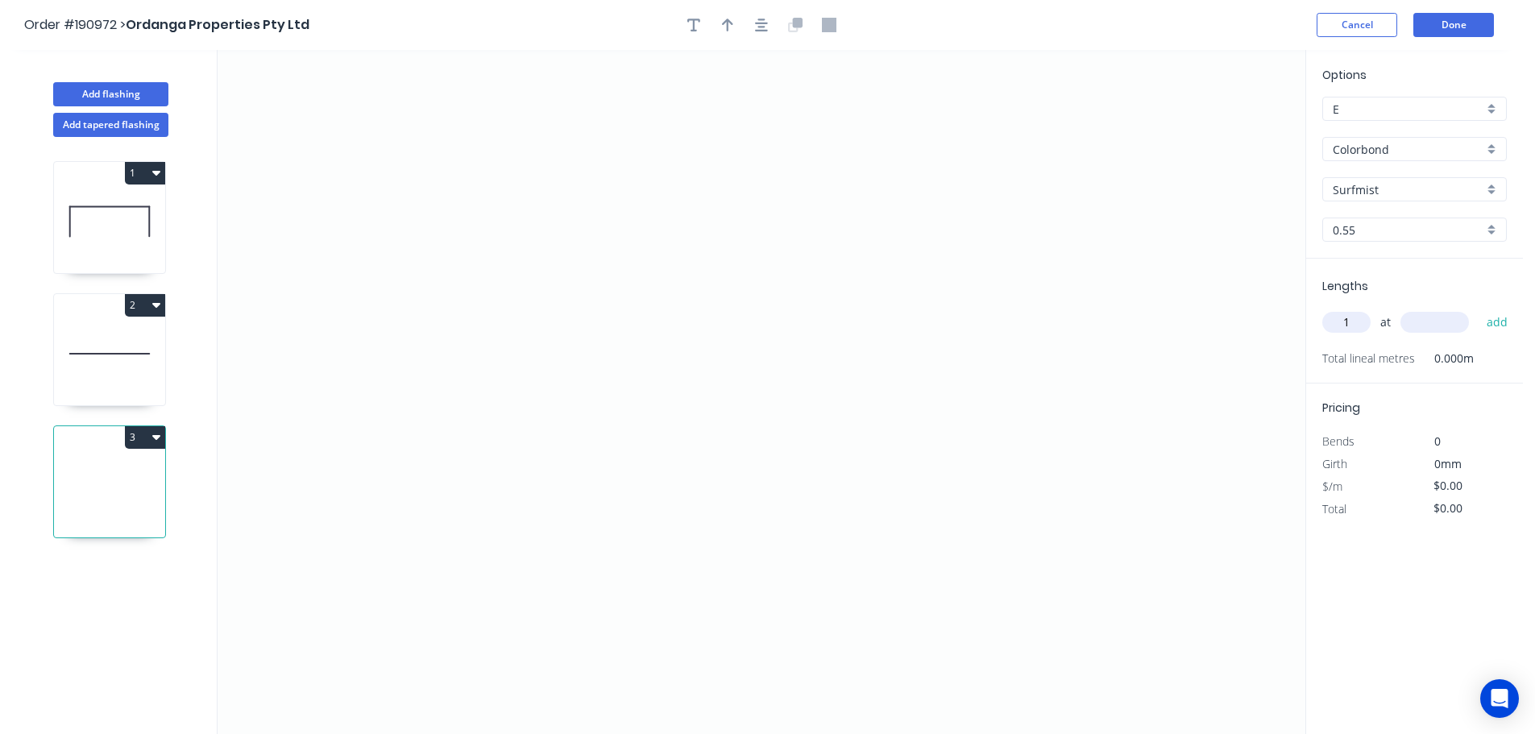
type input "1"
type input "4700"
click at [1479, 309] on button "add" at bounding box center [1498, 322] width 38 height 27
click at [363, 451] on icon "0" at bounding box center [762, 392] width 1088 height 684
click at [466, 343] on icon "0" at bounding box center [762, 392] width 1088 height 684
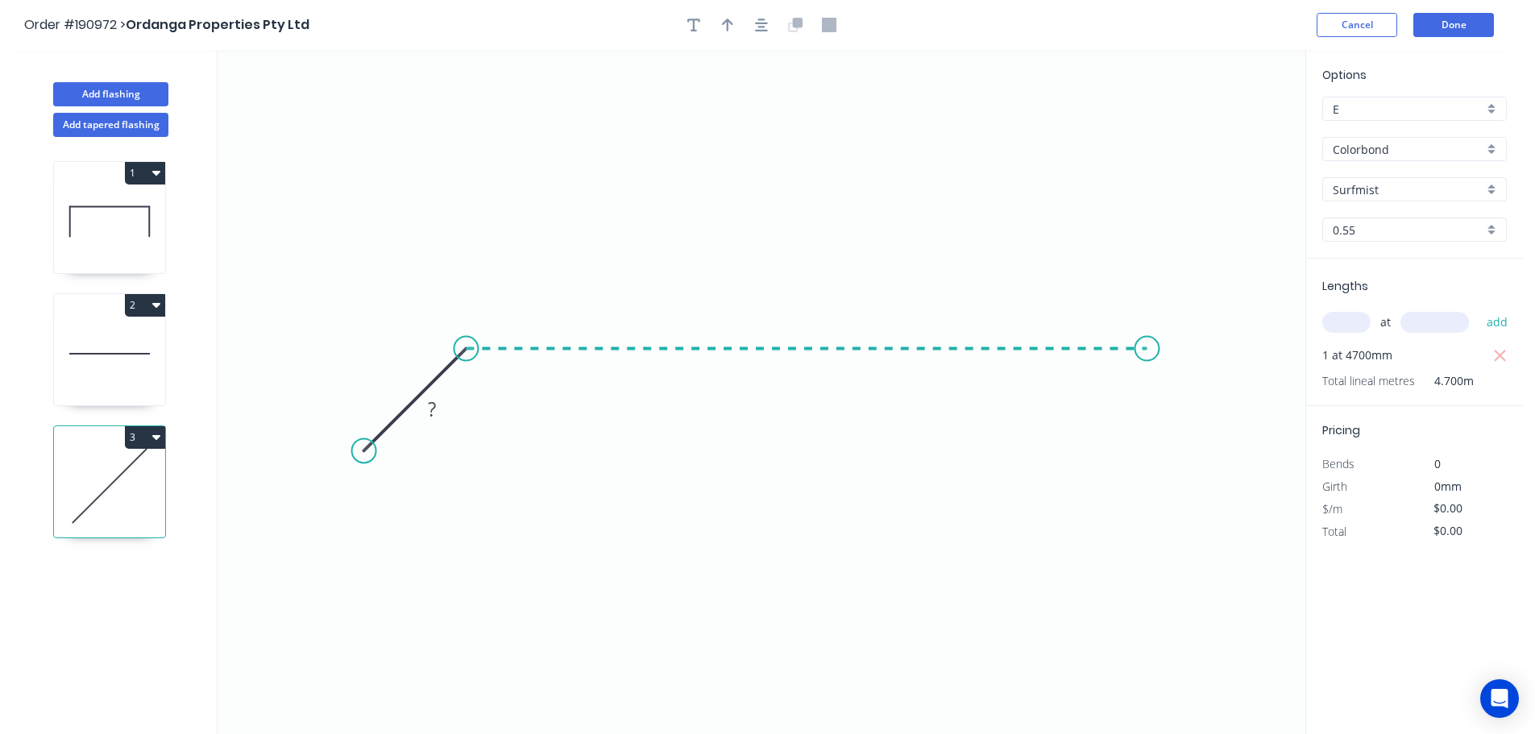
click at [1148, 368] on icon "0 ?" at bounding box center [762, 392] width 1088 height 684
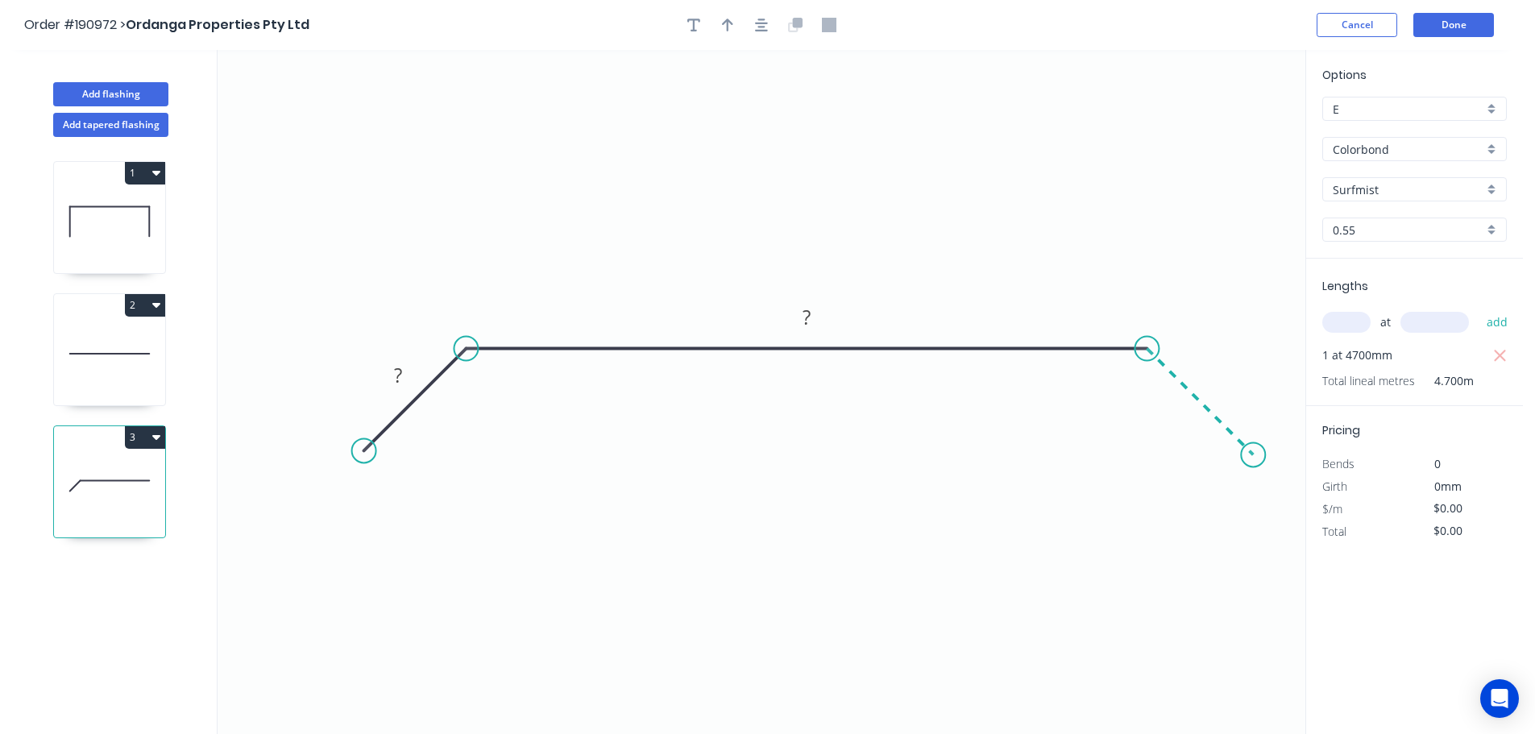
click at [1254, 451] on icon "0 ? ?" at bounding box center [762, 392] width 1088 height 684
click at [1254, 451] on circle at bounding box center [1253, 454] width 24 height 24
click at [401, 375] on tspan "?" at bounding box center [398, 375] width 8 height 27
click at [729, 21] on icon "button" at bounding box center [727, 25] width 11 height 13
type input "$17.51"
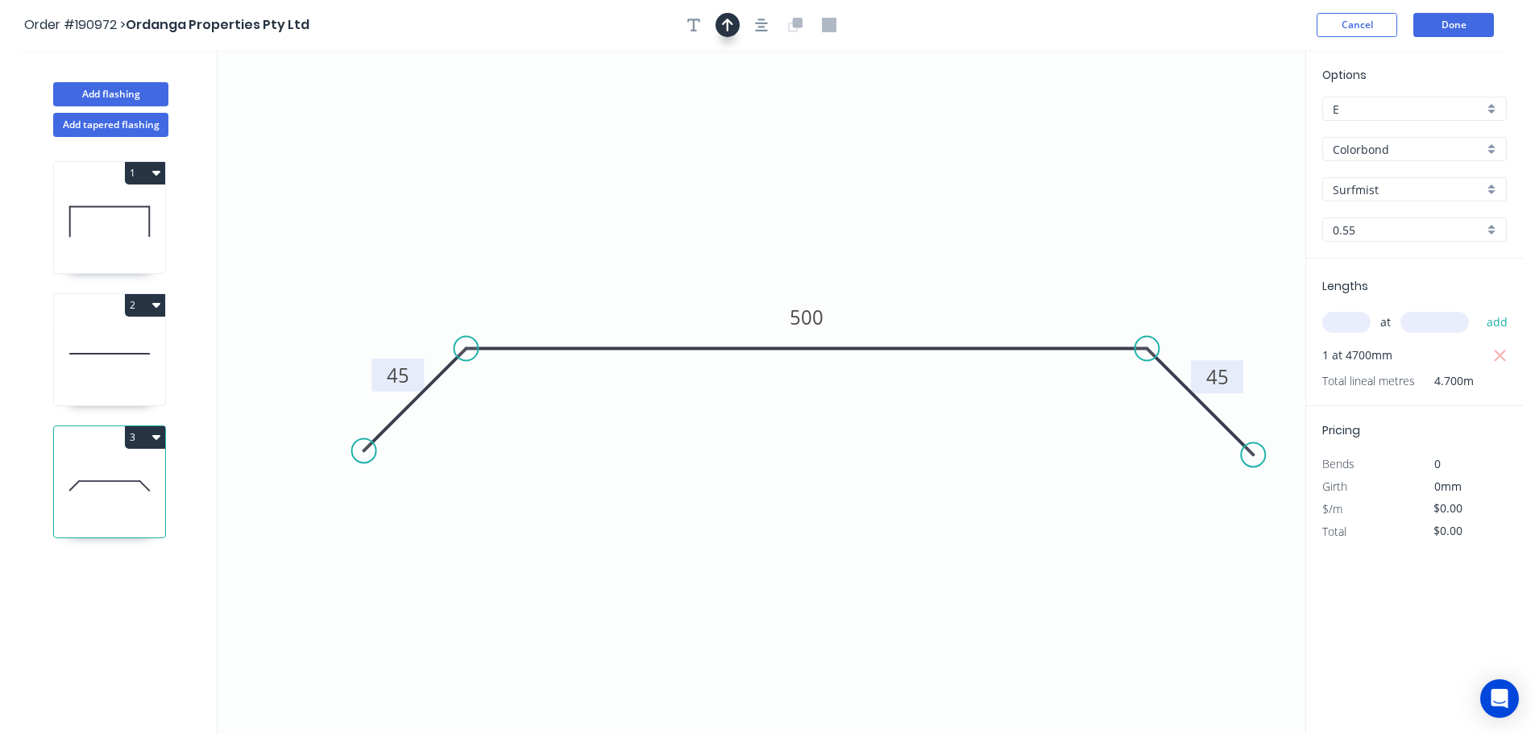
type input "$82.30"
click at [1228, 127] on icon at bounding box center [1224, 112] width 15 height 52
drag, startPoint x: 1228, startPoint y: 127, endPoint x: 922, endPoint y: 239, distance: 326.1
click at [936, 226] on icon at bounding box center [959, 206] width 47 height 47
click at [1451, 28] on button "Done" at bounding box center [1454, 25] width 81 height 24
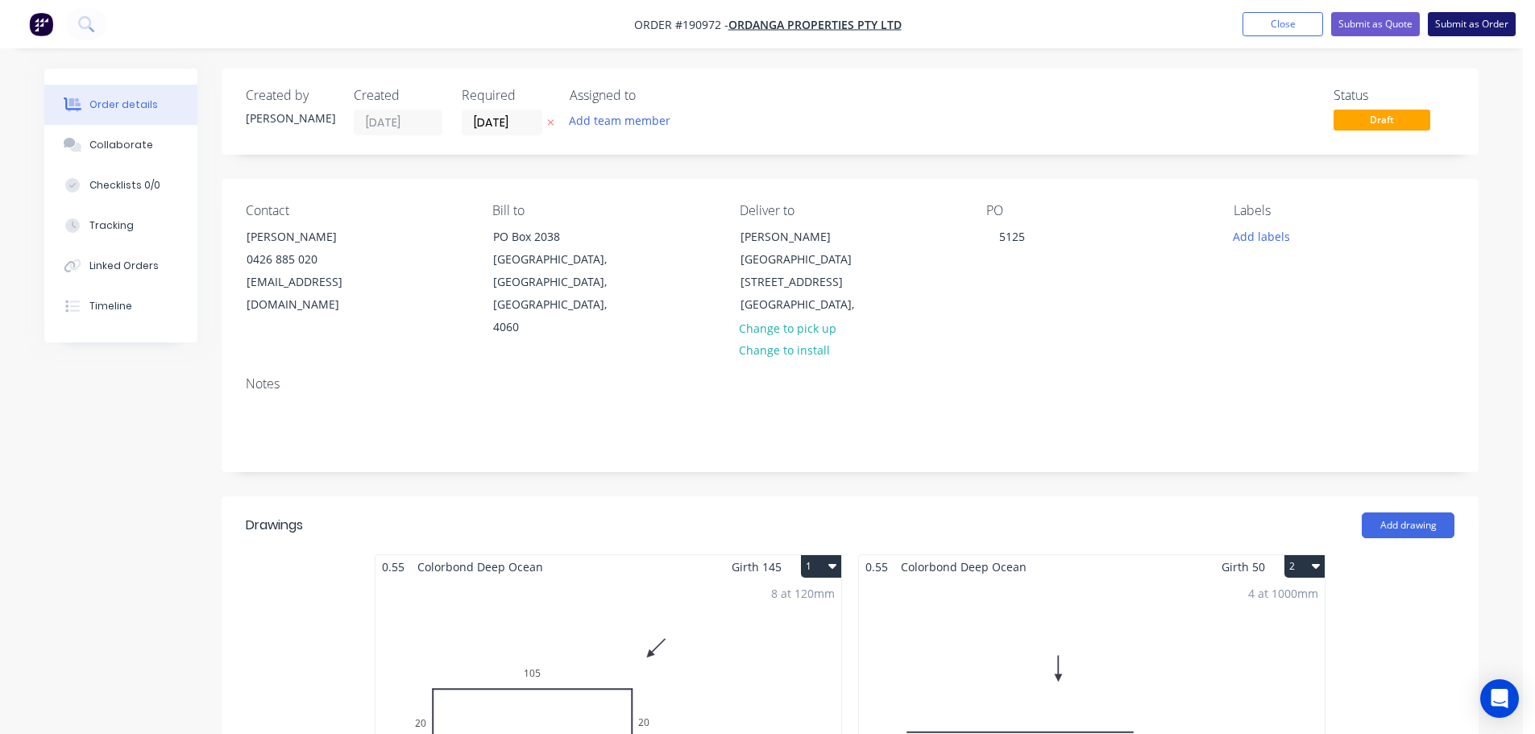
click at [1480, 27] on button "Submit as Order" at bounding box center [1472, 24] width 88 height 24
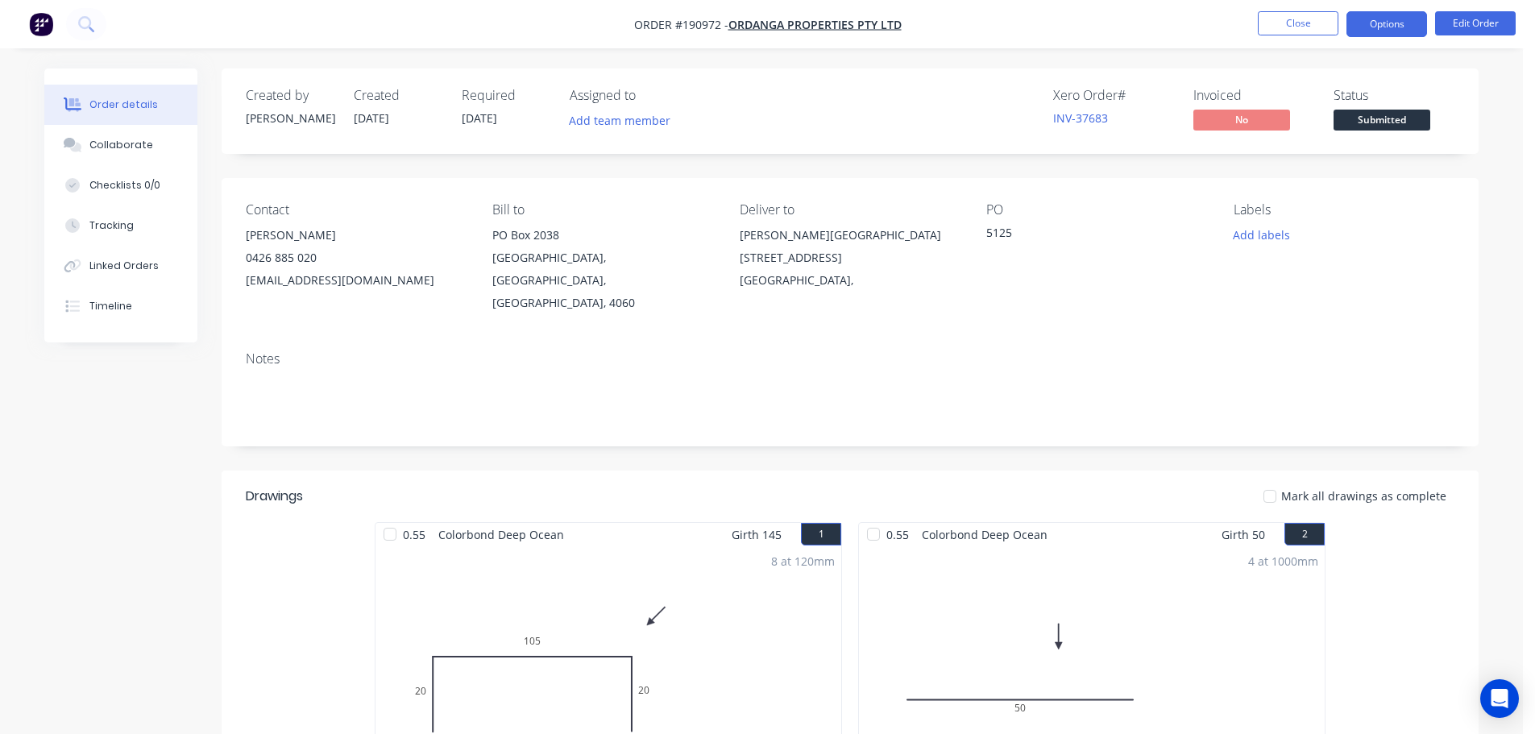
click at [1389, 19] on button "Options" at bounding box center [1387, 24] width 81 height 26
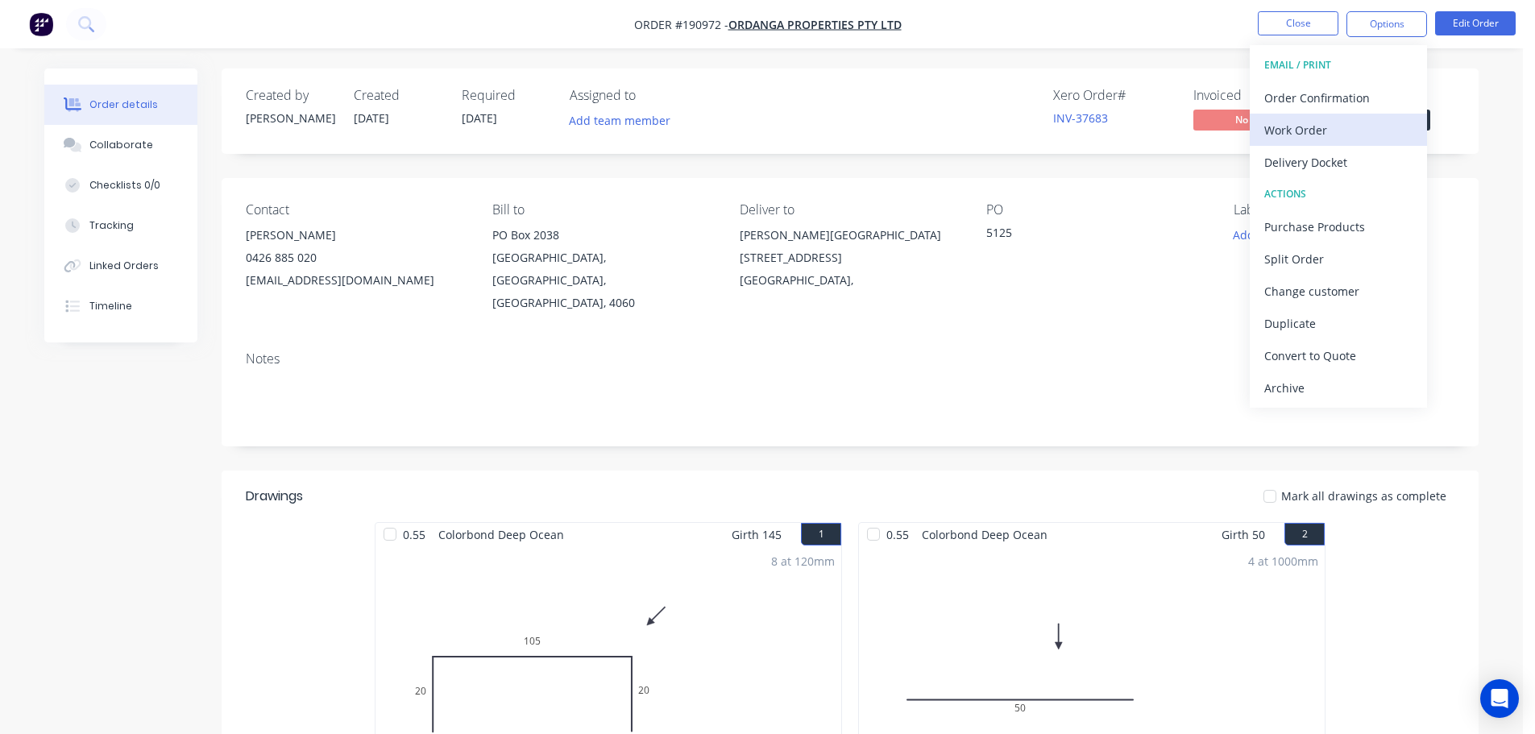
click at [1292, 127] on div "Work Order" at bounding box center [1339, 129] width 148 height 23
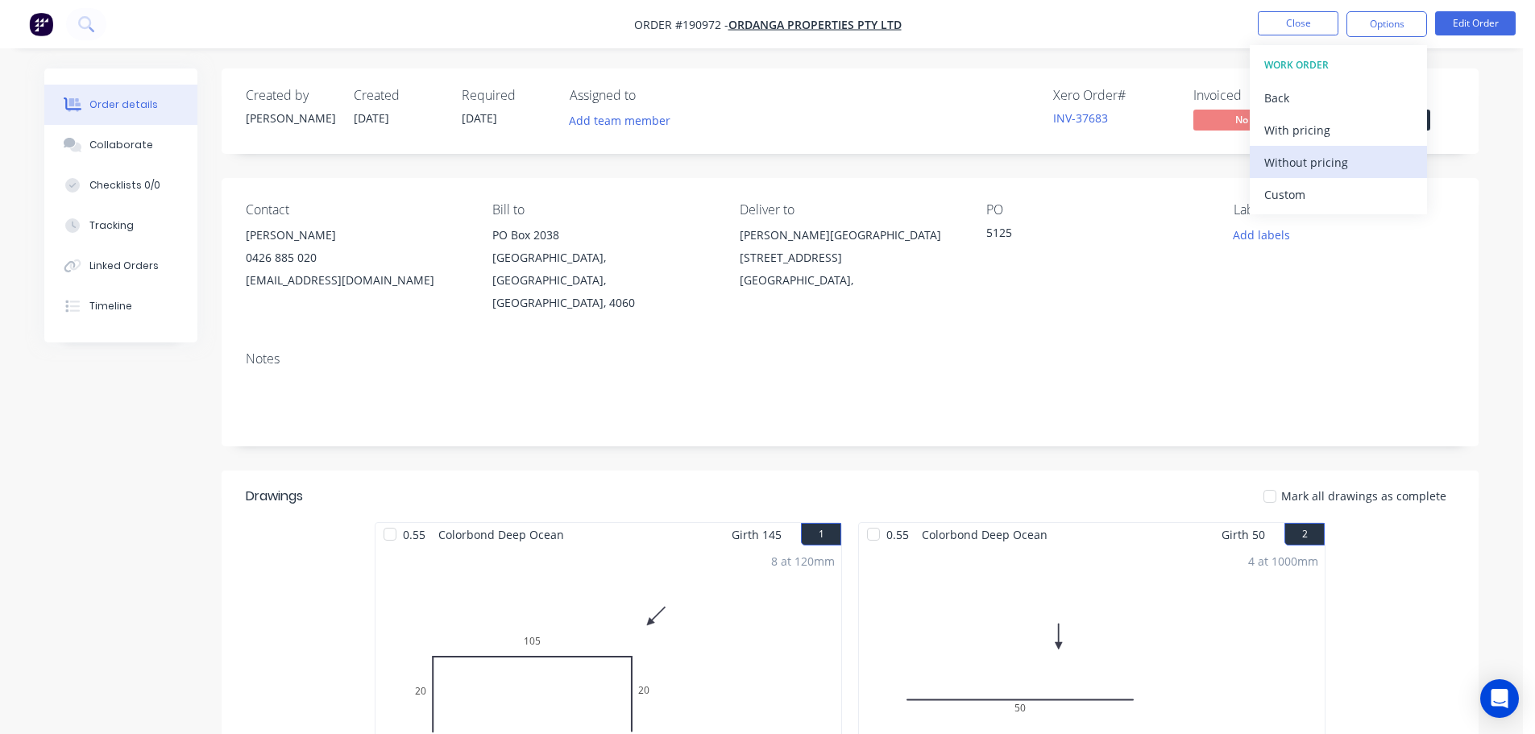
click at [1303, 164] on div "Without pricing" at bounding box center [1339, 162] width 148 height 23
click at [1089, 339] on div "Notes" at bounding box center [850, 393] width 1257 height 108
